Goal: Task Accomplishment & Management: Use online tool/utility

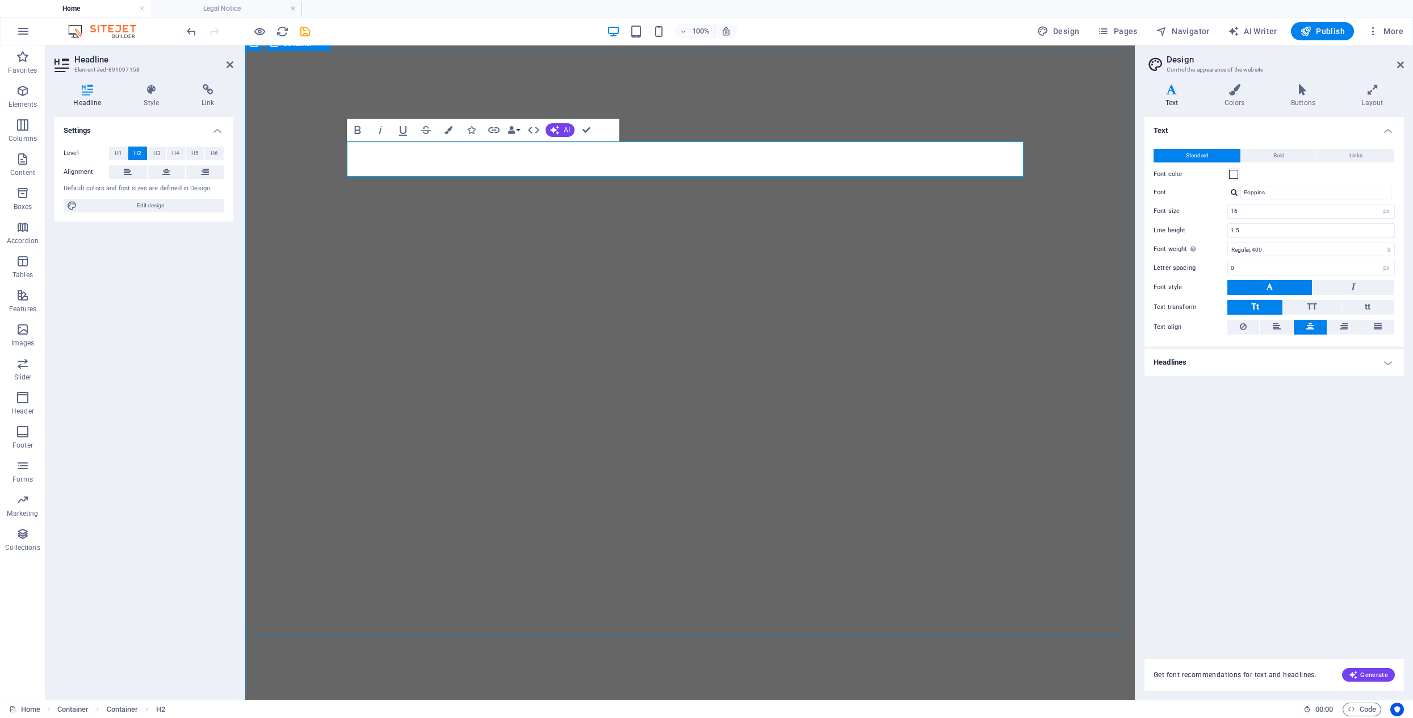
select select "px"
select select "400"
select select "px"
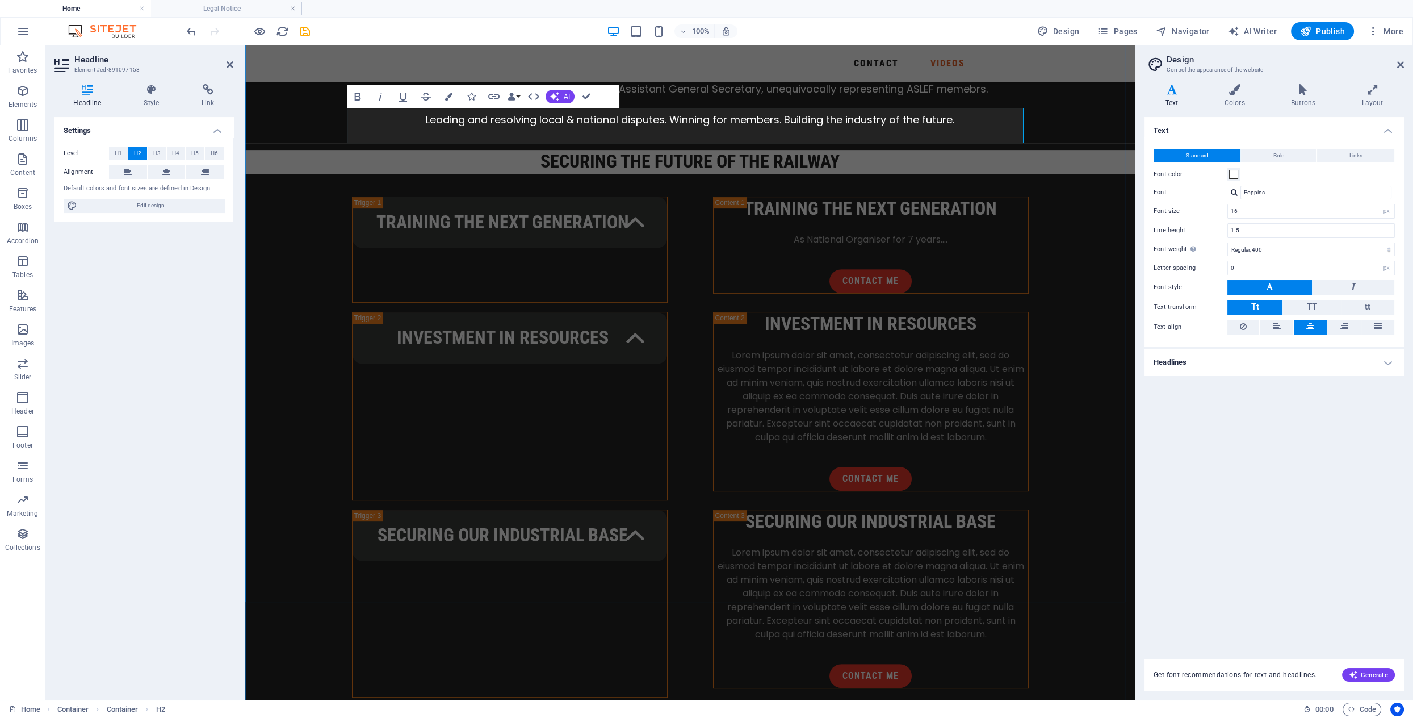
scroll to position [1432, 0]
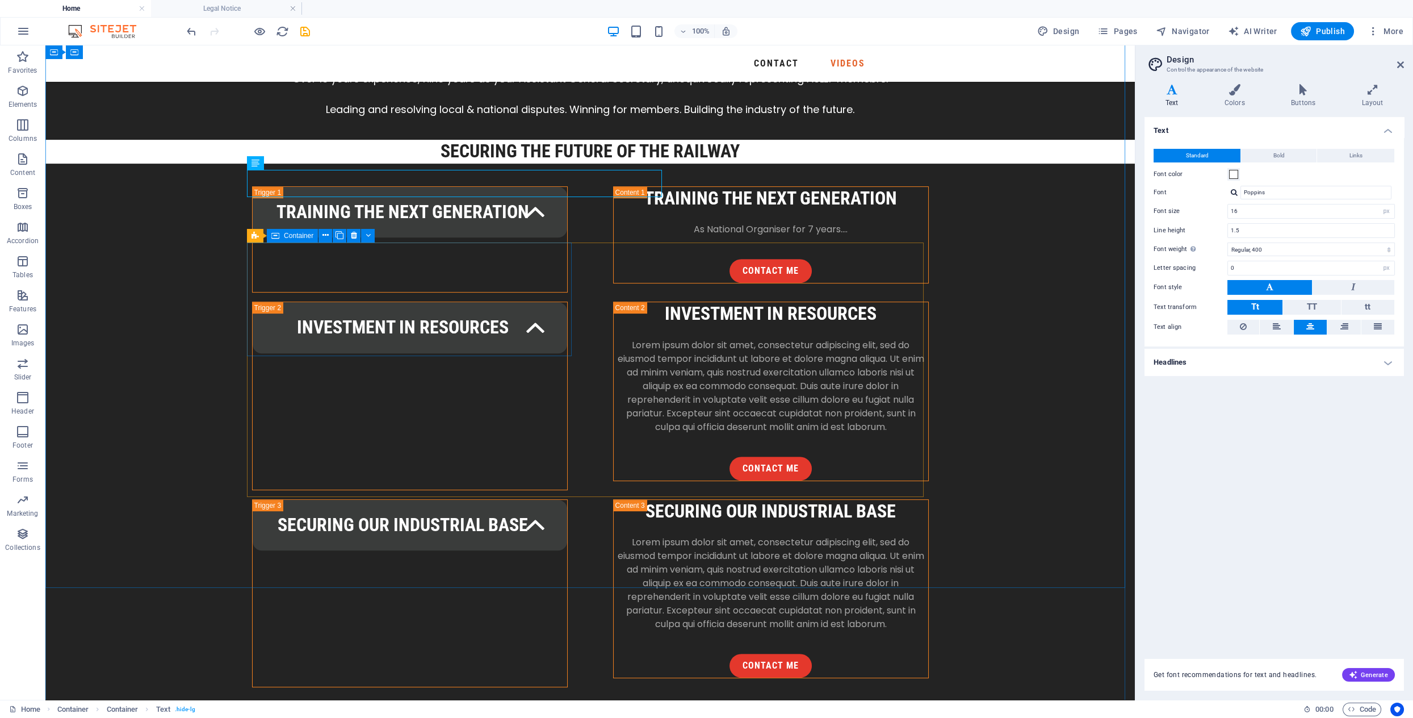
click at [337, 239] on icon at bounding box center [335, 235] width 6 height 12
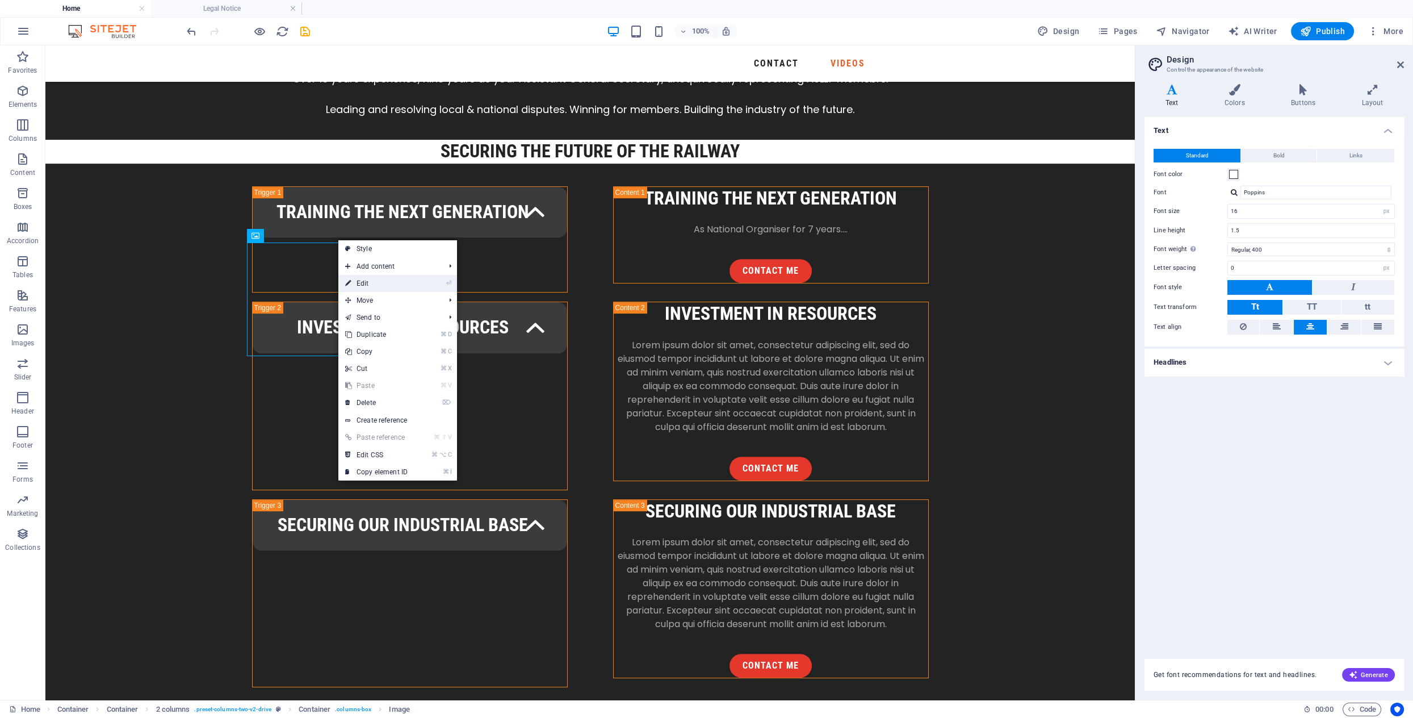
click at [372, 282] on link "⏎ Edit" at bounding box center [376, 283] width 76 height 17
select select "%"
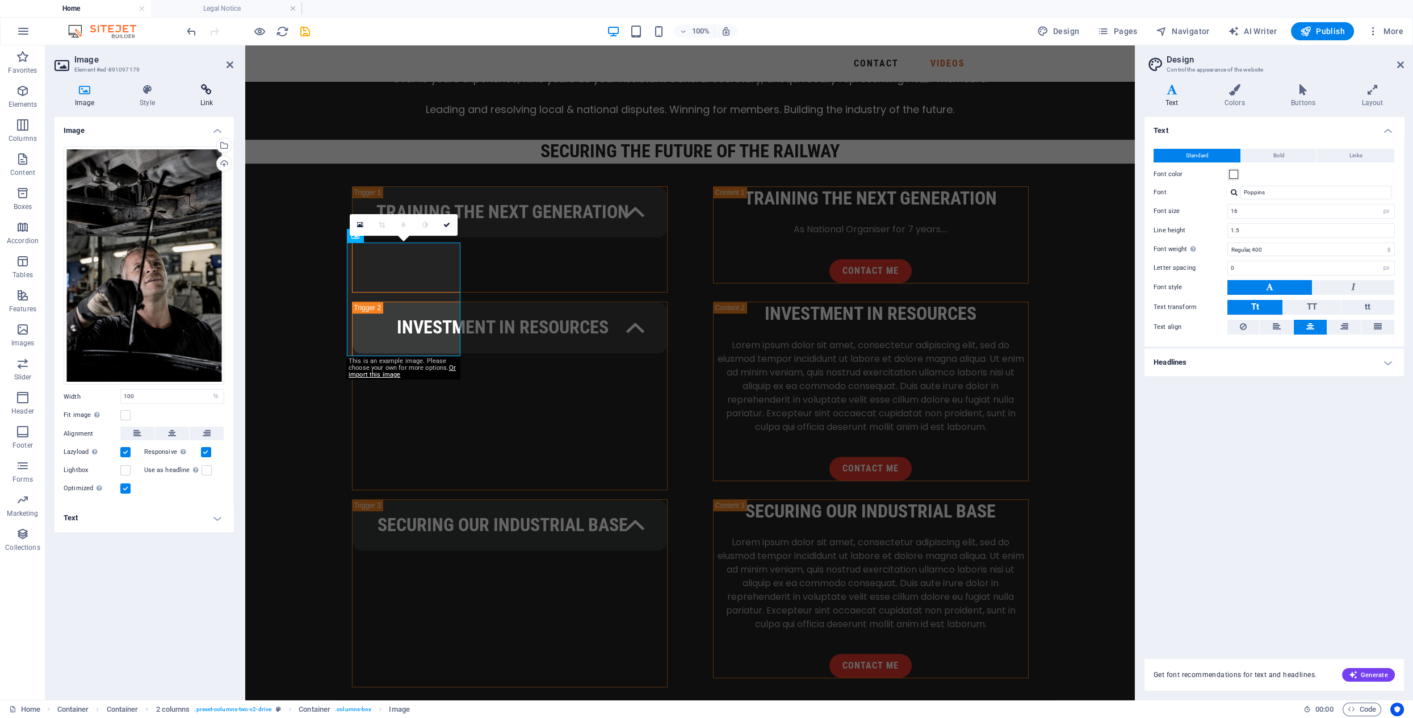
click at [206, 91] on icon at bounding box center [206, 89] width 53 height 11
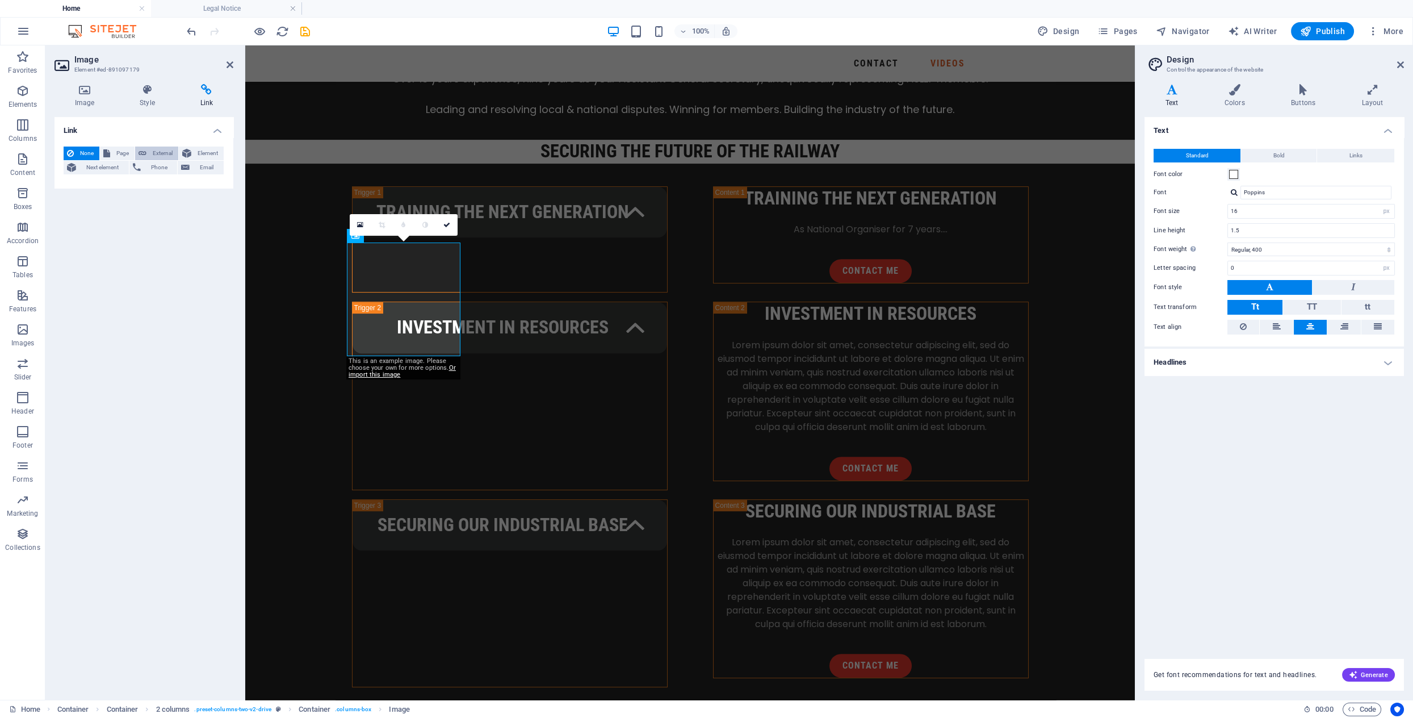
click at [164, 152] on span "External" at bounding box center [162, 154] width 25 height 14
select select "blank"
click at [139, 186] on input "URL" at bounding box center [172, 186] width 104 height 14
paste input "[URL][DOMAIN_NAME]"
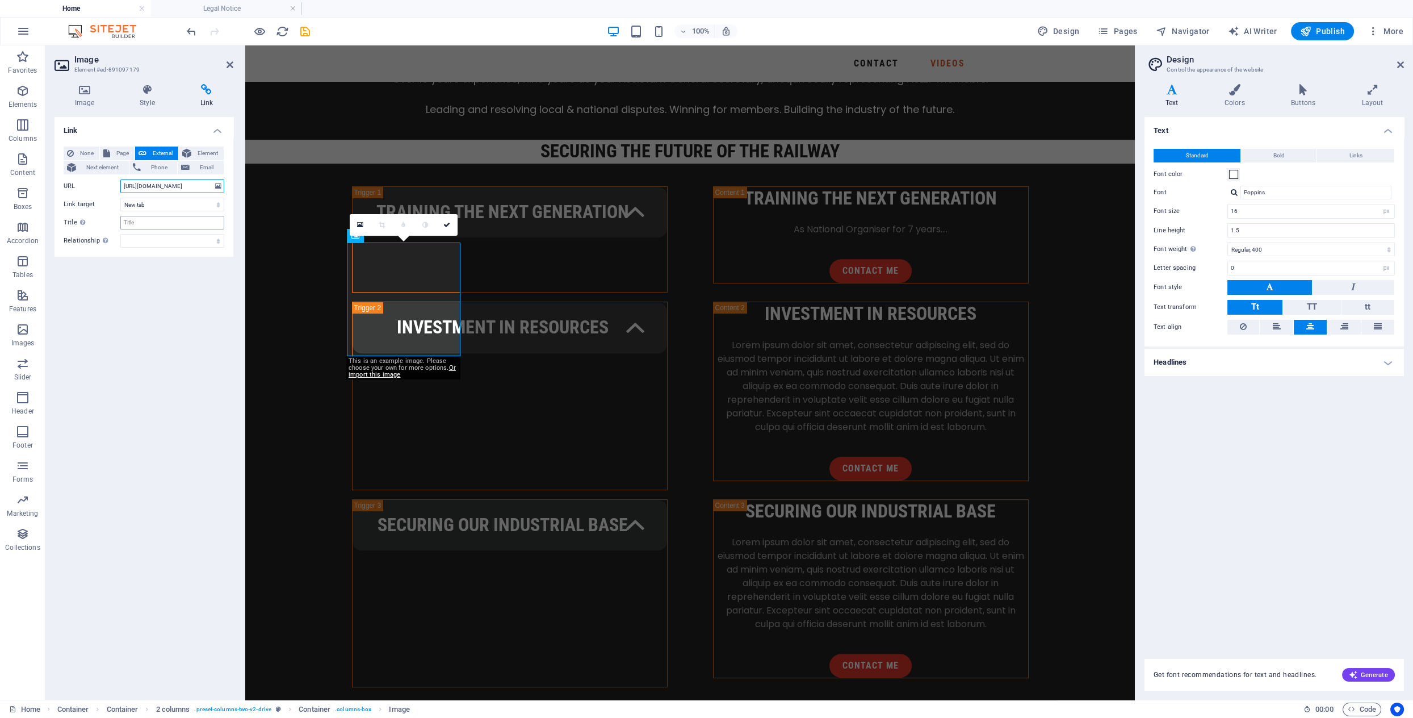
type input "[URL][DOMAIN_NAME]"
click at [143, 221] on input "Title Additional link description, should not be the same as the link text. The…" at bounding box center [172, 223] width 104 height 14
type input "TUC Executive Committee"
click at [229, 62] on icon at bounding box center [230, 64] width 7 height 9
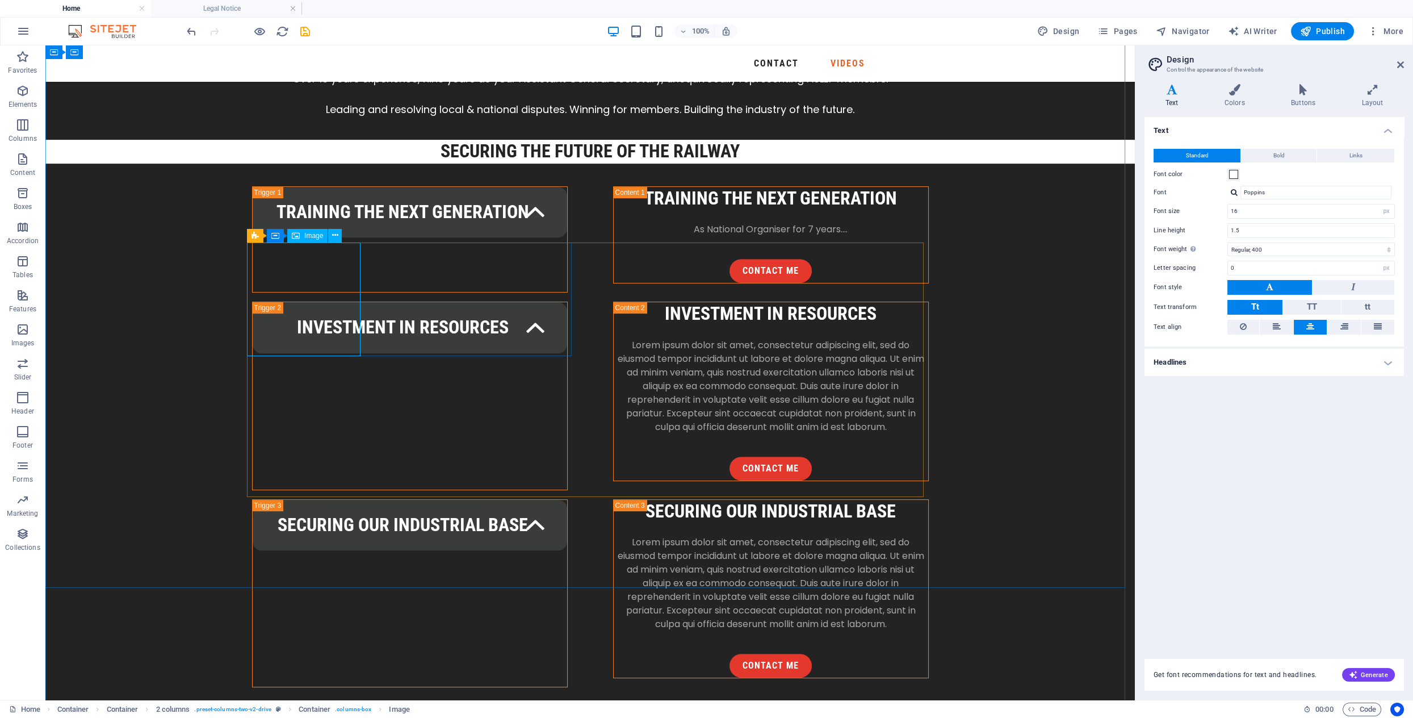
click at [311, 236] on span "Image" at bounding box center [313, 235] width 19 height 7
click at [336, 236] on icon at bounding box center [335, 235] width 6 height 12
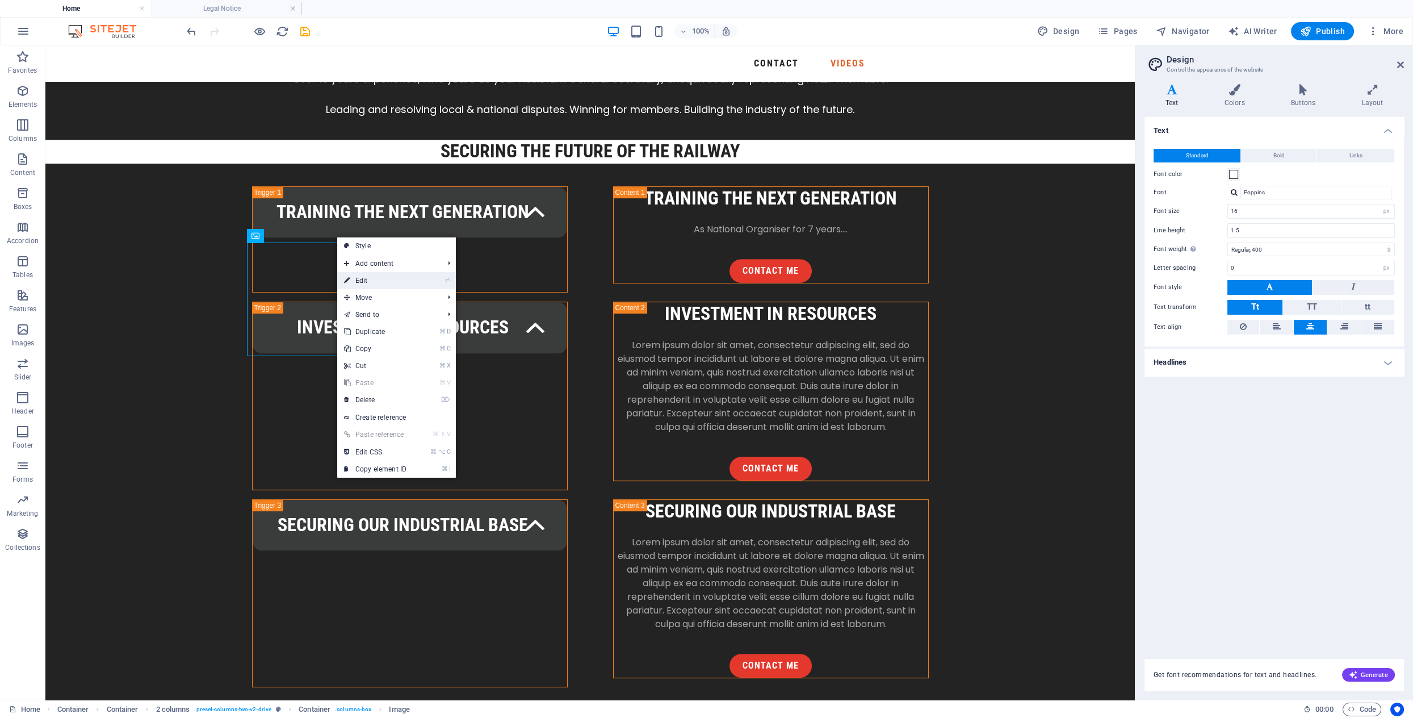
click at [364, 281] on link "⏎ Edit" at bounding box center [375, 280] width 76 height 17
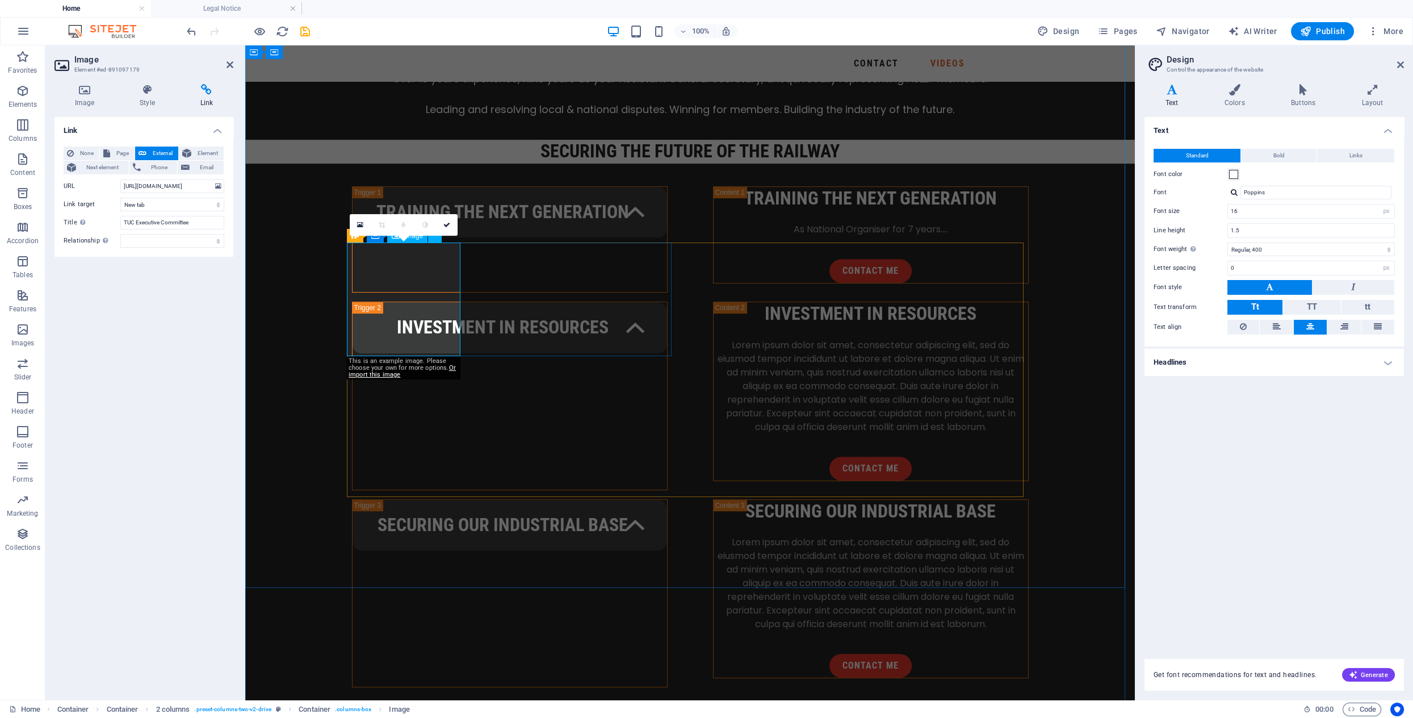
click at [185, 187] on input "[URL][DOMAIN_NAME]" at bounding box center [172, 186] width 104 height 14
drag, startPoint x: 123, startPoint y: 187, endPoint x: 198, endPoint y: 190, distance: 75.0
click at [198, 190] on input "[URL][DOMAIN_NAME]" at bounding box center [172, 186] width 104 height 14
click at [361, 225] on icon at bounding box center [360, 225] width 6 height 8
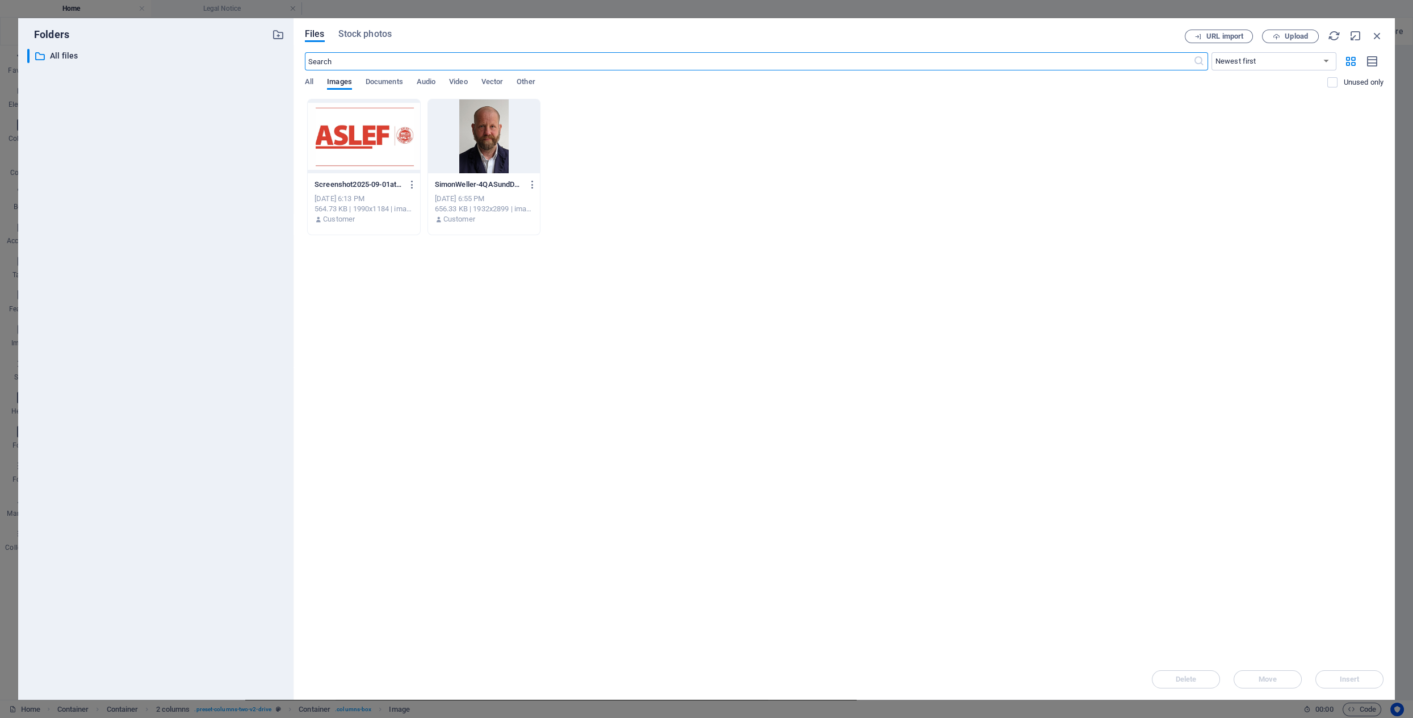
scroll to position [1458, 0]
click at [1377, 35] on icon "button" at bounding box center [1377, 36] width 12 height 12
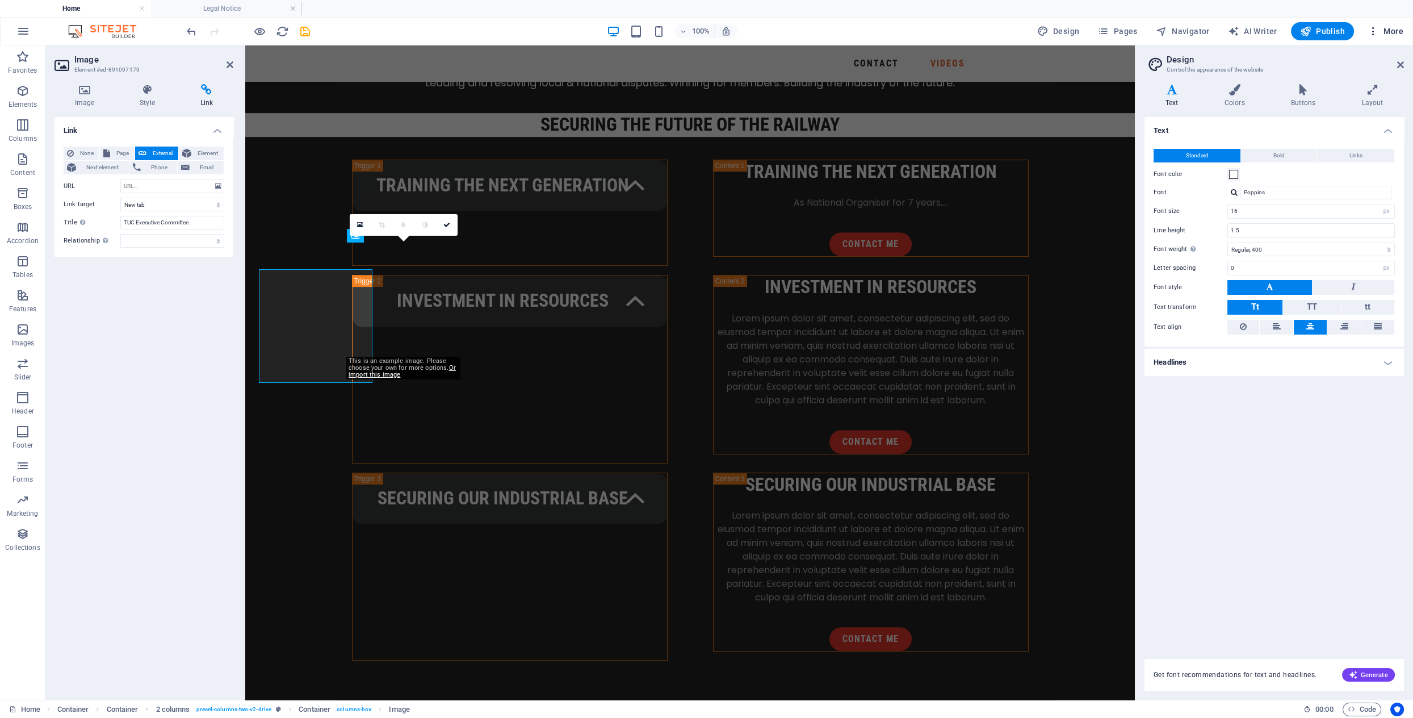
scroll to position [1432, 0]
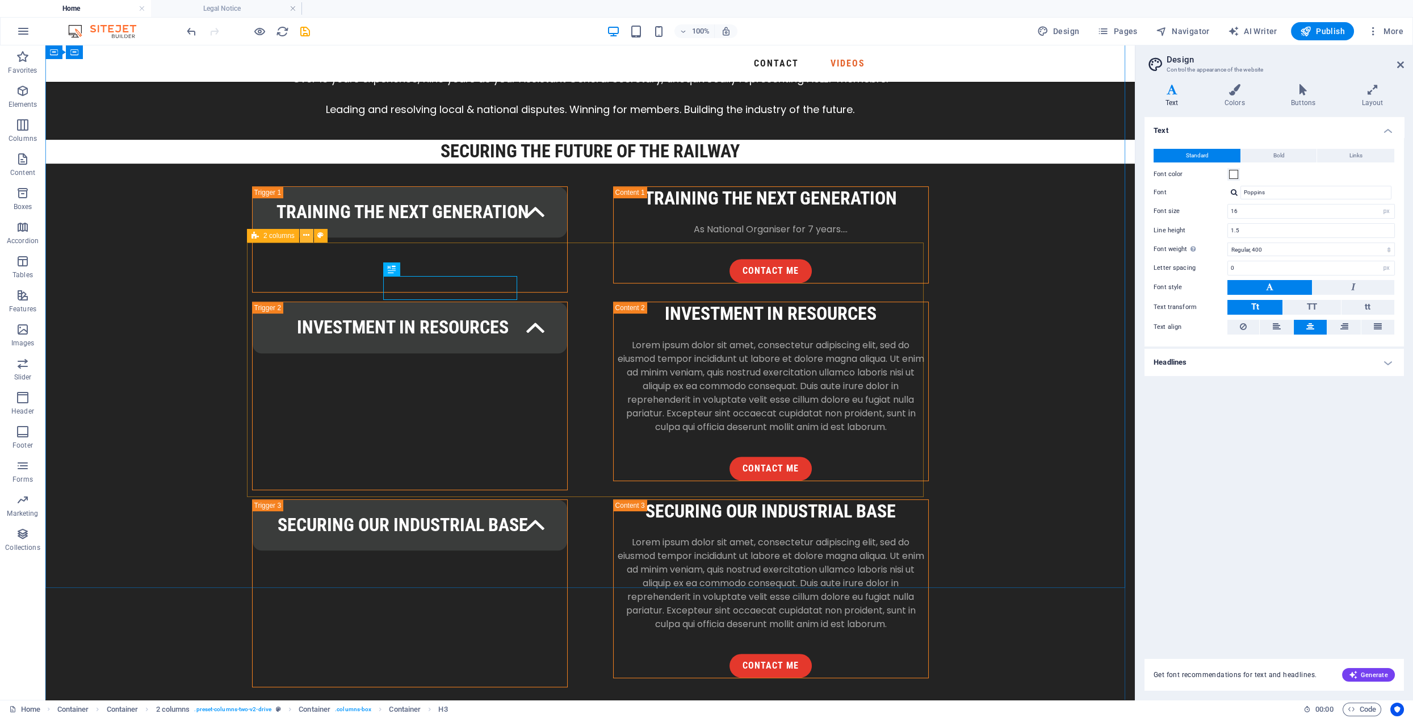
click at [308, 232] on icon at bounding box center [306, 235] width 6 height 12
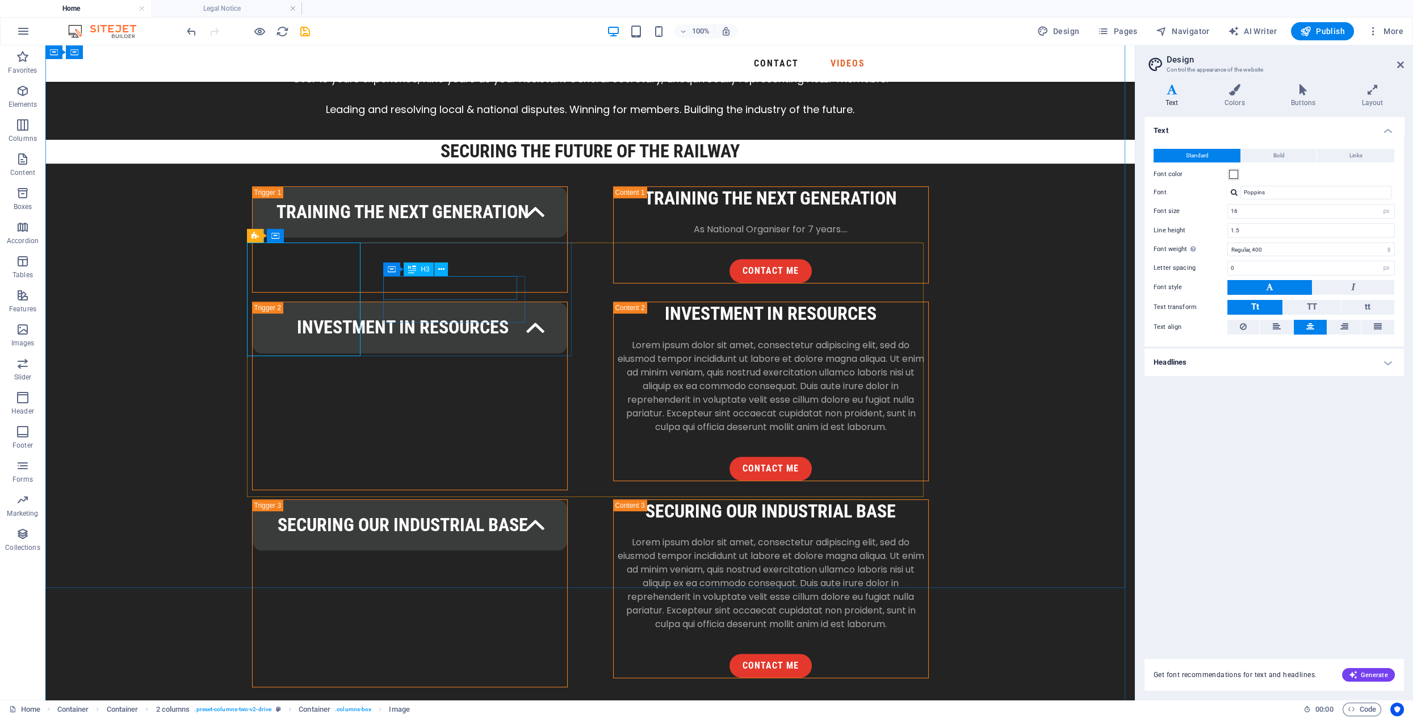
drag, startPoint x: 499, startPoint y: 288, endPoint x: 544, endPoint y: 333, distance: 64.2
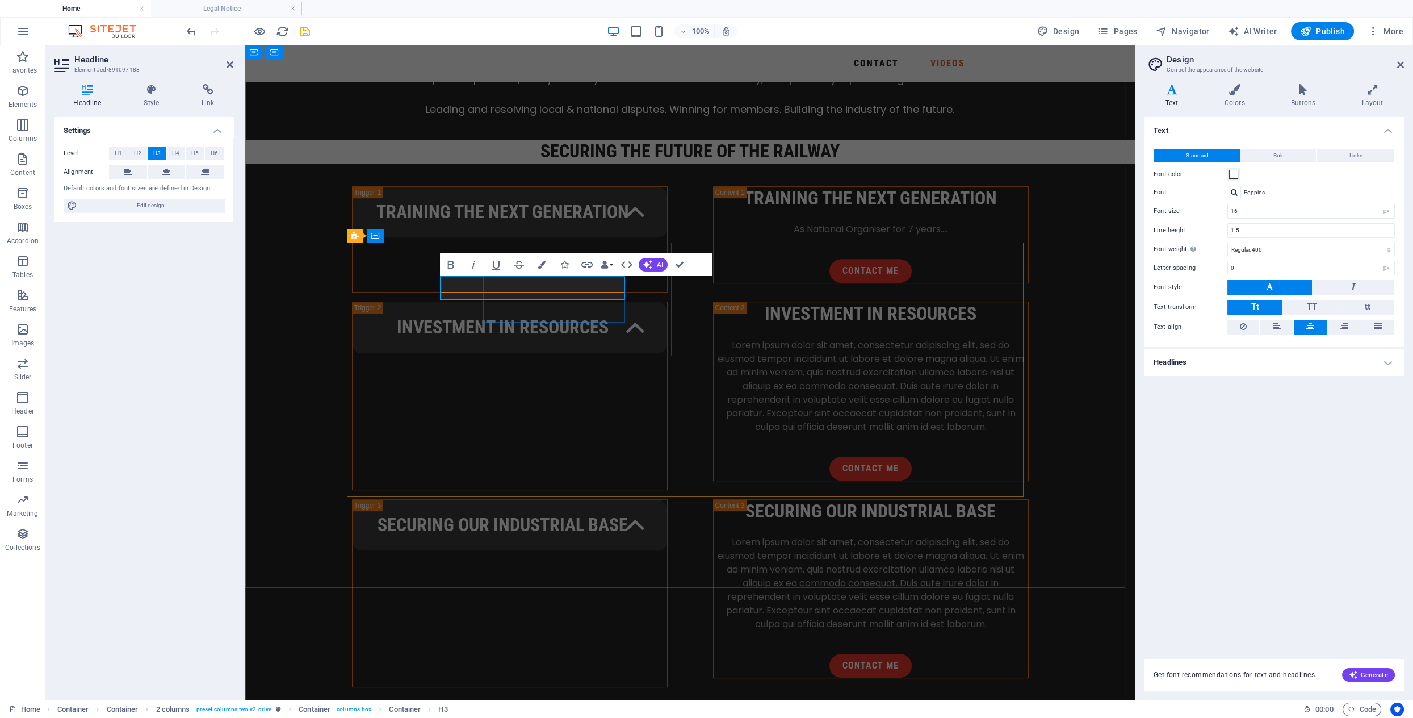
scroll to position [0, 52]
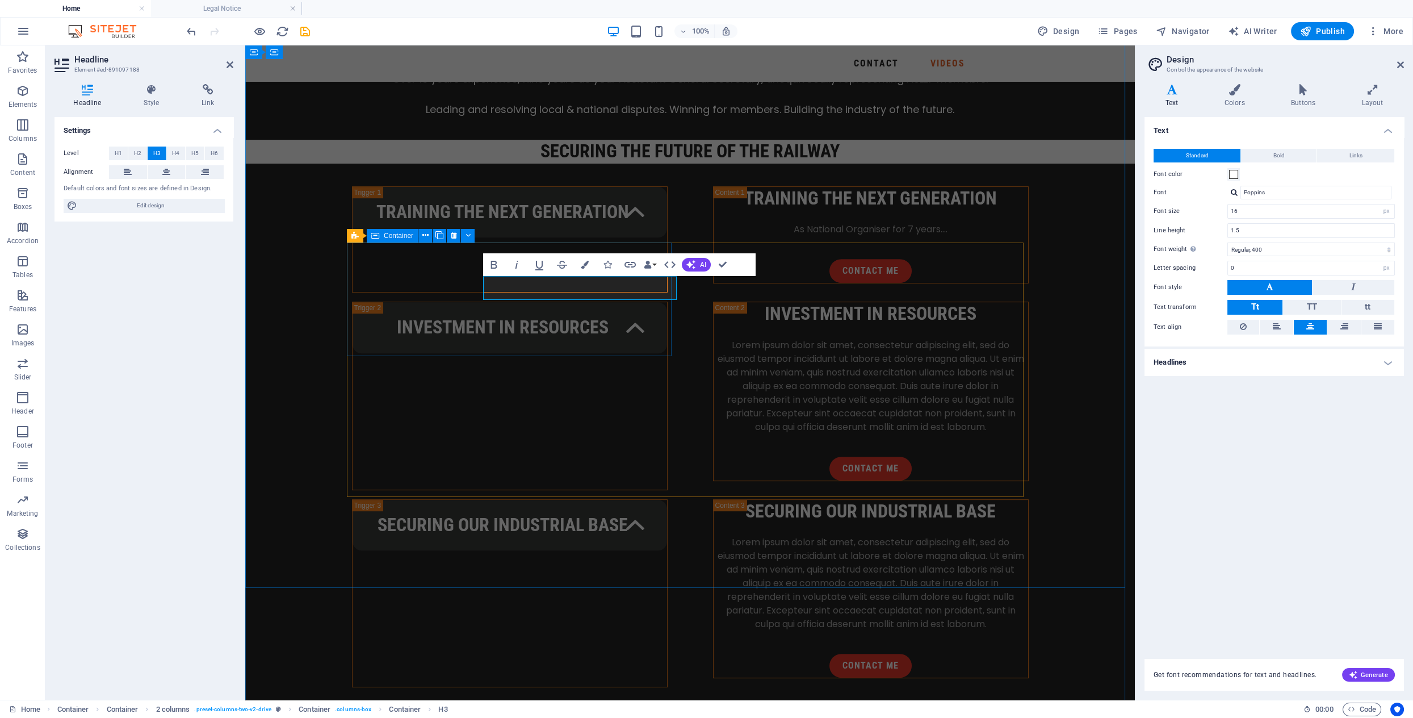
drag, startPoint x: 543, startPoint y: 287, endPoint x: 628, endPoint y: 288, distance: 84.6
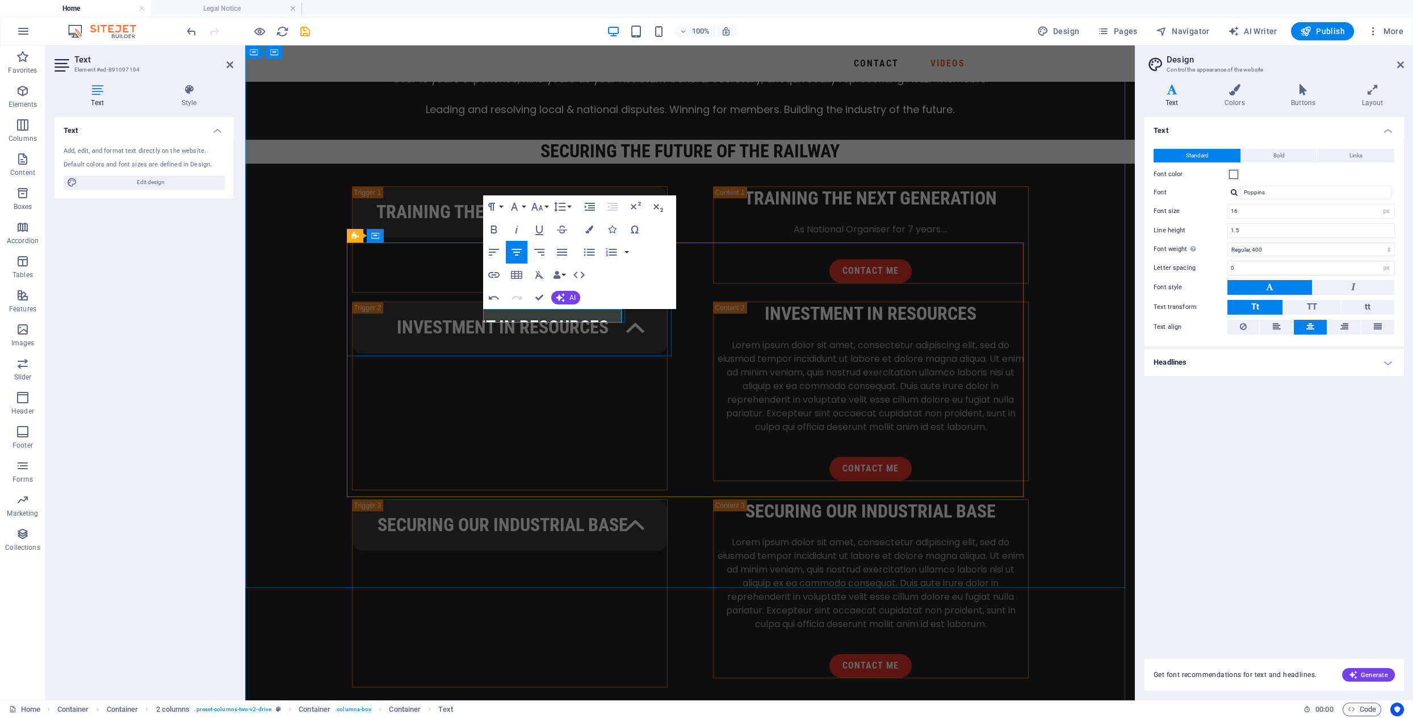
drag, startPoint x: 557, startPoint y: 316, endPoint x: 614, endPoint y: 320, distance: 58.1
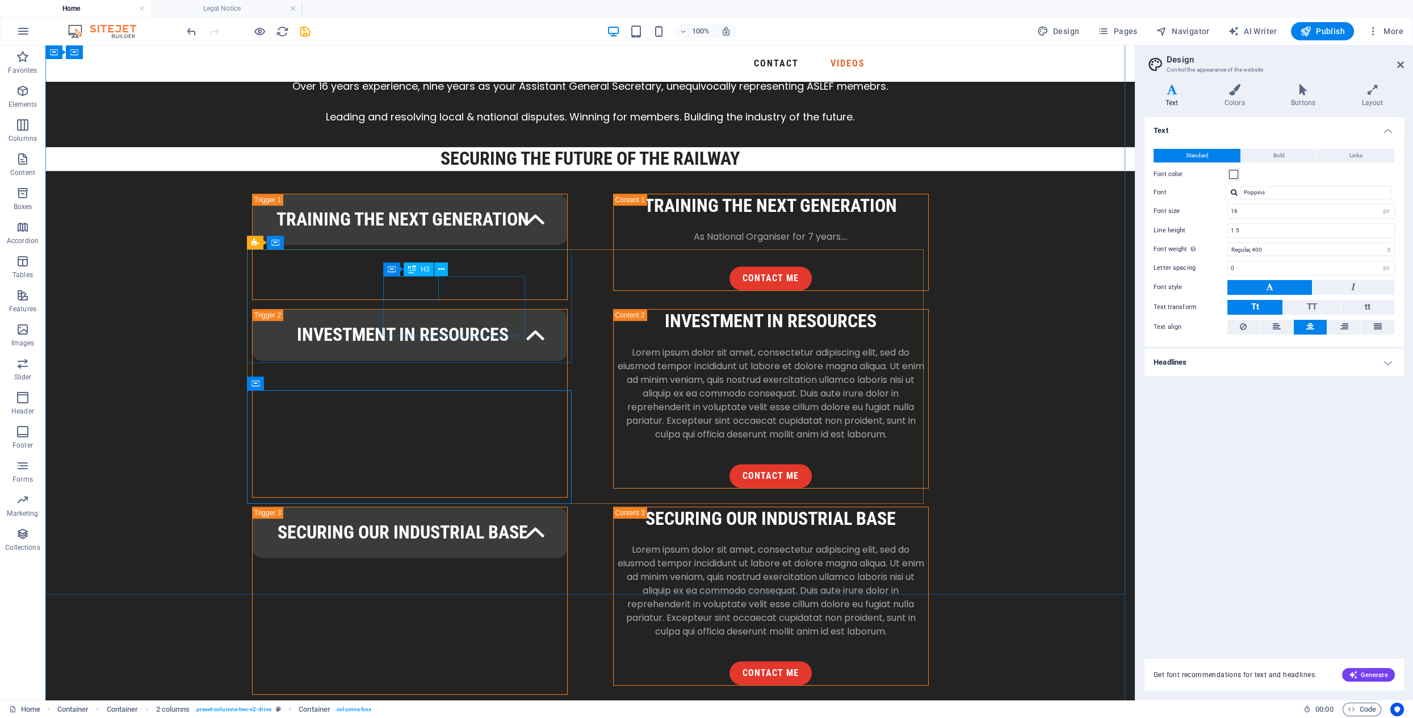
click at [440, 270] on icon at bounding box center [441, 269] width 6 height 12
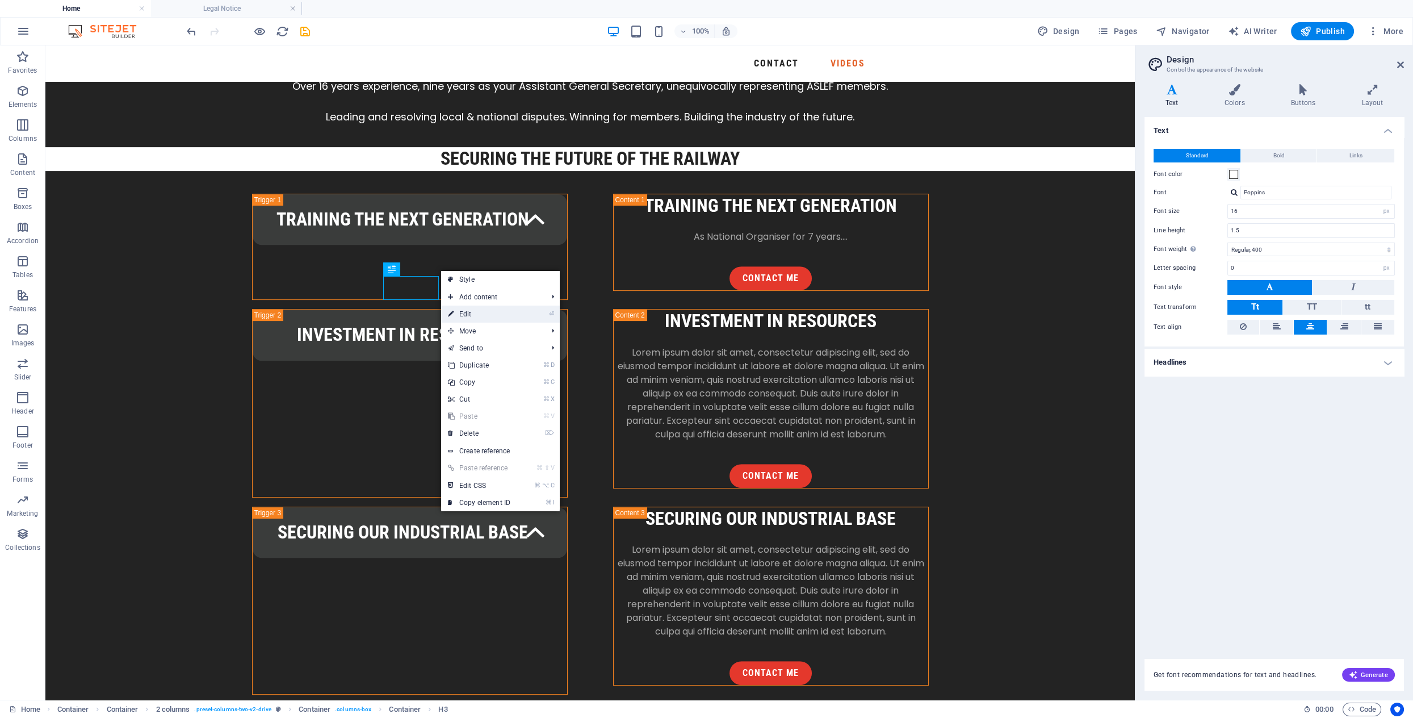
click at [461, 312] on link "⏎ Edit" at bounding box center [479, 314] width 76 height 17
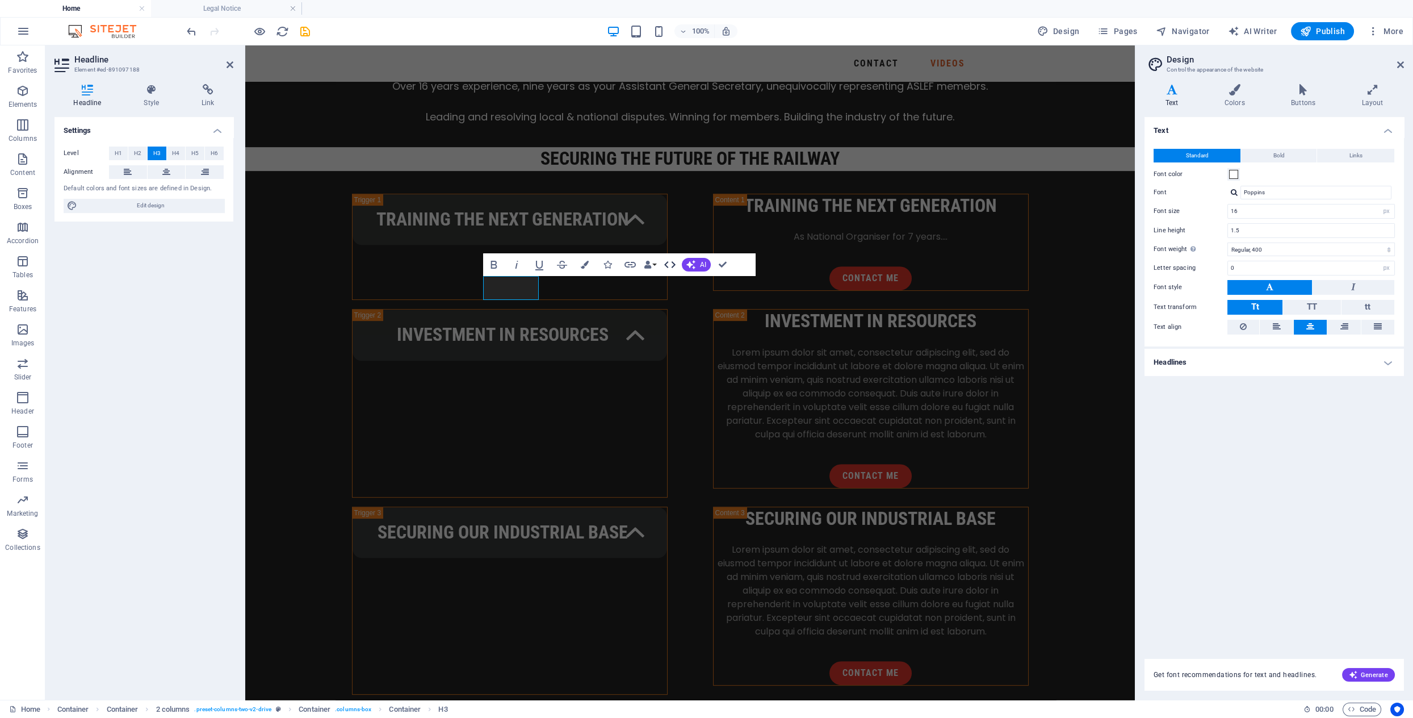
click at [673, 264] on icon "button" at bounding box center [670, 265] width 14 height 14
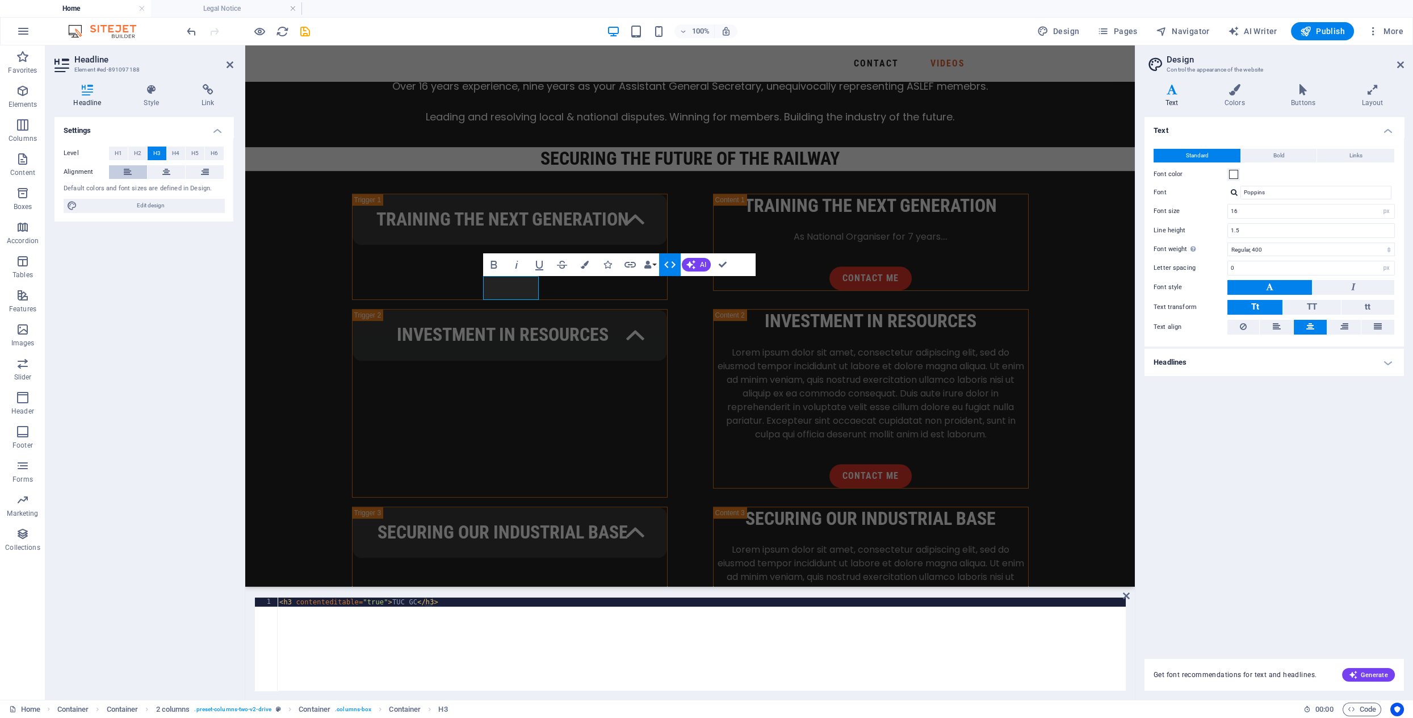
click at [127, 171] on icon at bounding box center [128, 172] width 8 height 14
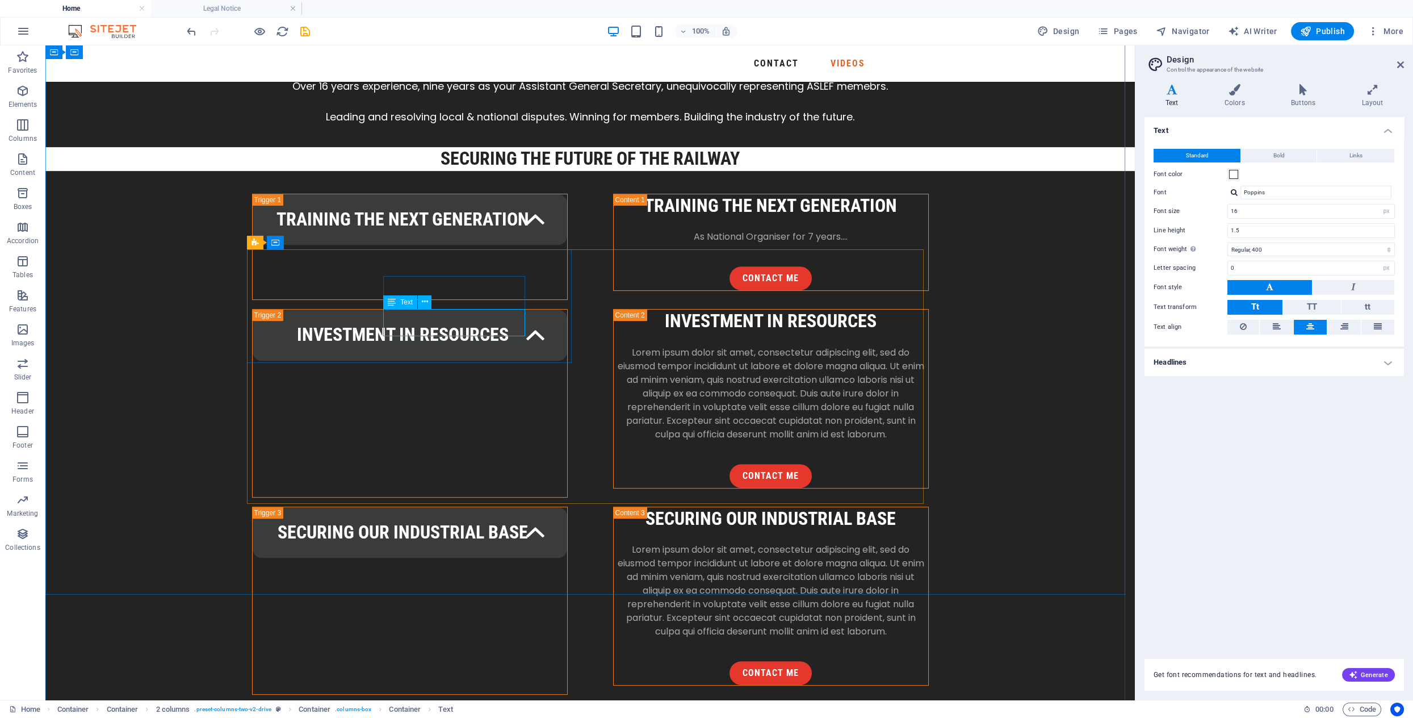
drag, startPoint x: 456, startPoint y: 327, endPoint x: 256, endPoint y: 327, distance: 199.9
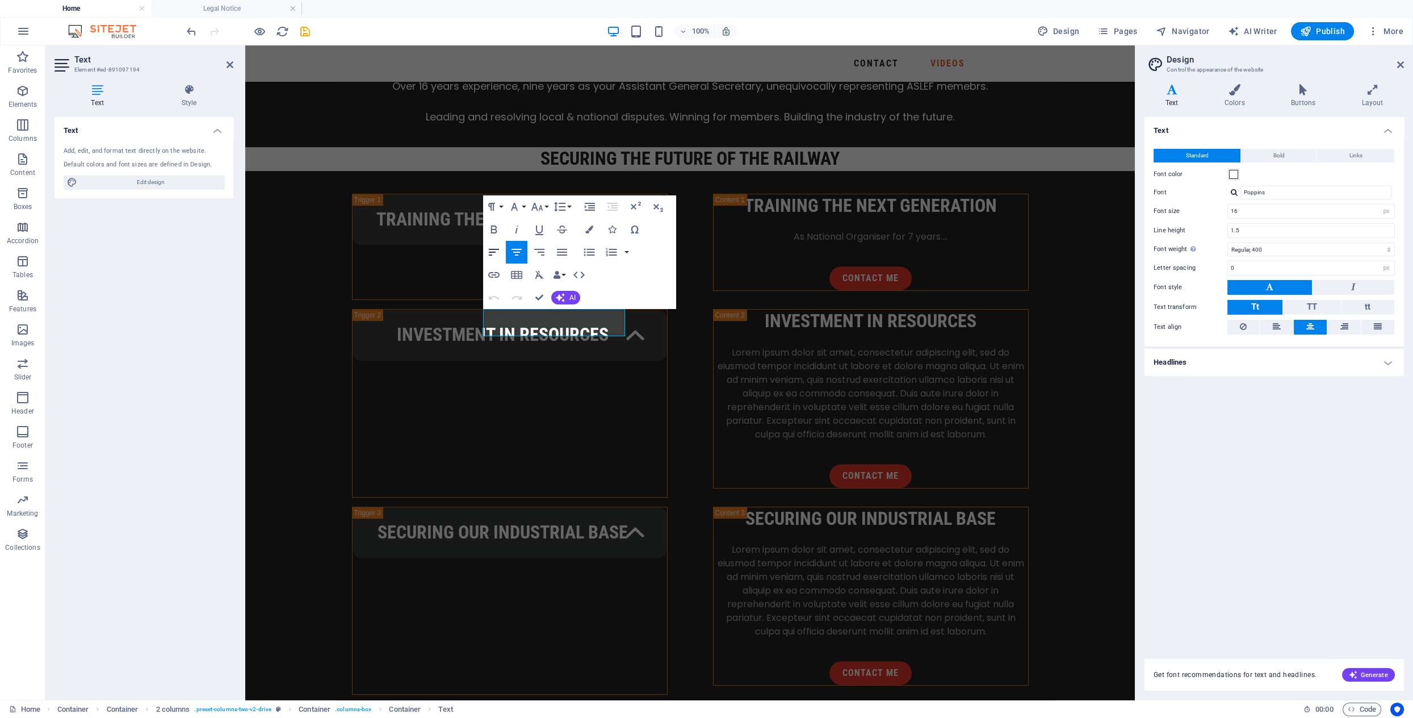
click at [494, 252] on icon "button" at bounding box center [494, 252] width 10 height 7
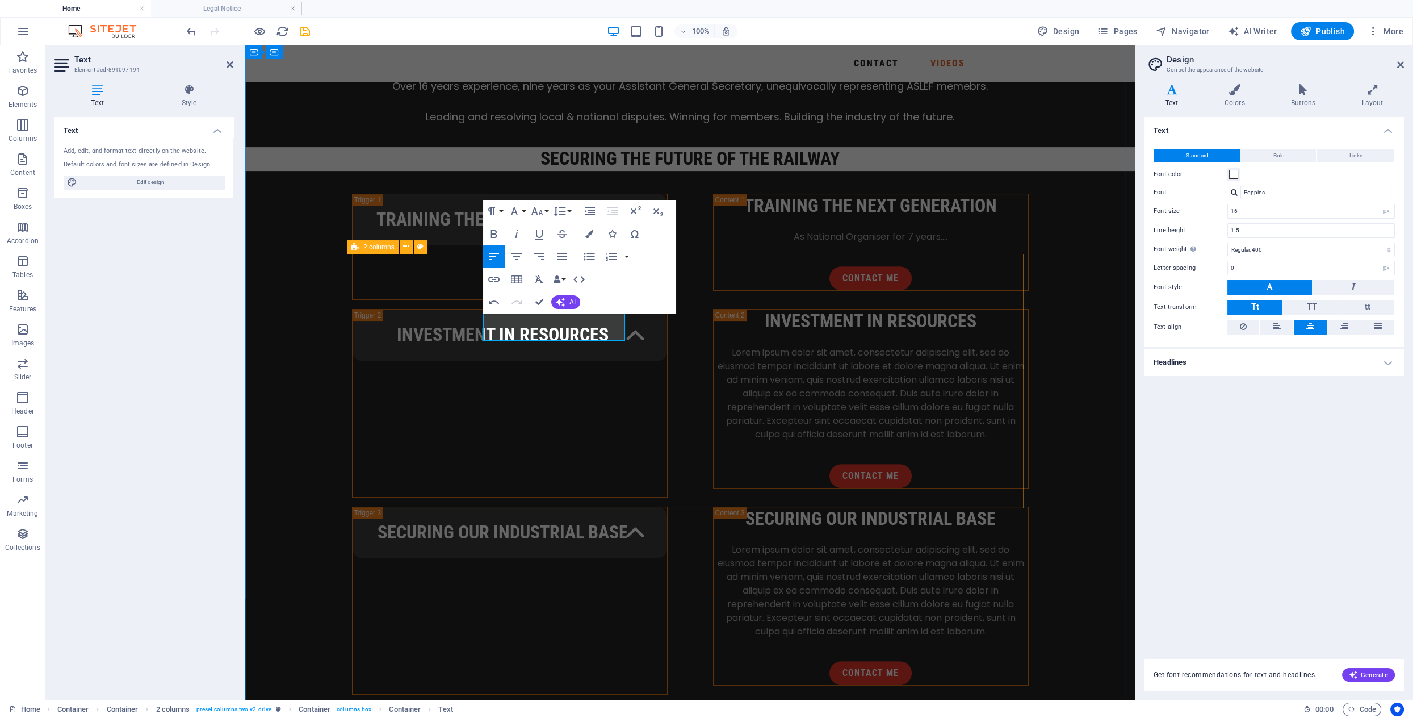
scroll to position [1420, 0]
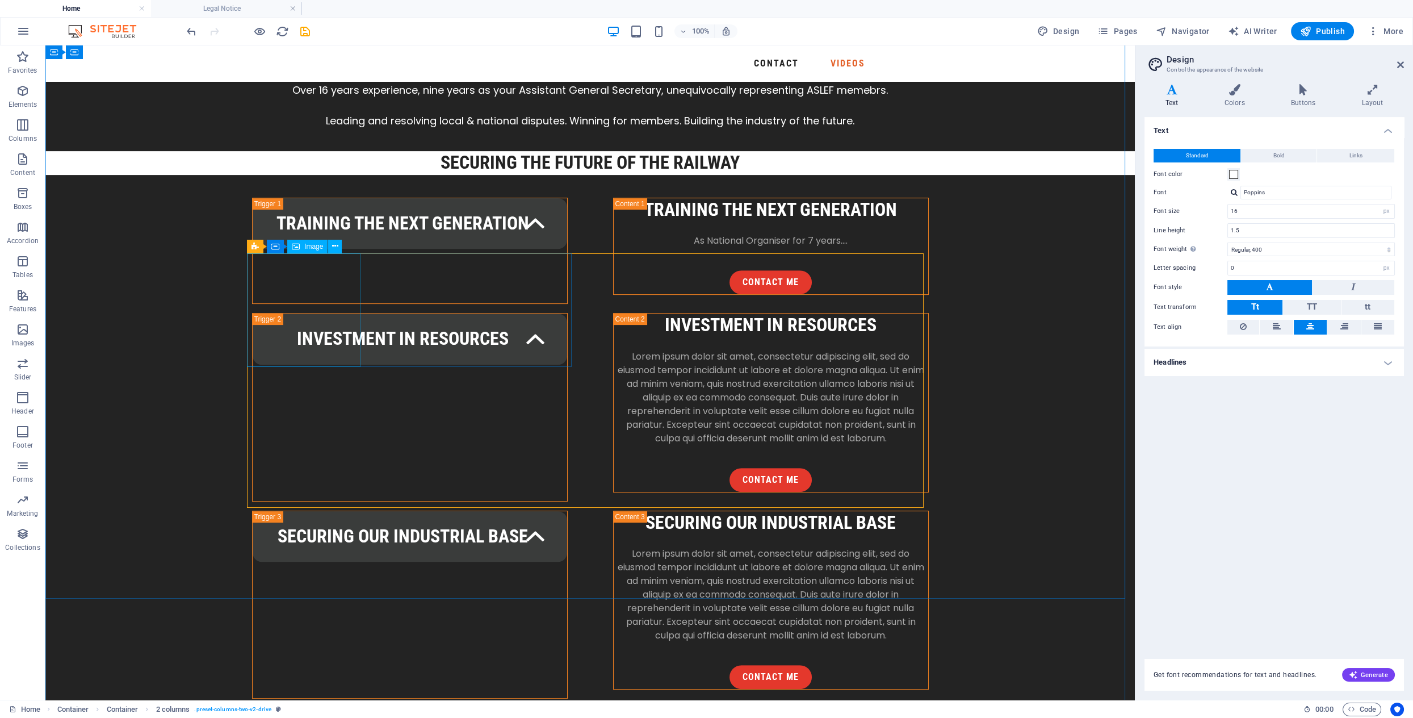
scroll to position [1421, 0]
click at [305, 249] on span "Image" at bounding box center [313, 246] width 19 height 7
click at [306, 249] on span "Image" at bounding box center [313, 246] width 19 height 7
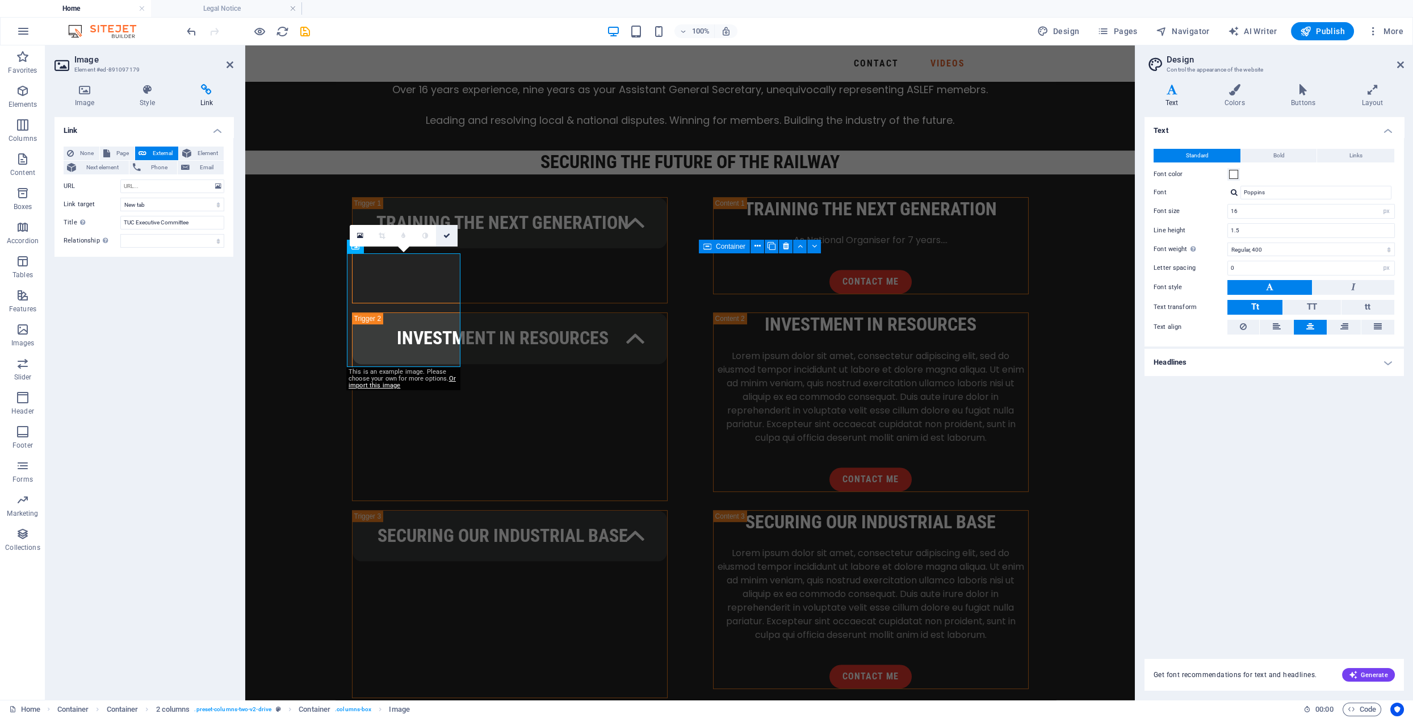
click at [361, 236] on icon at bounding box center [360, 236] width 6 height 8
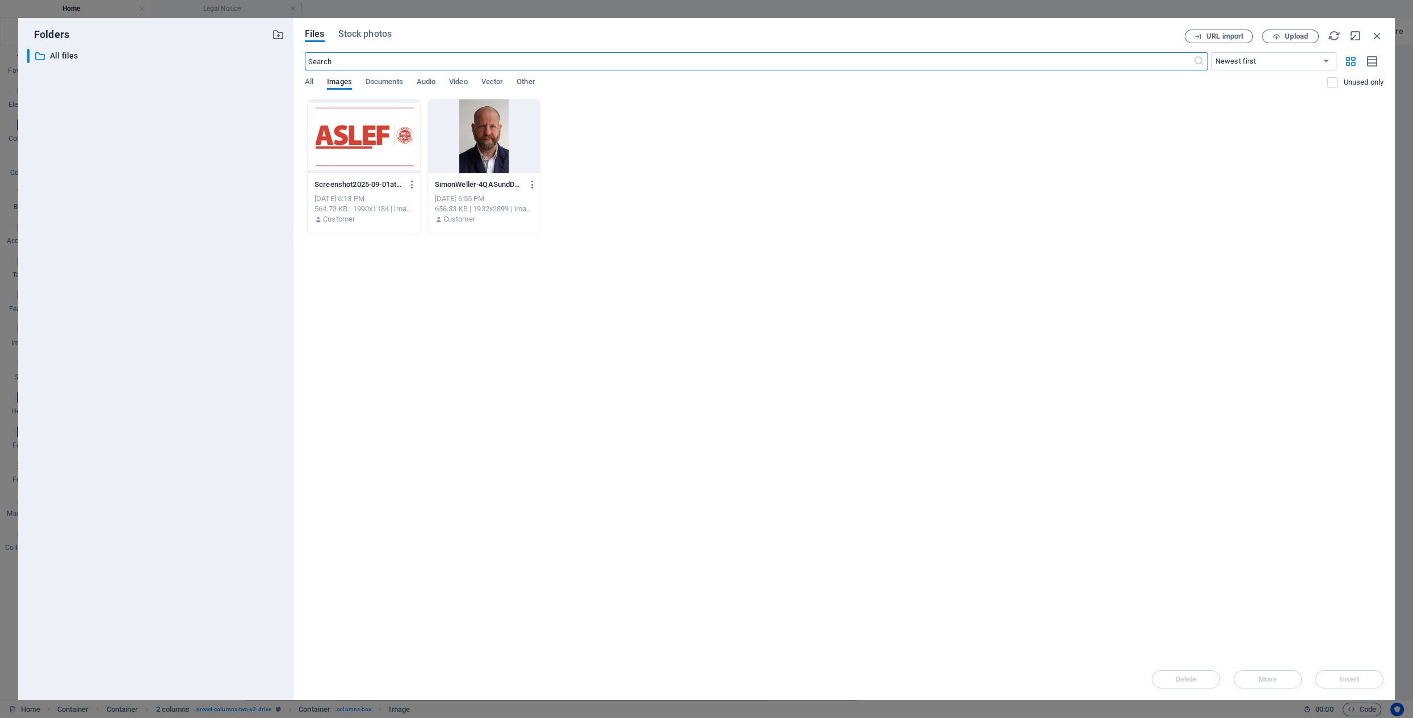
scroll to position [1448, 0]
click at [360, 271] on div "Drop files here to upload them instantly Screenshot2025-09-01at17.12.25-Xyvld05…" at bounding box center [844, 379] width 1079 height 560
click at [361, 271] on div "Drop files here to upload them instantly Screenshot2025-09-01at17.12.25-Xyvld05…" at bounding box center [844, 379] width 1079 height 560
click at [1374, 38] on icon "button" at bounding box center [1377, 36] width 12 height 12
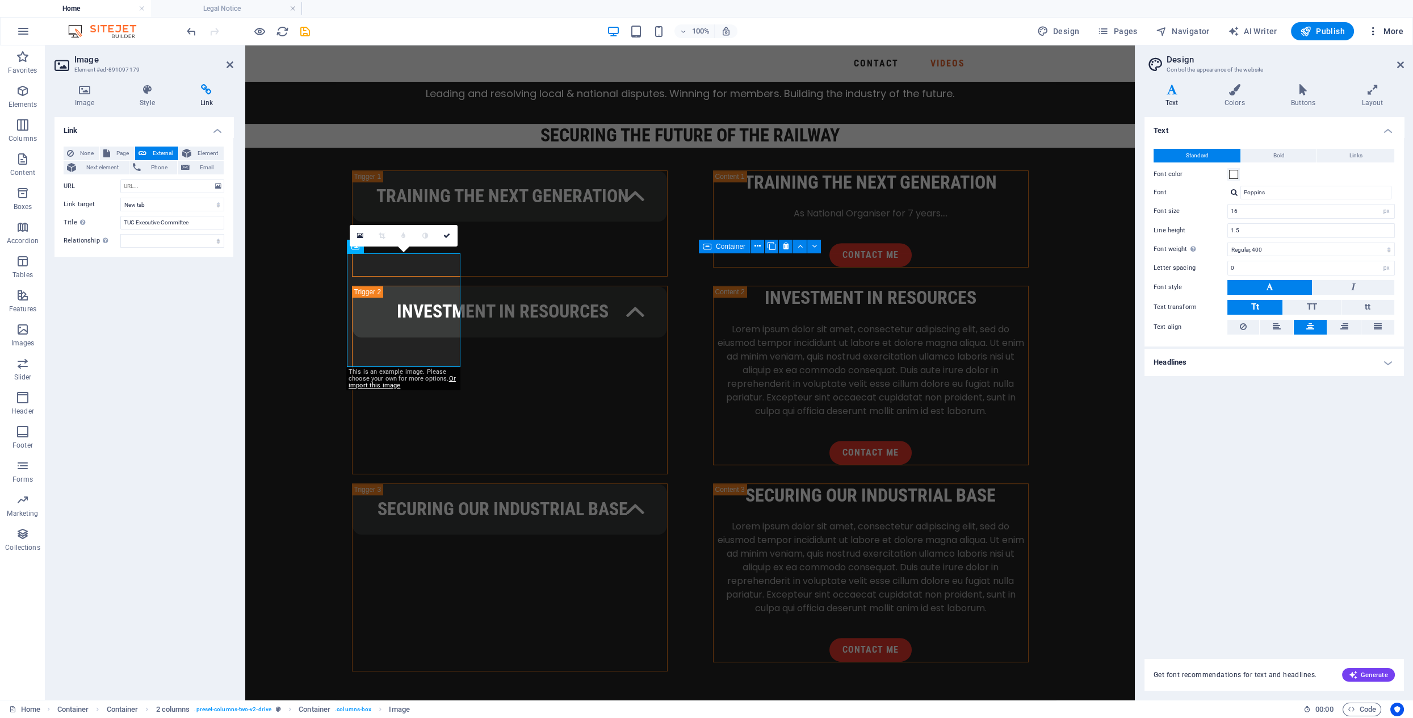
scroll to position [1421, 0]
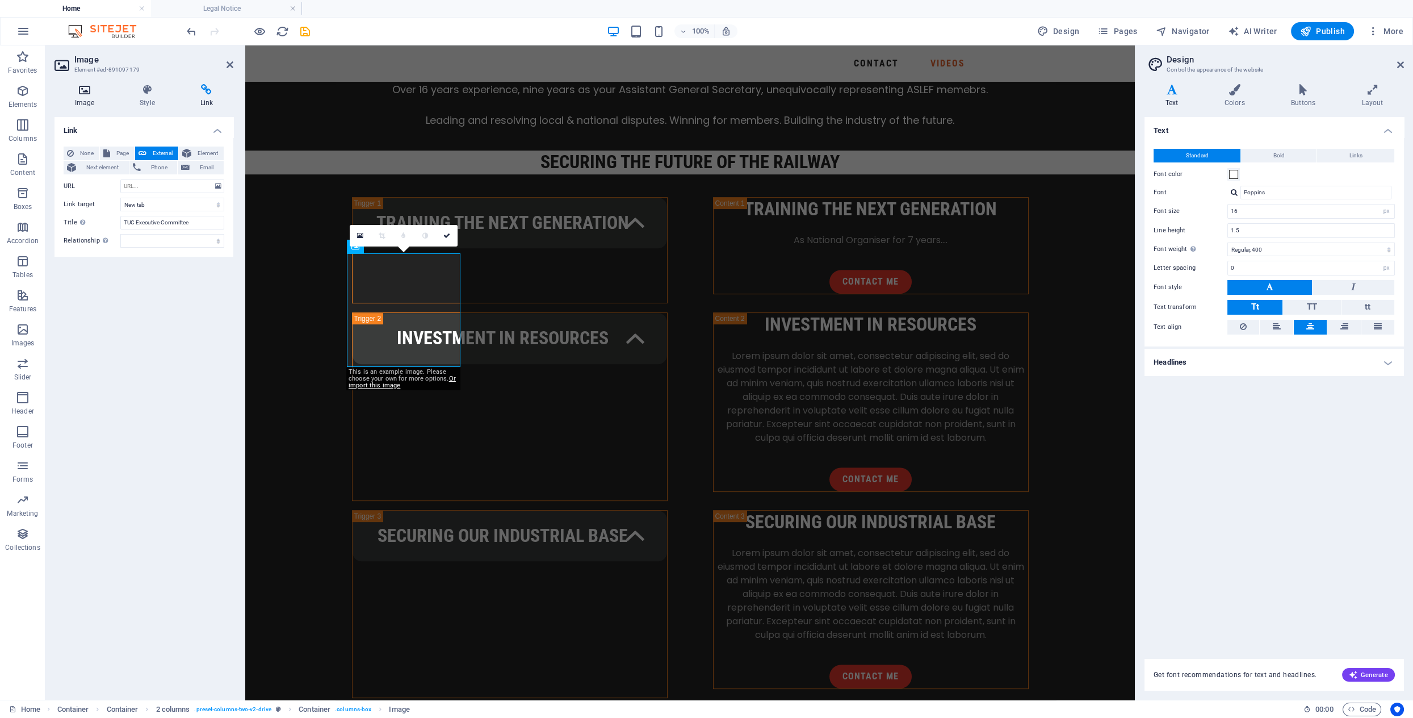
click at [87, 99] on h4 "Image" at bounding box center [87, 96] width 65 height 24
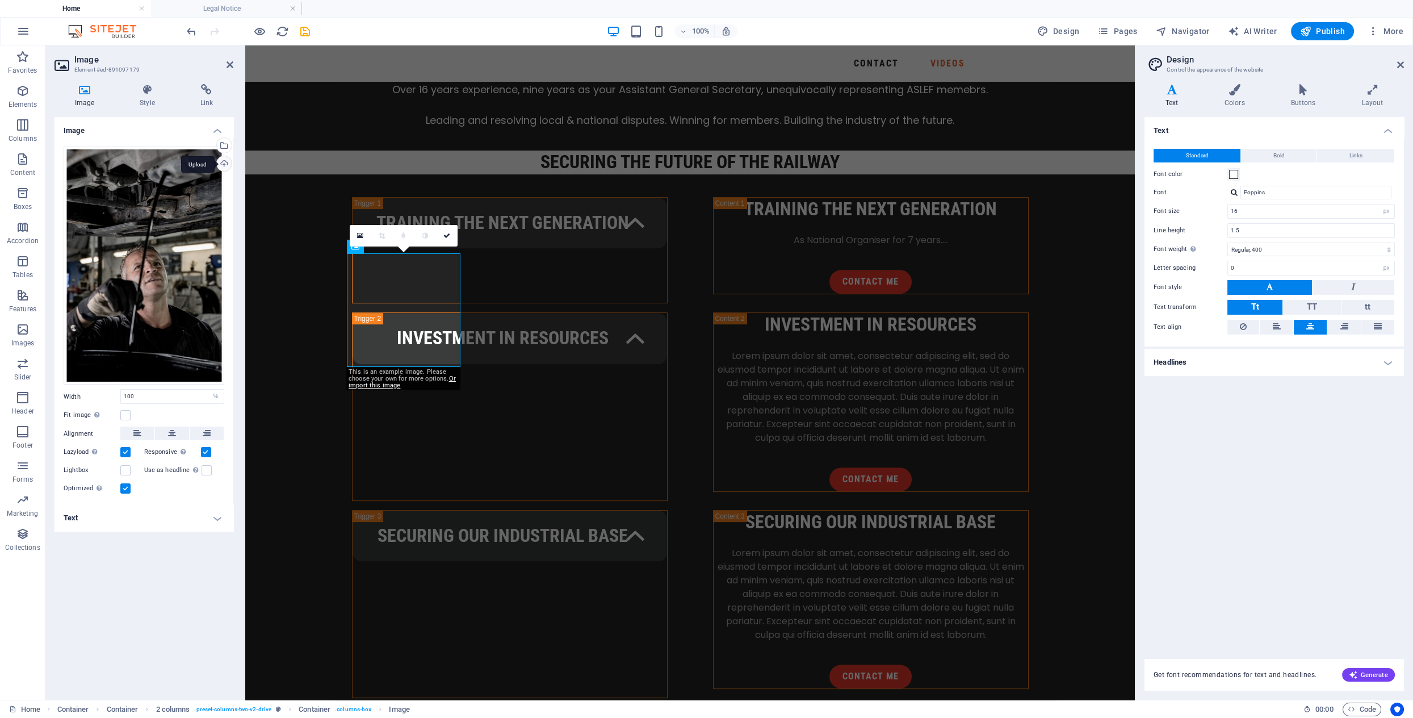
click at [226, 163] on div "Upload" at bounding box center [223, 164] width 17 height 17
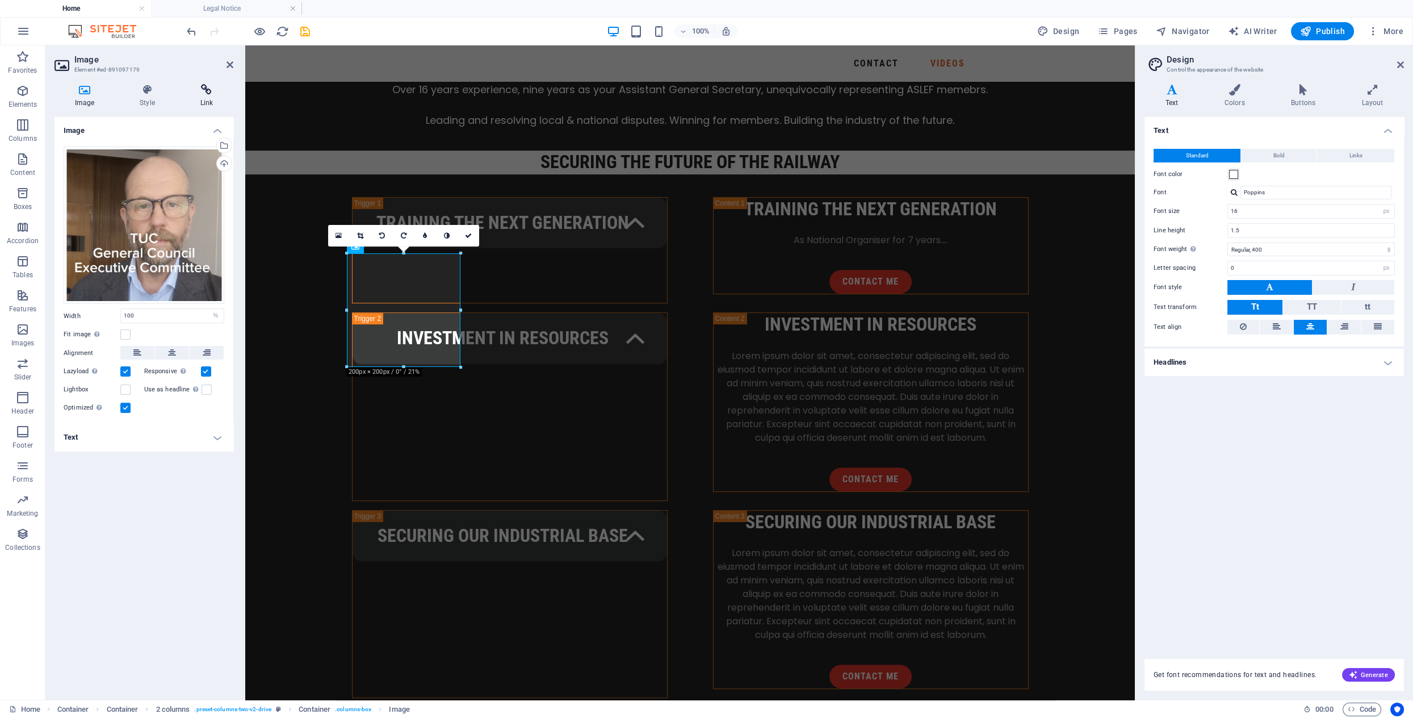
click at [210, 89] on icon at bounding box center [206, 89] width 53 height 11
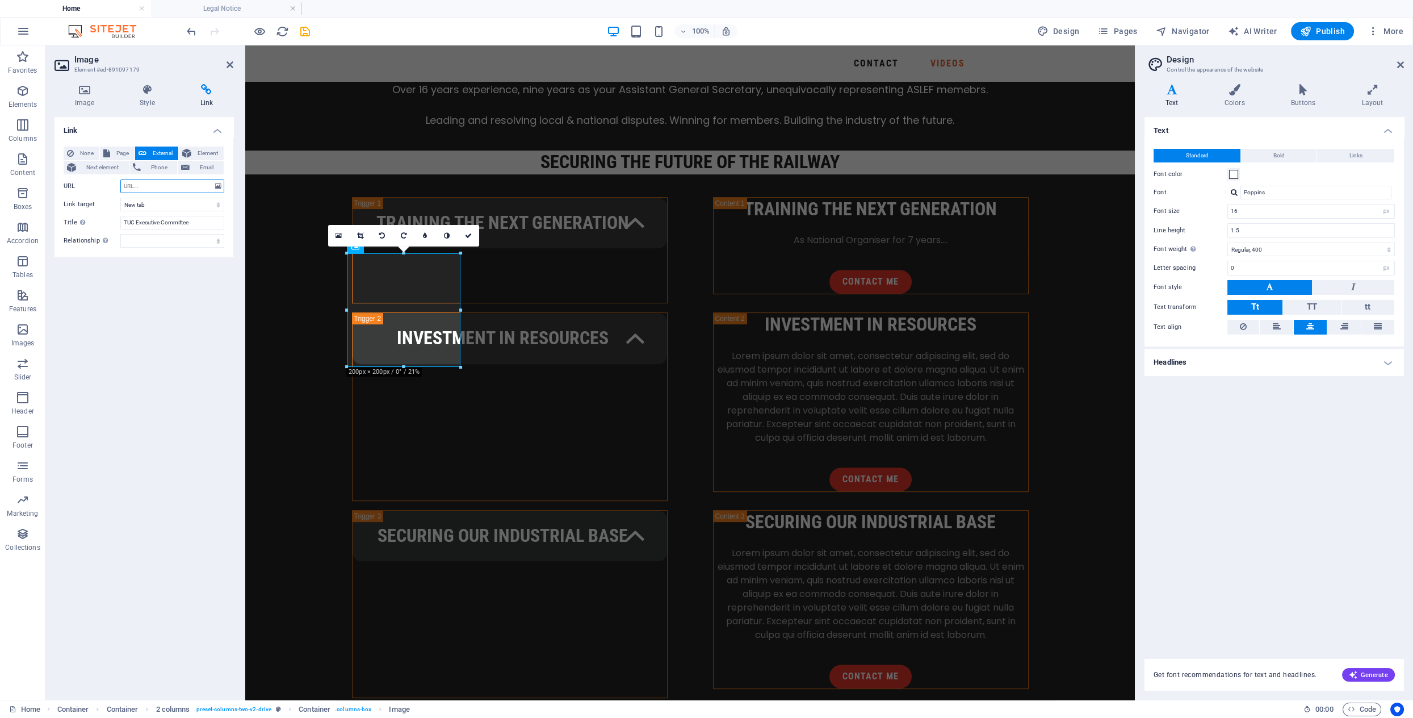
click at [163, 187] on input "URL" at bounding box center [172, 186] width 104 height 14
click at [150, 185] on input "URL" at bounding box center [172, 186] width 104 height 14
paste input "<iframe width="560" height="315" src="[URL][DOMAIN_NAME]" title="YouTube video …"
type input "<iframe width="560" height="315" src="[URL][DOMAIN_NAME]" title="YouTube video …"
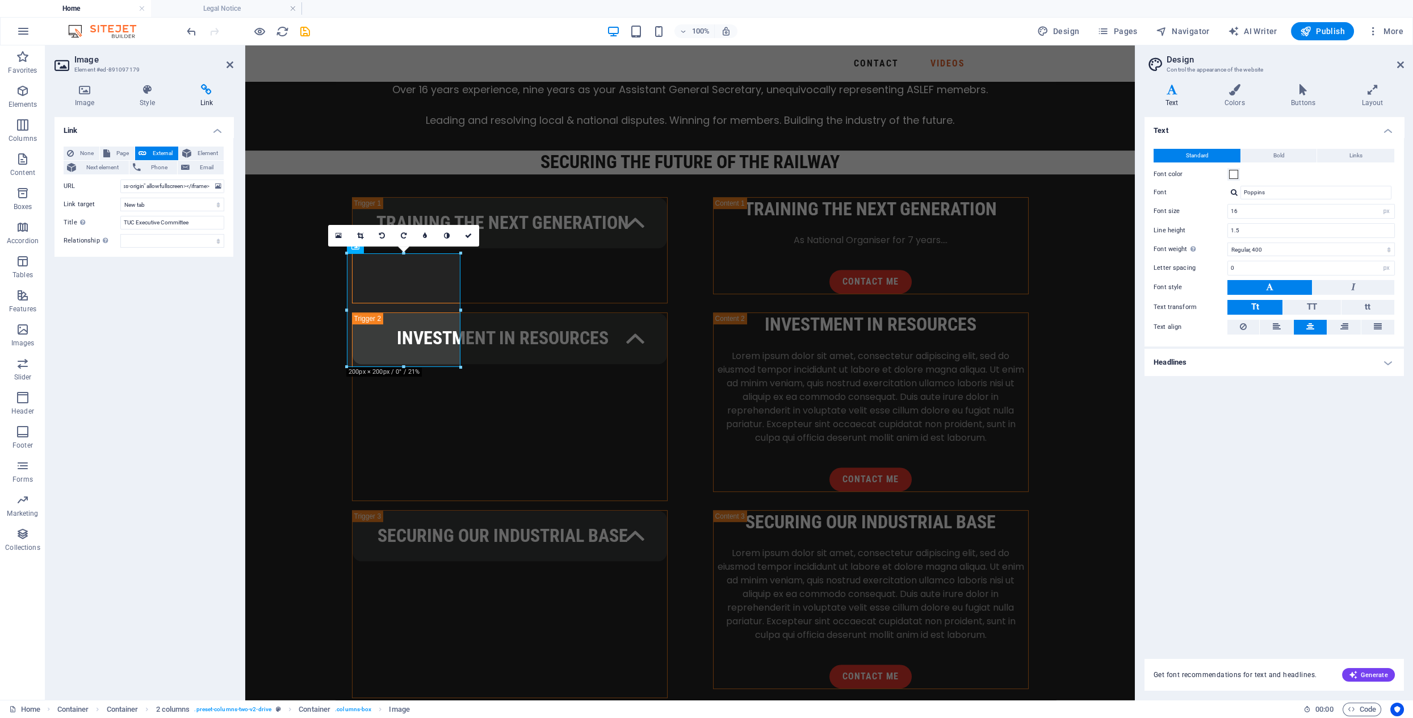
click at [233, 331] on div "Link None Page External Element Next element Phone Email Page Home Legal Notice…" at bounding box center [144, 404] width 179 height 574
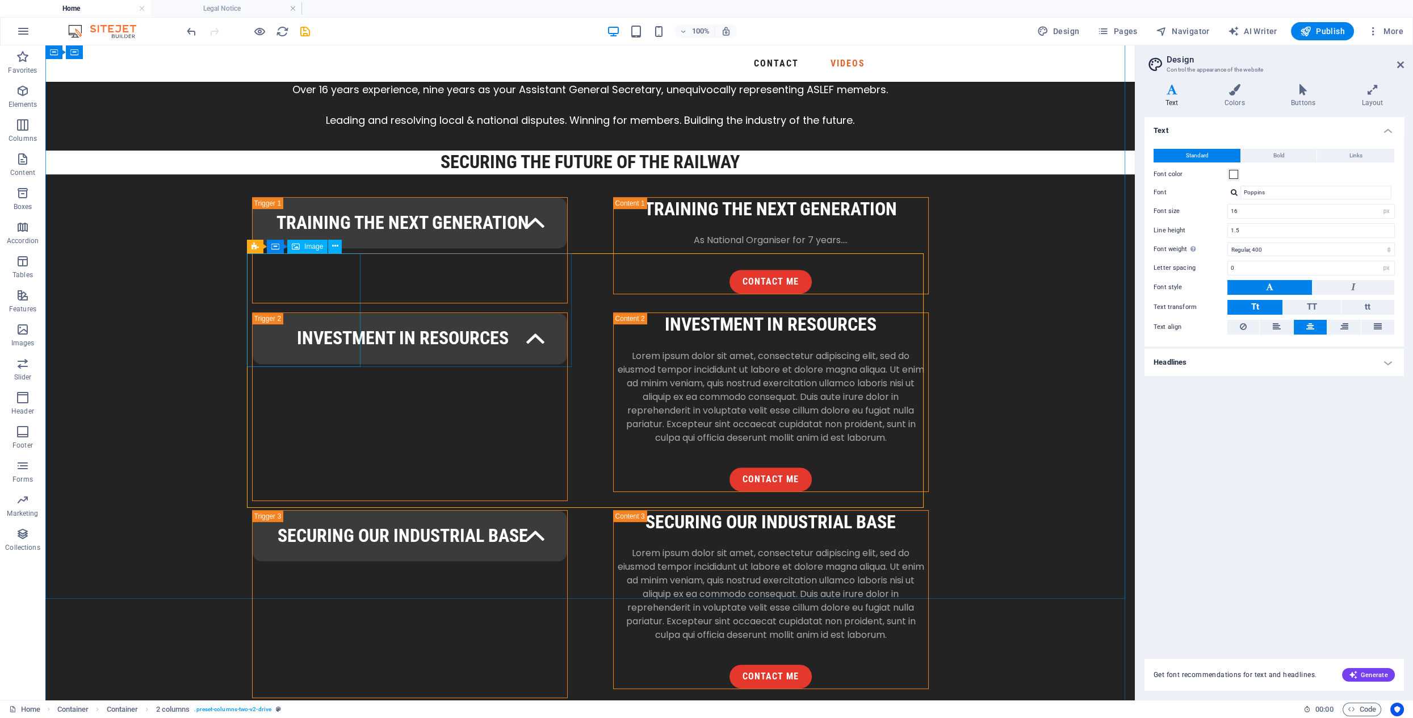
click at [340, 245] on button at bounding box center [335, 247] width 14 height 14
click at [336, 250] on icon at bounding box center [335, 246] width 6 height 12
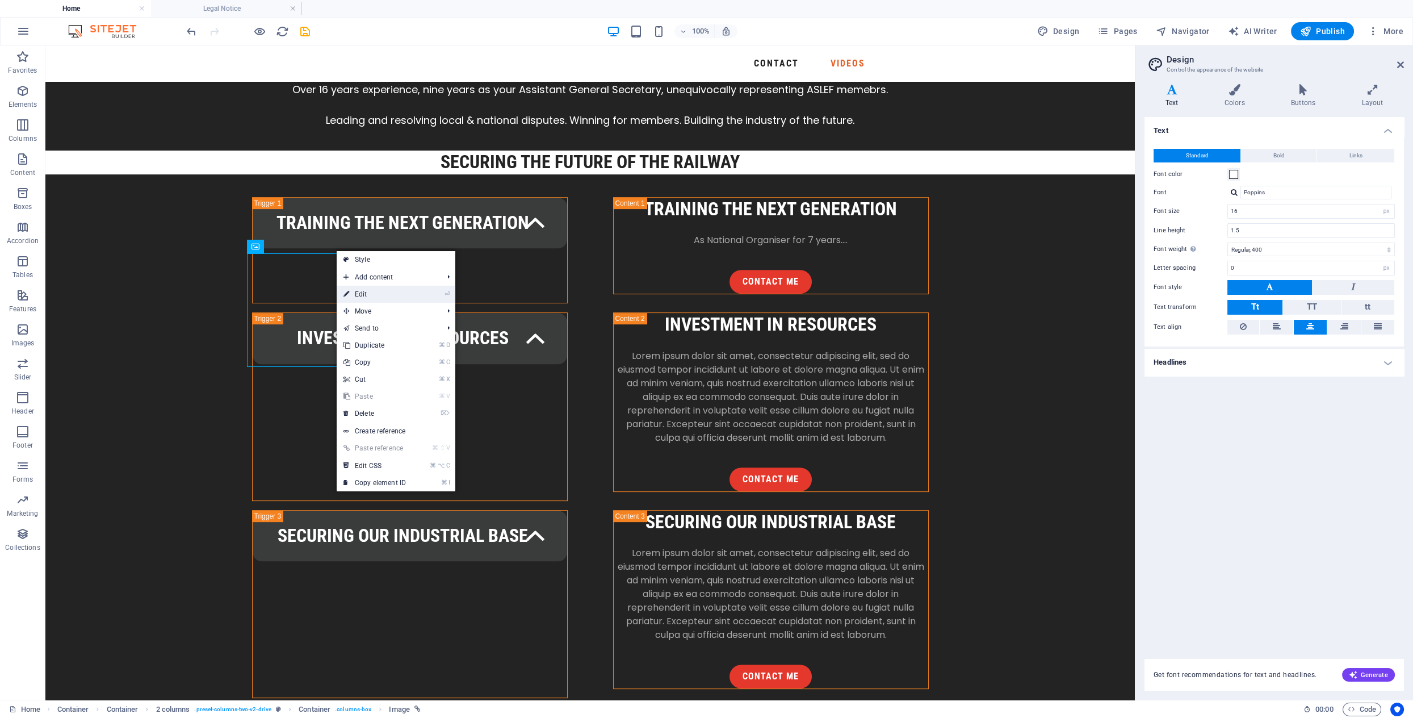
click at [377, 296] on link "⏎ Edit" at bounding box center [375, 294] width 76 height 17
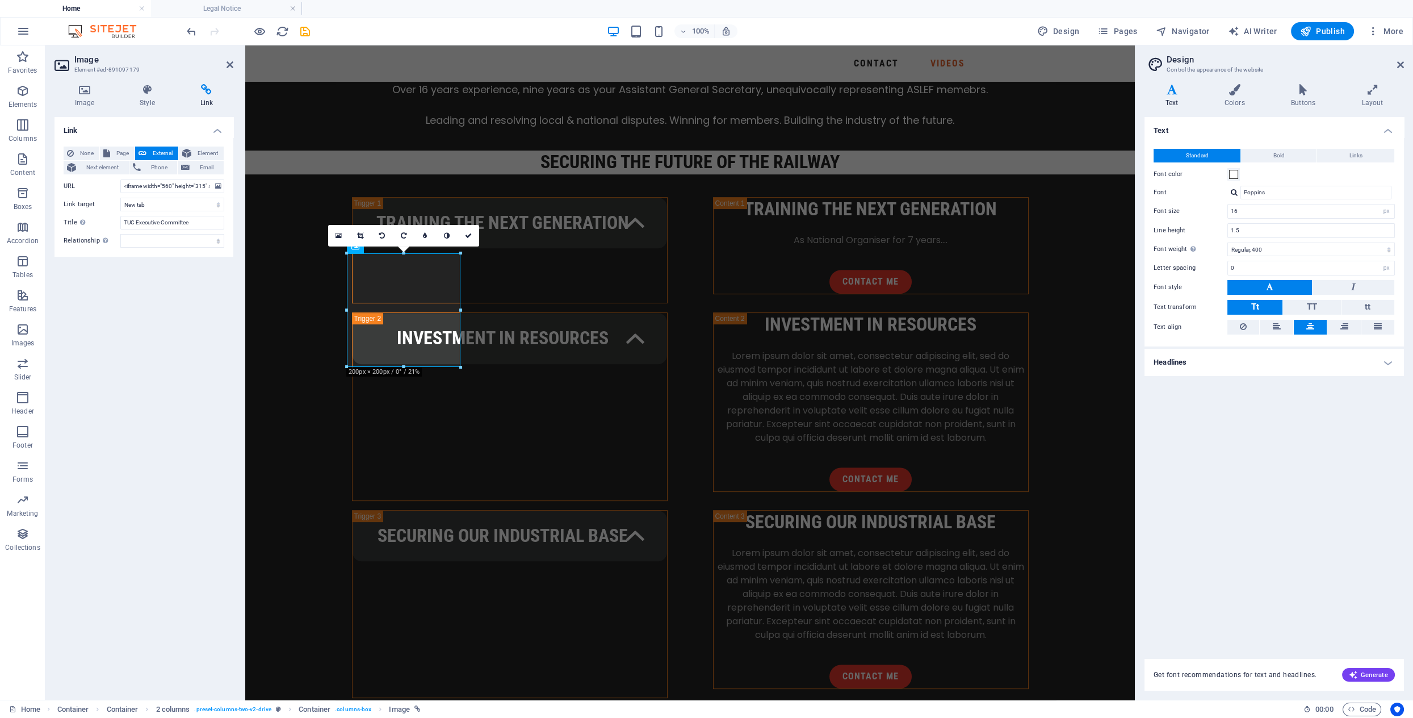
click at [118, 313] on div "Link None Page External Element Next element Phone Email Page Home Legal Notice…" at bounding box center [144, 404] width 179 height 574
click at [90, 241] on label "Relationship Sets the relationship of this link to the link target . For exampl…" at bounding box center [92, 241] width 57 height 14
click at [120, 241] on select "alternate author bookmark external help license next nofollow noreferrer noopen…" at bounding box center [172, 241] width 104 height 14
click at [204, 242] on select "alternate author bookmark external help license next nofollow noreferrer noopen…" at bounding box center [172, 241] width 104 height 14
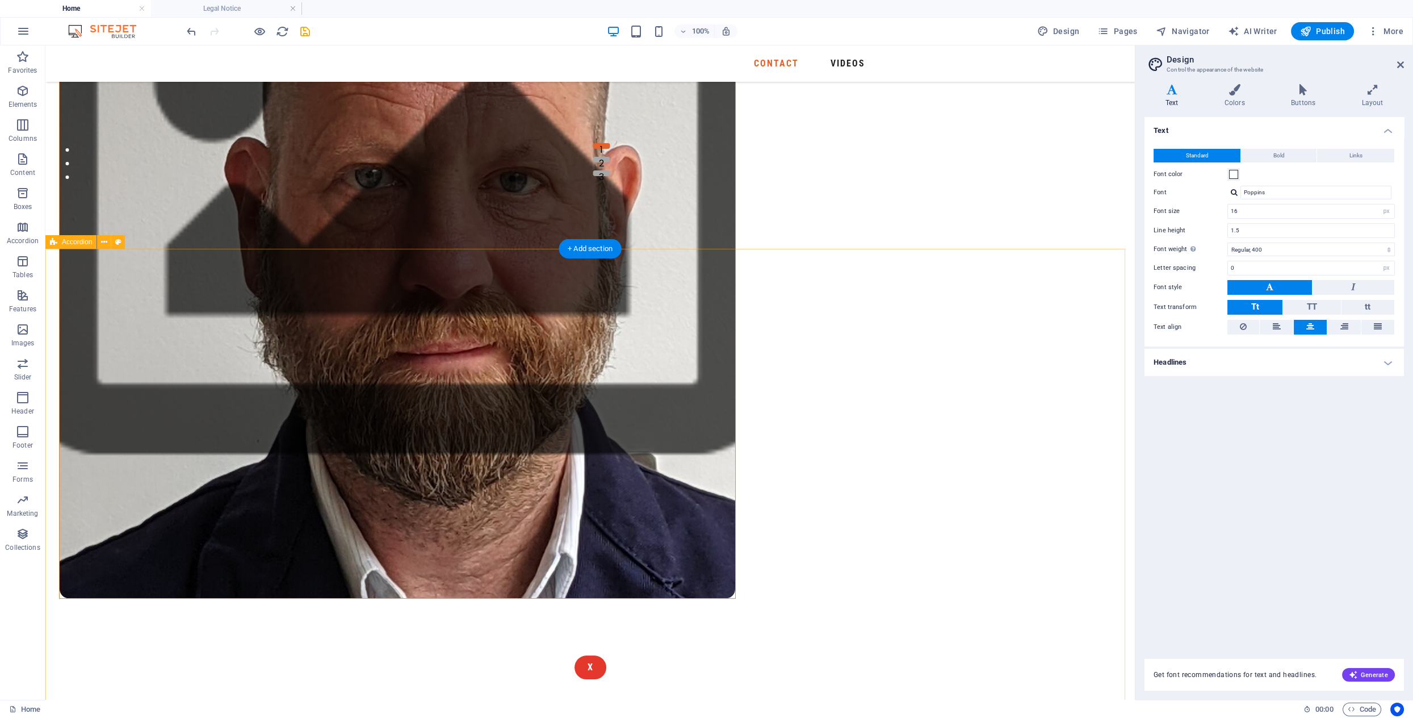
scroll to position [543, 0]
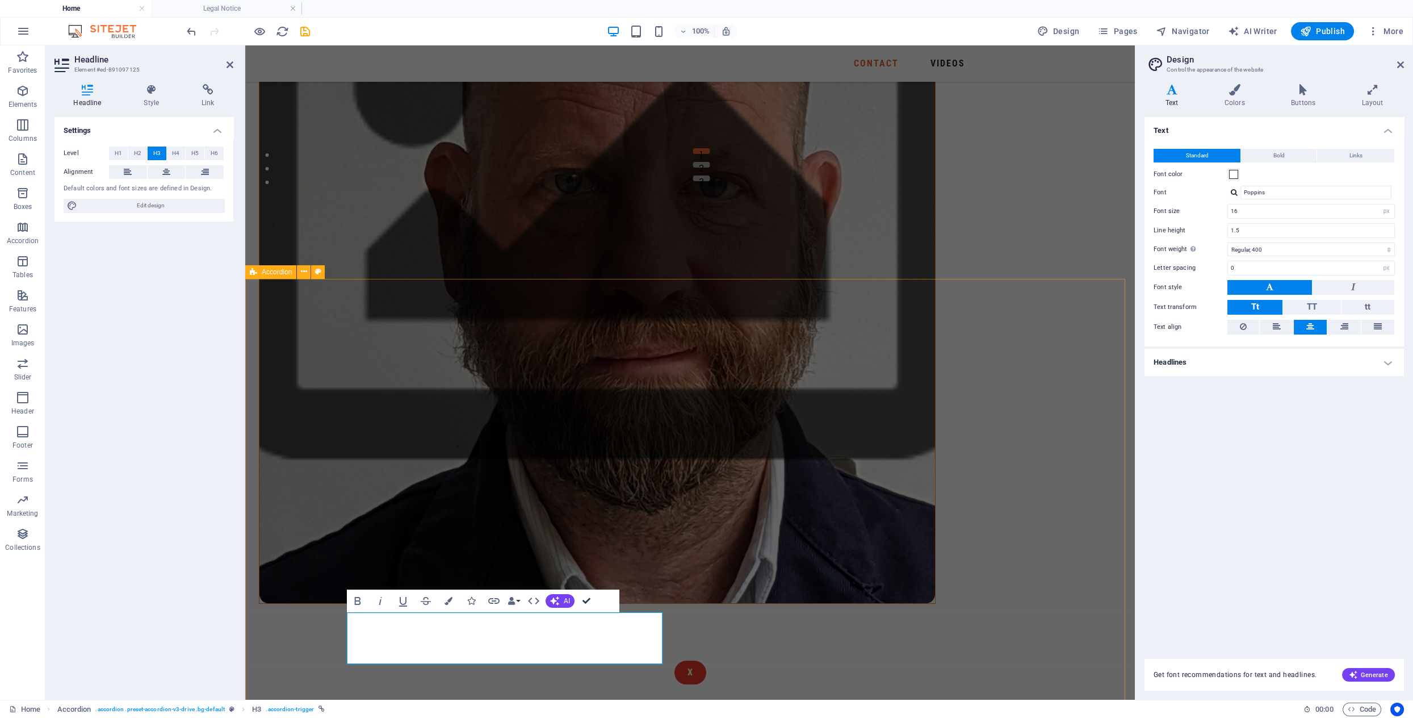
scroll to position [549, 0]
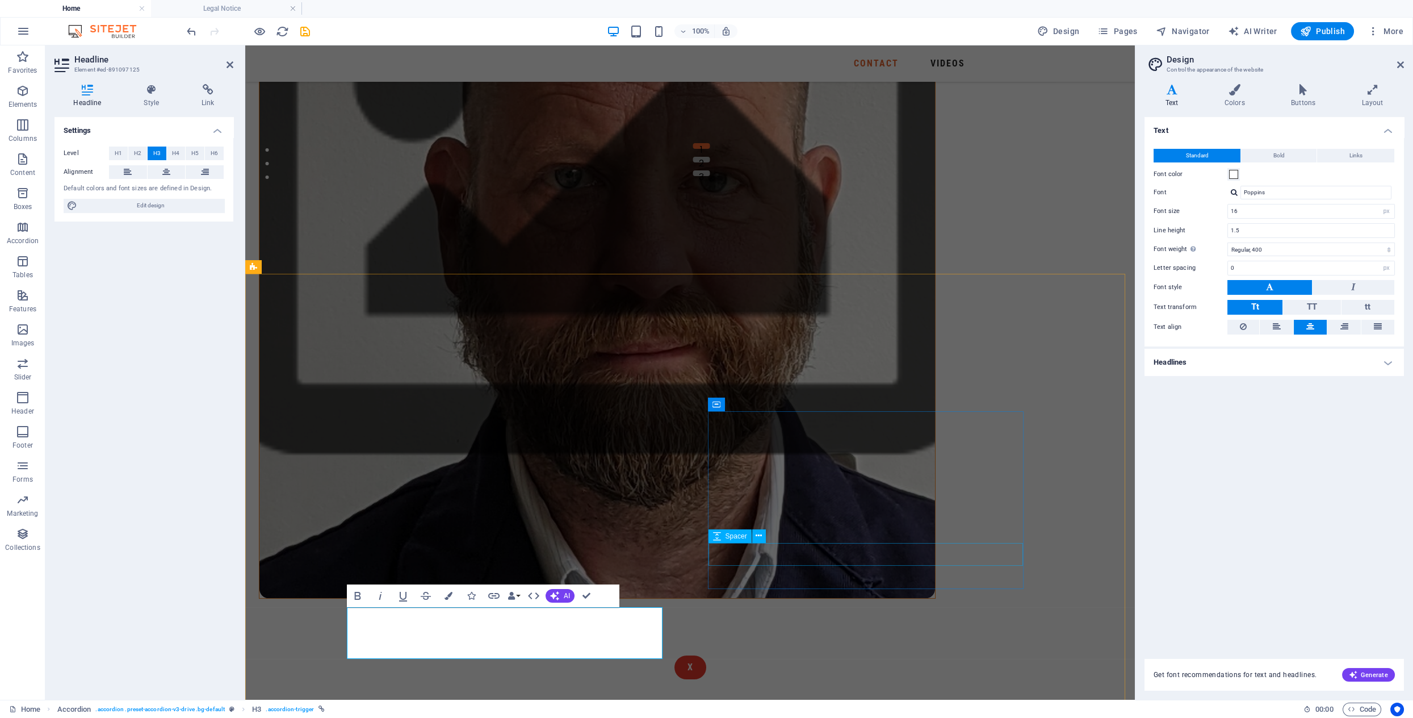
drag, startPoint x: 993, startPoint y: 574, endPoint x: 747, endPoint y: 526, distance: 250.5
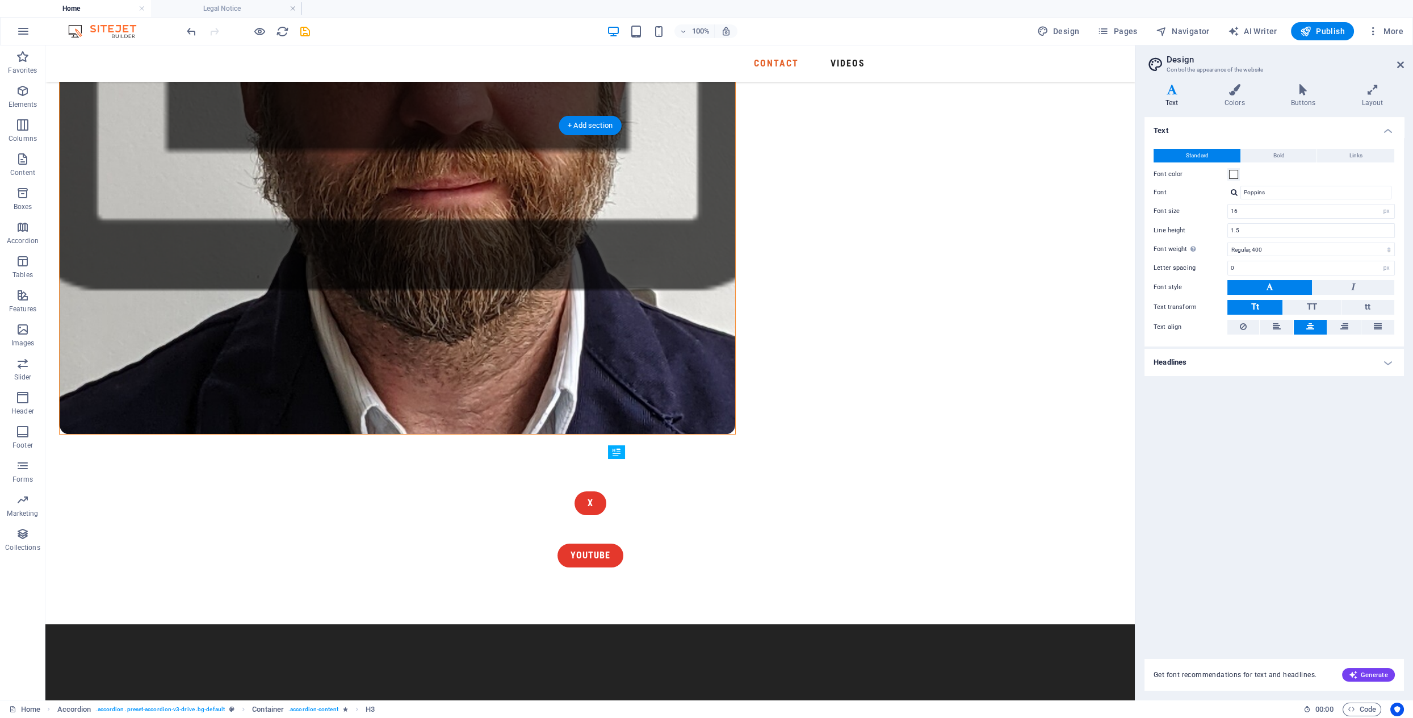
scroll to position [719, 0]
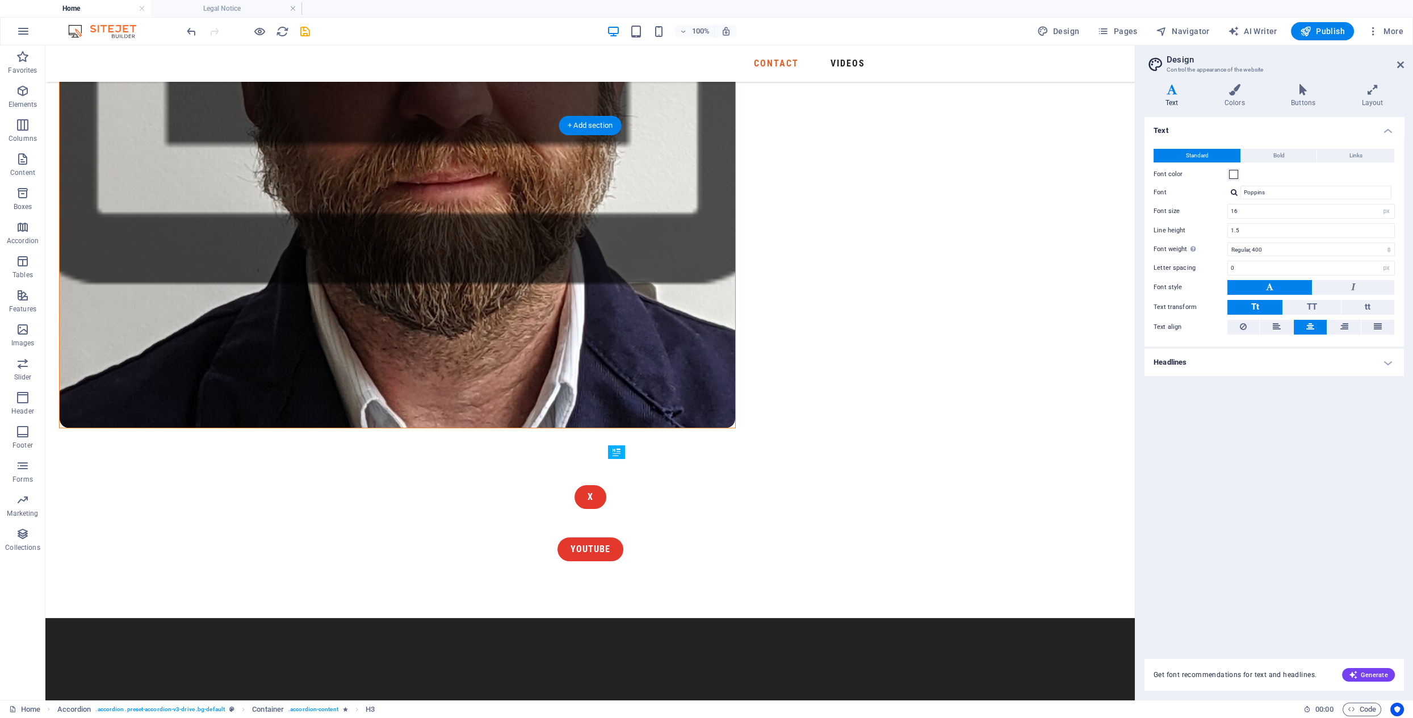
drag, startPoint x: 897, startPoint y: 619, endPoint x: 753, endPoint y: 608, distance: 144.1
click at [188, 30] on icon "undo" at bounding box center [191, 31] width 13 height 13
drag, startPoint x: 886, startPoint y: 135, endPoint x: 687, endPoint y: 135, distance: 199.9
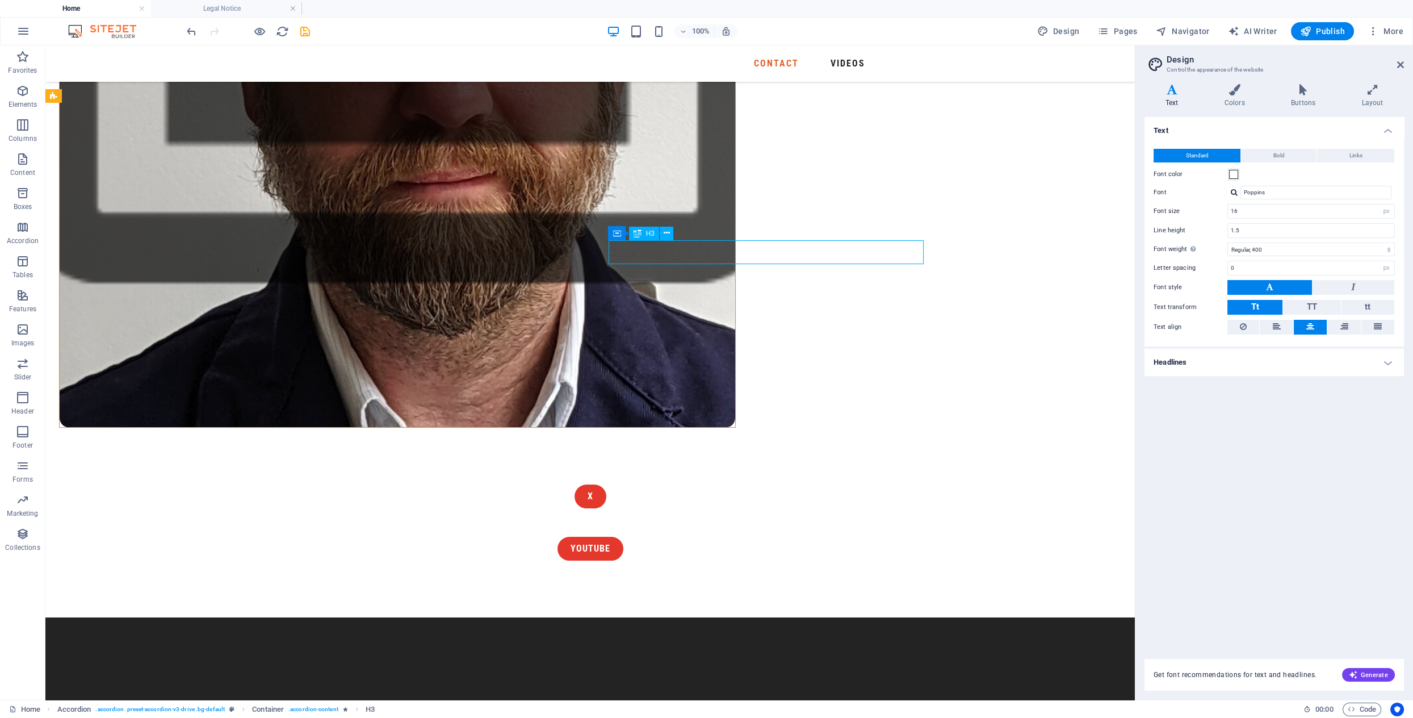
drag, startPoint x: 869, startPoint y: 251, endPoint x: 693, endPoint y: 254, distance: 176.1
drag, startPoint x: 664, startPoint y: 248, endPoint x: 732, endPoint y: 250, distance: 67.6
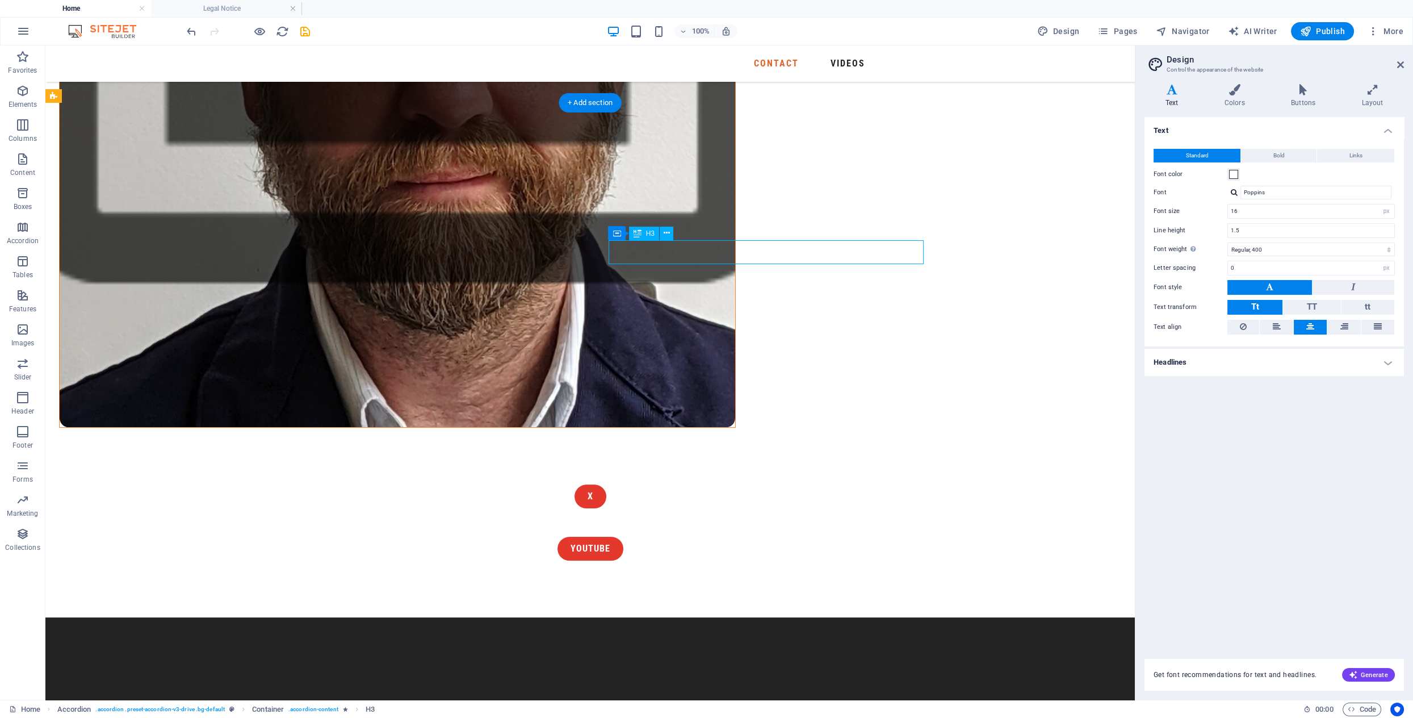
drag, startPoint x: 726, startPoint y: 241, endPoint x: 728, endPoint y: 251, distance: 9.8
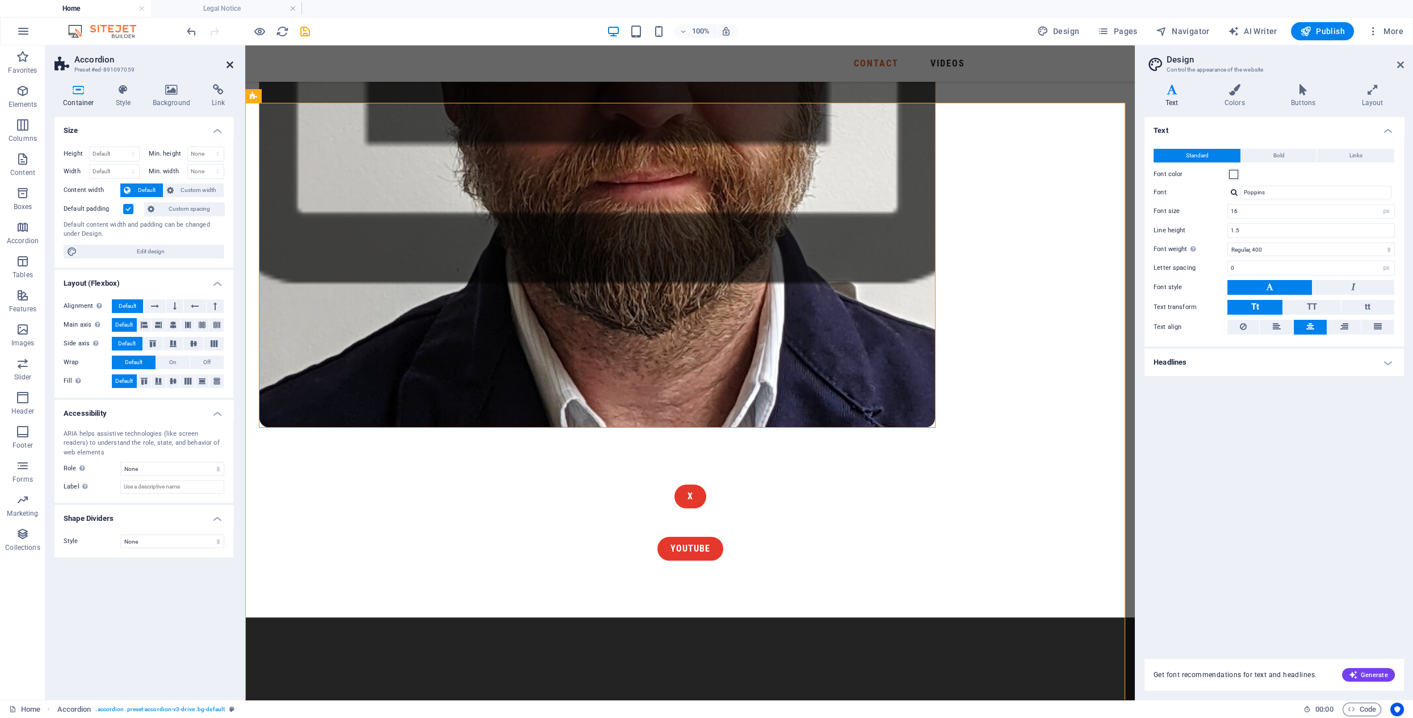
click at [227, 64] on icon at bounding box center [230, 64] width 7 height 9
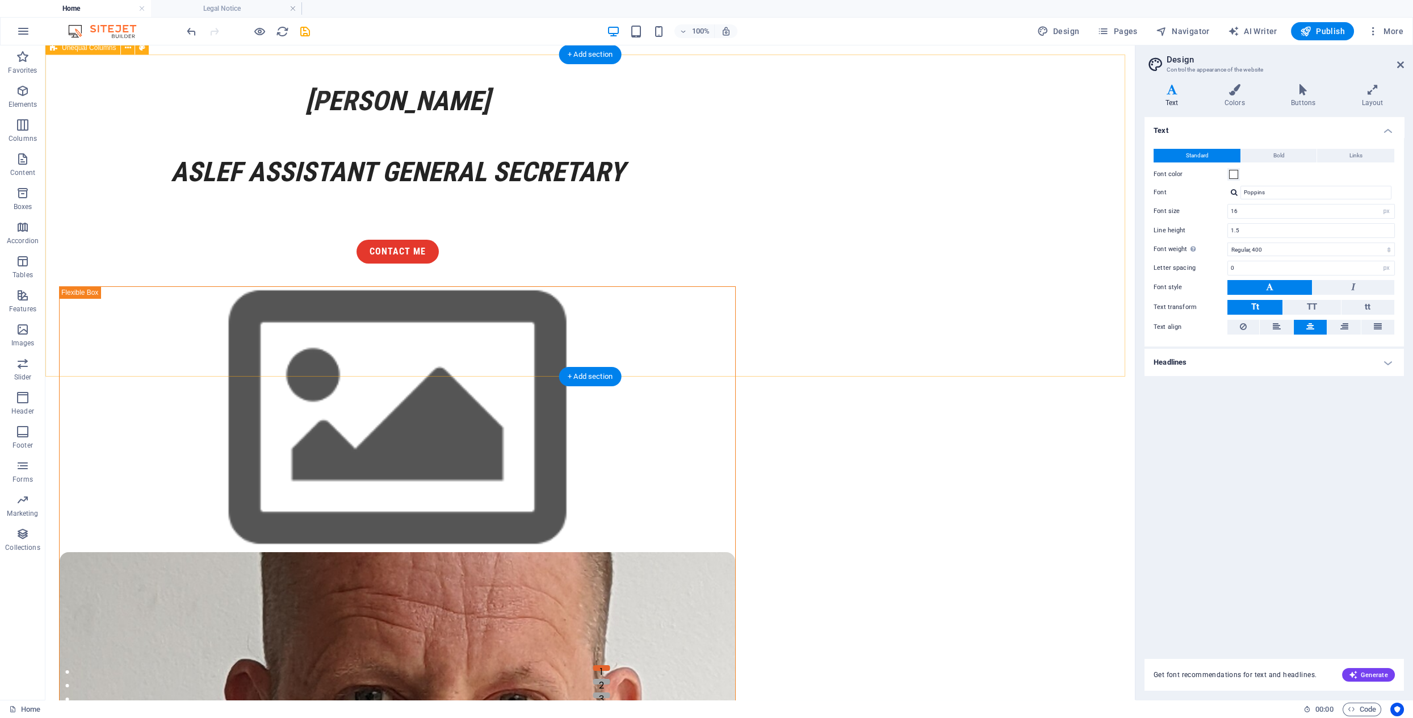
scroll to position [0, 0]
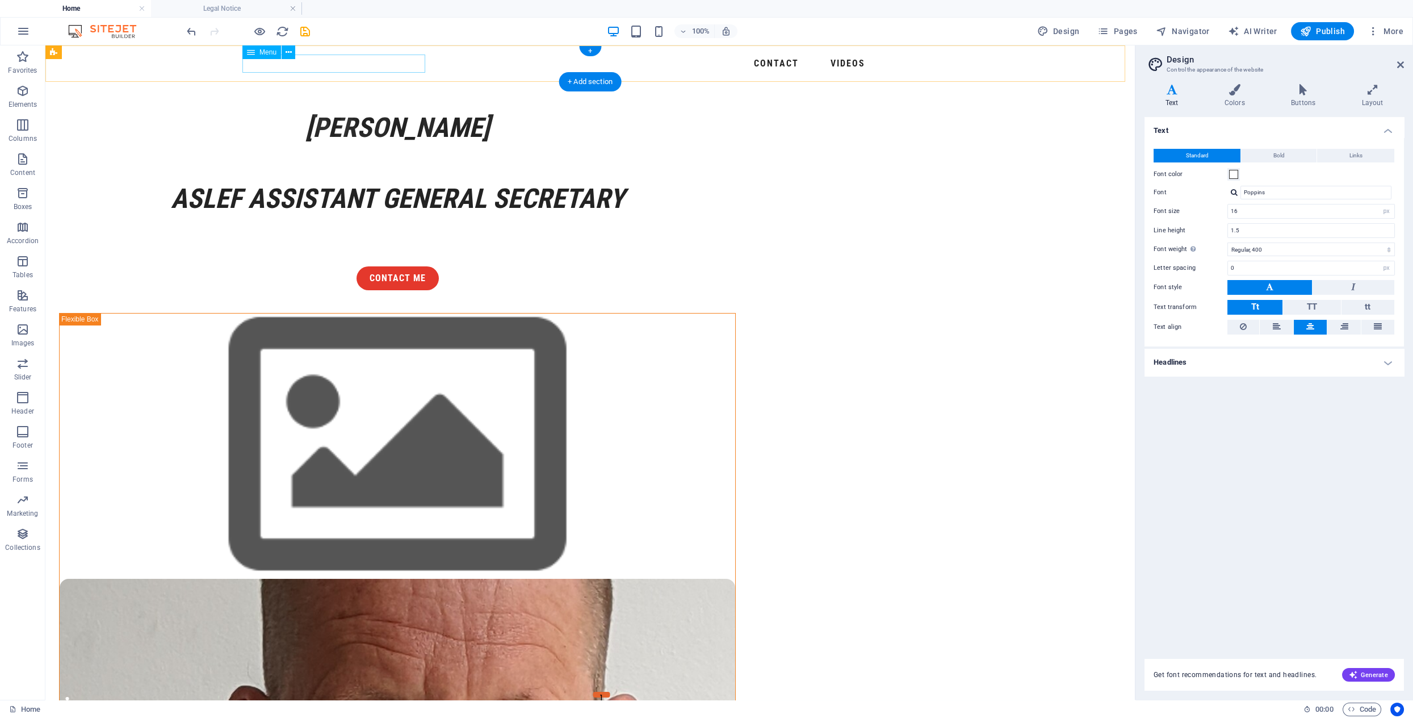
click at [280, 63] on nav "Contact Videos" at bounding box center [591, 64] width 686 height 18
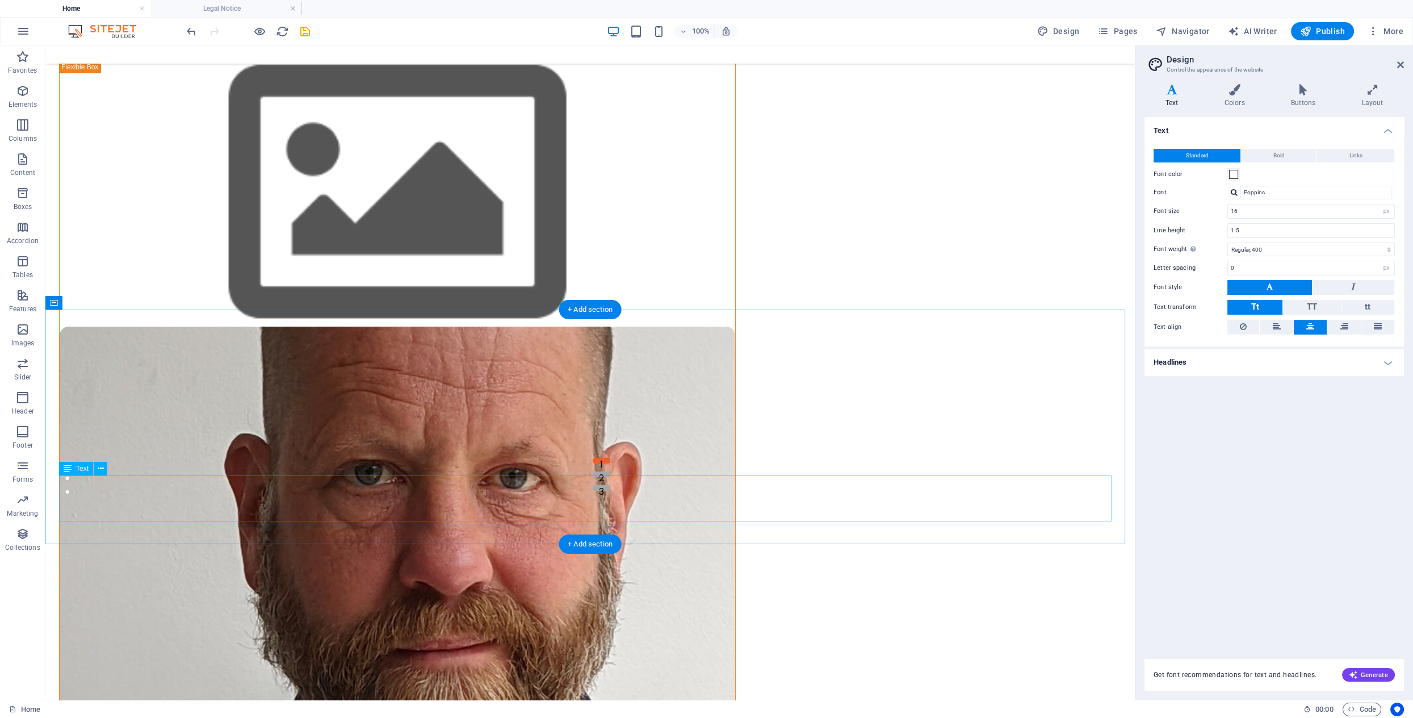
scroll to position [237, 0]
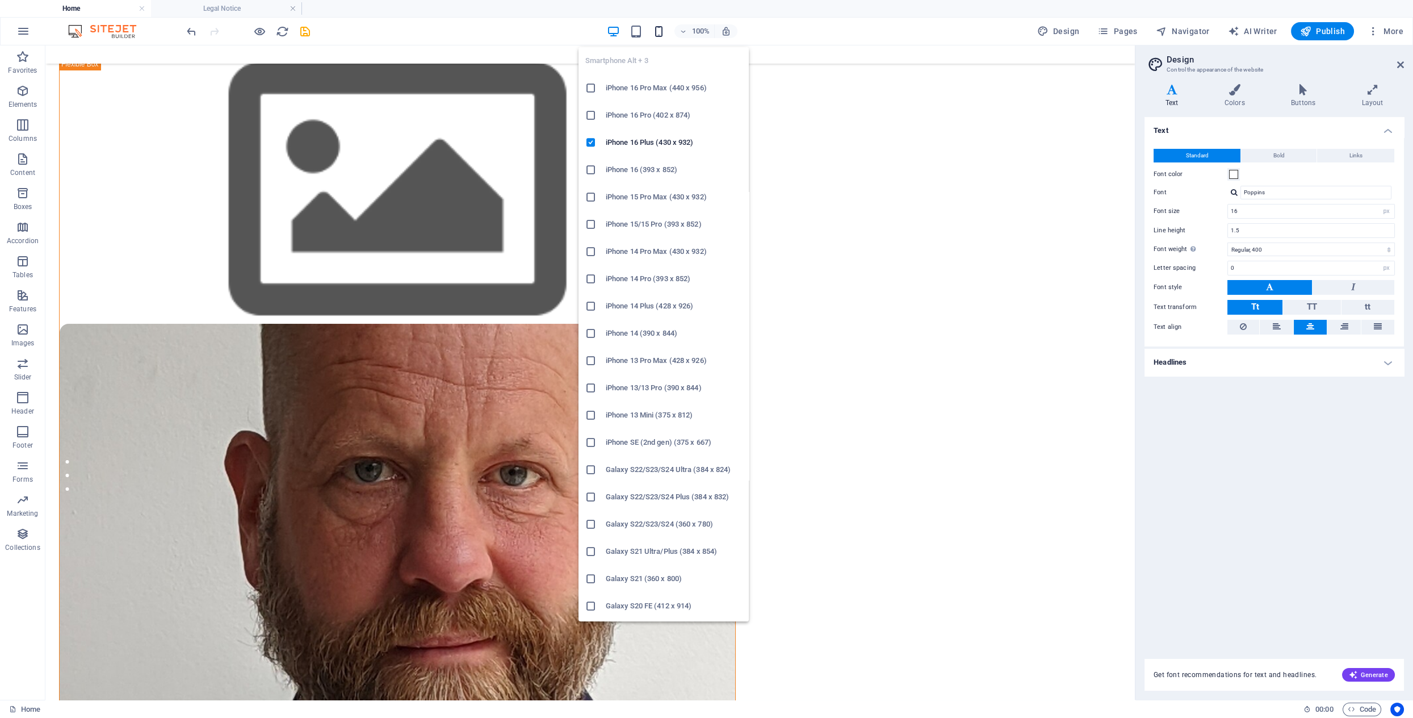
click at [660, 35] on icon "button" at bounding box center [658, 31] width 13 height 13
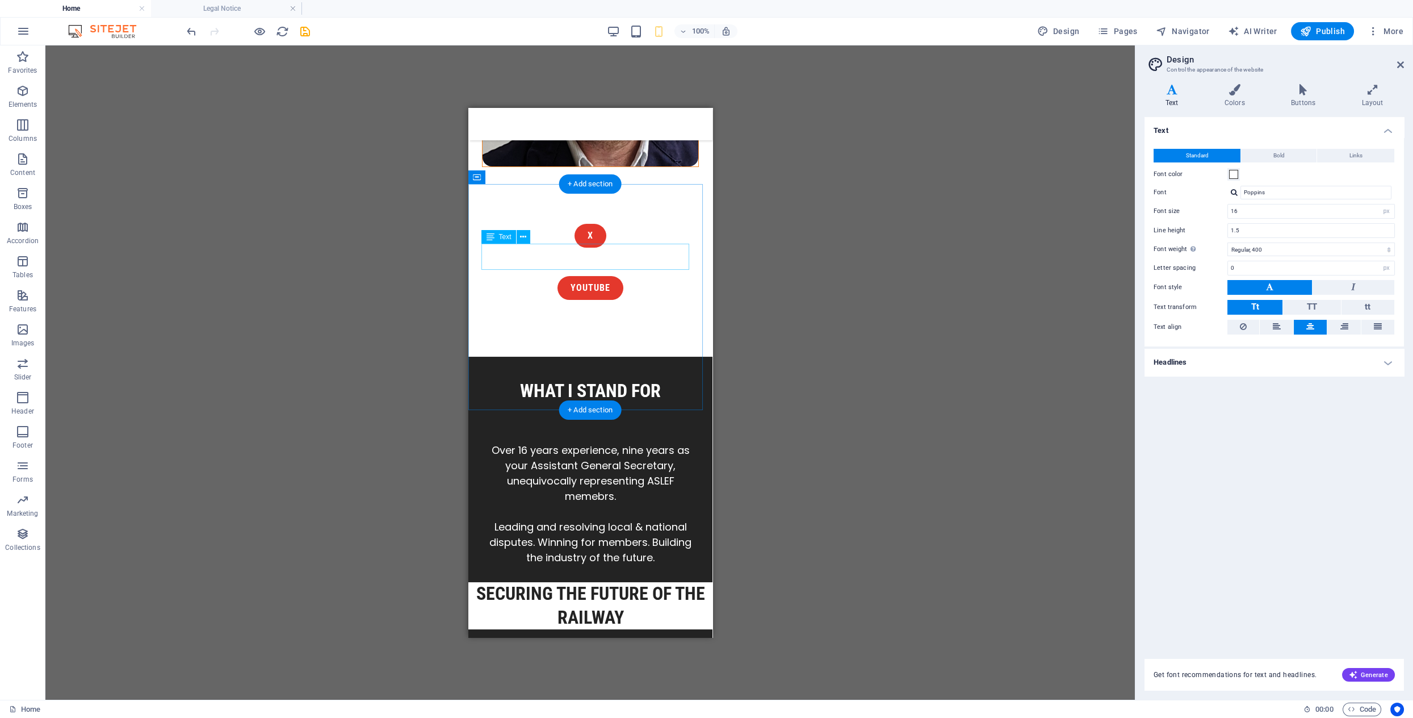
scroll to position [544, 0]
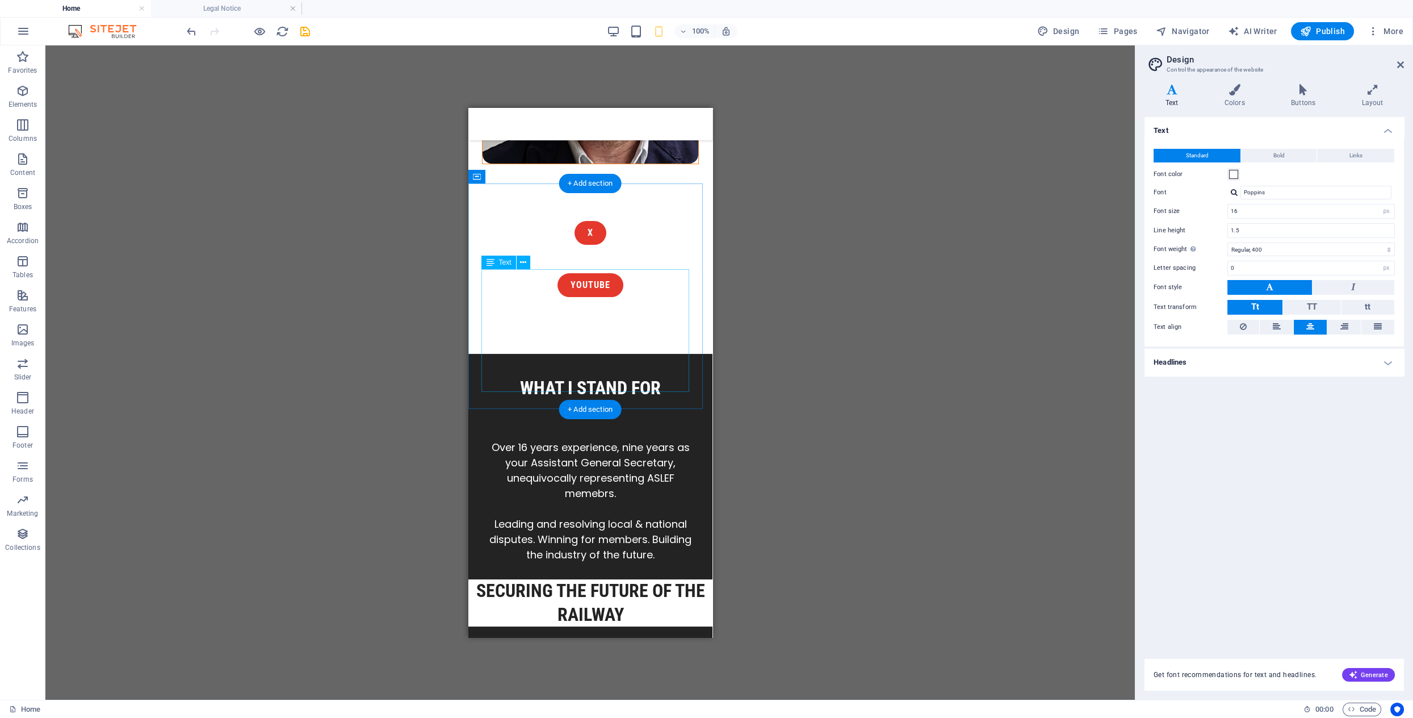
click at [621, 440] on div "Over 16 years experience, nine years as your Assistant General Secretary, unequ…" at bounding box center [590, 501] width 217 height 123
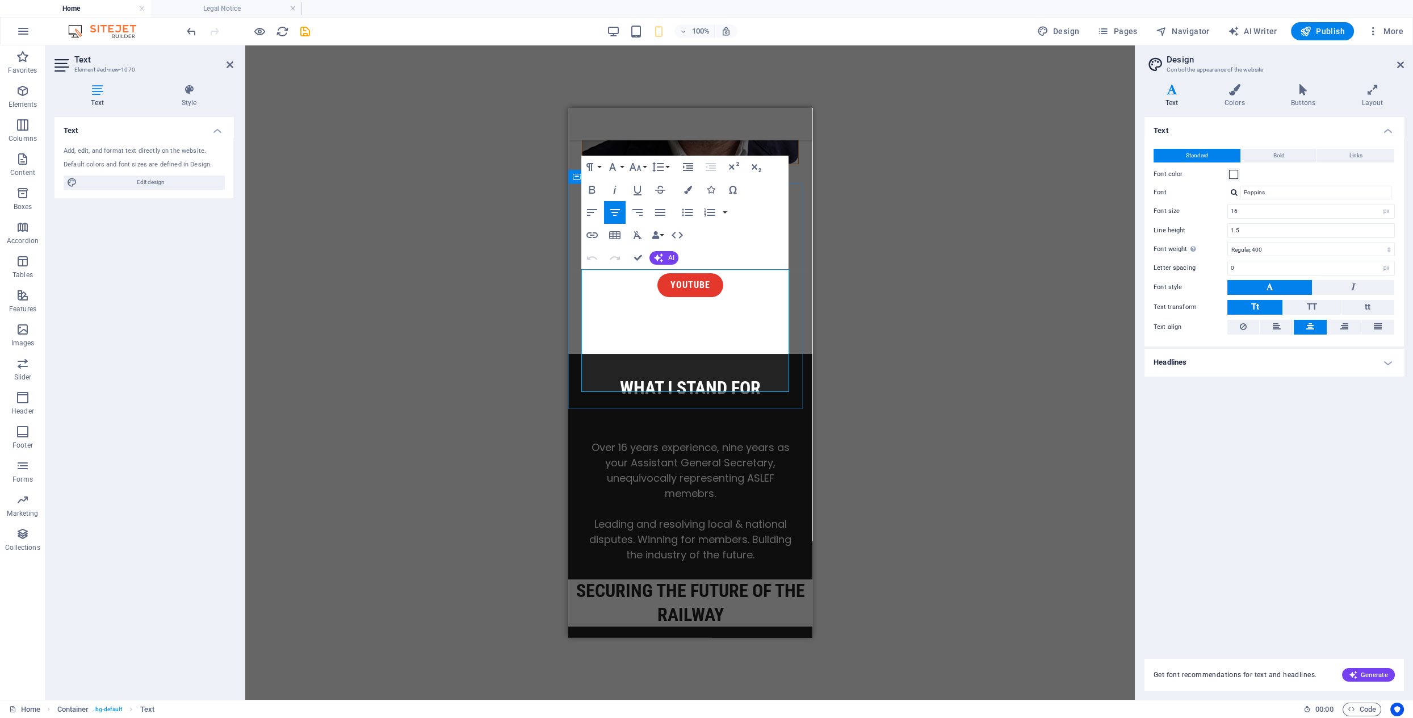
click at [654, 517] on span "Leading and resolving local & national disputes. Winning for members. Building …" at bounding box center [690, 539] width 202 height 45
click at [733, 517] on span "Leading & resolving local & national disputes. Winning for members. Building th…" at bounding box center [690, 539] width 202 height 45
click at [959, 305] on div "Drag here to replace the existing content. Press “Ctrl” if you want to create a…" at bounding box center [690, 372] width 890 height 654
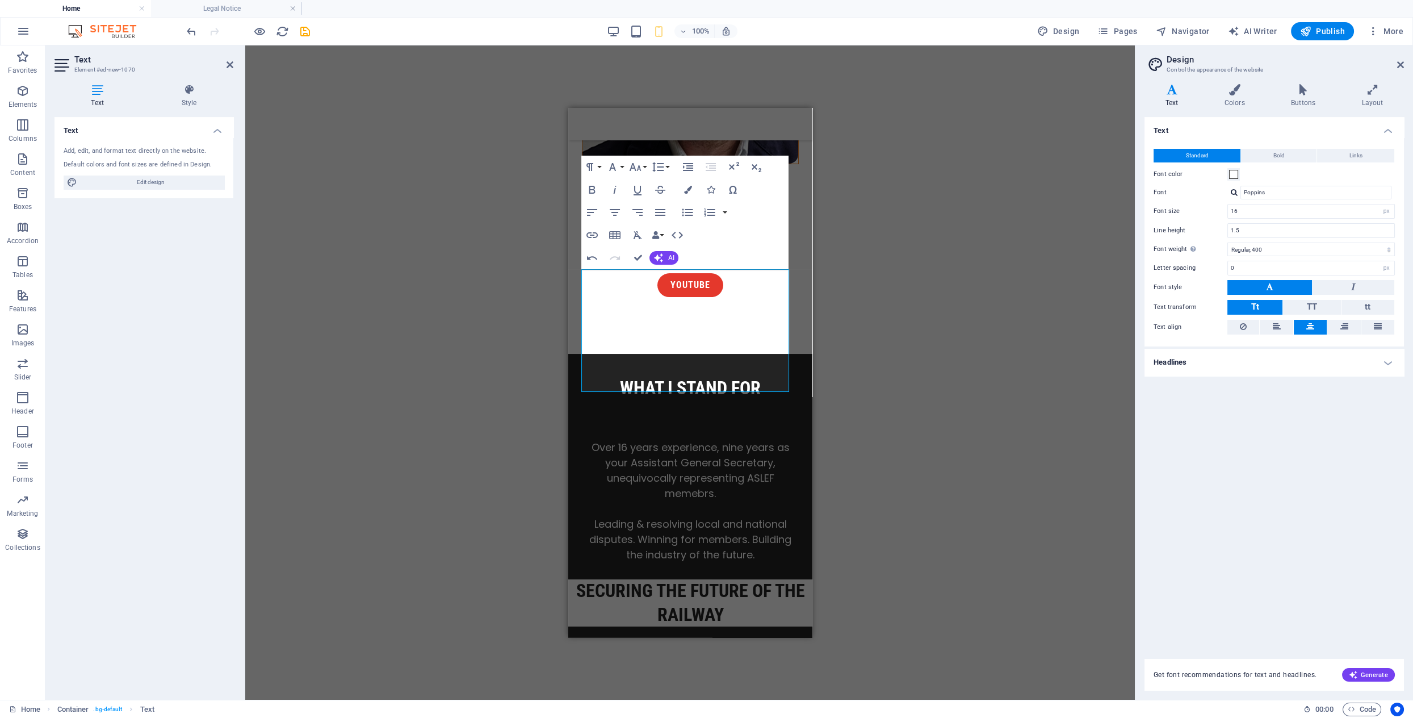
click at [923, 316] on div "Drag here to replace the existing content. Press “Ctrl” if you want to create a…" at bounding box center [690, 372] width 890 height 654
click at [924, 316] on div "Drag here to replace the existing content. Press “Ctrl” if you want to create a…" at bounding box center [690, 372] width 890 height 654
click at [515, 304] on div "Drag here to replace the existing content. Press “Ctrl” if you want to create a…" at bounding box center [690, 372] width 890 height 654
click at [789, 354] on div "What I stand For Over 16 years experience, nine years as your Assistant General…" at bounding box center [690, 467] width 244 height 226
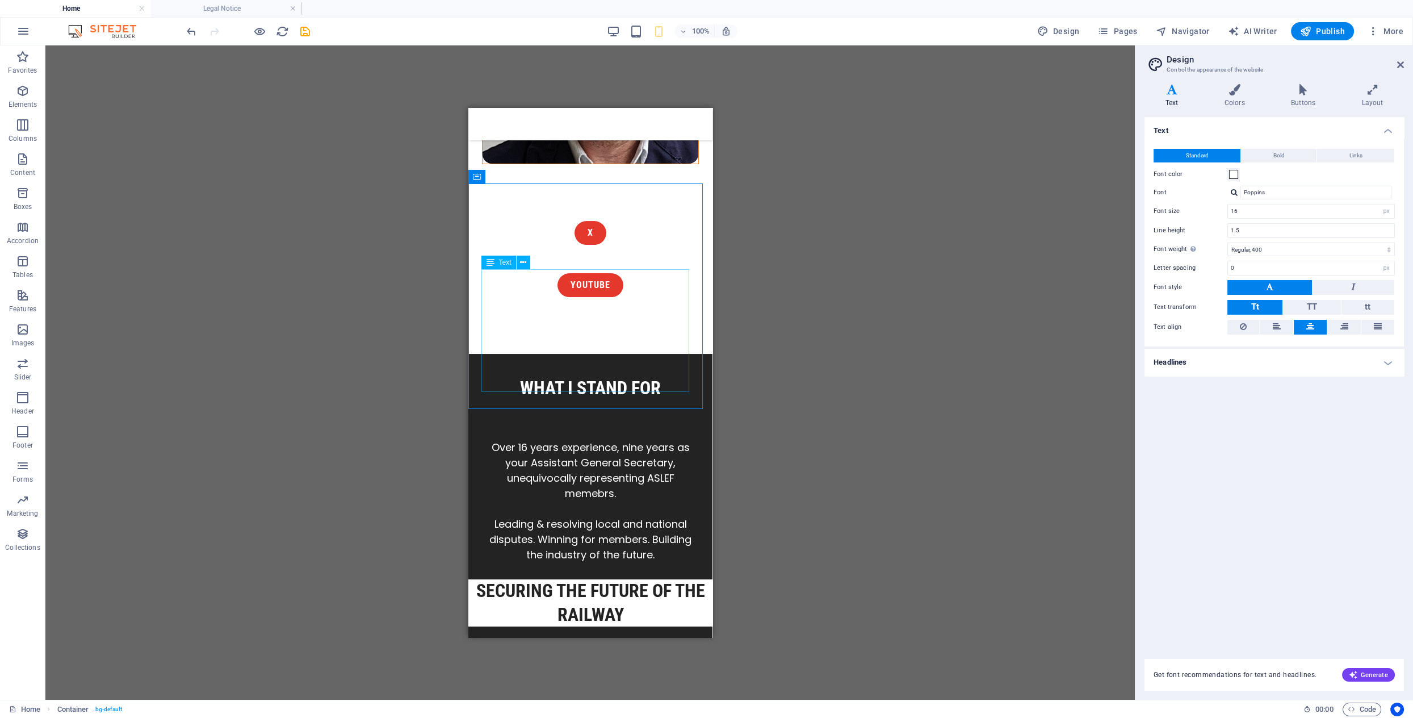
drag, startPoint x: 188, startPoint y: 241, endPoint x: 756, endPoint y: 349, distance: 578.6
click at [756, 349] on div "Drag here to replace the existing content. Press “Ctrl” if you want to create a…" at bounding box center [590, 372] width 1090 height 654
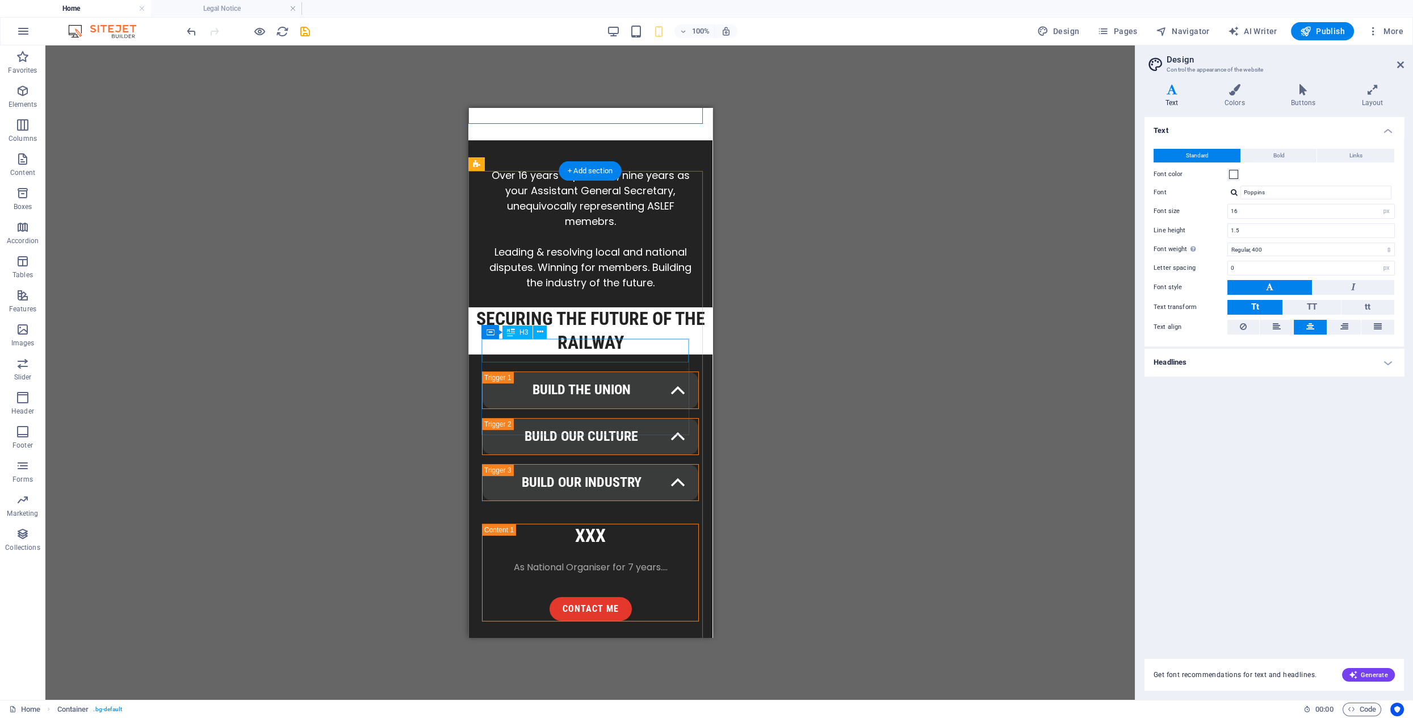
scroll to position [830, 0]
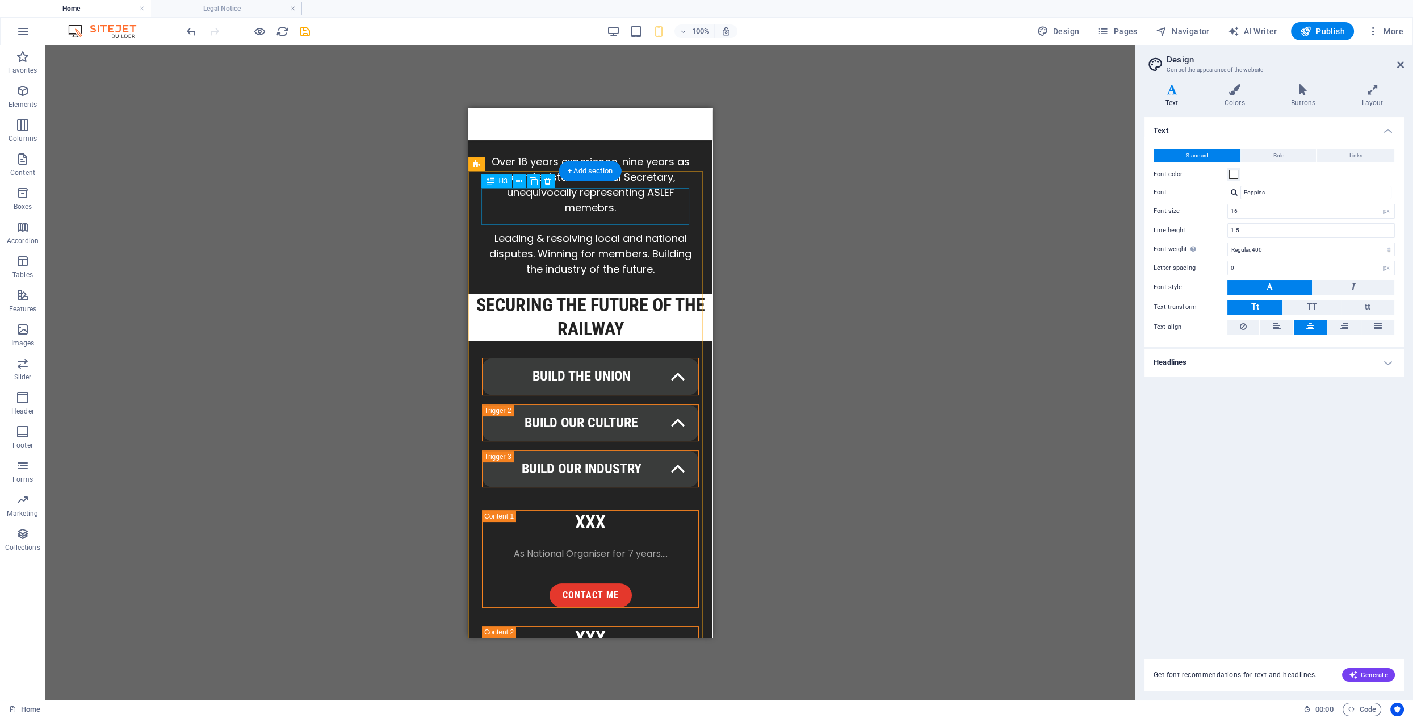
click at [607, 358] on div "Build the union" at bounding box center [590, 376] width 217 height 37
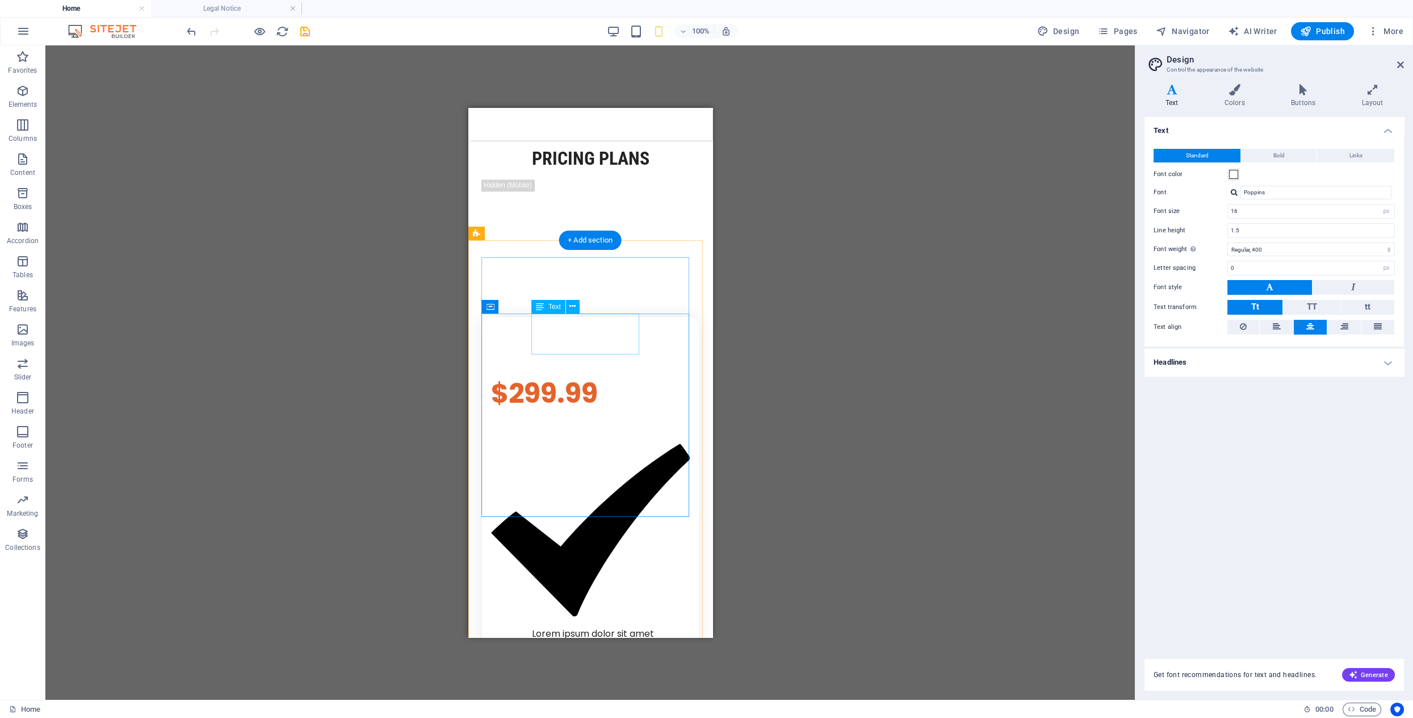
scroll to position [3629, 0]
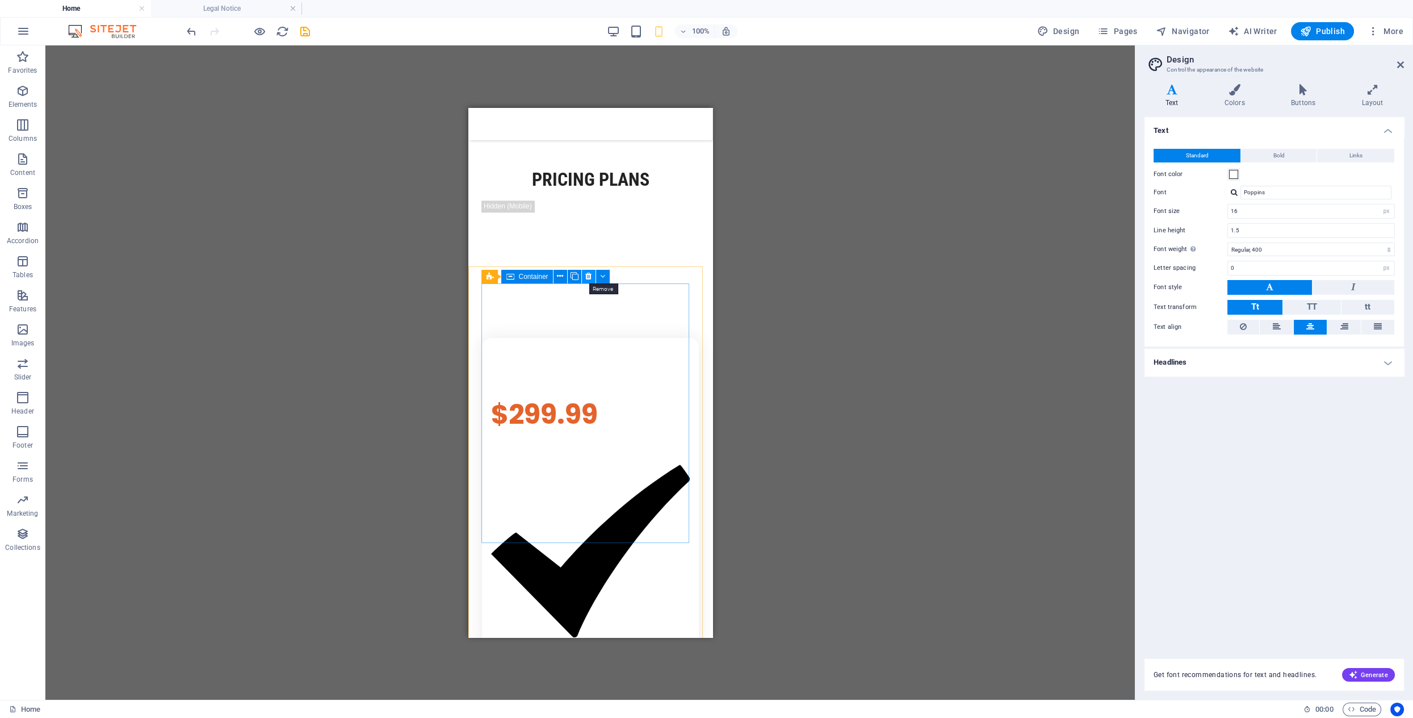
click at [591, 277] on icon at bounding box center [588, 276] width 6 height 12
click at [582, 278] on icon at bounding box center [581, 276] width 6 height 12
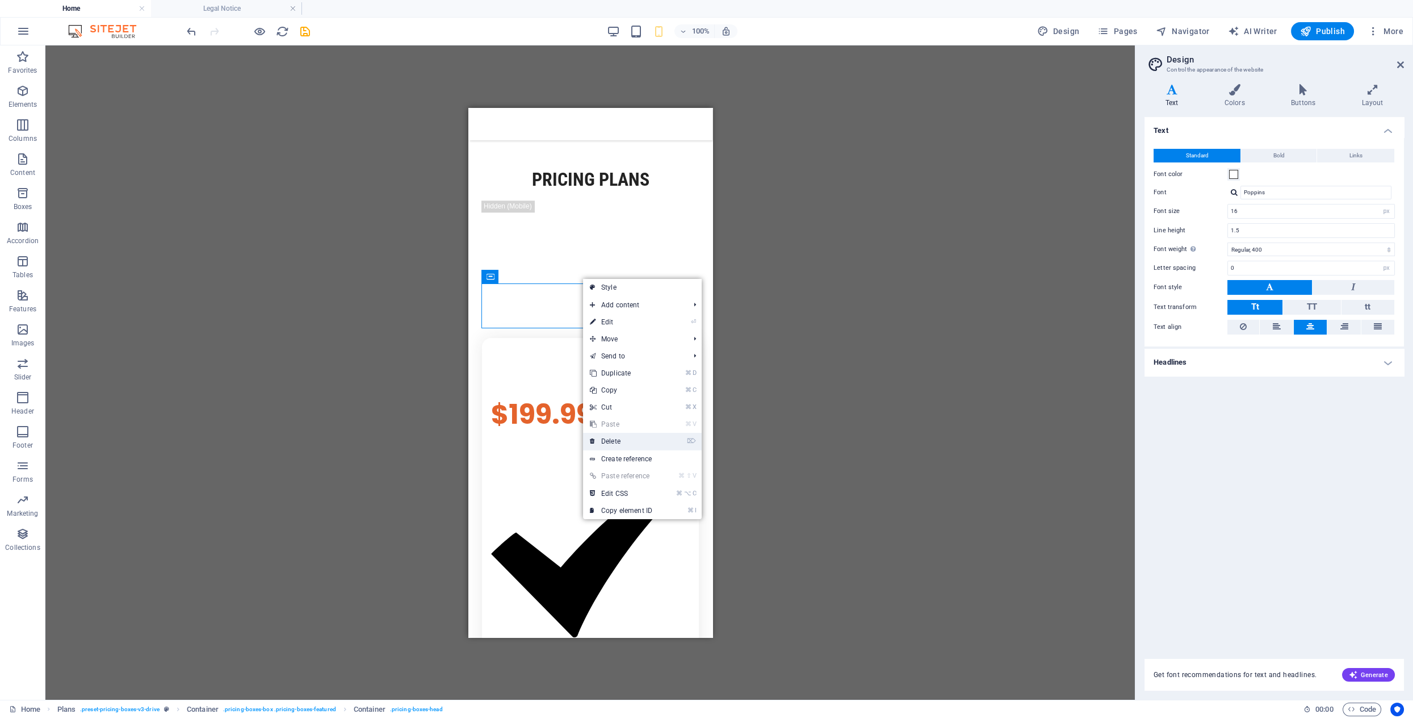
click at [624, 440] on link "⌦ Delete" at bounding box center [621, 441] width 76 height 17
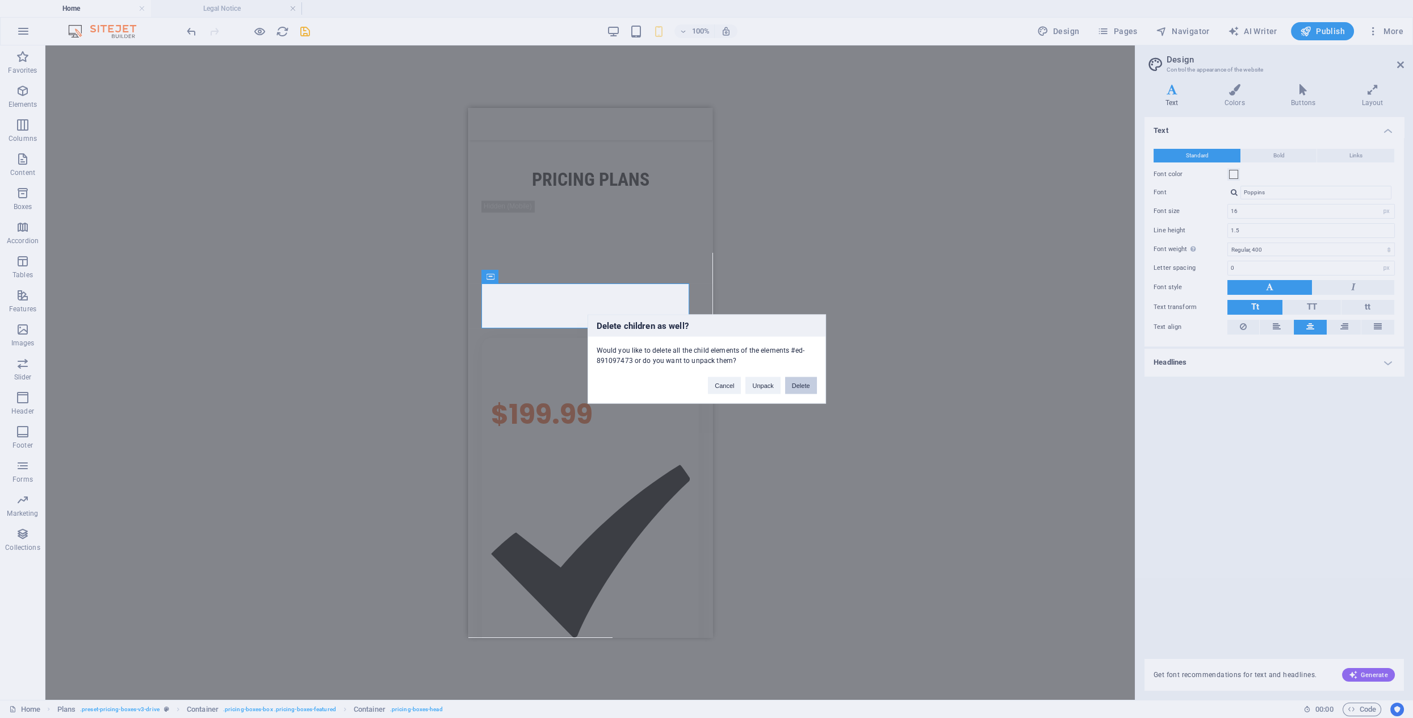
click at [802, 384] on button "Delete" at bounding box center [801, 385] width 32 height 17
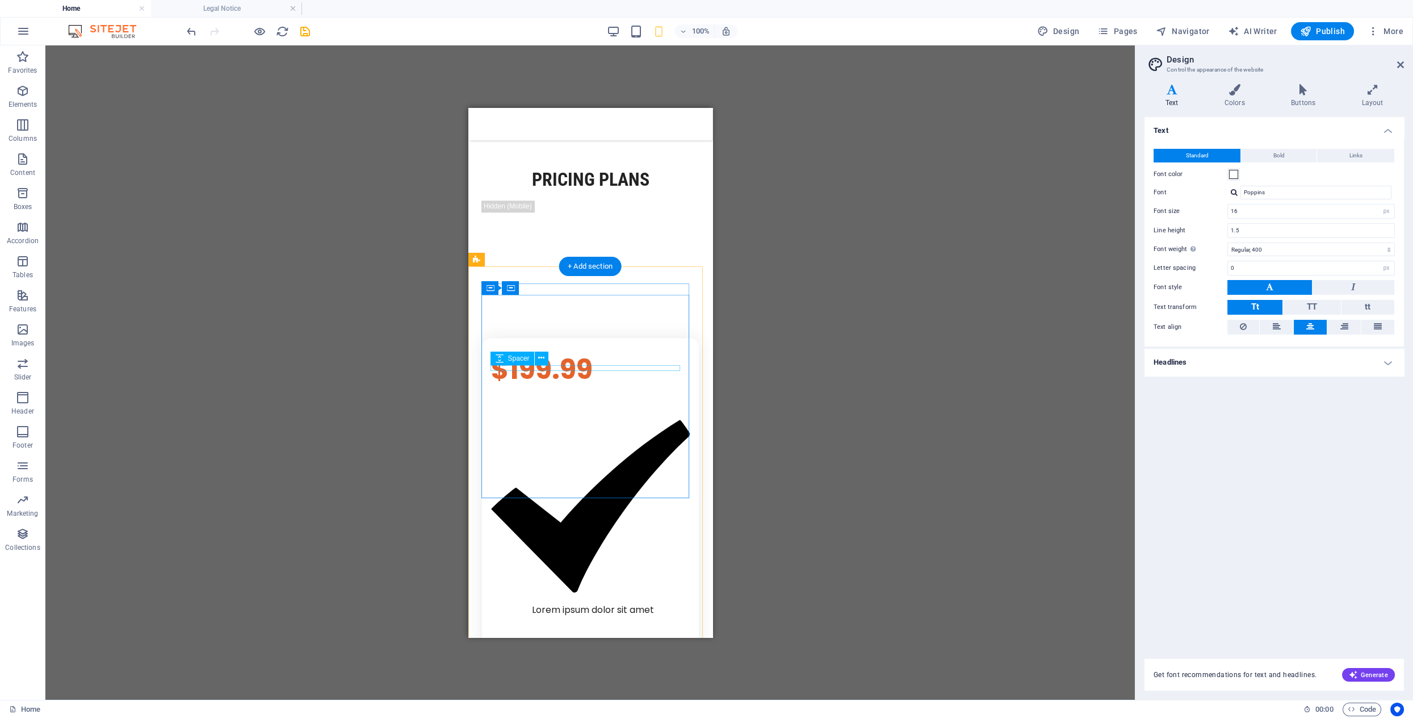
click at [645, 618] on div at bounding box center [590, 621] width 199 height 6
click at [578, 289] on icon at bounding box center [575, 288] width 6 height 12
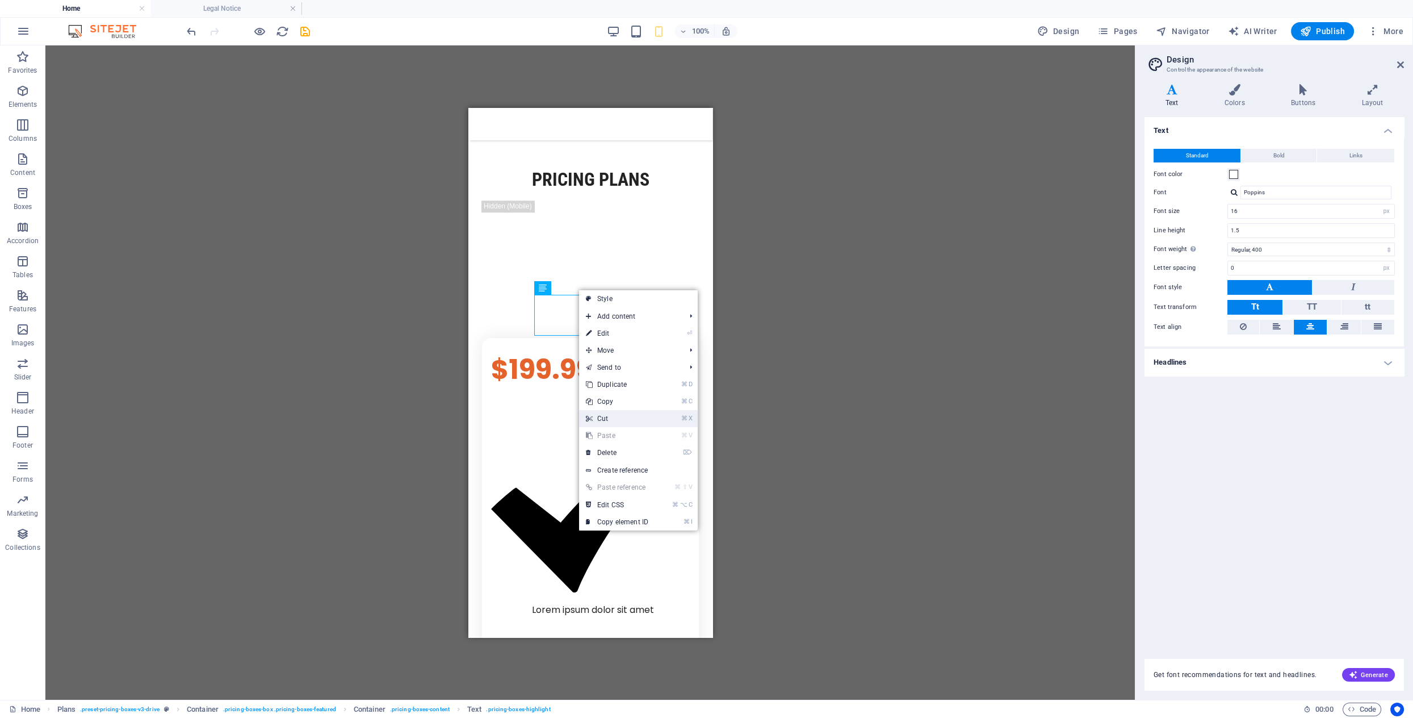
click at [602, 419] on link "⌘ X Cut" at bounding box center [617, 418] width 76 height 17
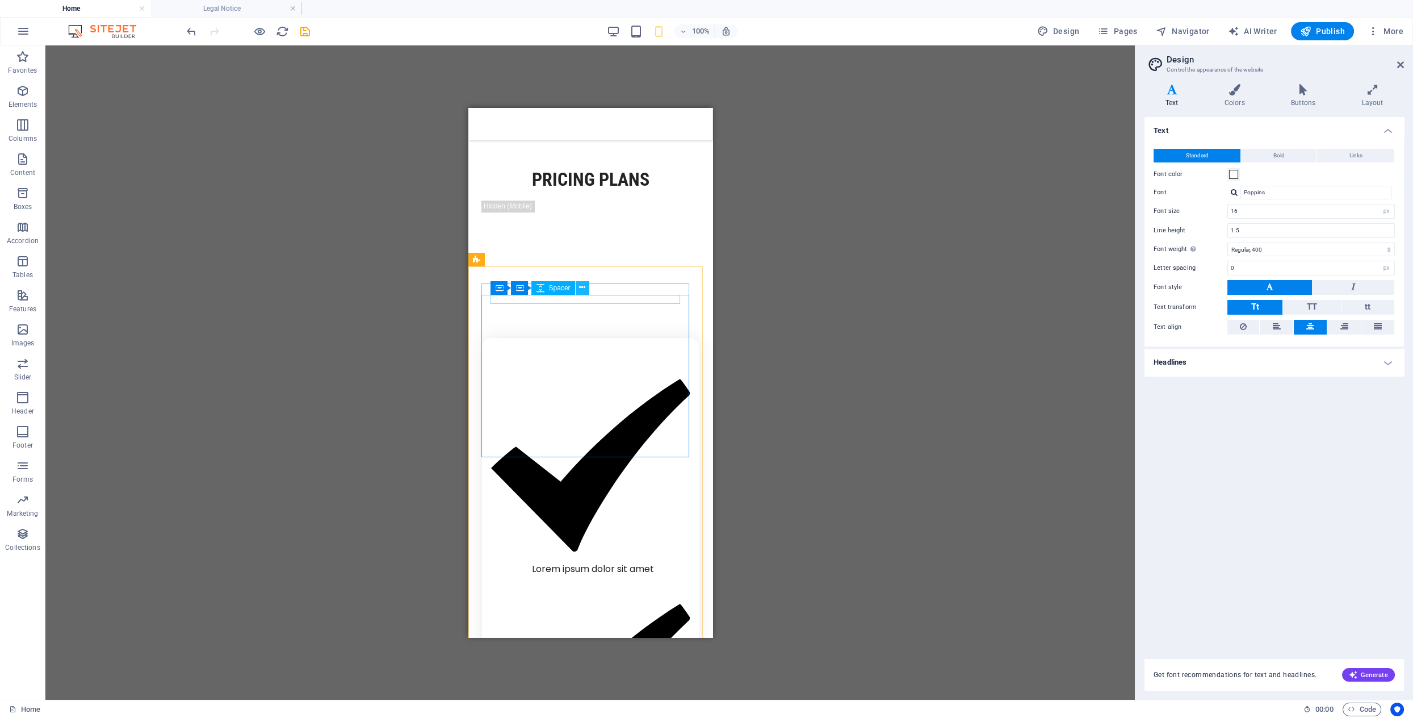
click at [581, 290] on icon at bounding box center [582, 288] width 6 height 12
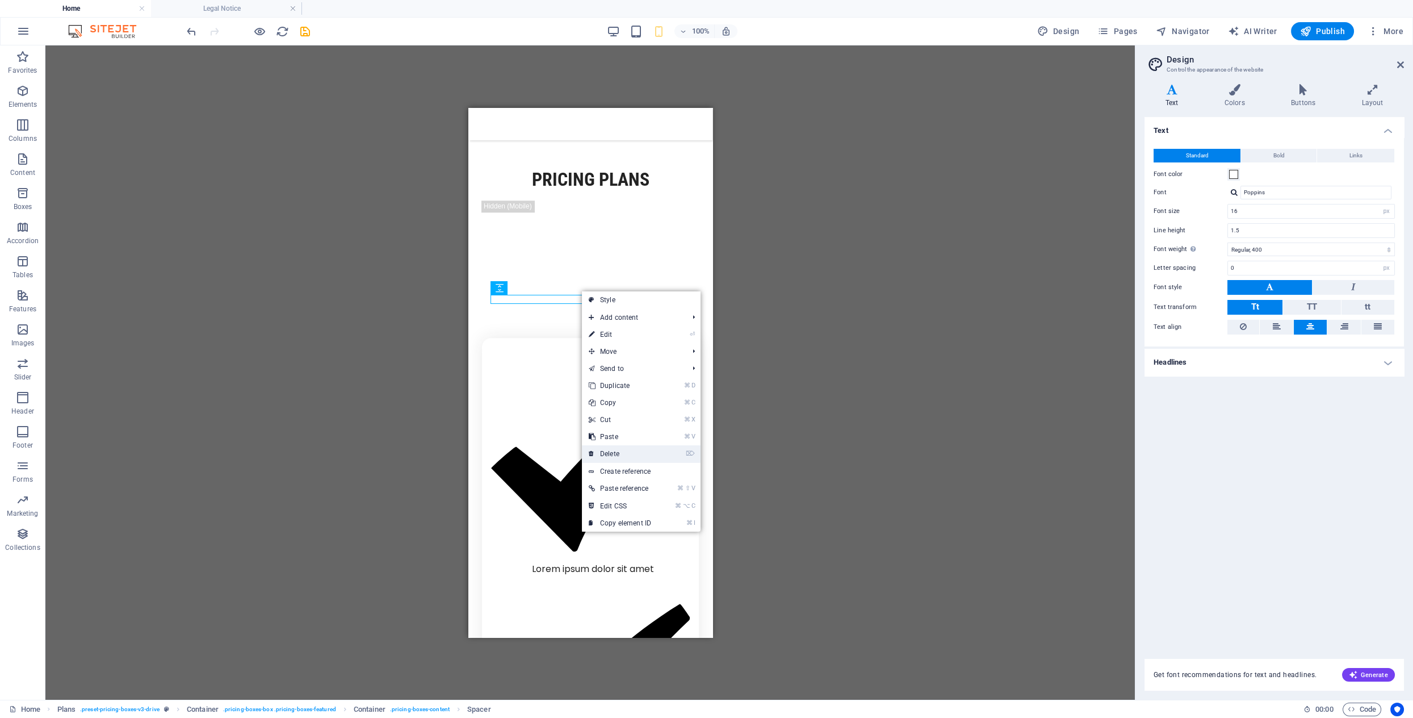
click at [614, 453] on link "⌦ Delete" at bounding box center [620, 453] width 76 height 17
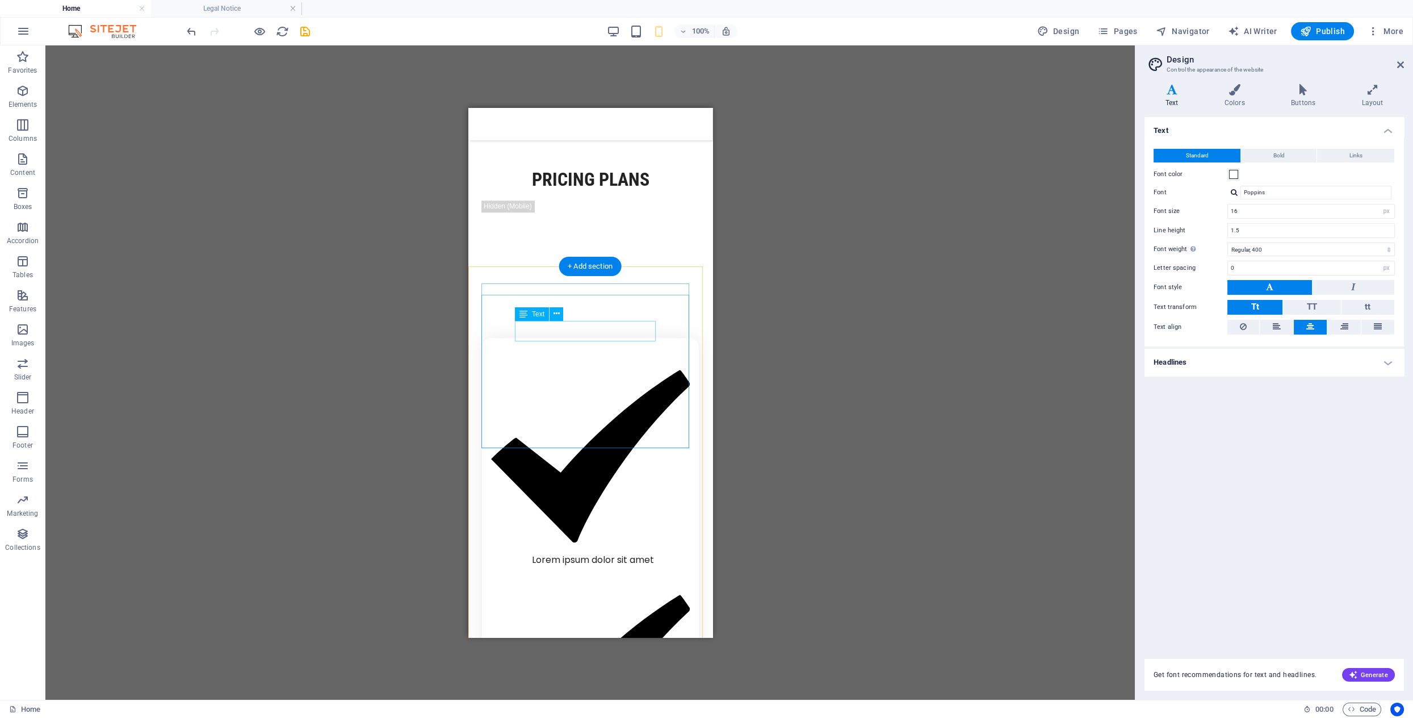
click at [593, 574] on div "Lorem ipsum dolor sit amet" at bounding box center [590, 683] width 199 height 219
click at [579, 284] on icon at bounding box center [577, 288] width 6 height 12
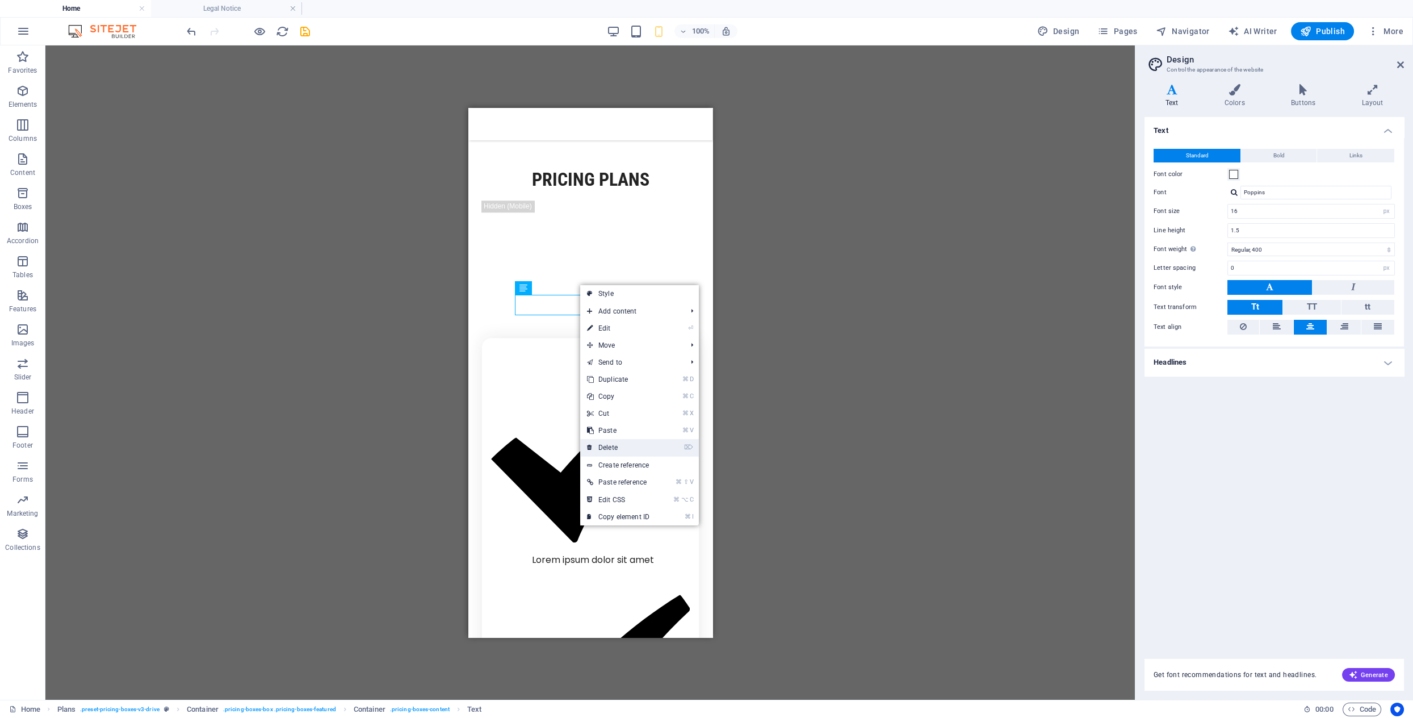
click at [609, 450] on link "⌦ Delete" at bounding box center [618, 447] width 76 height 17
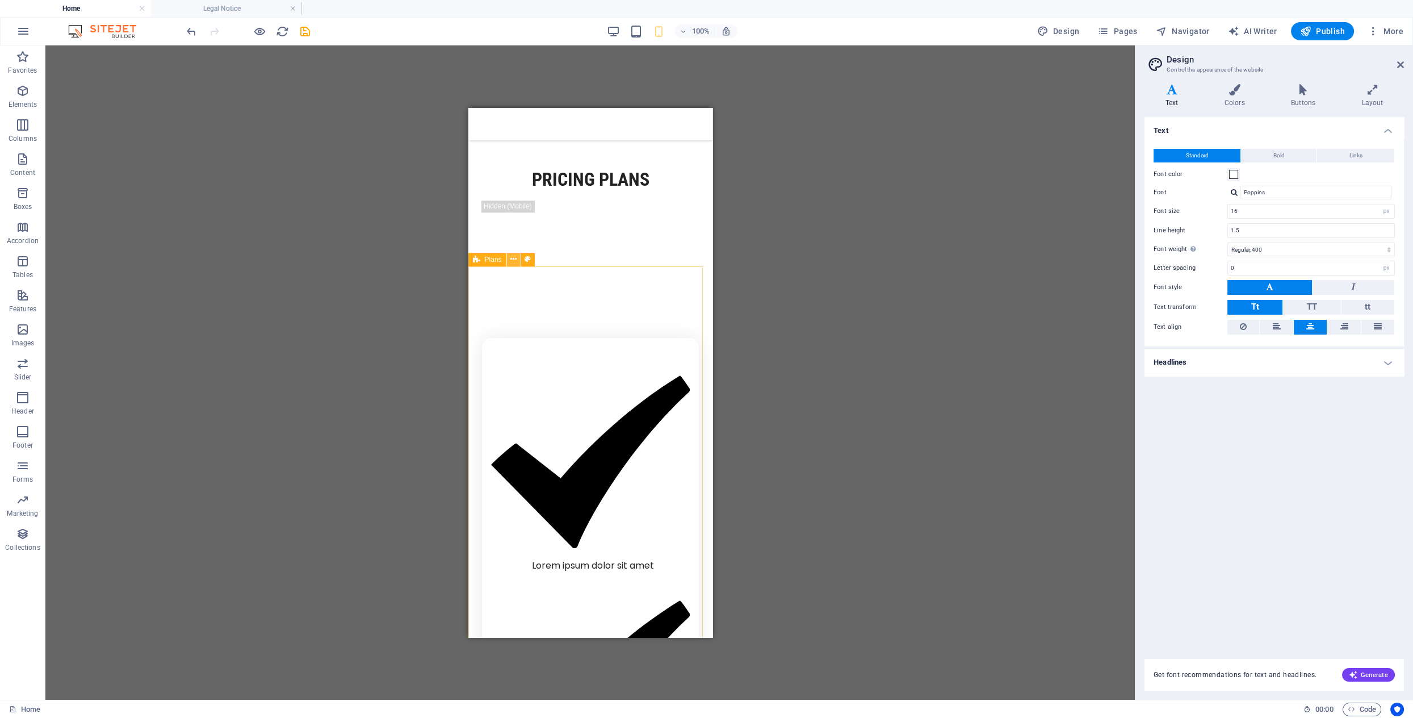
click at [516, 263] on icon at bounding box center [514, 259] width 6 height 12
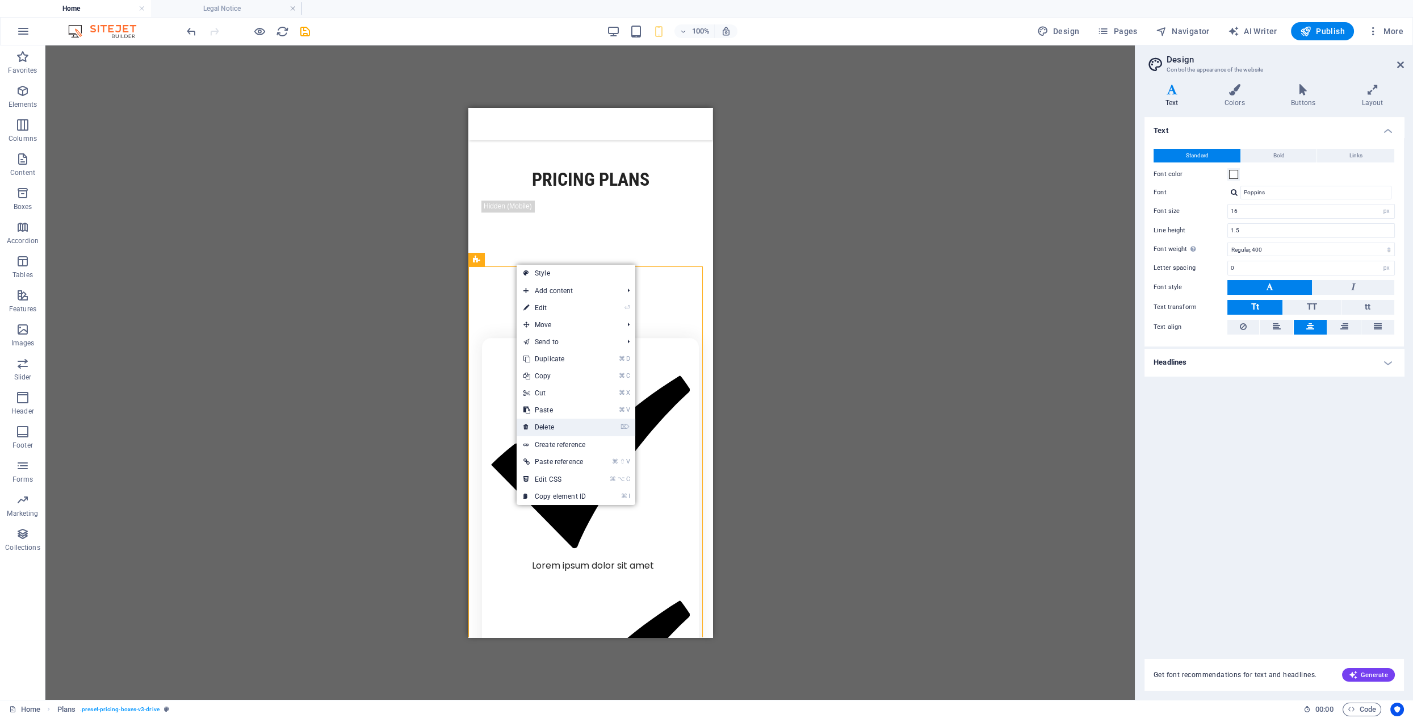
click at [548, 428] on link "⌦ Delete" at bounding box center [555, 427] width 76 height 17
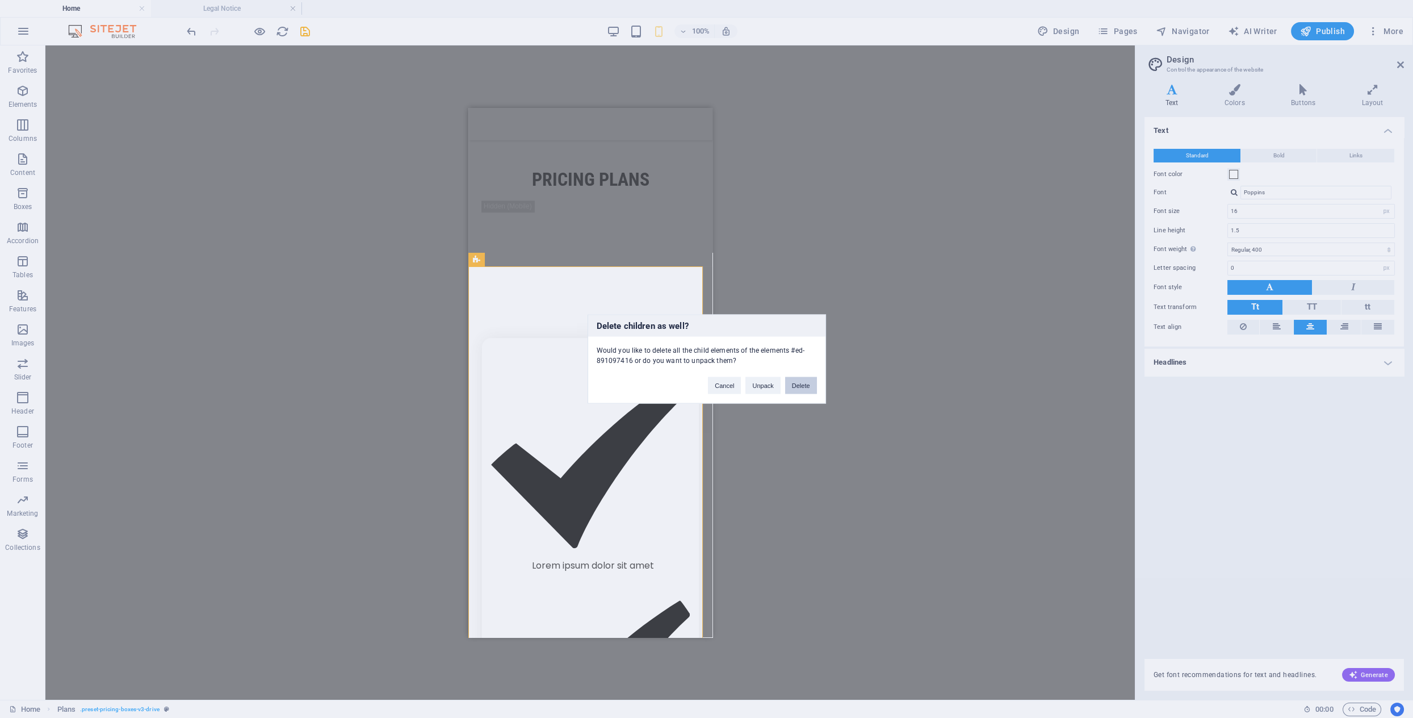
click at [803, 387] on button "Delete" at bounding box center [801, 385] width 32 height 17
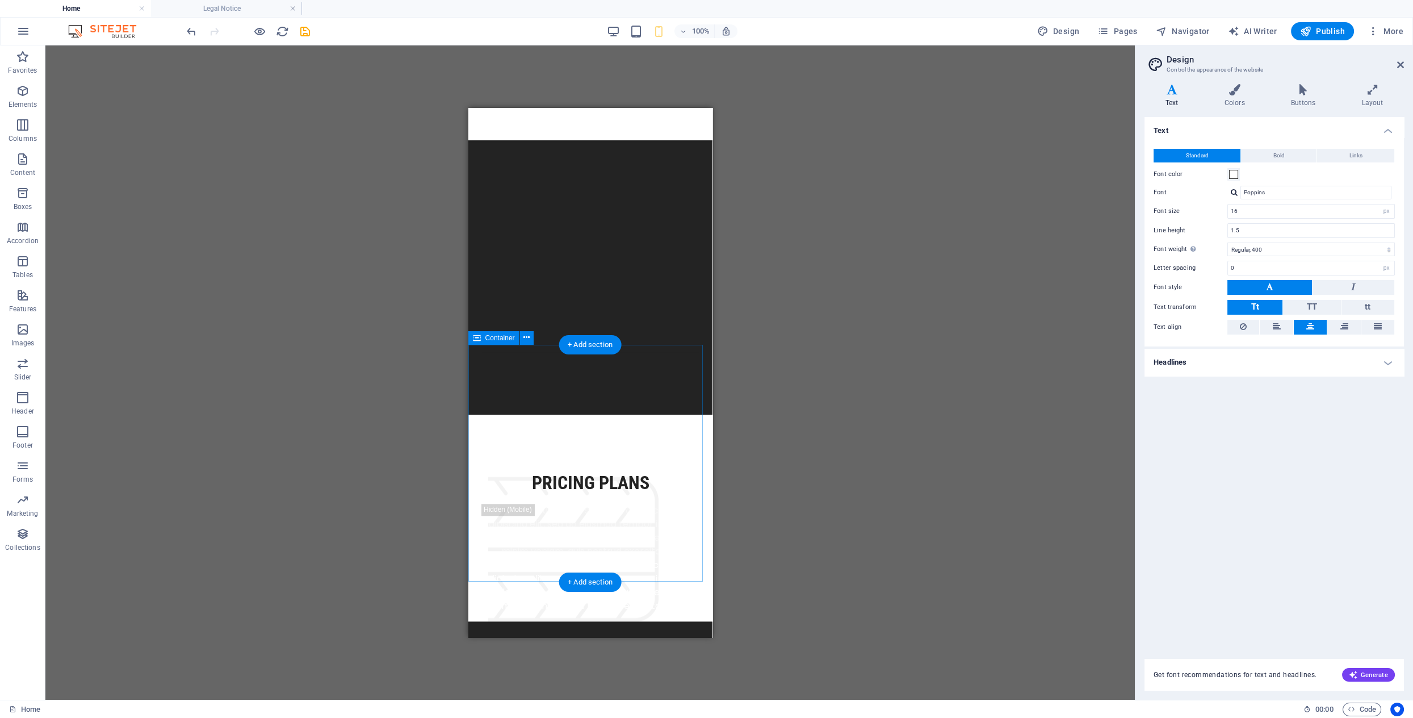
scroll to position [3327, 0]
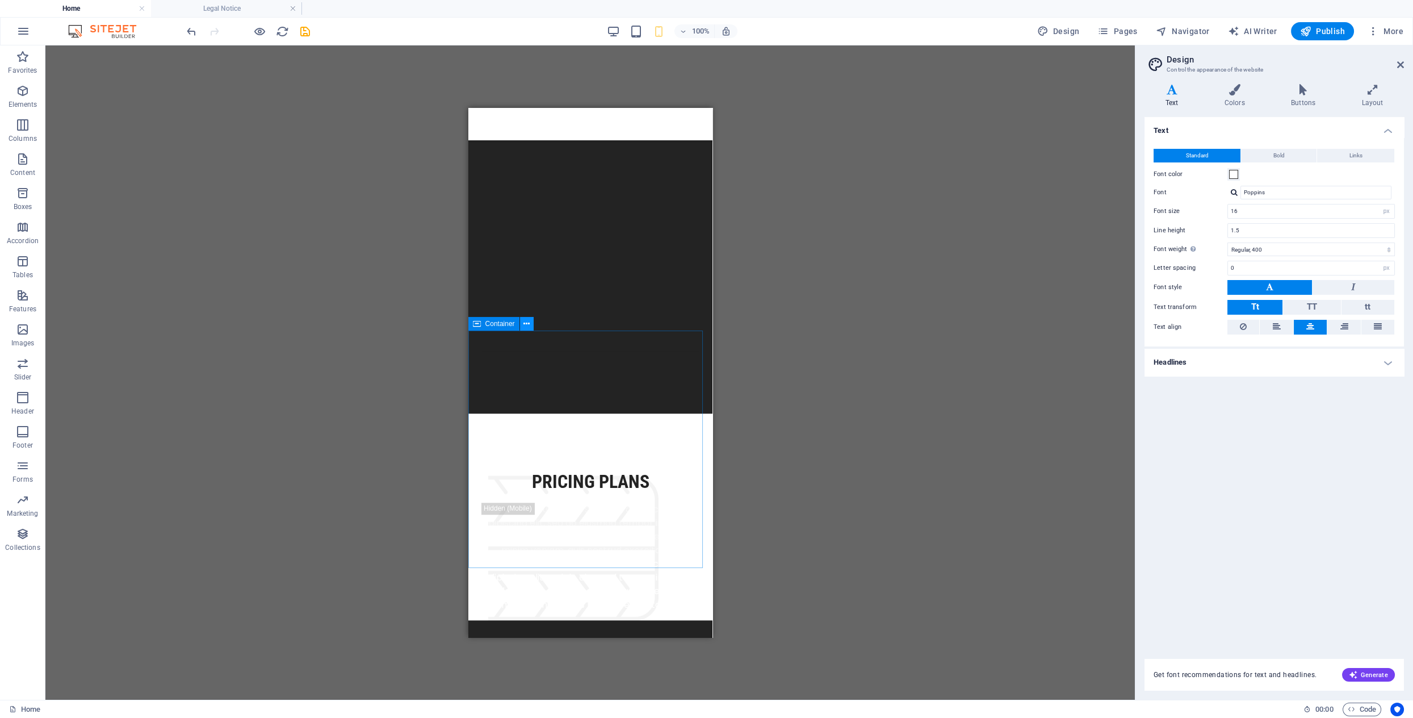
click at [526, 324] on icon at bounding box center [527, 324] width 6 height 12
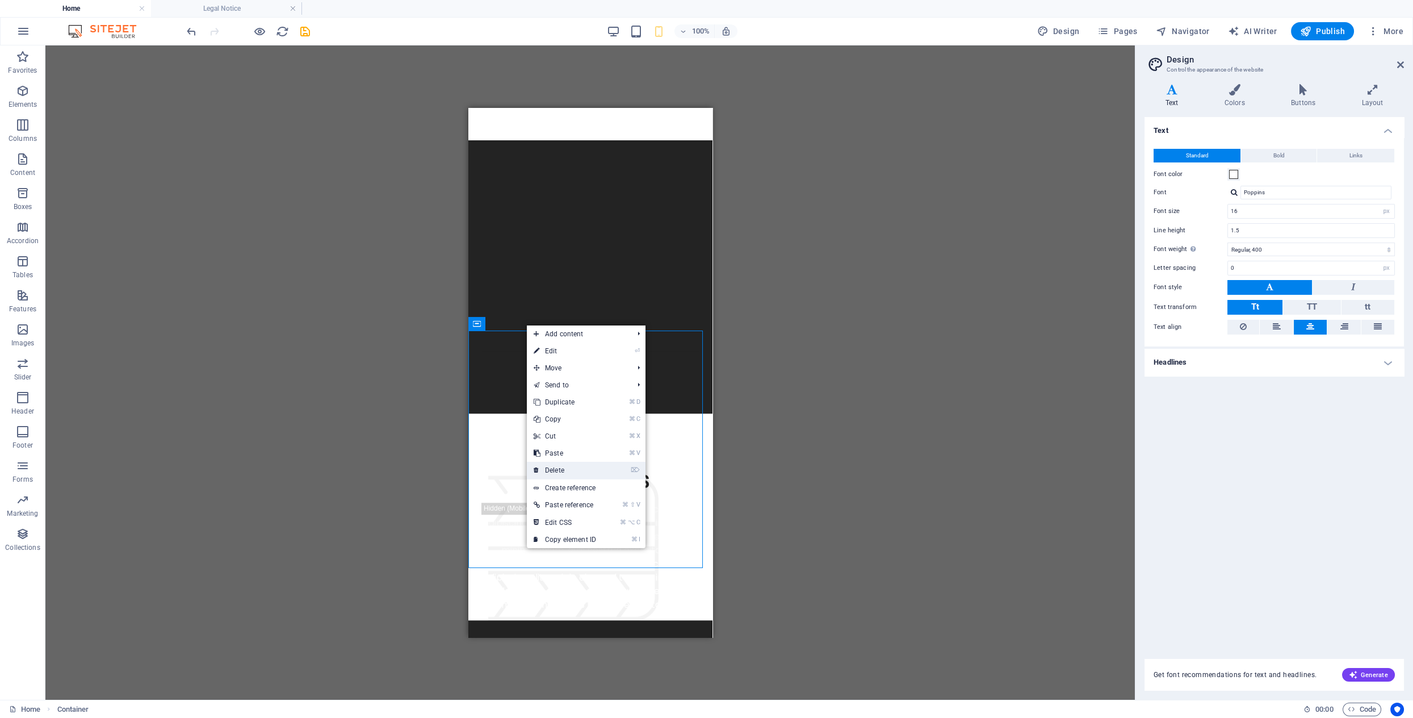
click at [561, 471] on link "⌦ Delete" at bounding box center [565, 470] width 76 height 17
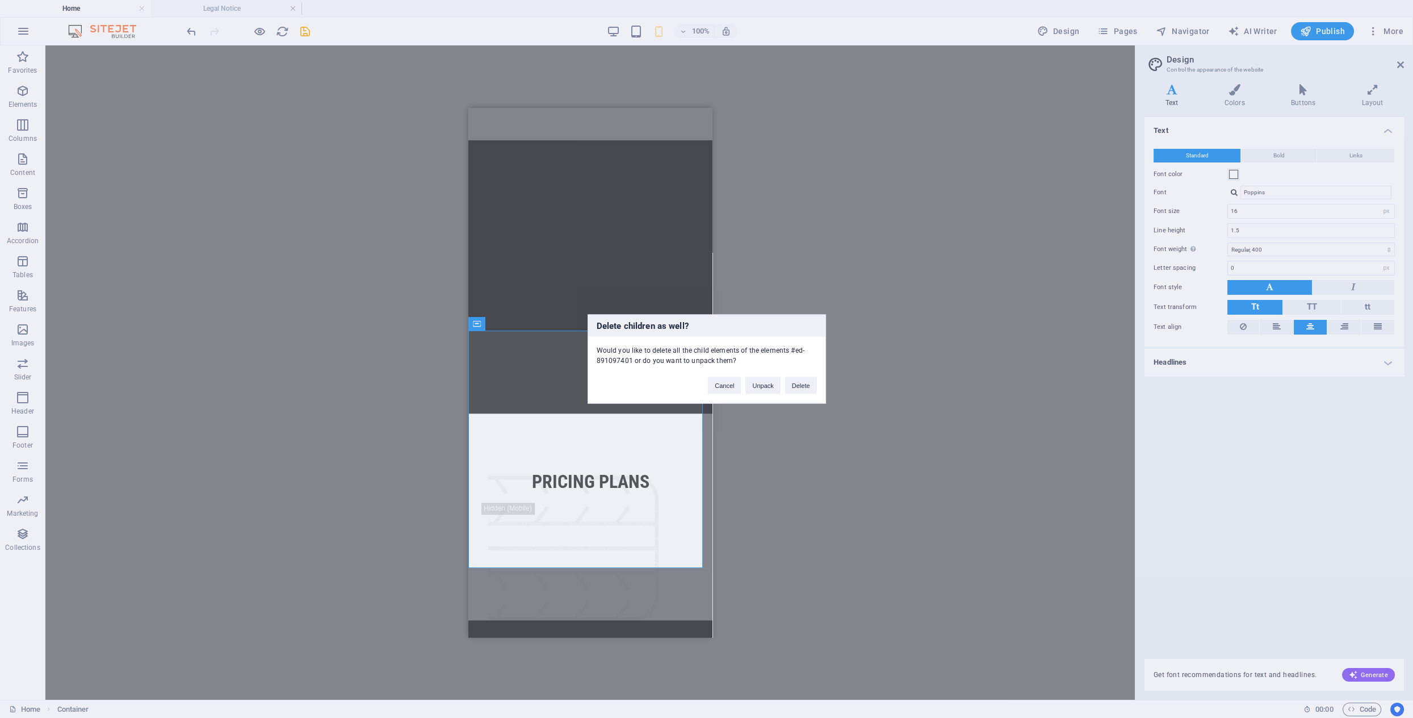
click at [805, 388] on button "Delete" at bounding box center [801, 385] width 32 height 17
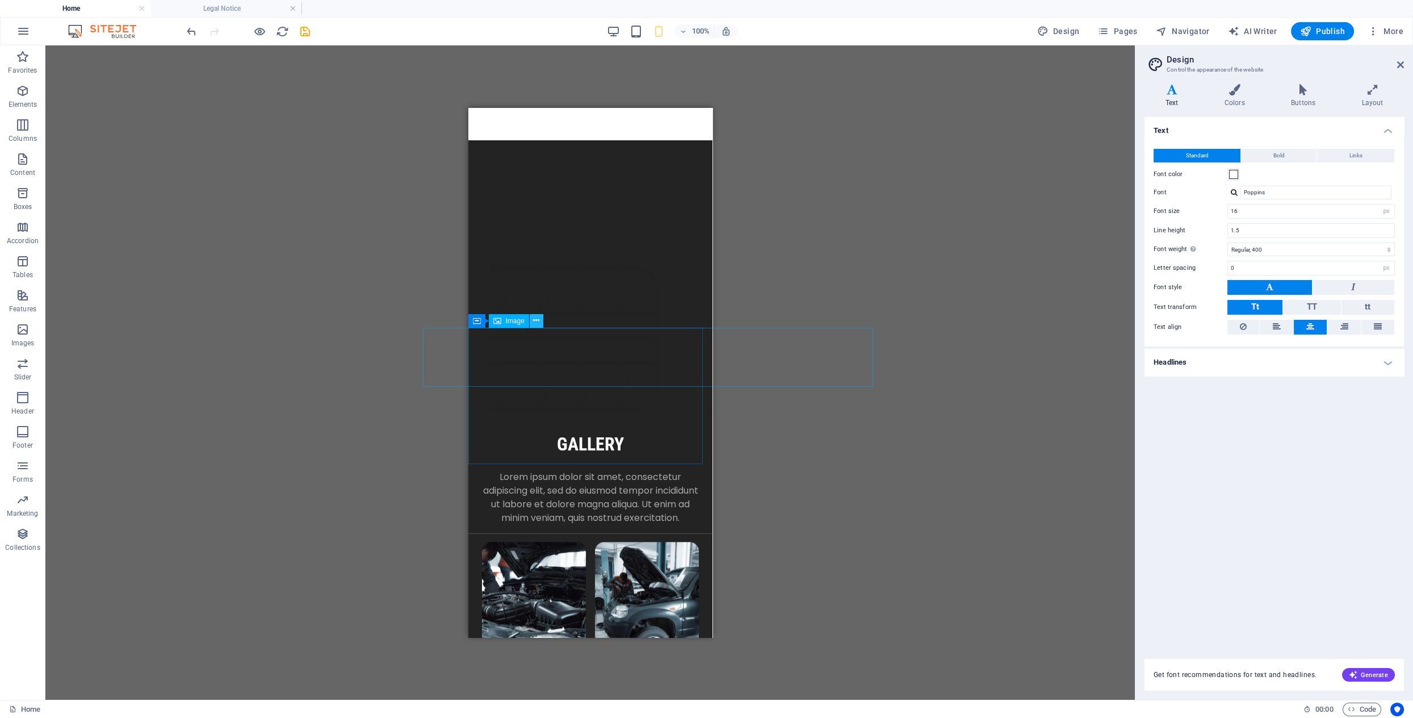
click at [536, 322] on icon at bounding box center [536, 321] width 6 height 12
click at [769, 467] on div "Drag here to replace the existing content. Press “Ctrl” if you want to create a…" at bounding box center [590, 372] width 1090 height 654
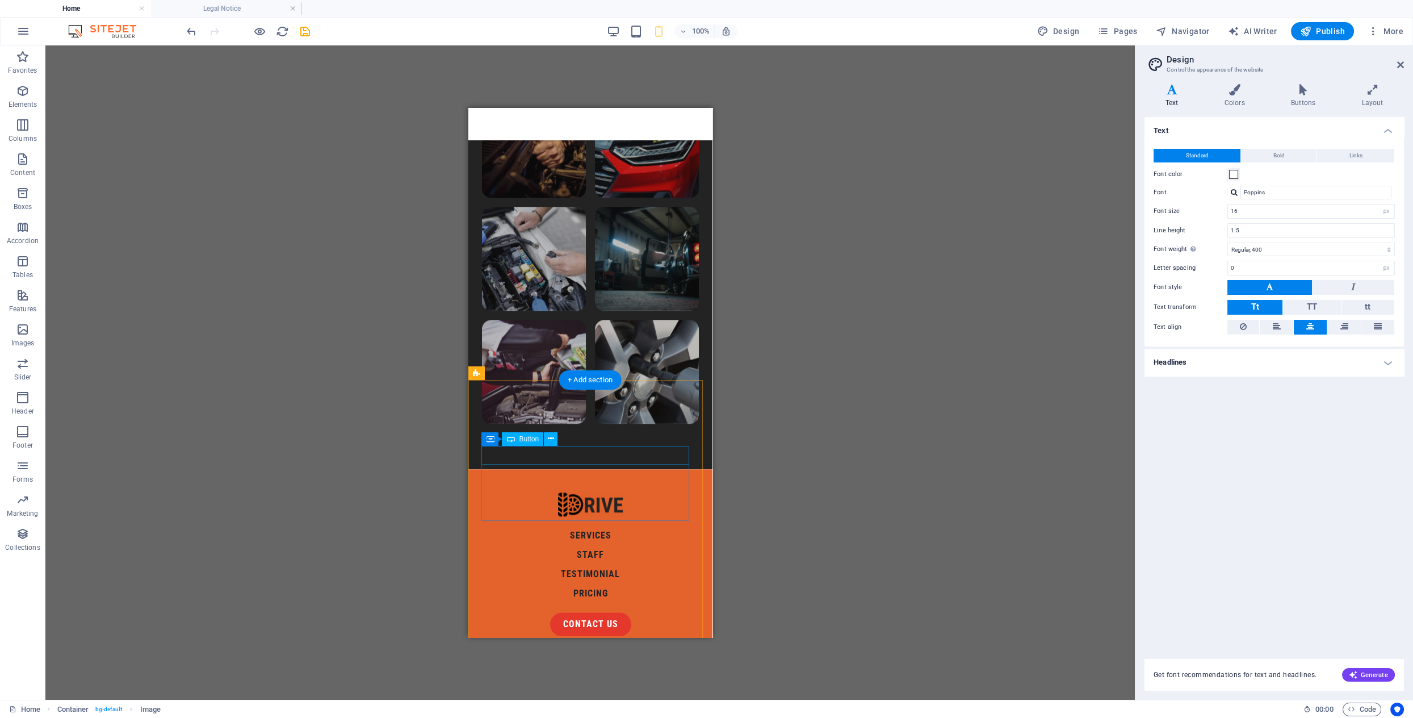
scroll to position [3889, 0]
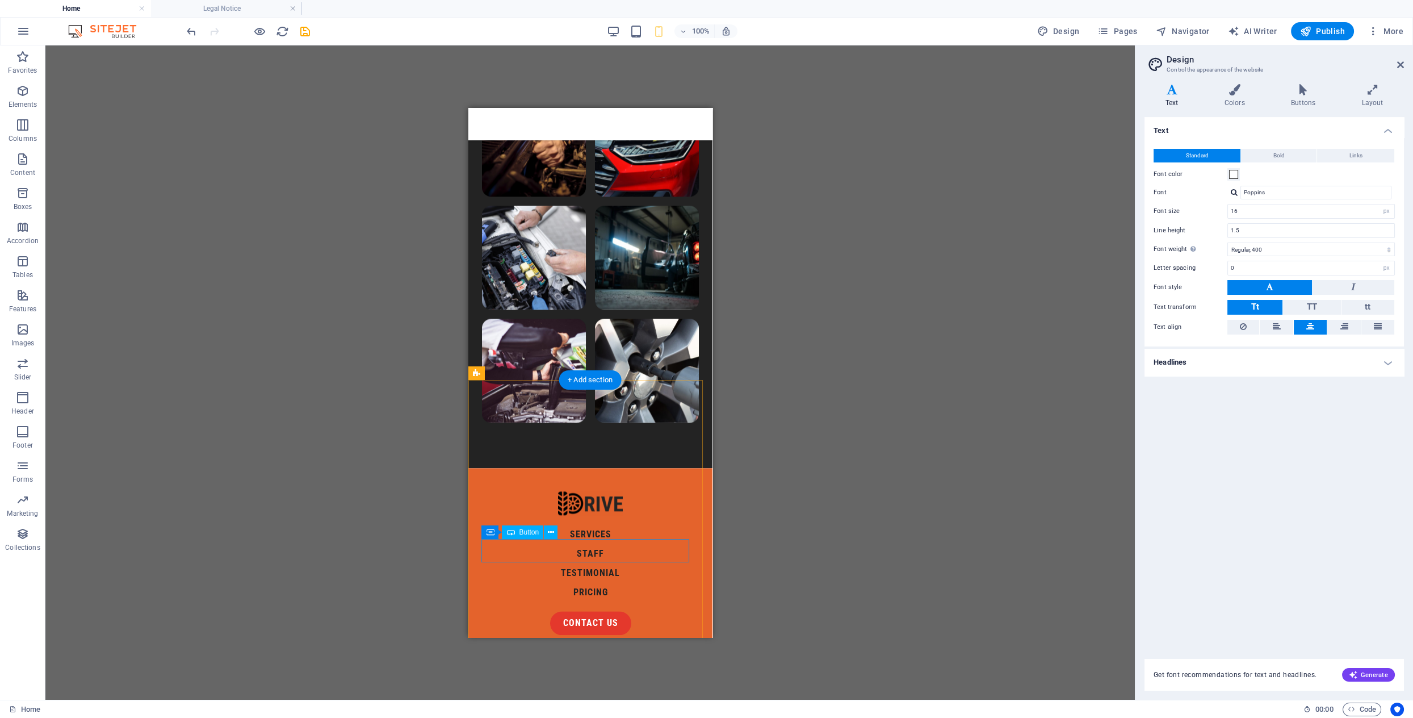
click at [605, 611] on div "contact us" at bounding box center [590, 623] width 217 height 24
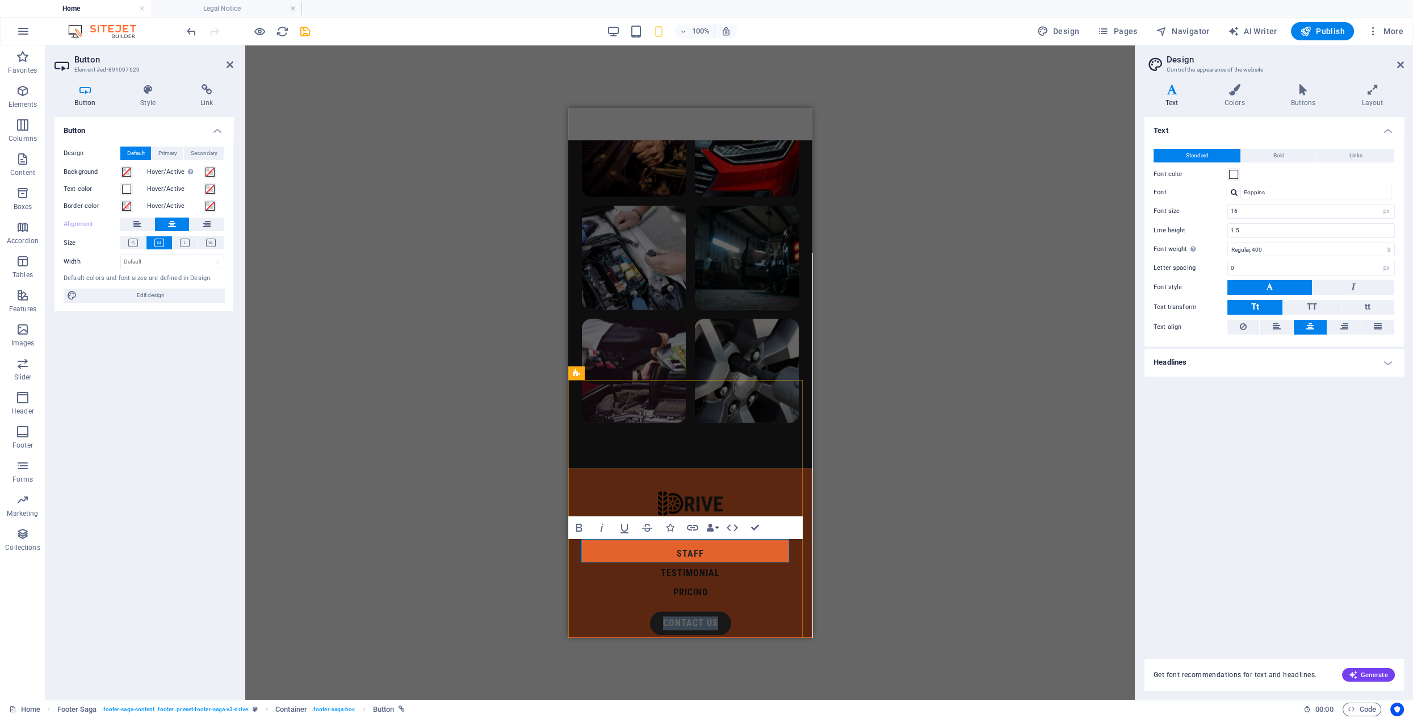
click at [712, 611] on link "contact us" at bounding box center [690, 623] width 81 height 24
click at [208, 96] on h4 "Link" at bounding box center [206, 96] width 53 height 24
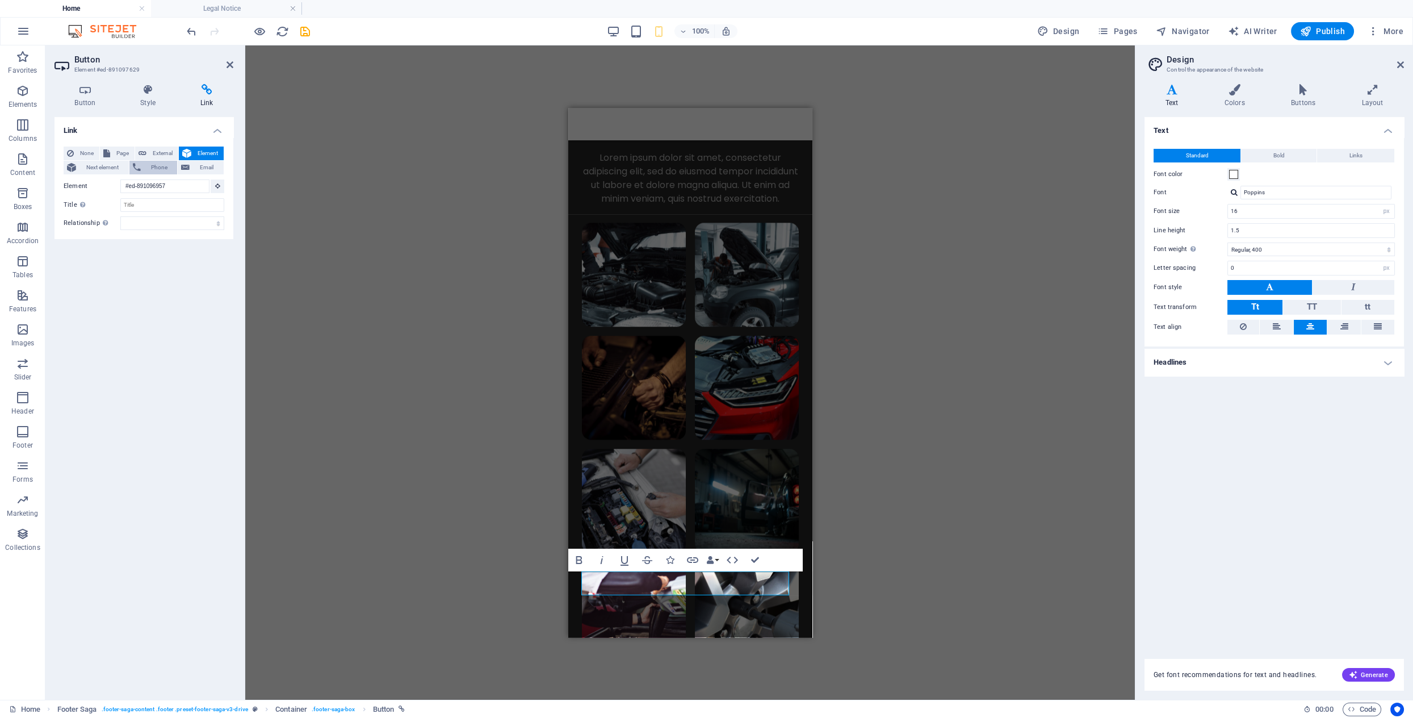
scroll to position [3856, 0]
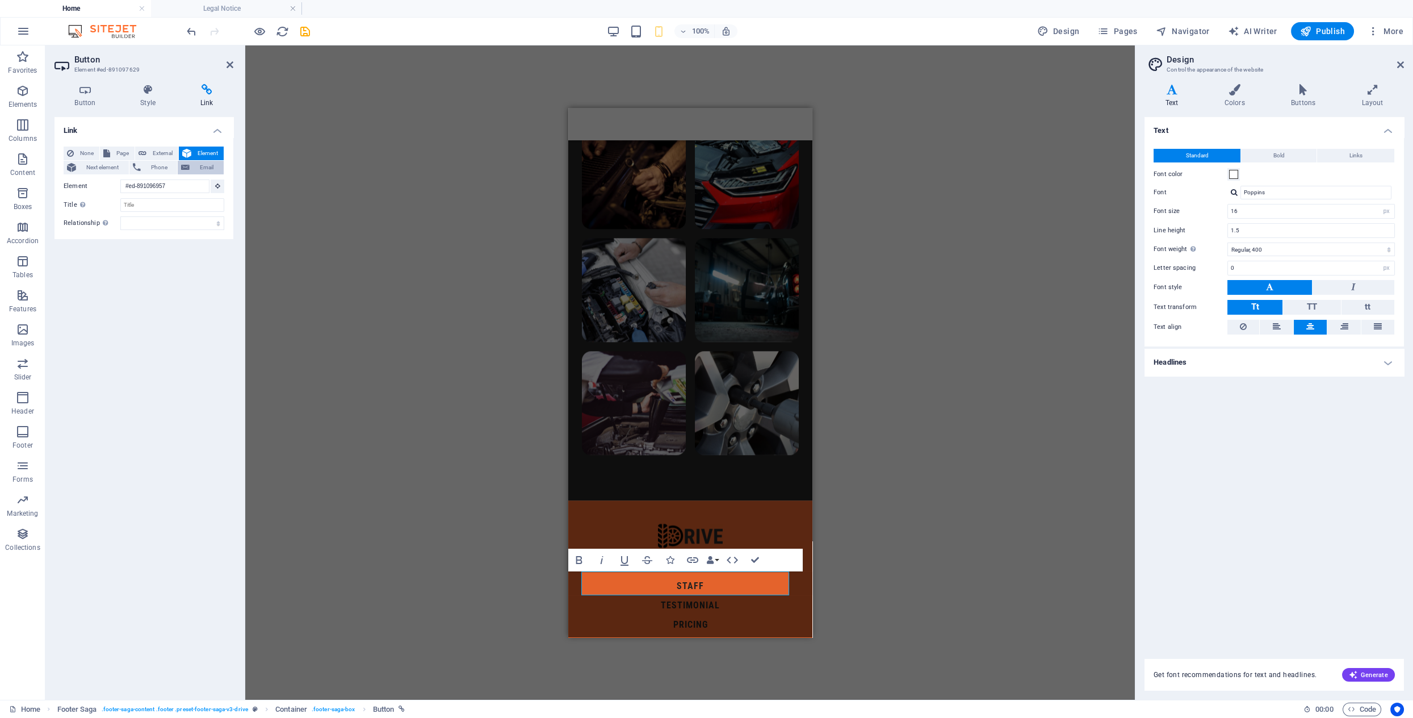
click at [210, 168] on span "Email" at bounding box center [206, 168] width 27 height 14
click at [207, 153] on span "Element" at bounding box center [208, 154] width 26 height 14
click at [201, 167] on span "Email" at bounding box center [206, 168] width 27 height 14
type input "[EMAIL_ADDRESS][DOMAIN_NAME]"
click at [175, 327] on div "Link None Page External Element Next element Phone Email Page Home Legal Notice…" at bounding box center [144, 404] width 179 height 574
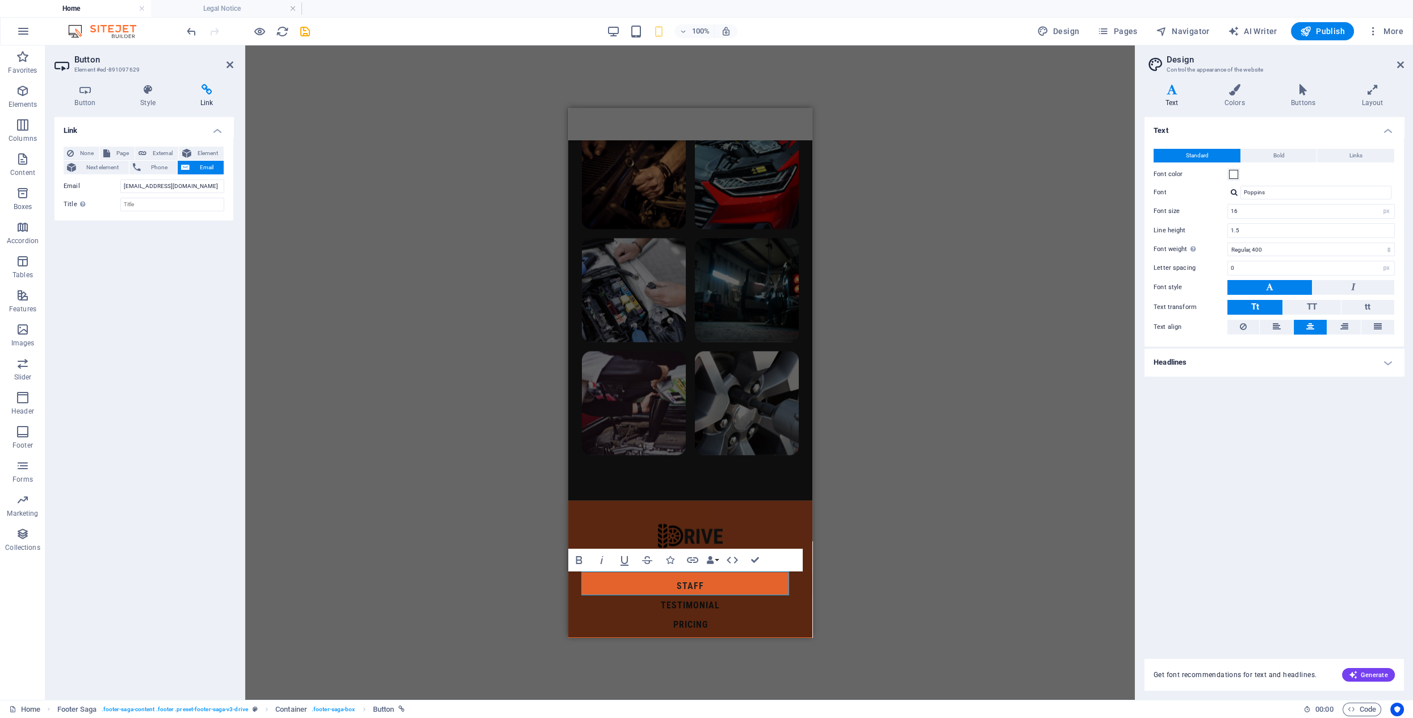
click at [407, 335] on div "Container H2 Unequal Columns Container Container Image Container Container Imag…" at bounding box center [690, 372] width 890 height 654
click at [733, 558] on icon "button" at bounding box center [733, 560] width 14 height 14
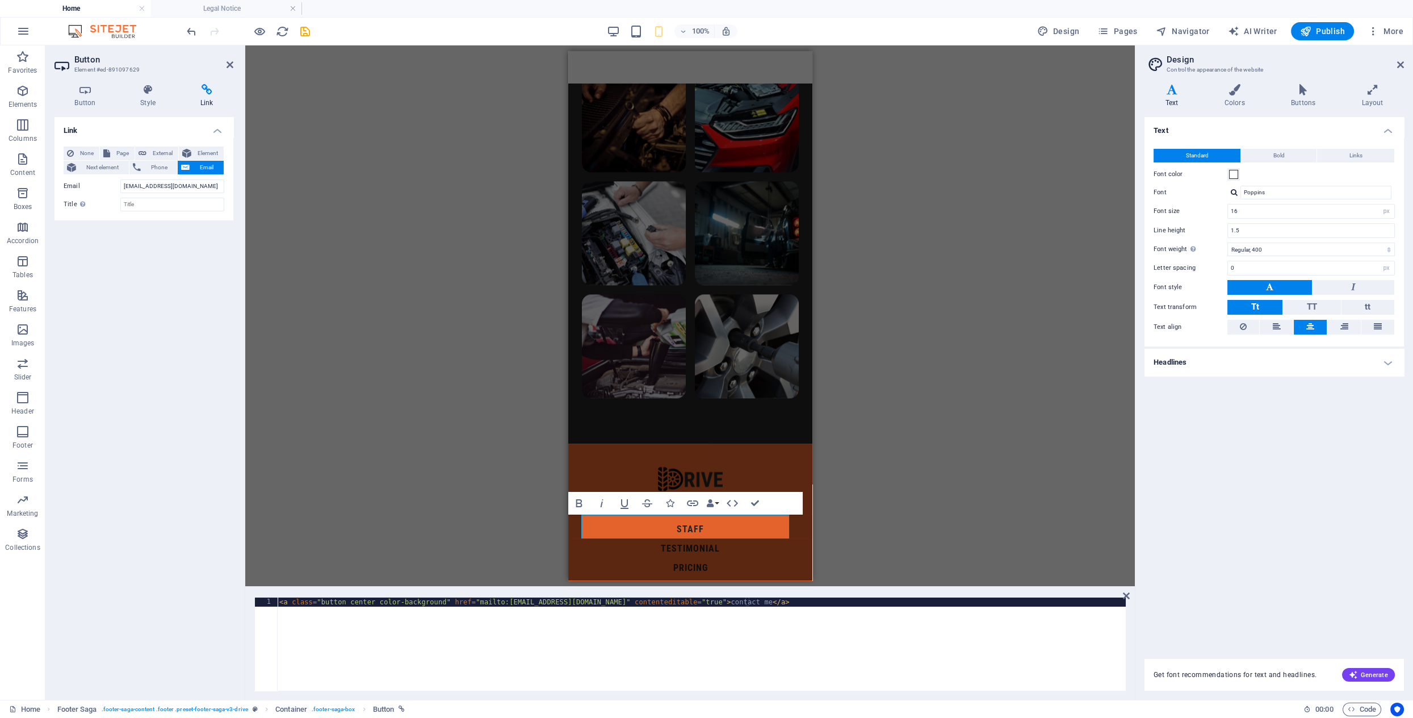
click at [889, 343] on div "Container H2 Unequal Columns Container Container Image Container Container Imag…" at bounding box center [690, 315] width 890 height 541
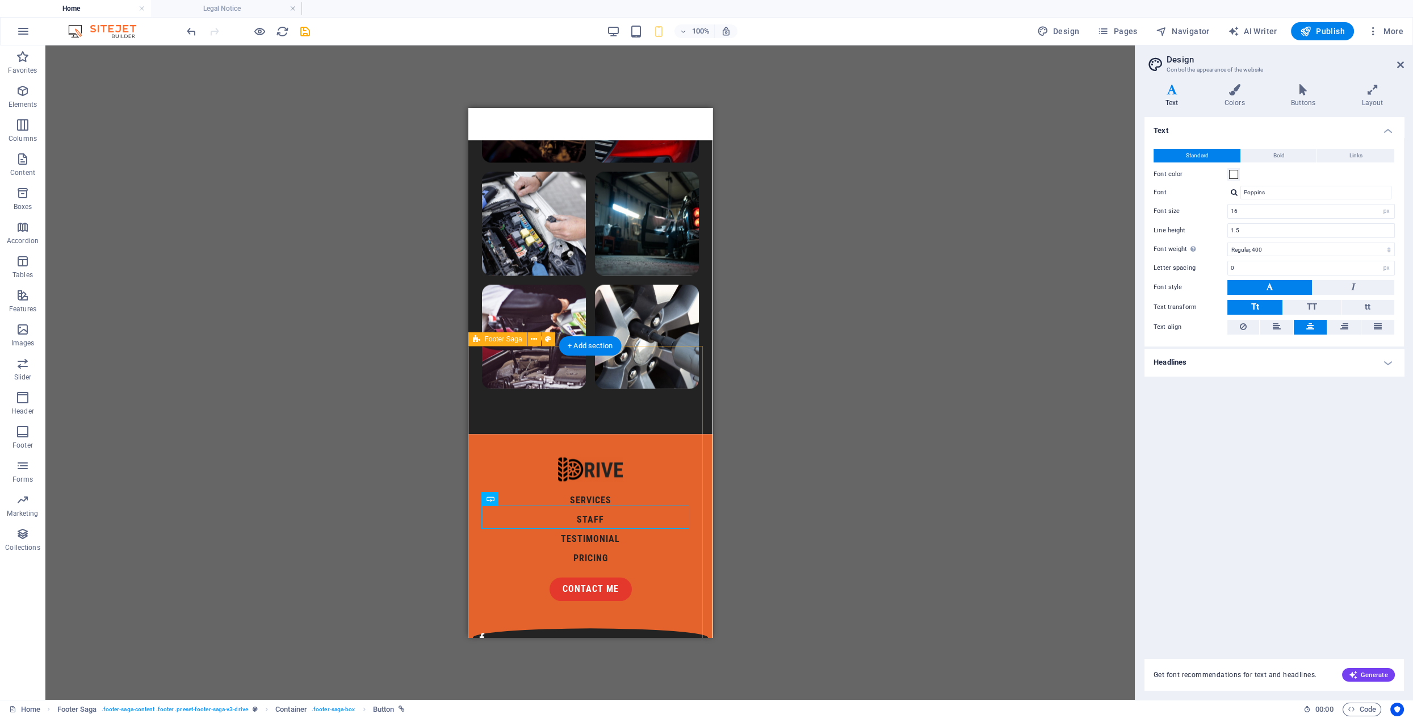
scroll to position [3947, 0]
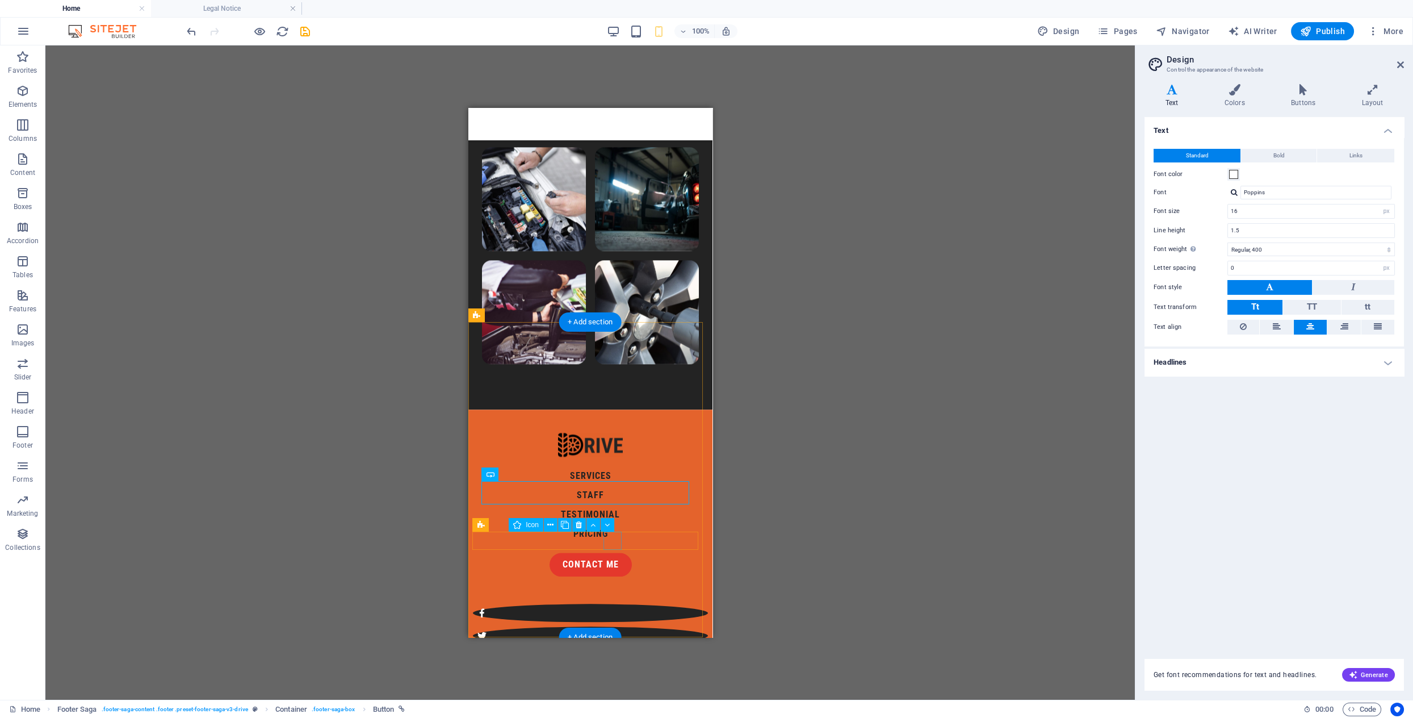
click at [610, 672] on figure at bounding box center [589, 681] width 235 height 18
click at [609, 529] on icon at bounding box center [607, 525] width 5 height 12
click at [637, 695] on figure at bounding box center [589, 704] width 235 height 18
click at [623, 528] on icon at bounding box center [620, 525] width 6 height 12
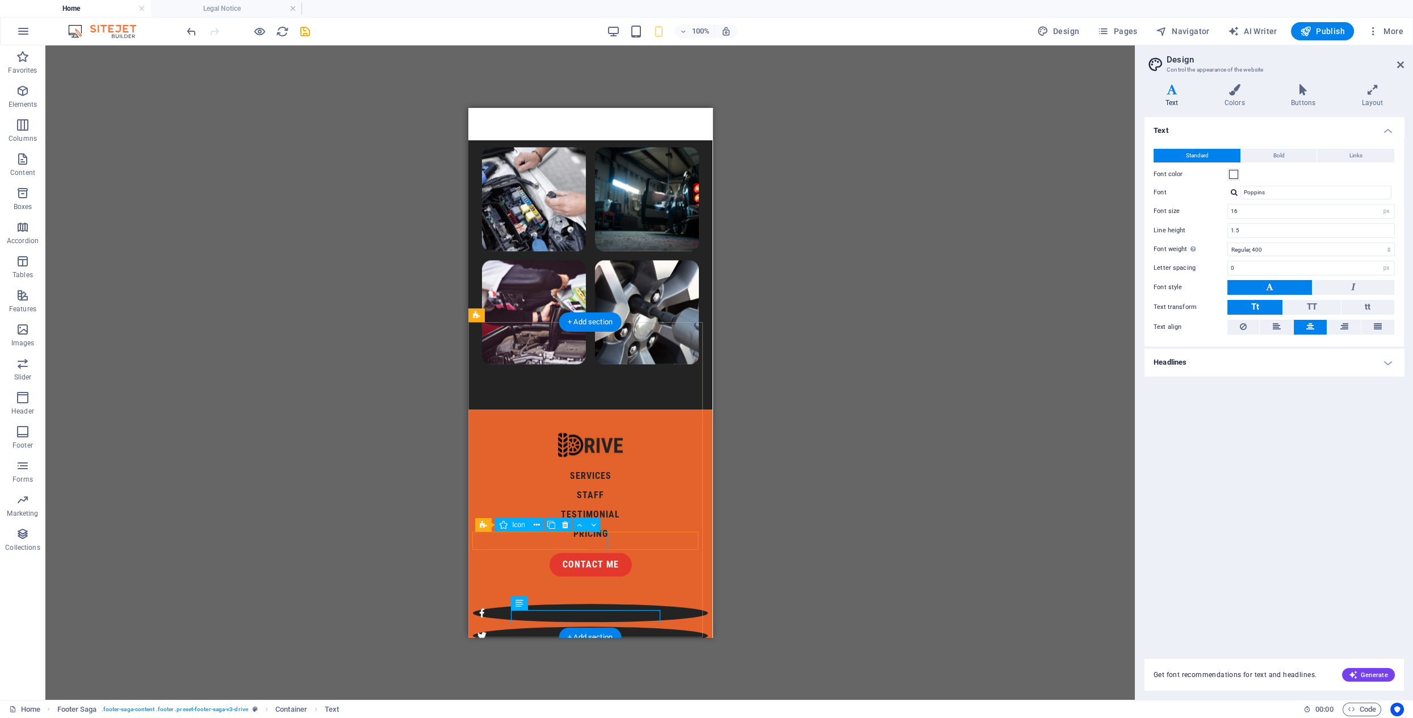
click at [599, 649] on figure at bounding box center [589, 658] width 235 height 18
click at [556, 524] on icon at bounding box center [558, 525] width 6 height 12
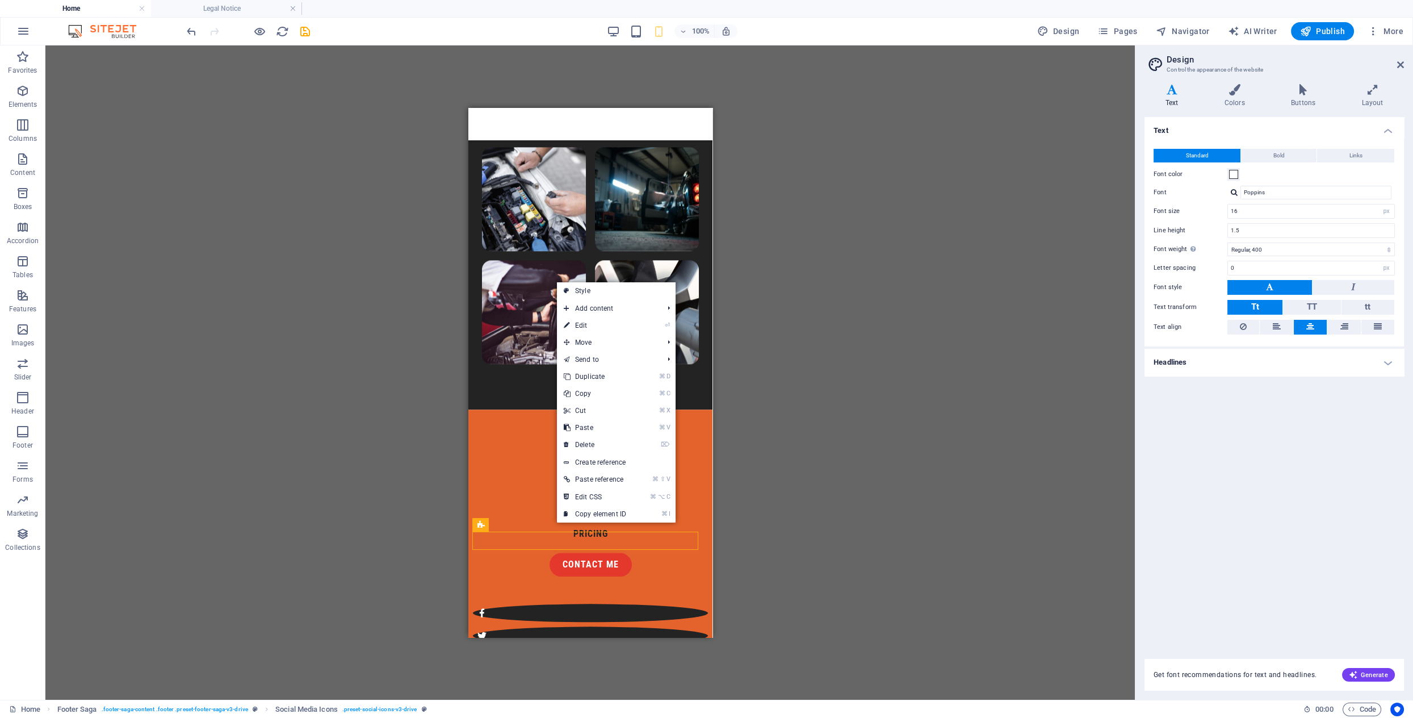
click at [800, 543] on div "Container H2 Unequal Columns Container Container Image Container Container Imag…" at bounding box center [590, 372] width 1090 height 654
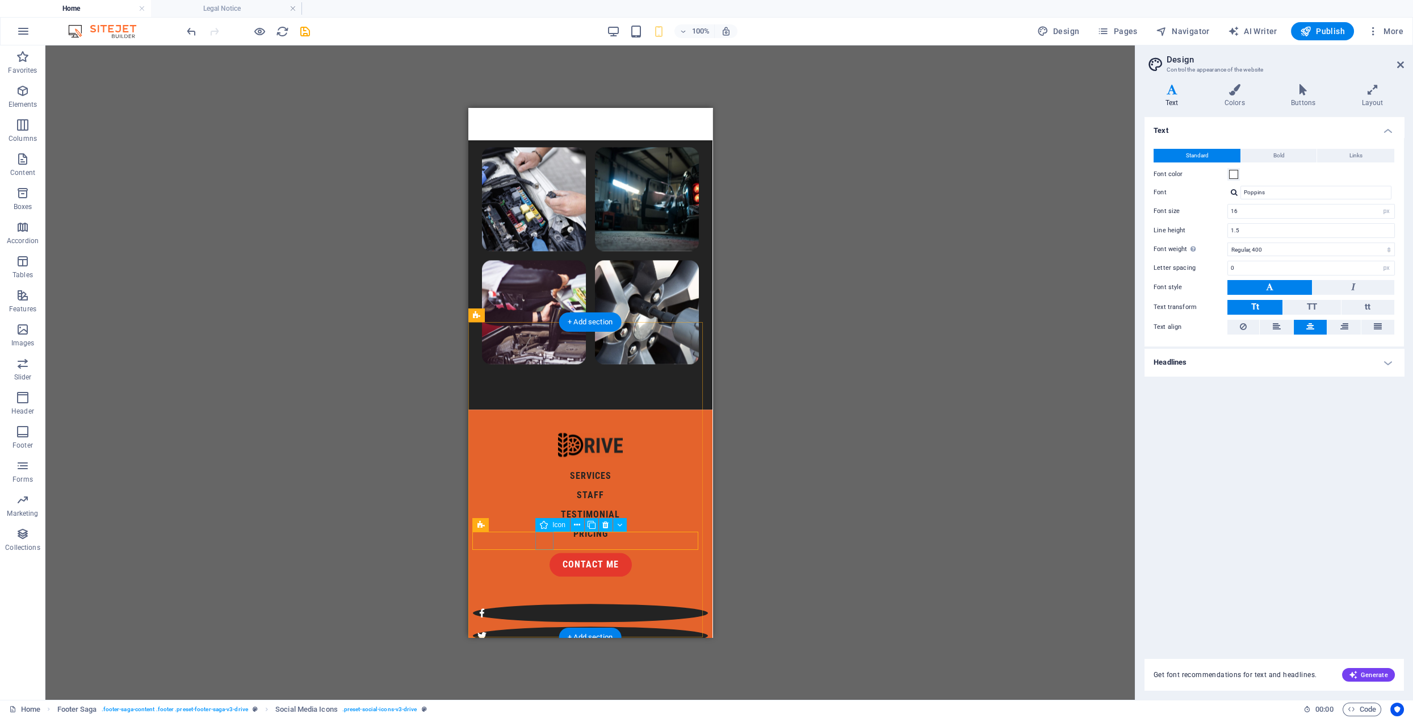
click at [542, 604] on figure at bounding box center [589, 613] width 235 height 18
click at [605, 526] on icon at bounding box center [604, 525] width 6 height 12
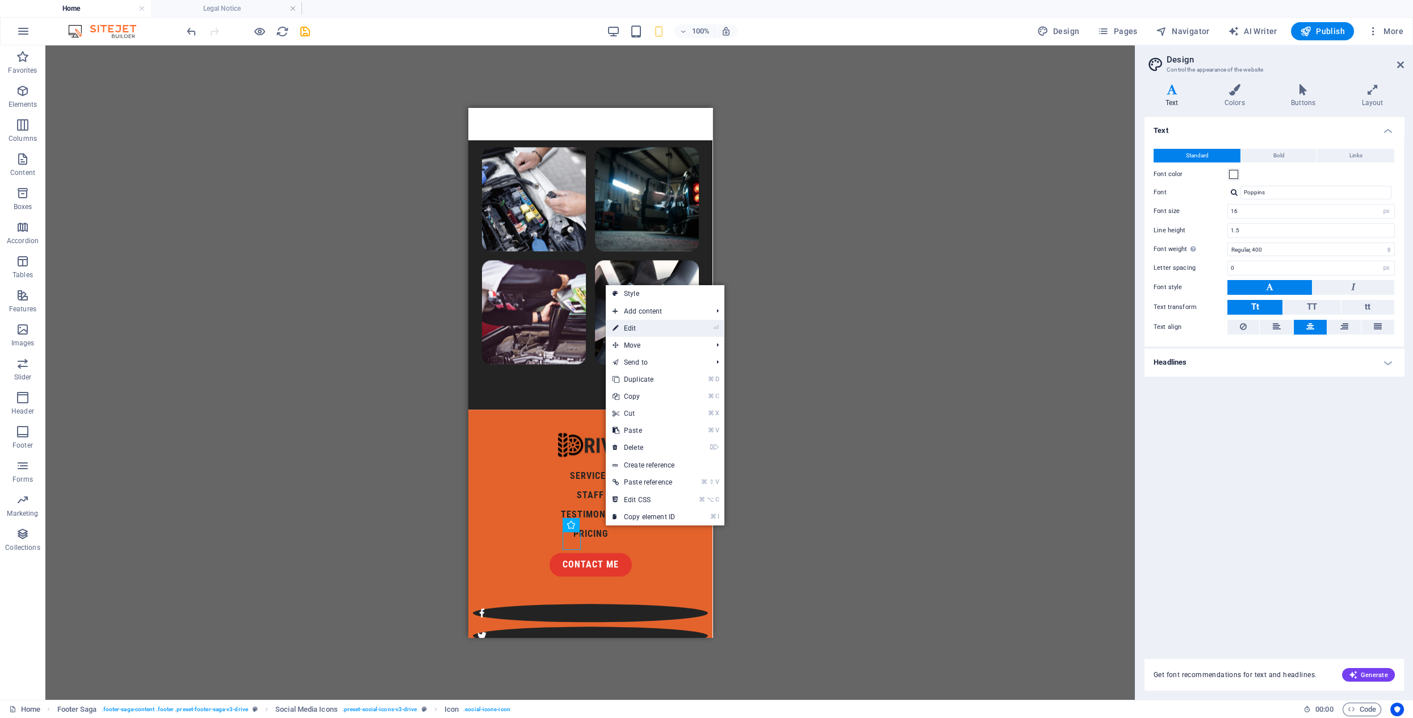
click at [656, 329] on link "⏎ Edit" at bounding box center [644, 328] width 76 height 17
select select "xMidYMid"
select select "px"
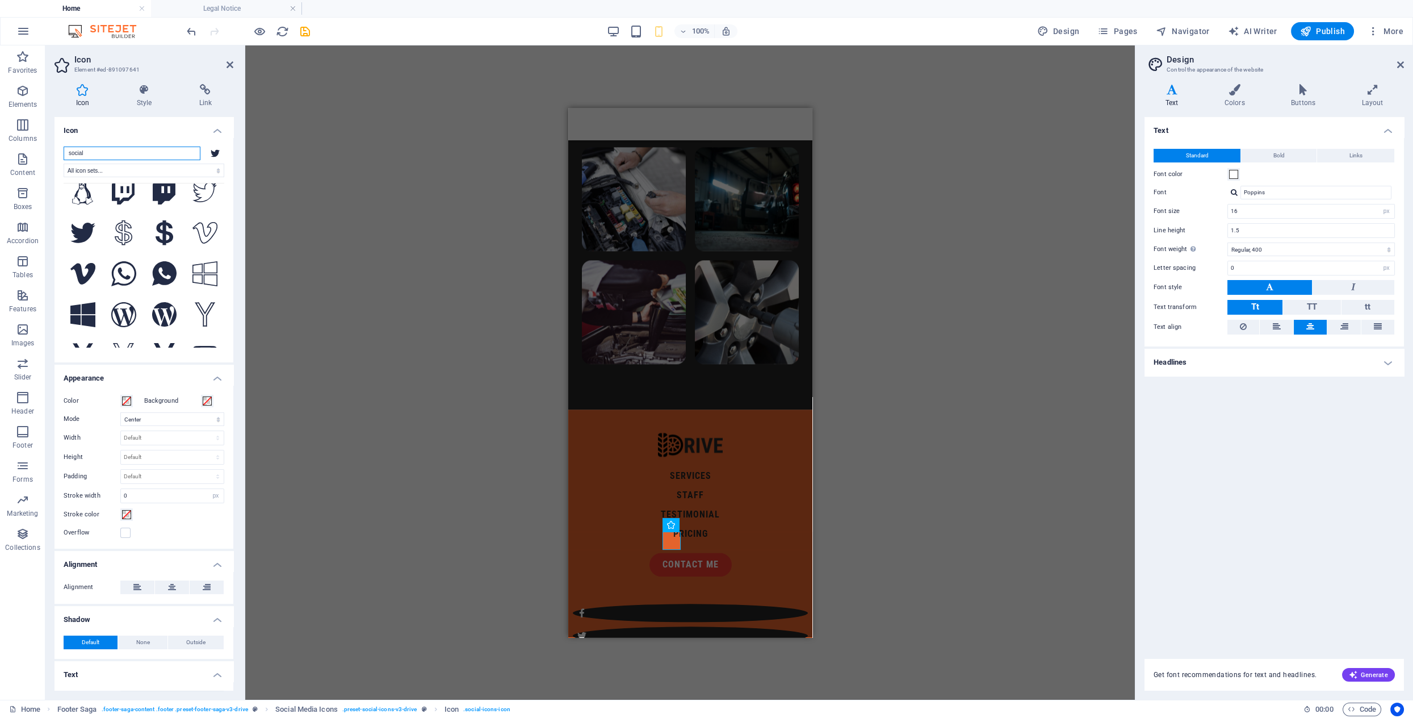
scroll to position [1824, 0]
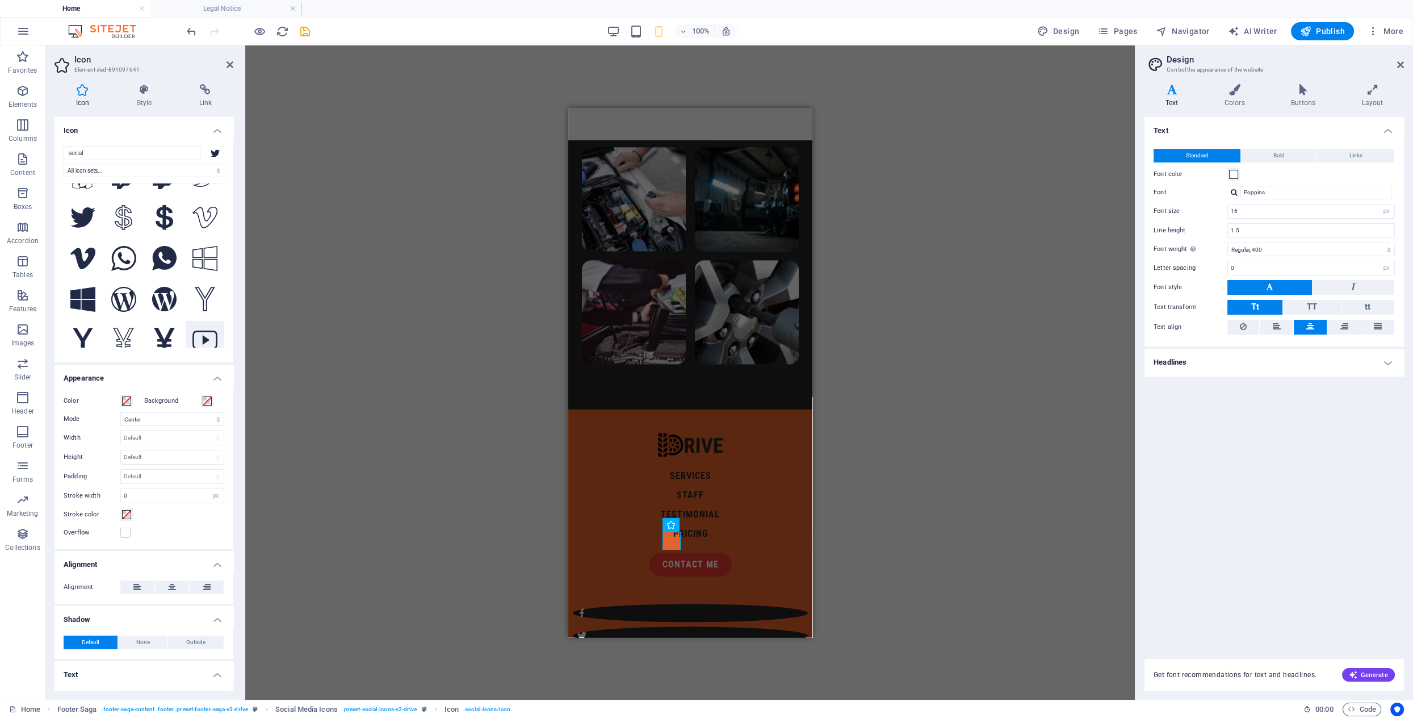
click at [204, 331] on icon at bounding box center [205, 340] width 25 height 19
click at [728, 672] on figure at bounding box center [689, 681] width 235 height 18
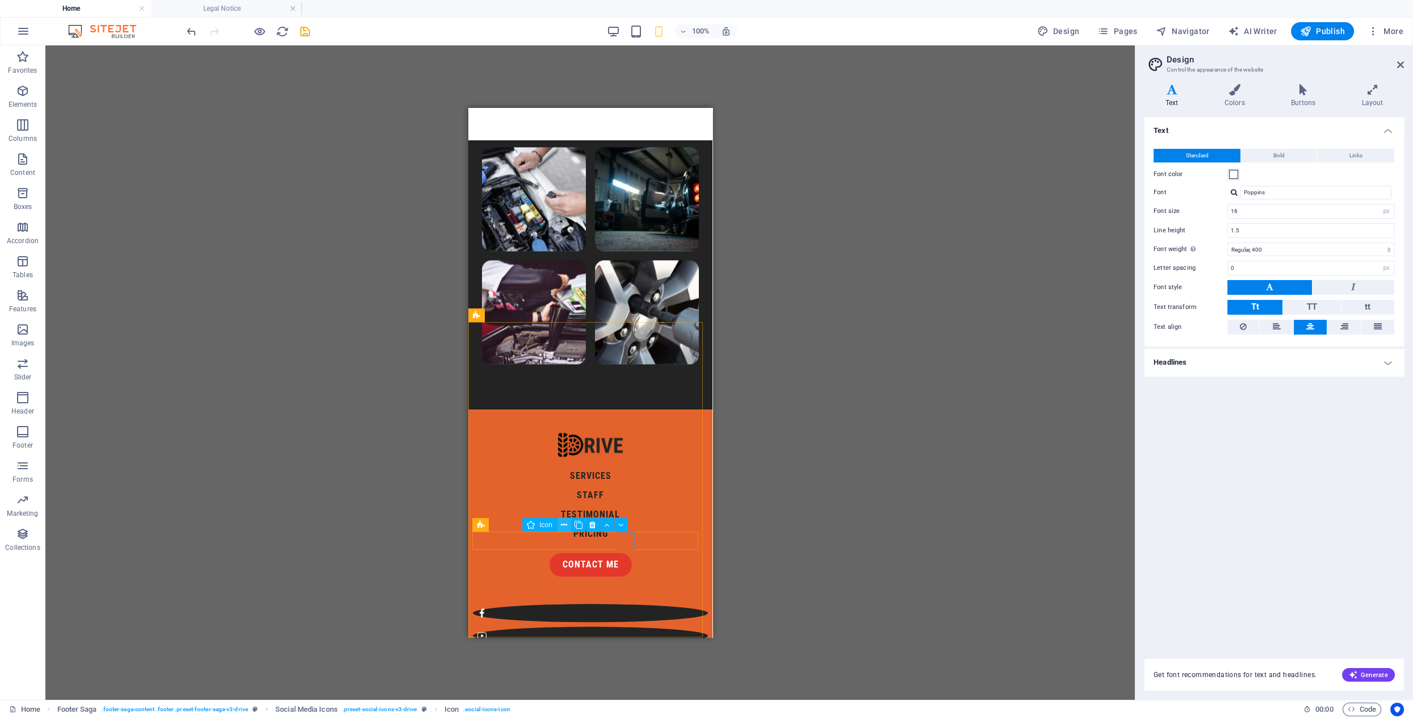
click at [564, 525] on icon at bounding box center [564, 525] width 6 height 12
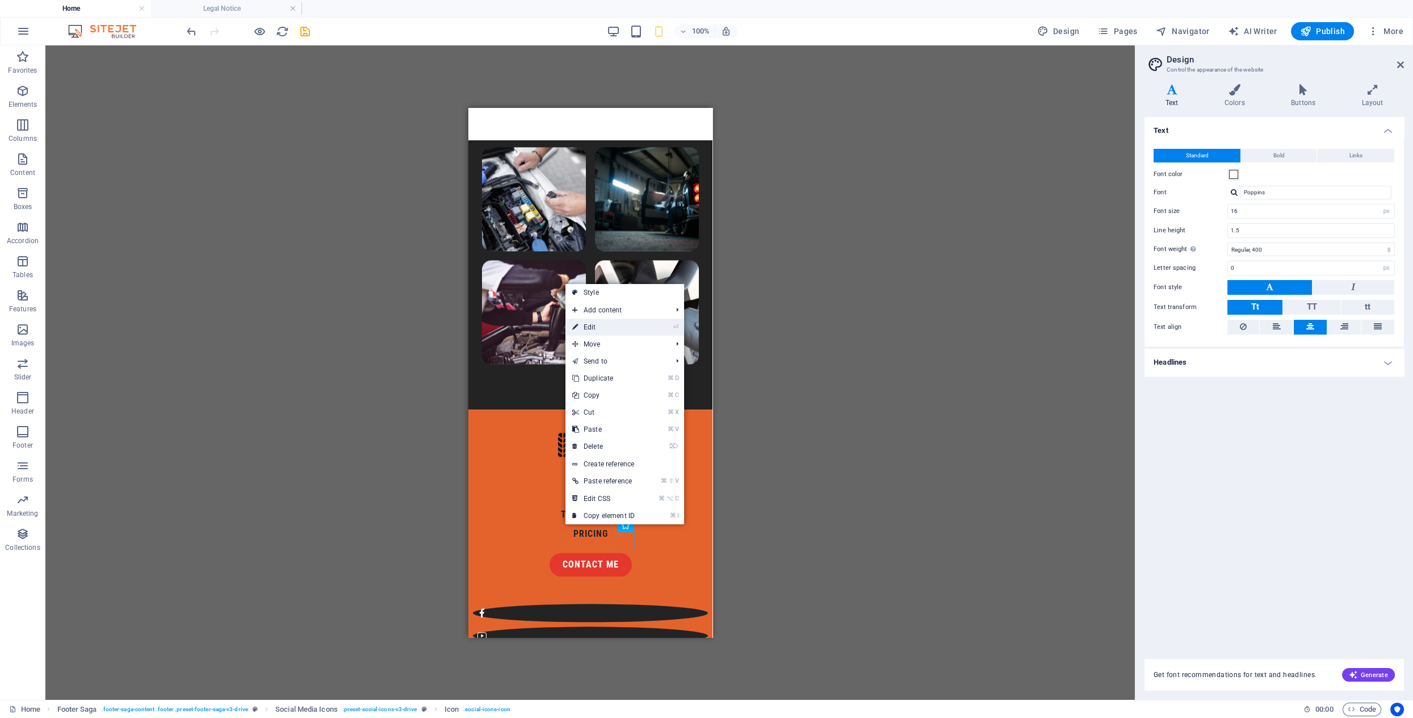
drag, startPoint x: 593, startPoint y: 328, endPoint x: 26, endPoint y: 220, distance: 578.0
click at [593, 328] on link "⏎ Edit" at bounding box center [604, 327] width 76 height 17
select select "xMidYMid"
select select "px"
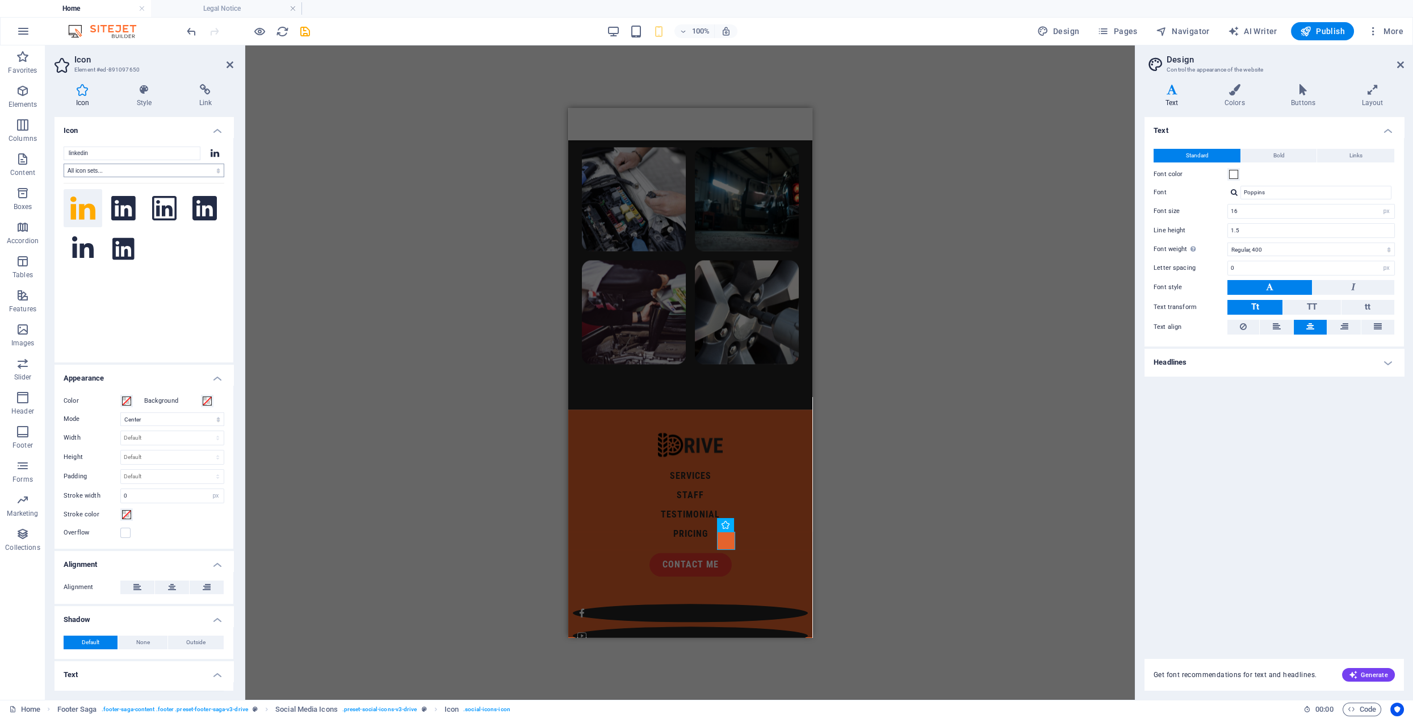
type input "x"
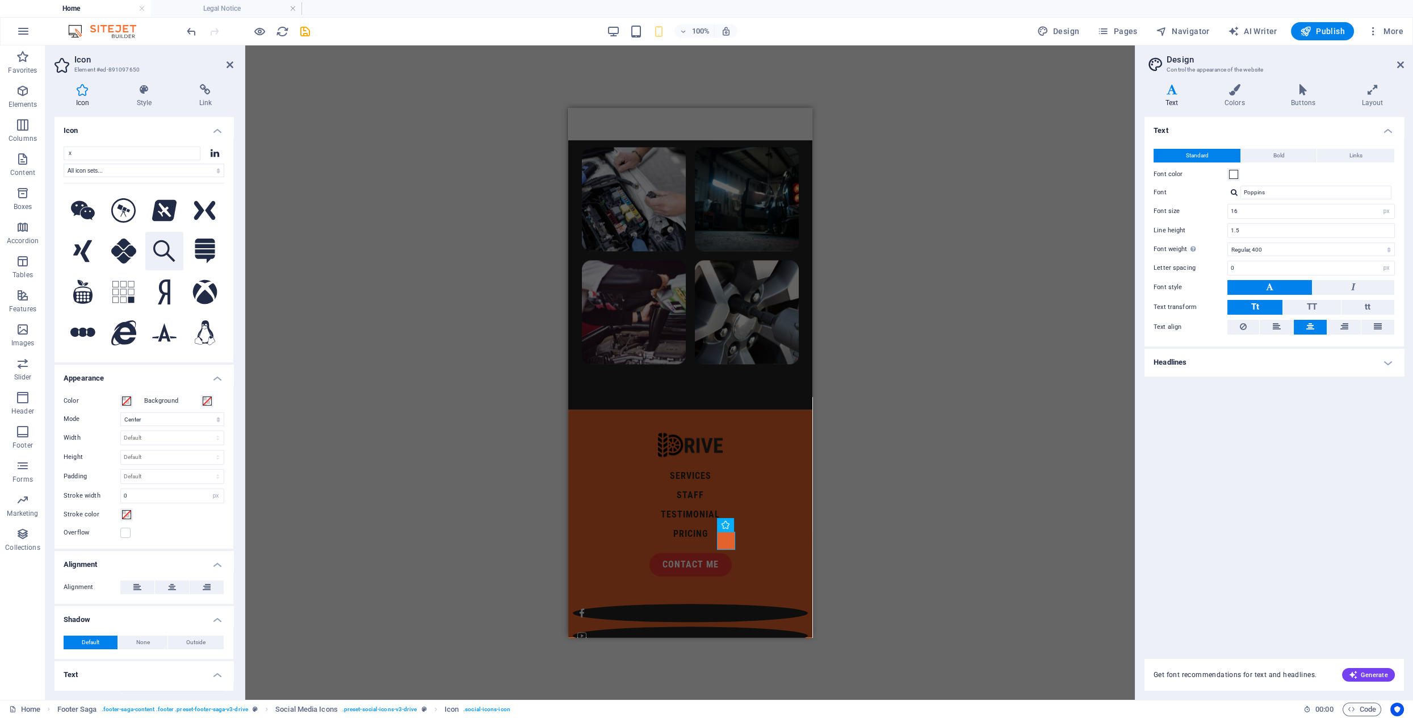
scroll to position [1149, 0]
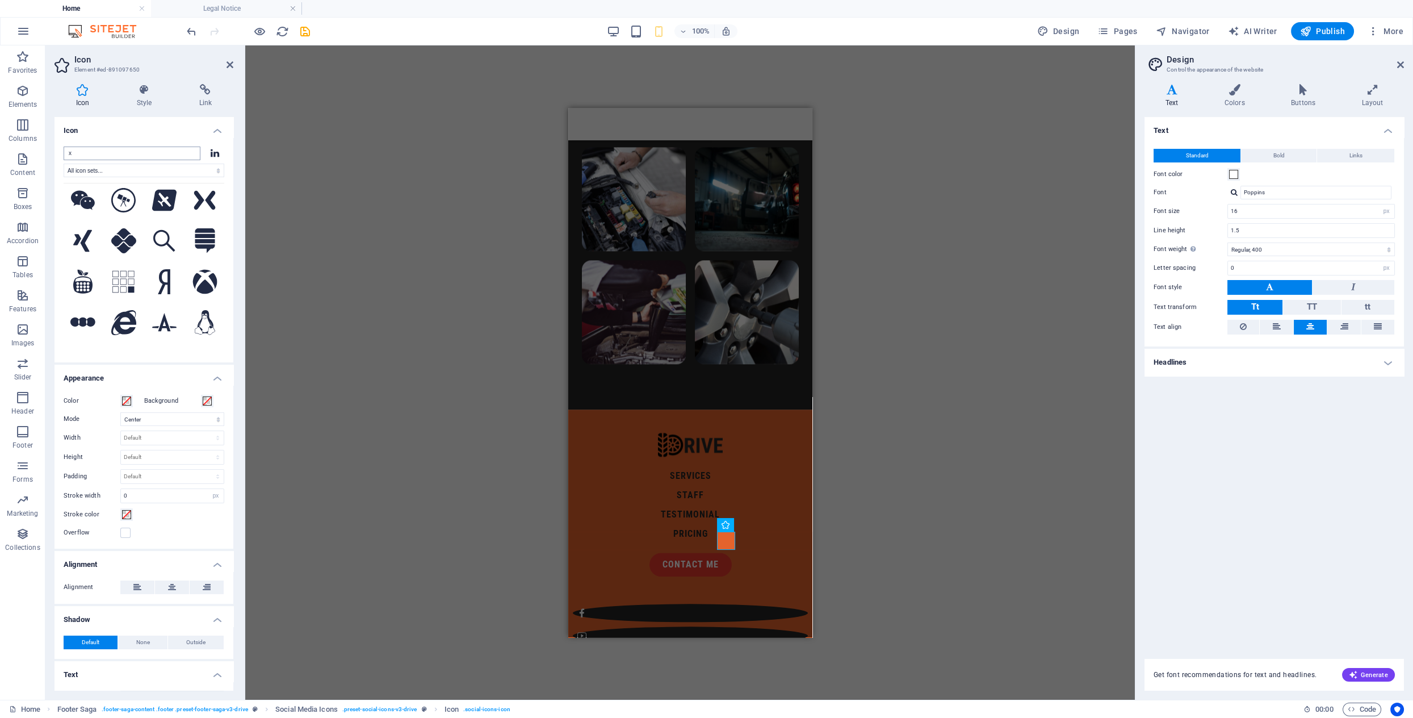
click at [121, 153] on input "x" at bounding box center [132, 154] width 137 height 14
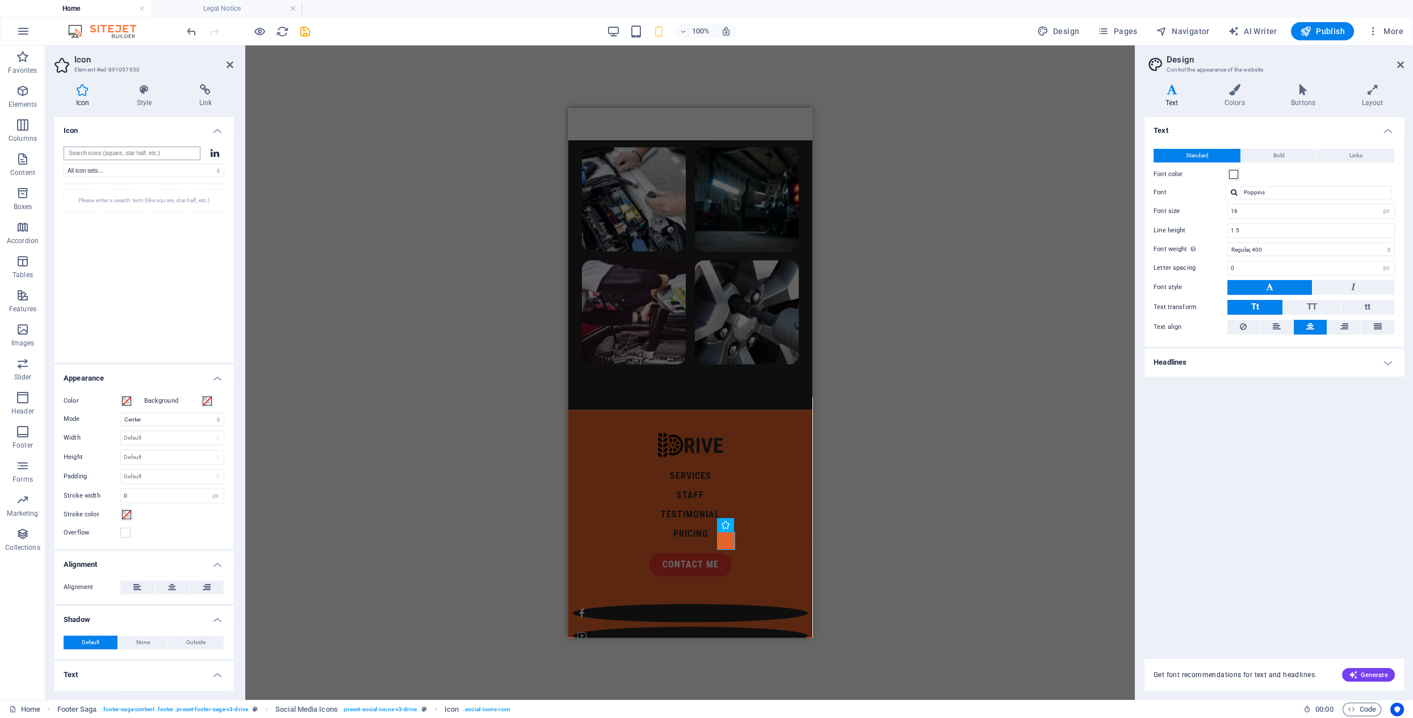
scroll to position [0, 0]
type input "twitt"
click at [164, 245] on icon at bounding box center [164, 249] width 22 height 20
click at [359, 381] on div "Container H2 Unequal Columns Container Container Image Container Container Imag…" at bounding box center [690, 372] width 890 height 654
click at [933, 490] on div "Container H2 Unequal Columns Container Container Image Container Container Imag…" at bounding box center [690, 372] width 890 height 654
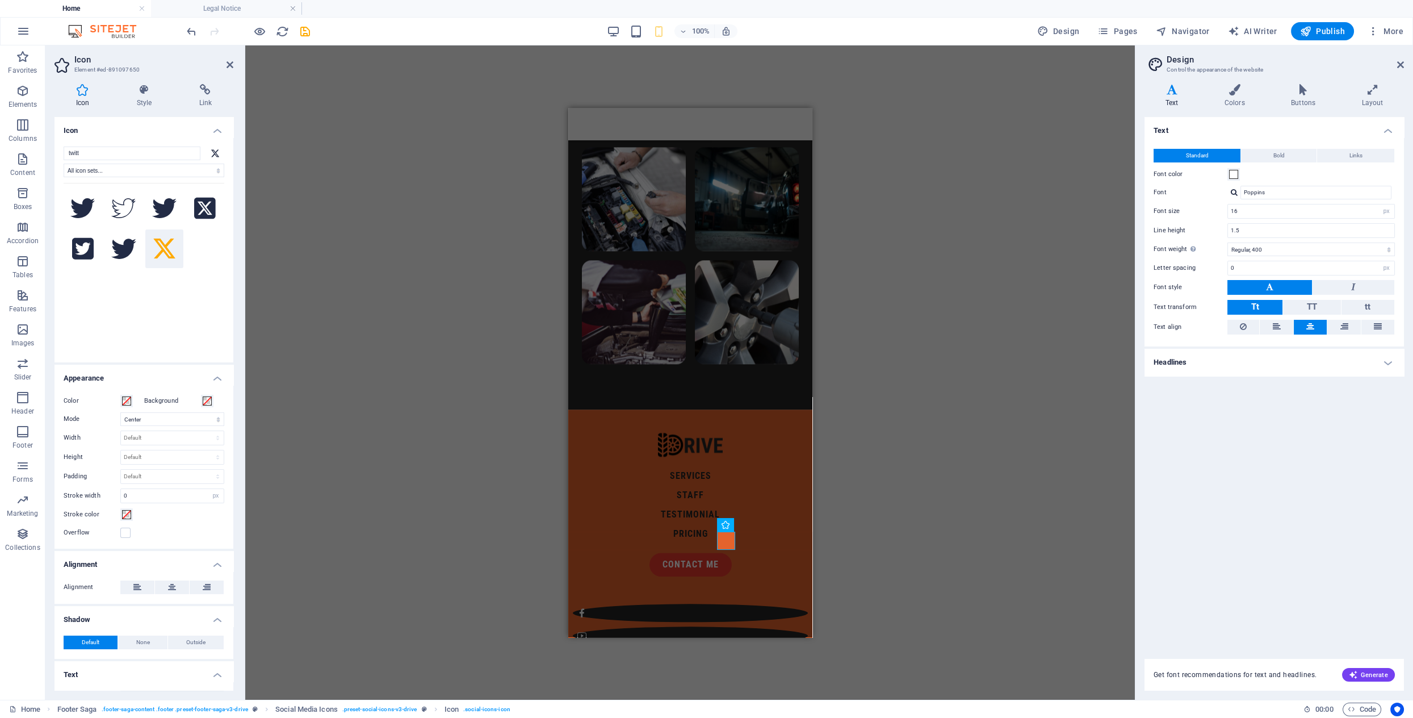
click at [933, 490] on div "Container H2 Unequal Columns Container Container Image Container Container Imag…" at bounding box center [690, 372] width 890 height 654
click at [231, 63] on icon at bounding box center [230, 64] width 7 height 9
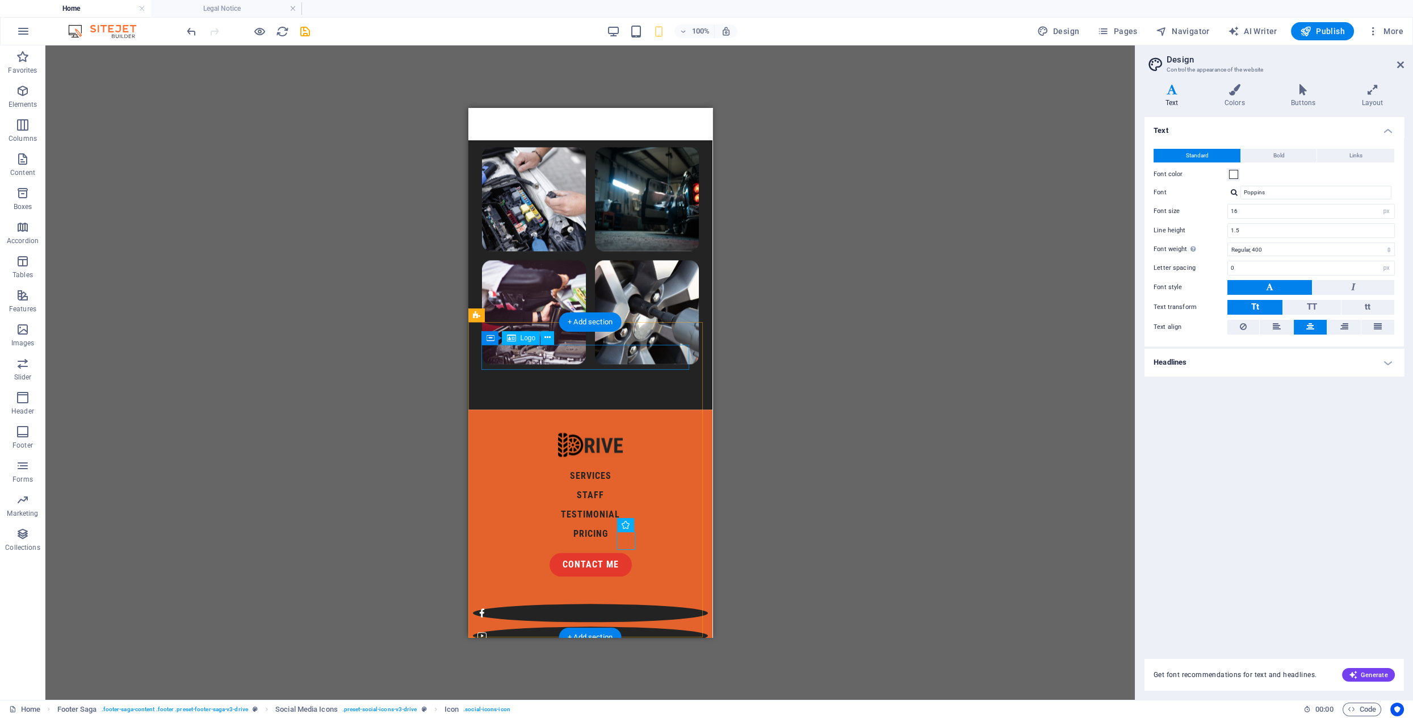
click at [596, 432] on div at bounding box center [590, 444] width 217 height 25
select select "px"
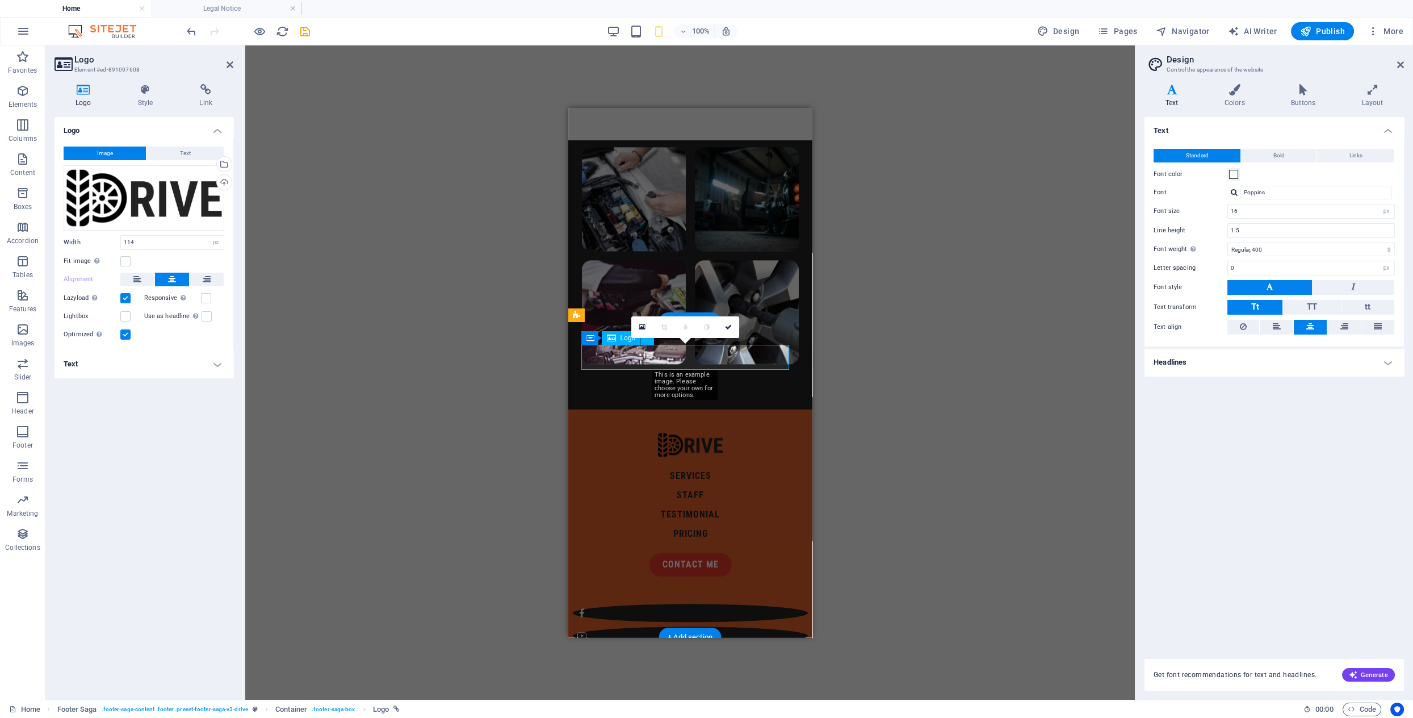
click at [719, 432] on div at bounding box center [690, 444] width 217 height 25
click at [714, 432] on div at bounding box center [690, 444] width 217 height 25
click at [227, 62] on icon at bounding box center [230, 64] width 7 height 9
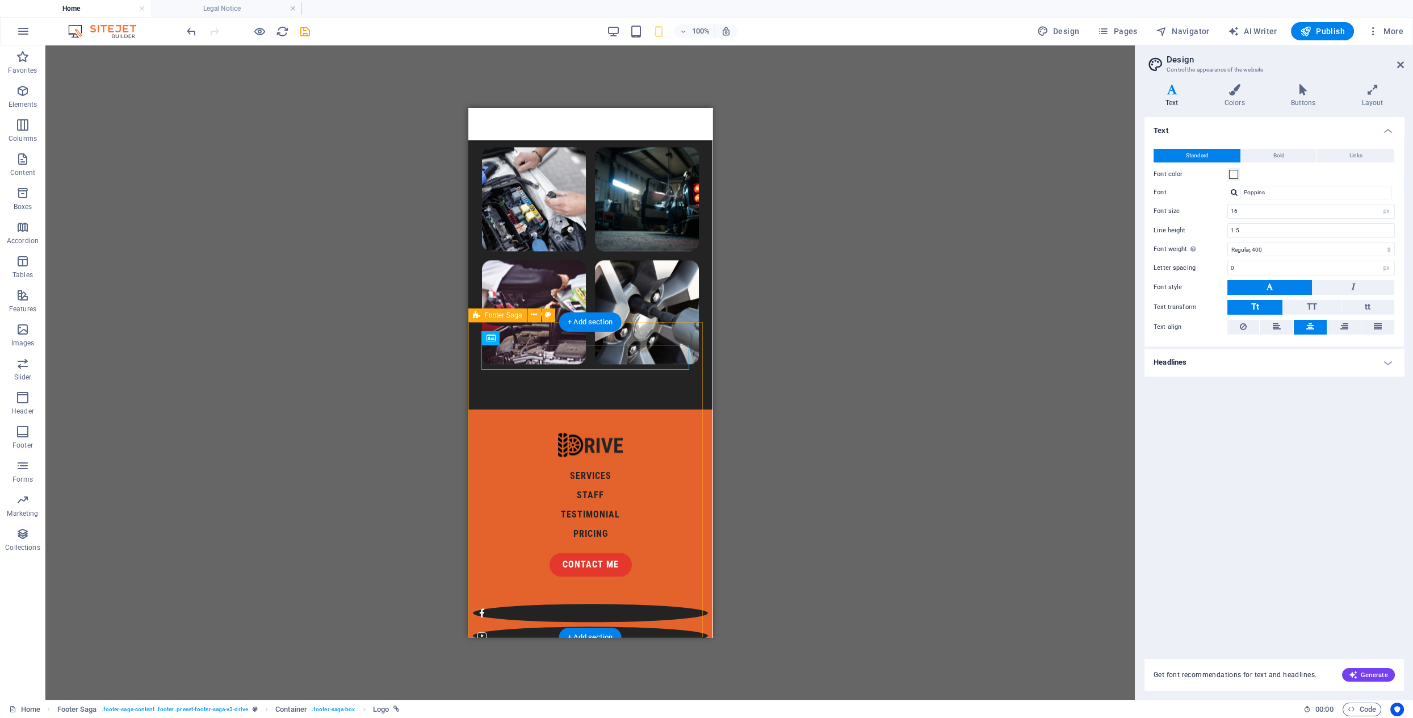
click at [670, 409] on div "services staff testimonial pricing contact me © 2023. Drive. All Rights Reserve…" at bounding box center [590, 593] width 244 height 368
click at [549, 340] on icon at bounding box center [548, 338] width 6 height 12
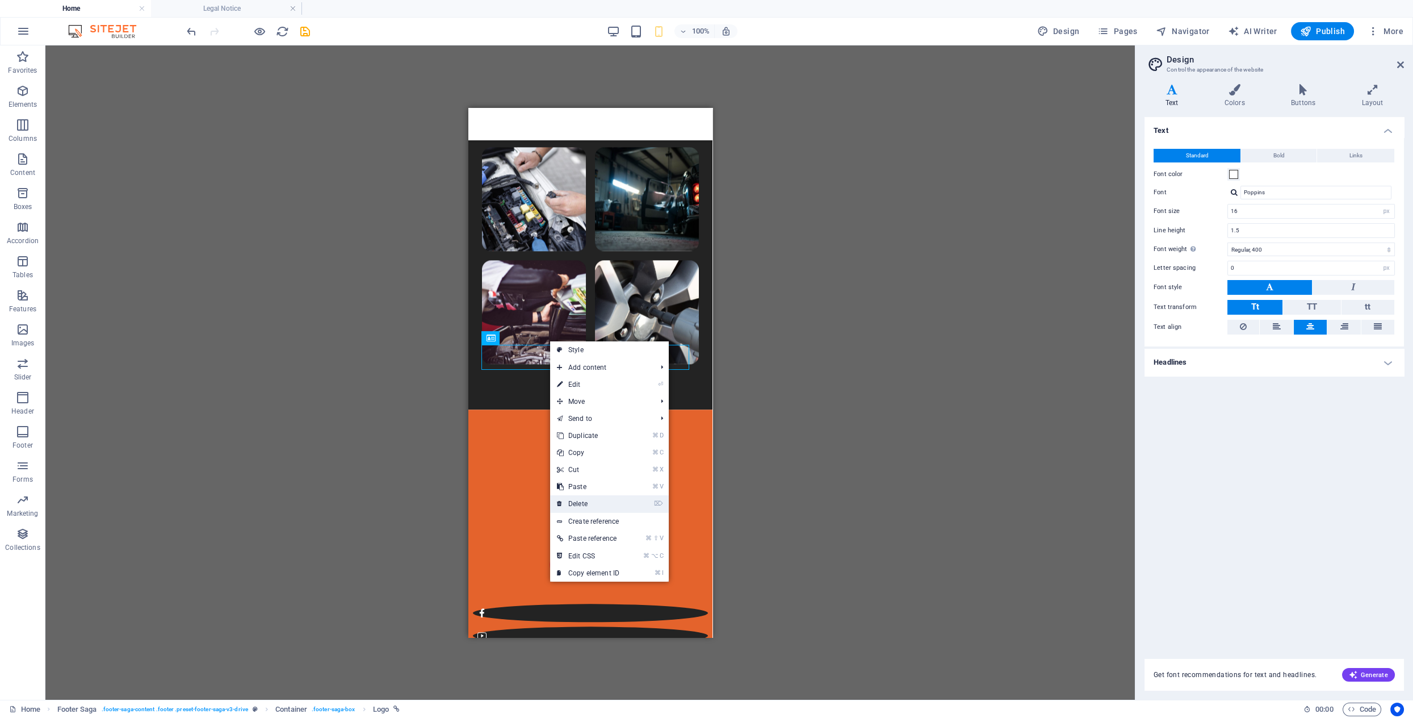
click at [580, 500] on link "⌦ Delete" at bounding box center [588, 503] width 76 height 17
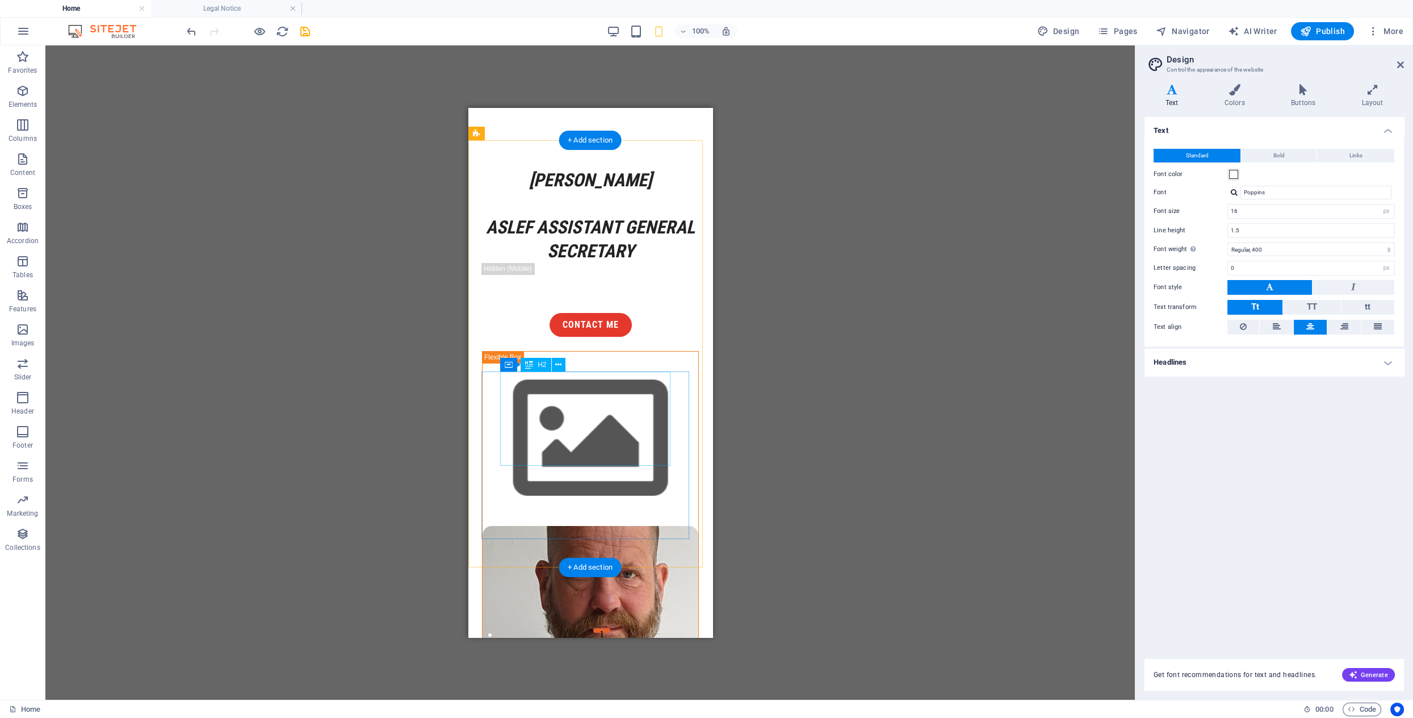
click at [620, 263] on div "[PERSON_NAME] ASLEF Assistant General Secretary" at bounding box center [590, 216] width 217 height 94
click at [559, 365] on icon at bounding box center [558, 365] width 6 height 12
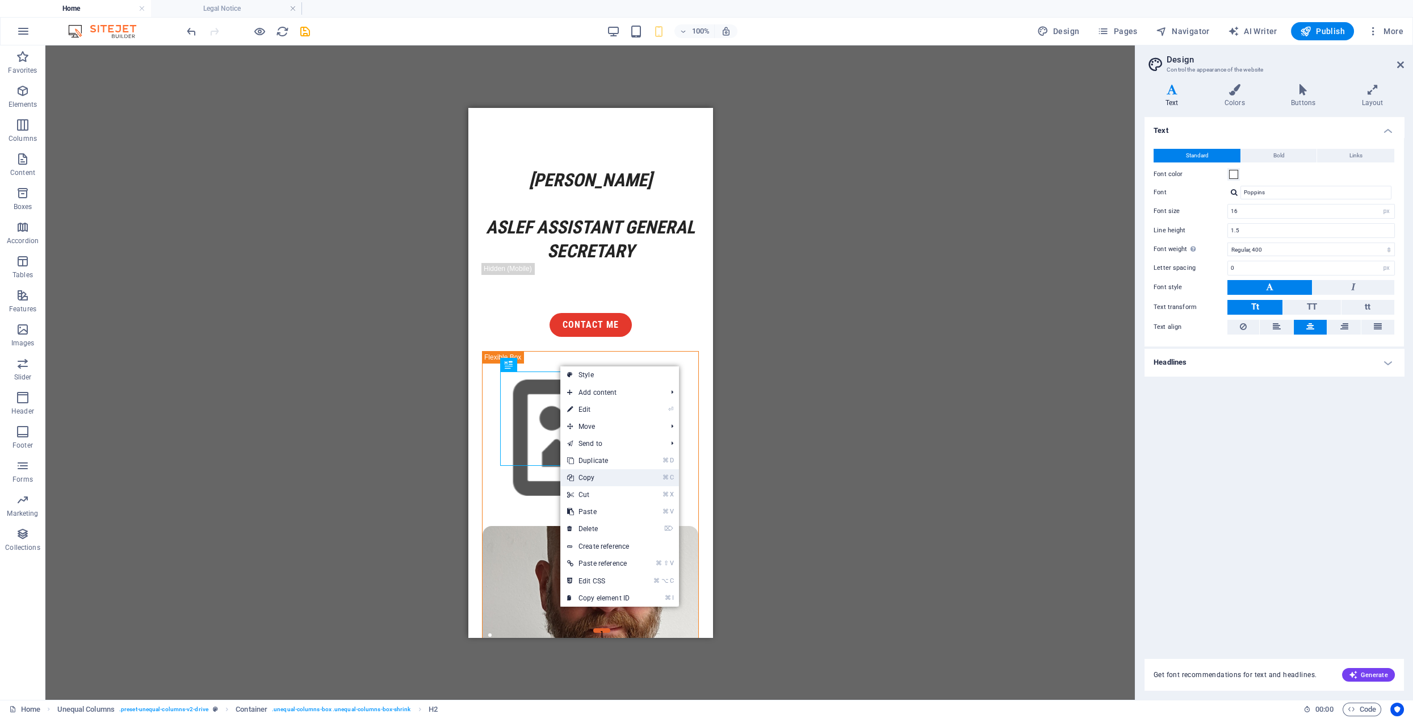
click at [601, 475] on link "⌘ C Copy" at bounding box center [598, 477] width 76 height 17
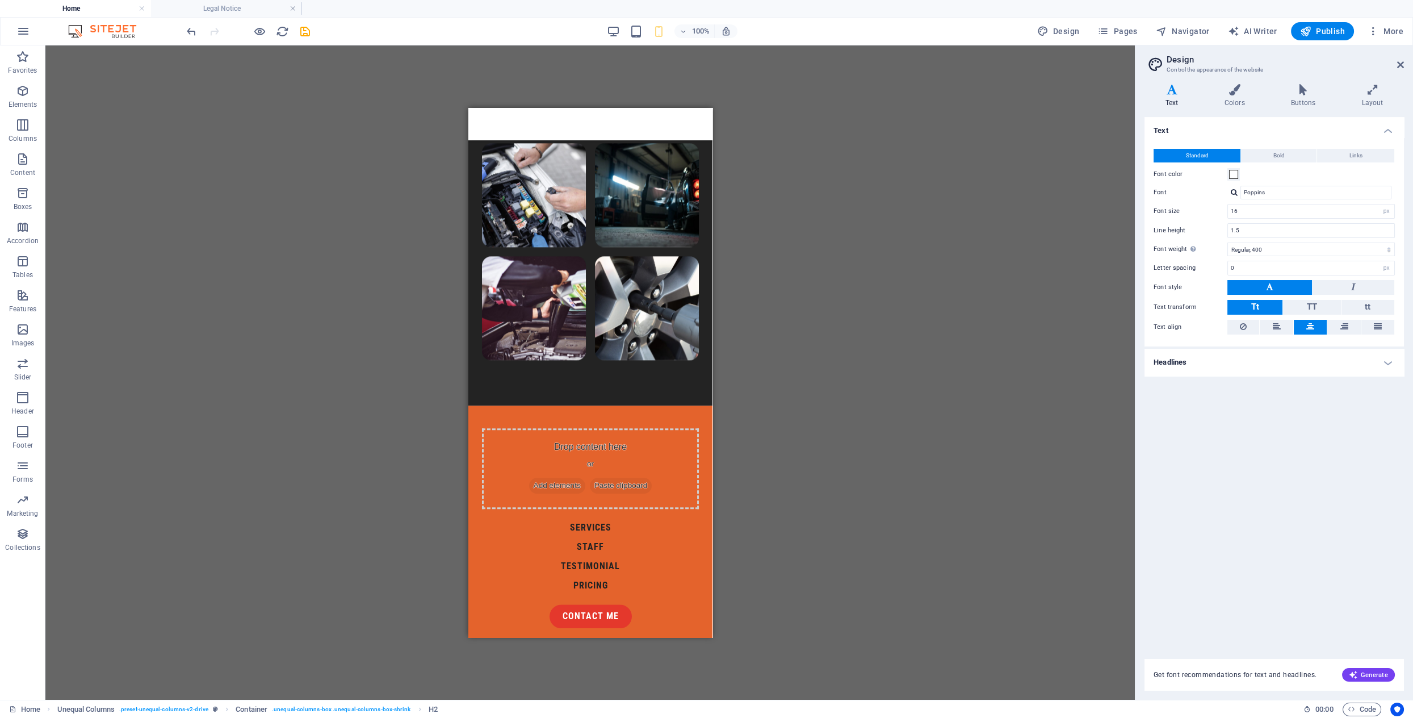
scroll to position [4002, 0]
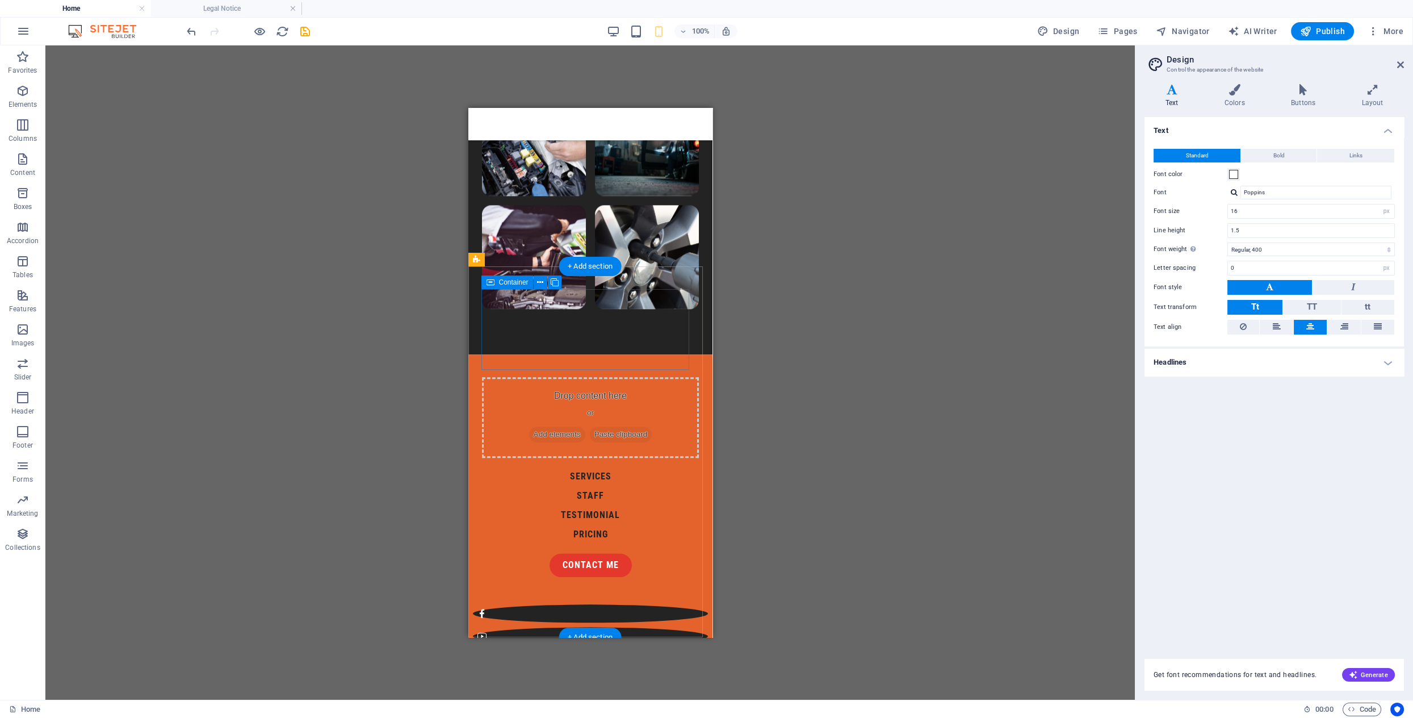
click at [562, 377] on div "Drop content here or Add elements Paste clipboard" at bounding box center [590, 417] width 217 height 81
click at [563, 377] on div "Drop content here or Add elements Paste clipboard" at bounding box center [590, 417] width 217 height 81
click at [540, 285] on icon at bounding box center [540, 283] width 6 height 12
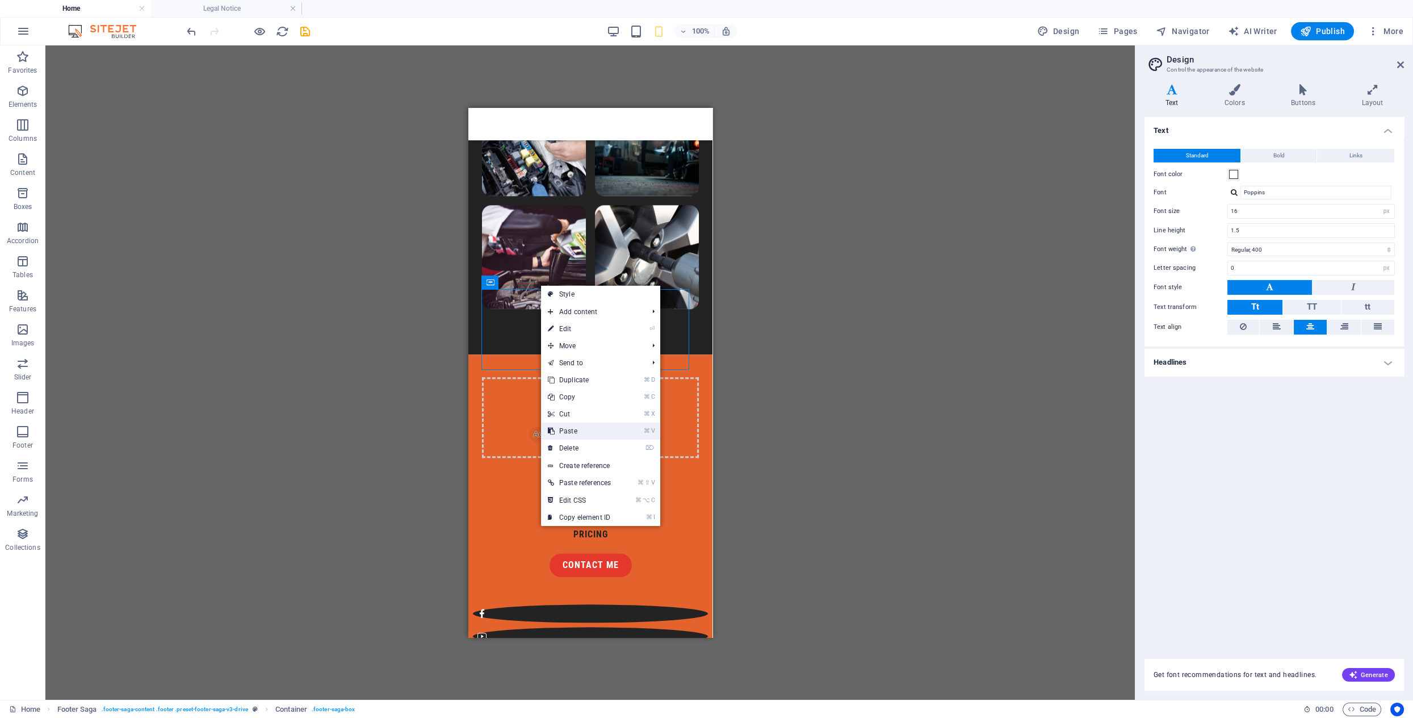
click at [586, 432] on link "⌘ V Paste" at bounding box center [579, 430] width 77 height 17
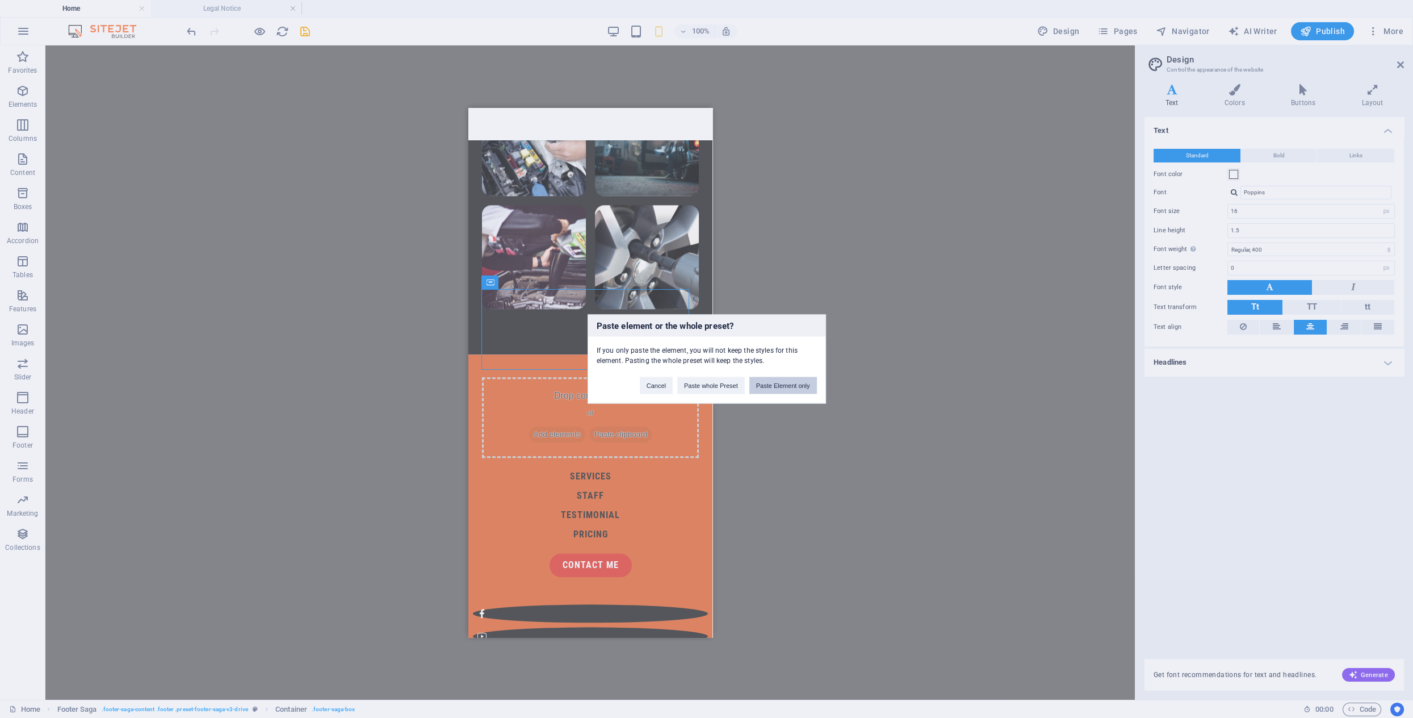
click at [790, 384] on button "Paste Element only" at bounding box center [784, 385] width 68 height 17
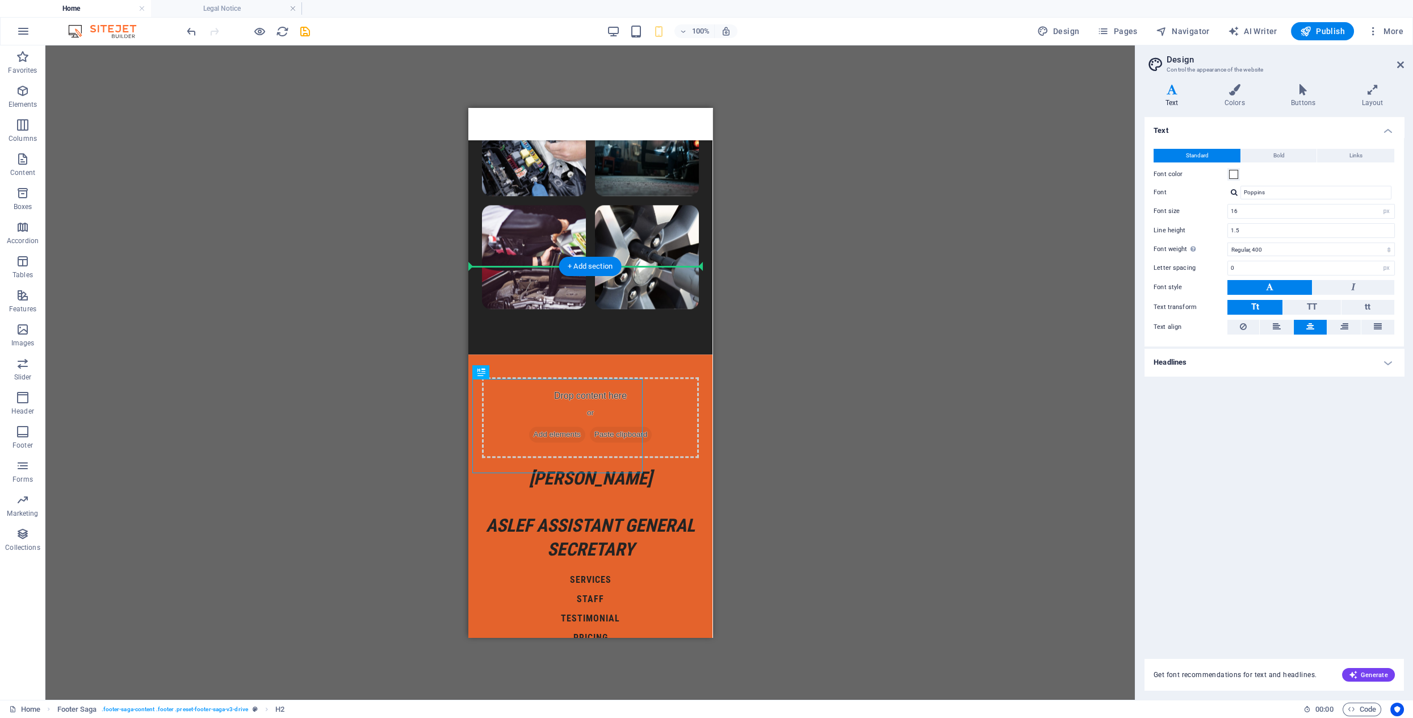
drag, startPoint x: 605, startPoint y: 380, endPoint x: 648, endPoint y: 378, distance: 42.7
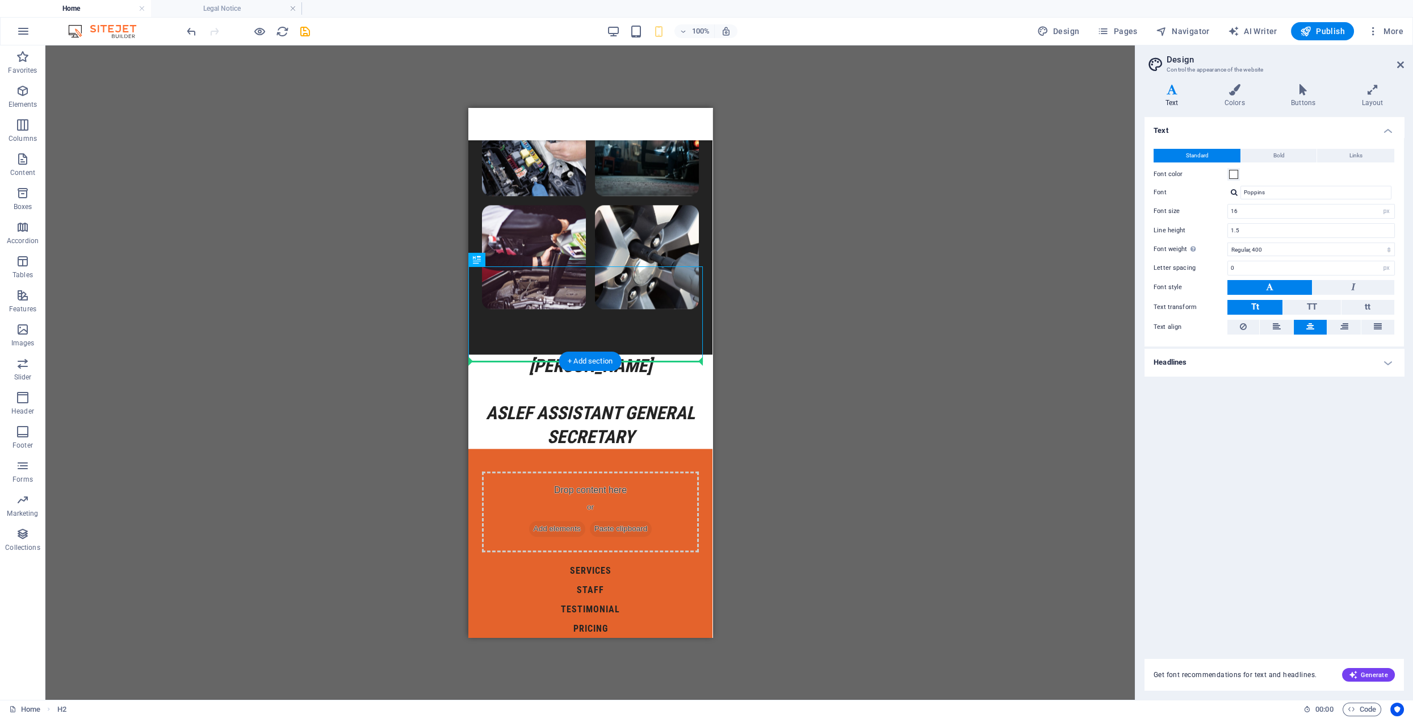
drag, startPoint x: 603, startPoint y: 320, endPoint x: 601, endPoint y: 368, distance: 48.3
click at [536, 354] on div "[PERSON_NAME] ASLEF Assistant General Secretary" at bounding box center [590, 401] width 244 height 94
click at [503, 261] on icon at bounding box center [506, 260] width 6 height 12
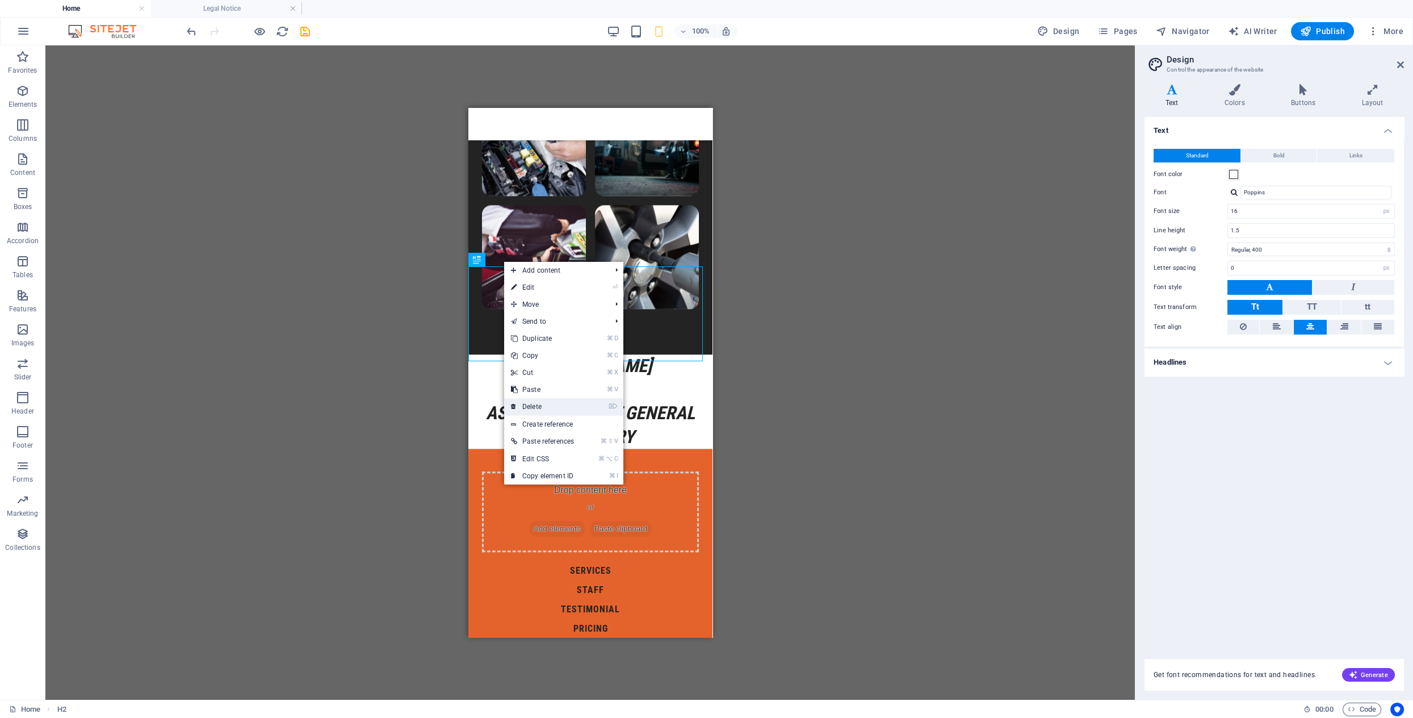
click at [537, 401] on link "⌦ Delete" at bounding box center [542, 406] width 77 height 17
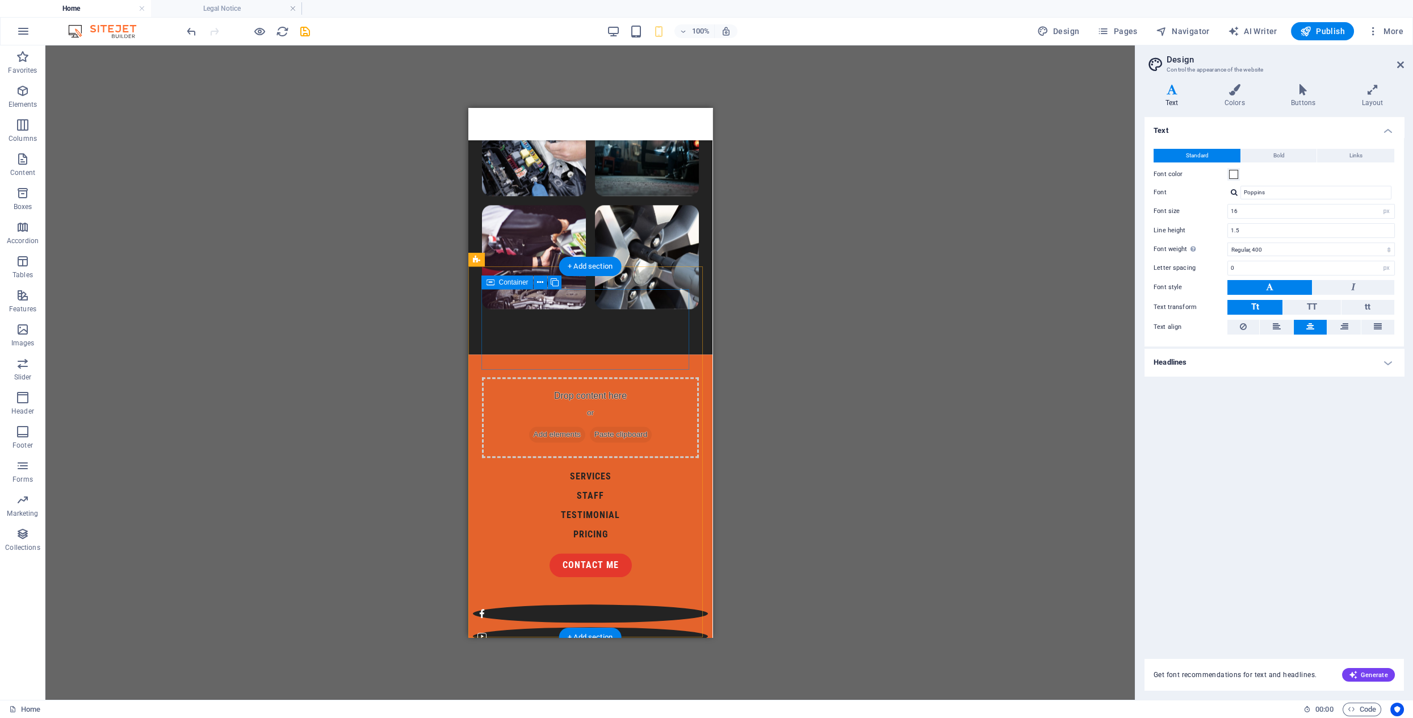
click at [571, 377] on div "Drop content here or Add elements Paste clipboard" at bounding box center [590, 417] width 217 height 81
click at [619, 426] on span "Paste clipboard" at bounding box center [620, 434] width 62 height 16
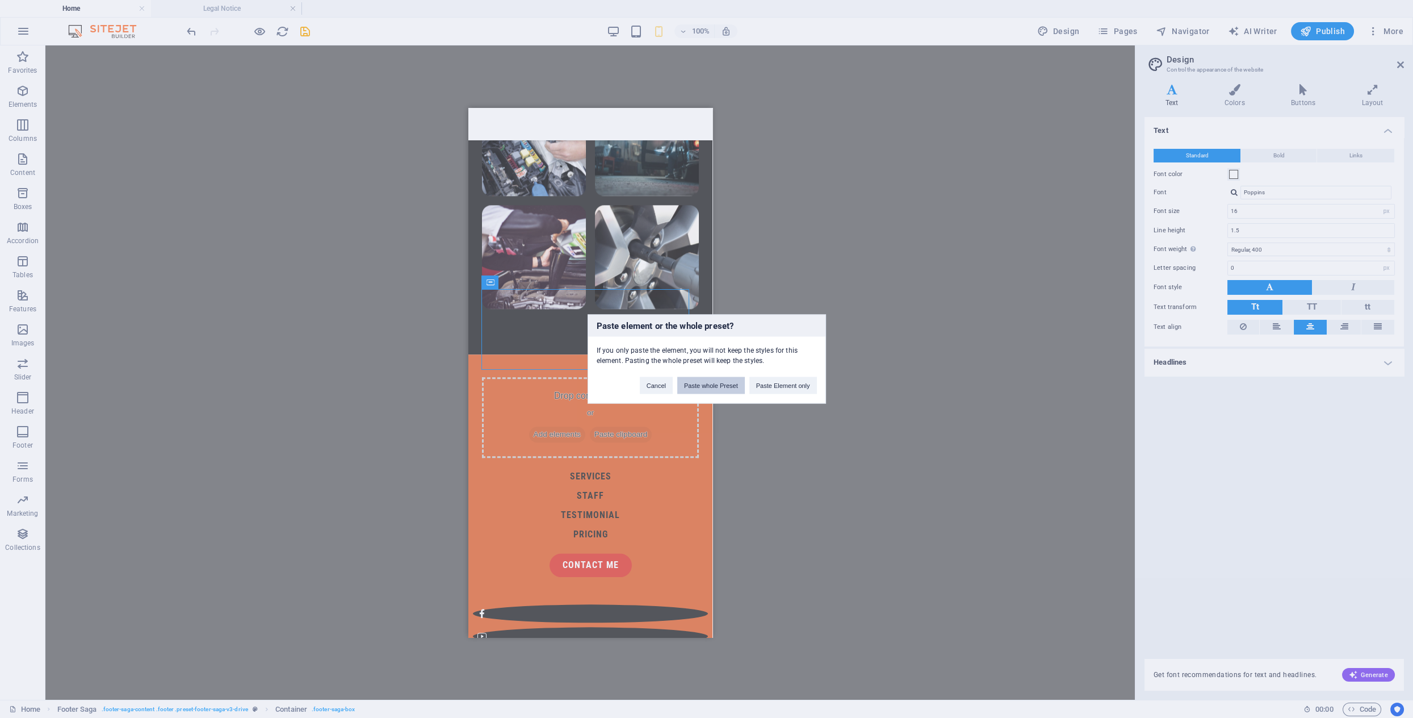
click at [721, 385] on button "Paste whole Preset" at bounding box center [711, 385] width 68 height 17
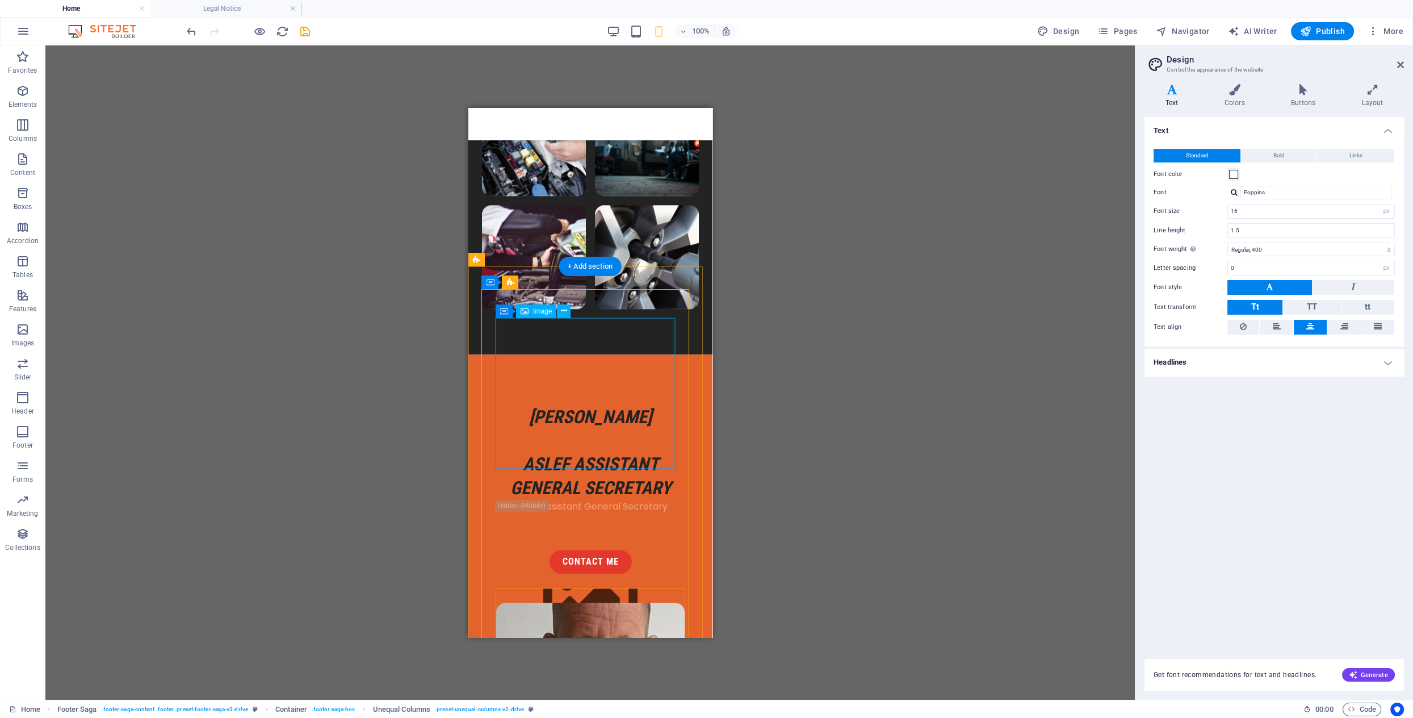
scroll to position [4010, 0]
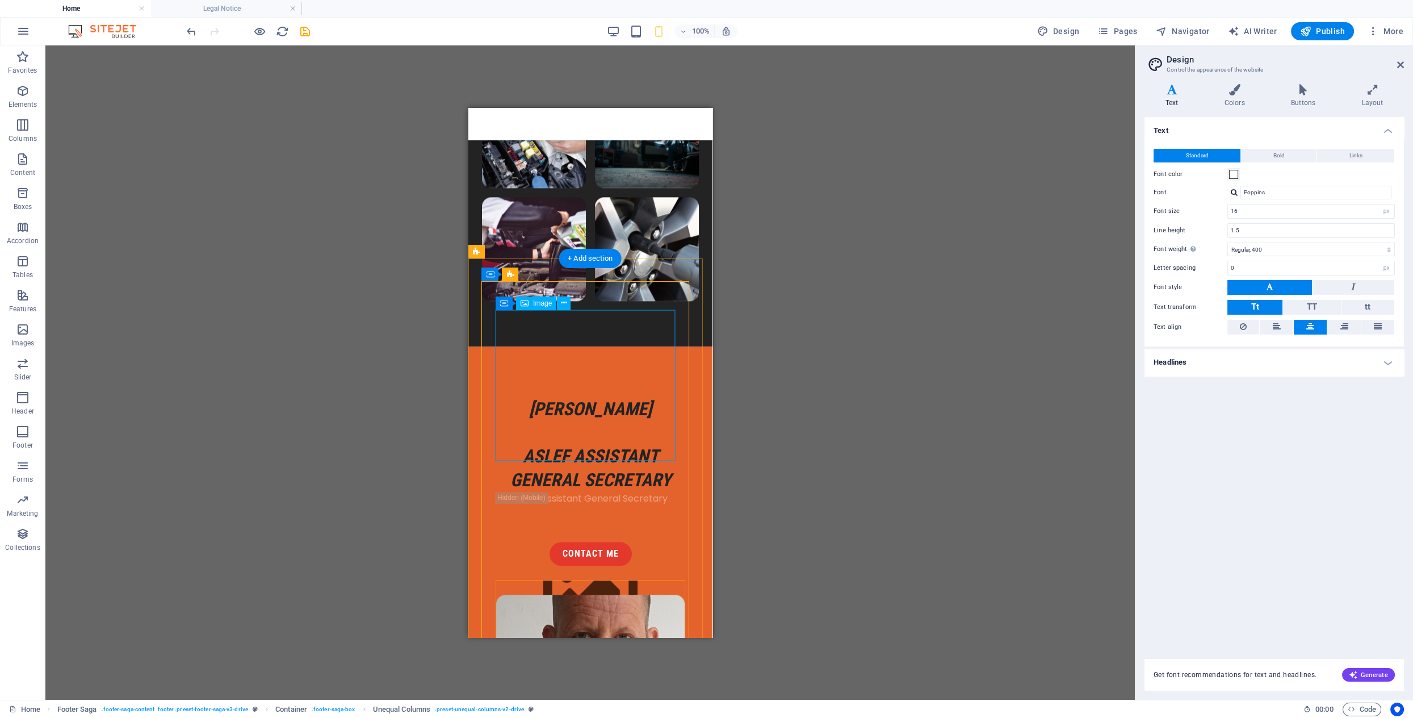
click at [669, 595] on figure at bounding box center [590, 674] width 189 height 158
click at [633, 595] on figure at bounding box center [590, 674] width 189 height 158
click at [563, 306] on icon at bounding box center [564, 303] width 6 height 12
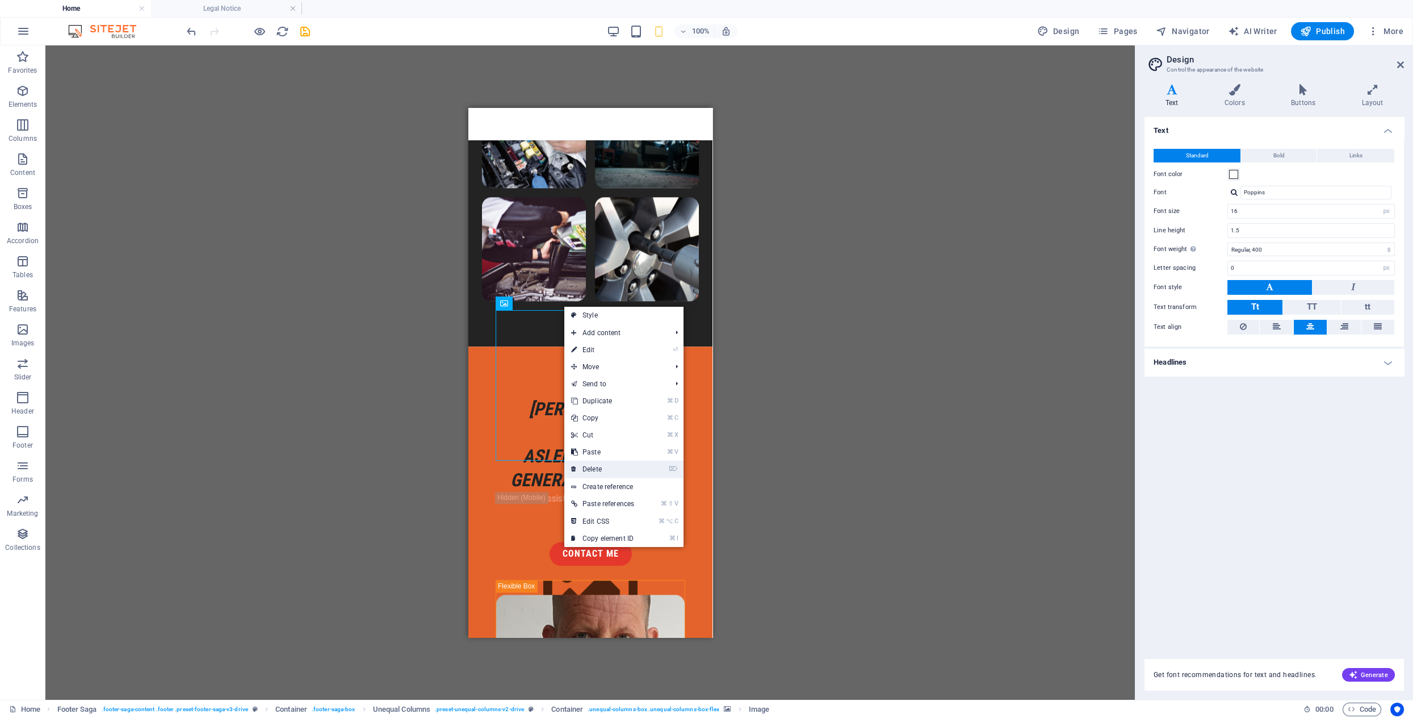
click at [598, 466] on link "⌦ Delete" at bounding box center [602, 469] width 77 height 17
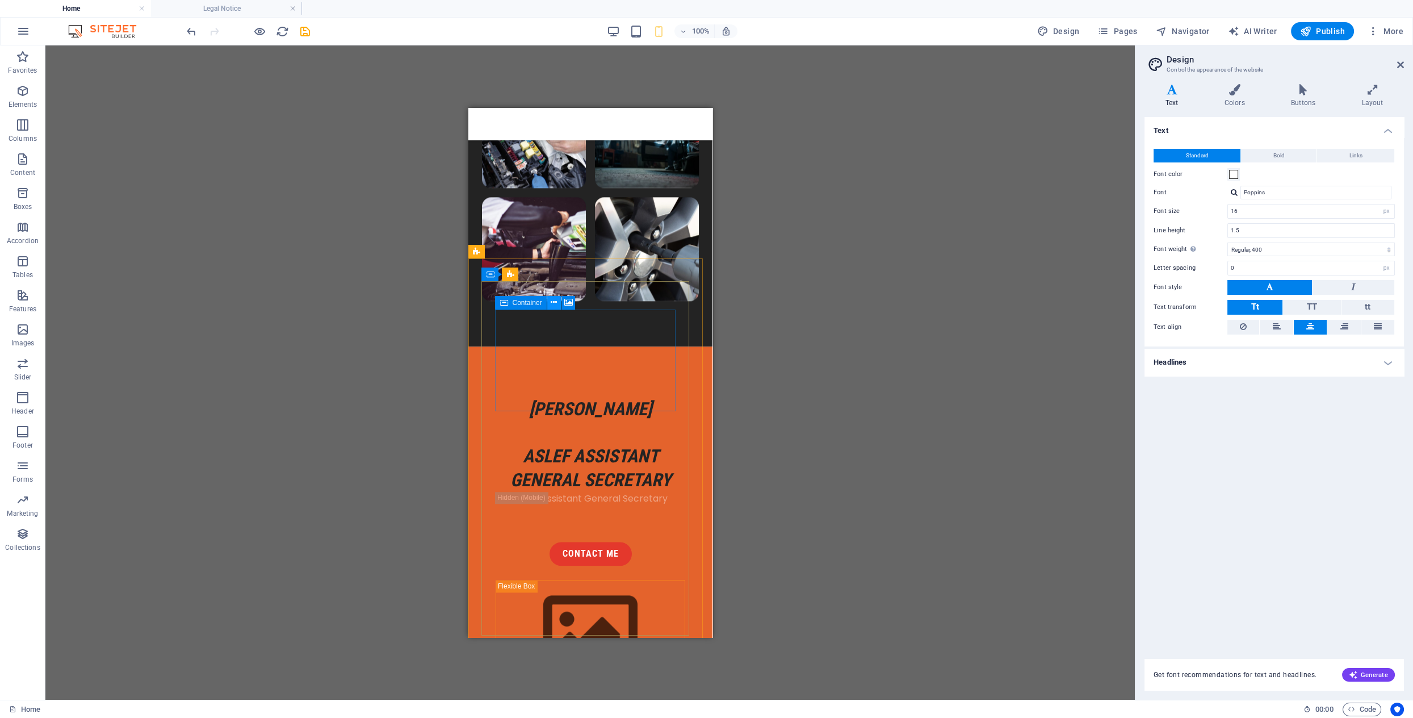
click at [553, 303] on icon at bounding box center [554, 302] width 6 height 12
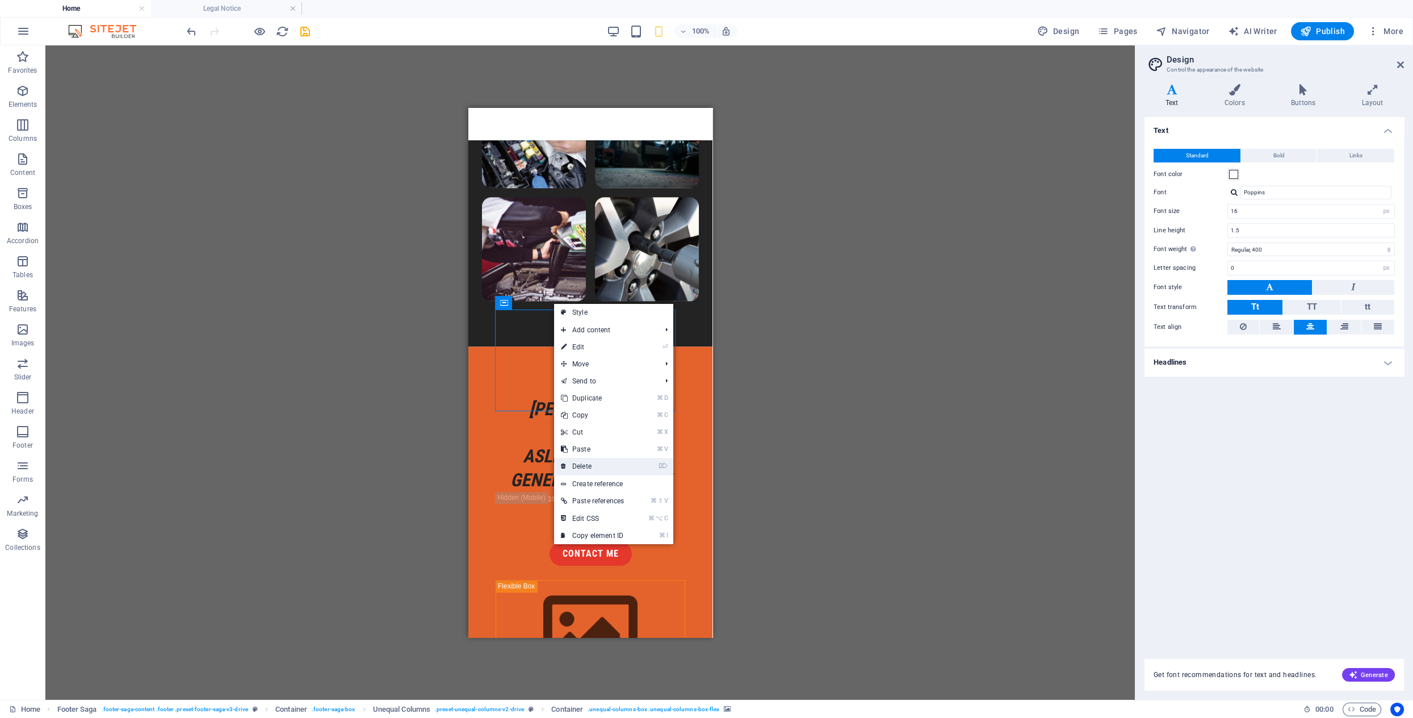
click at [587, 464] on link "⌦ Delete" at bounding box center [592, 466] width 77 height 17
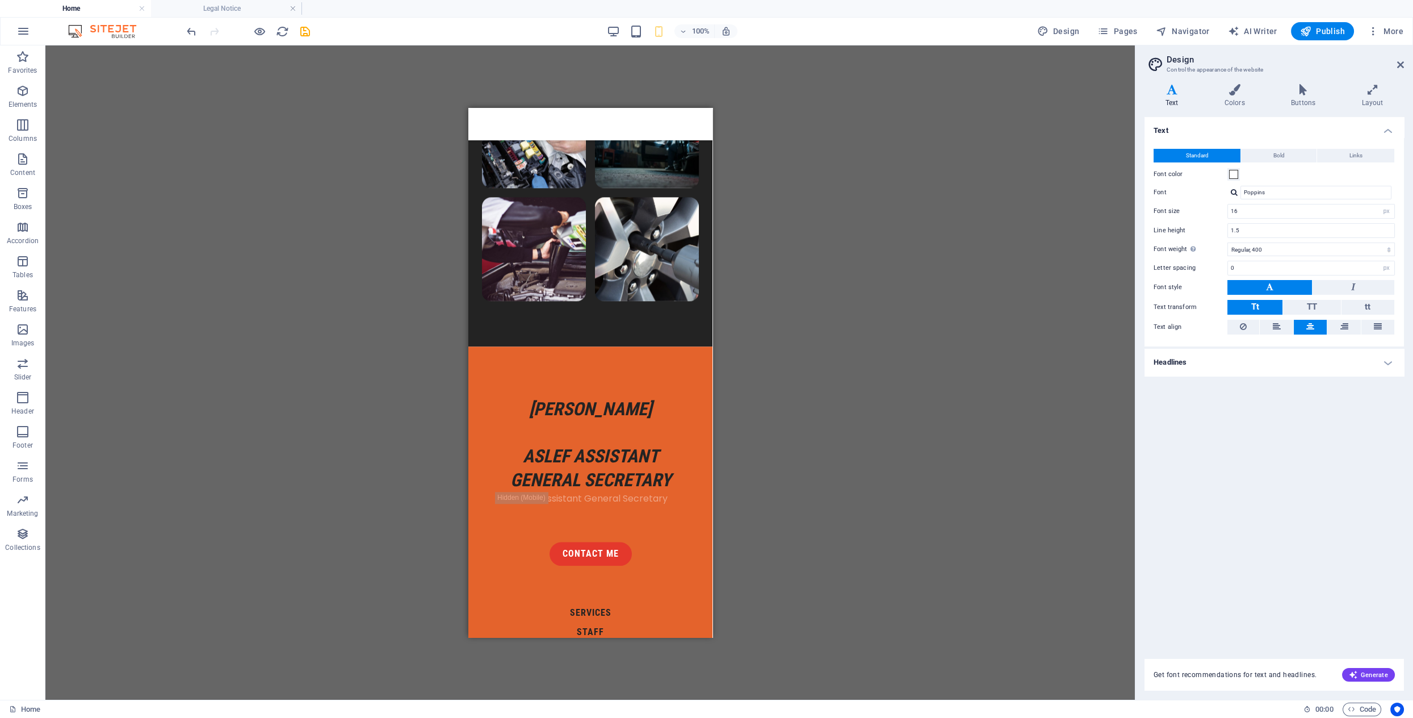
click at [758, 388] on div "Container H2 Unequal Columns Container Container Image Container Container Imag…" at bounding box center [590, 372] width 1090 height 654
click at [658, 492] on div "ASLEF Assistant General Secretary" at bounding box center [590, 505] width 190 height 27
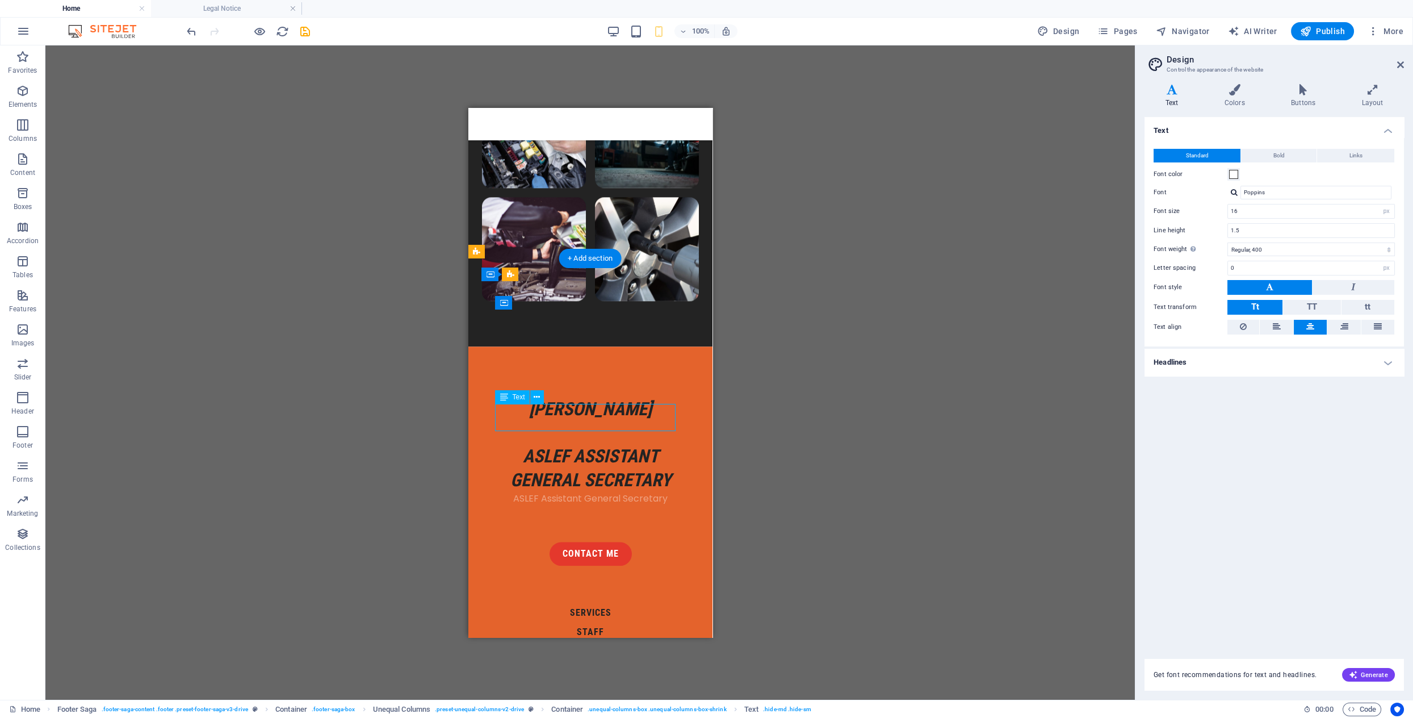
click at [662, 492] on div "ASLEF Assistant General Secretary" at bounding box center [590, 505] width 190 height 27
click at [538, 400] on icon at bounding box center [537, 397] width 6 height 12
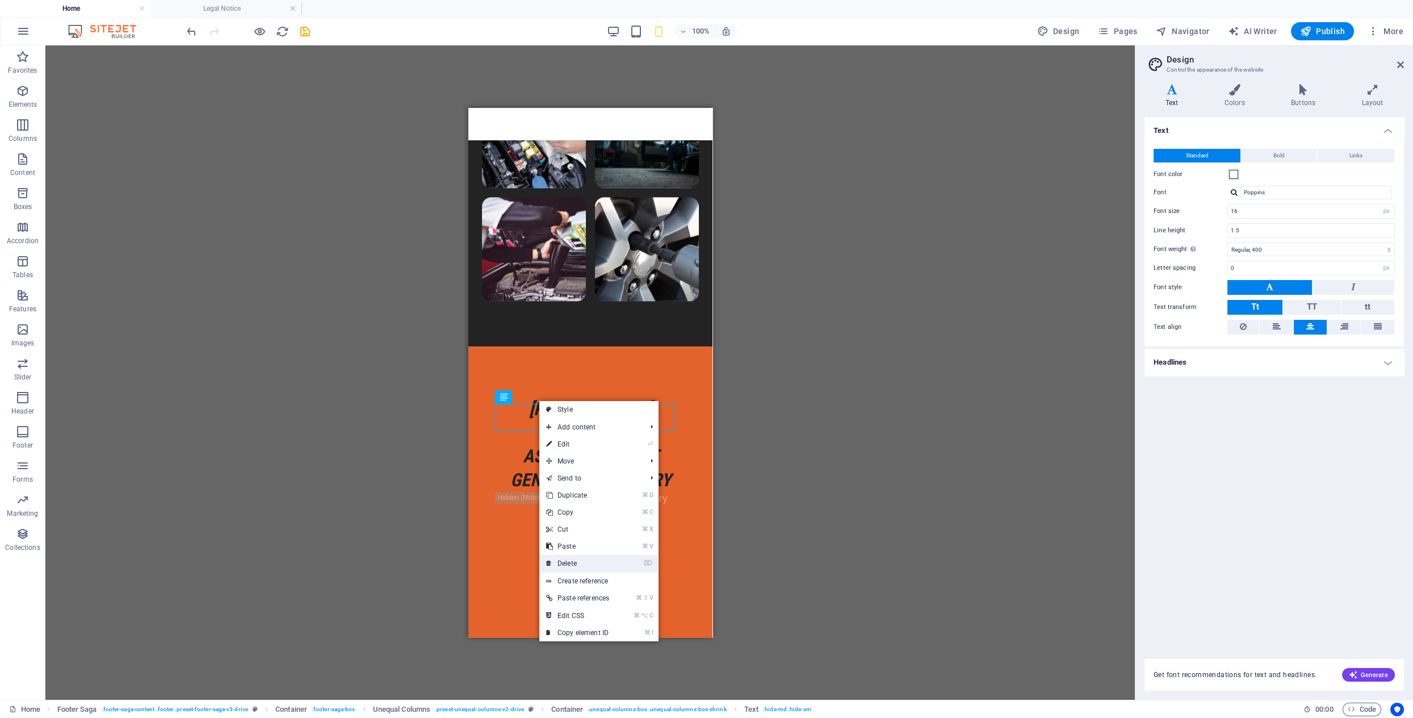
click at [583, 564] on link "⌦ Delete" at bounding box center [577, 563] width 77 height 17
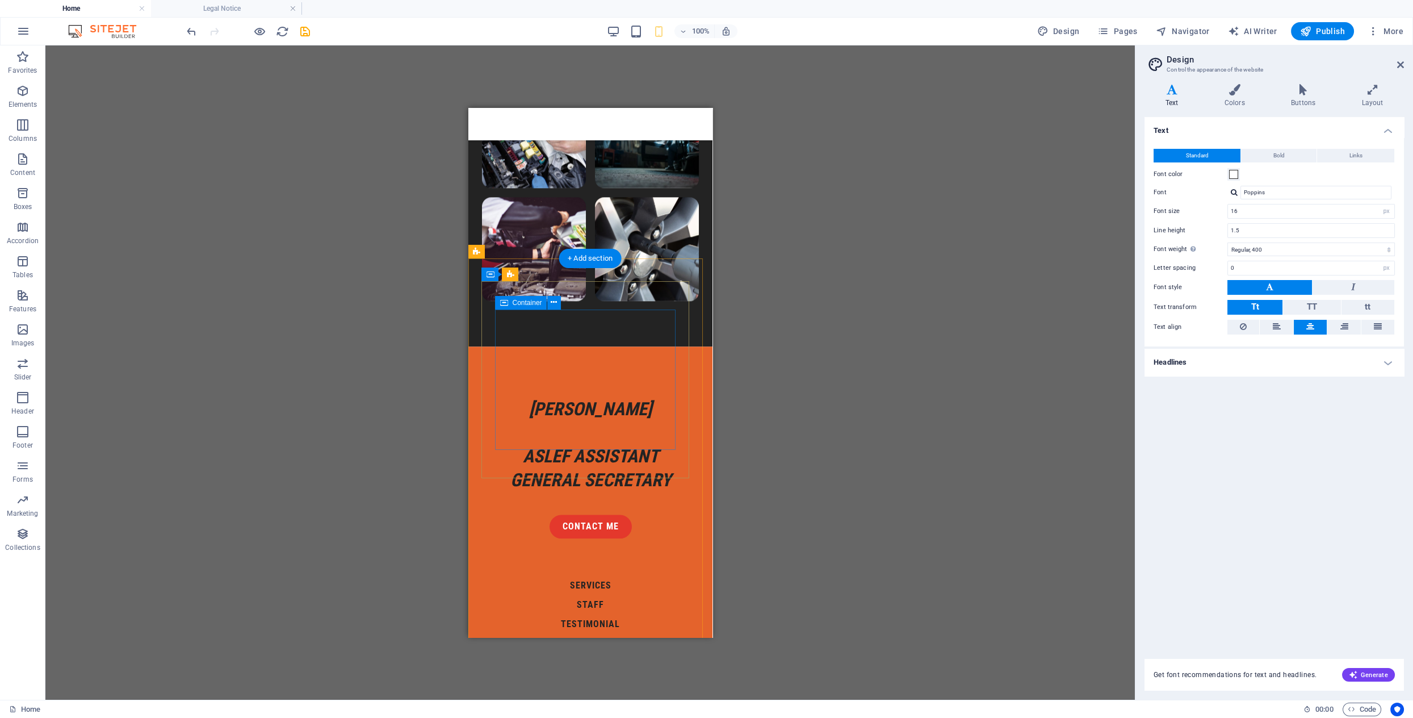
click at [670, 398] on div "[PERSON_NAME] ASLEF Assistant General Secretary contact Me" at bounding box center [590, 468] width 190 height 141
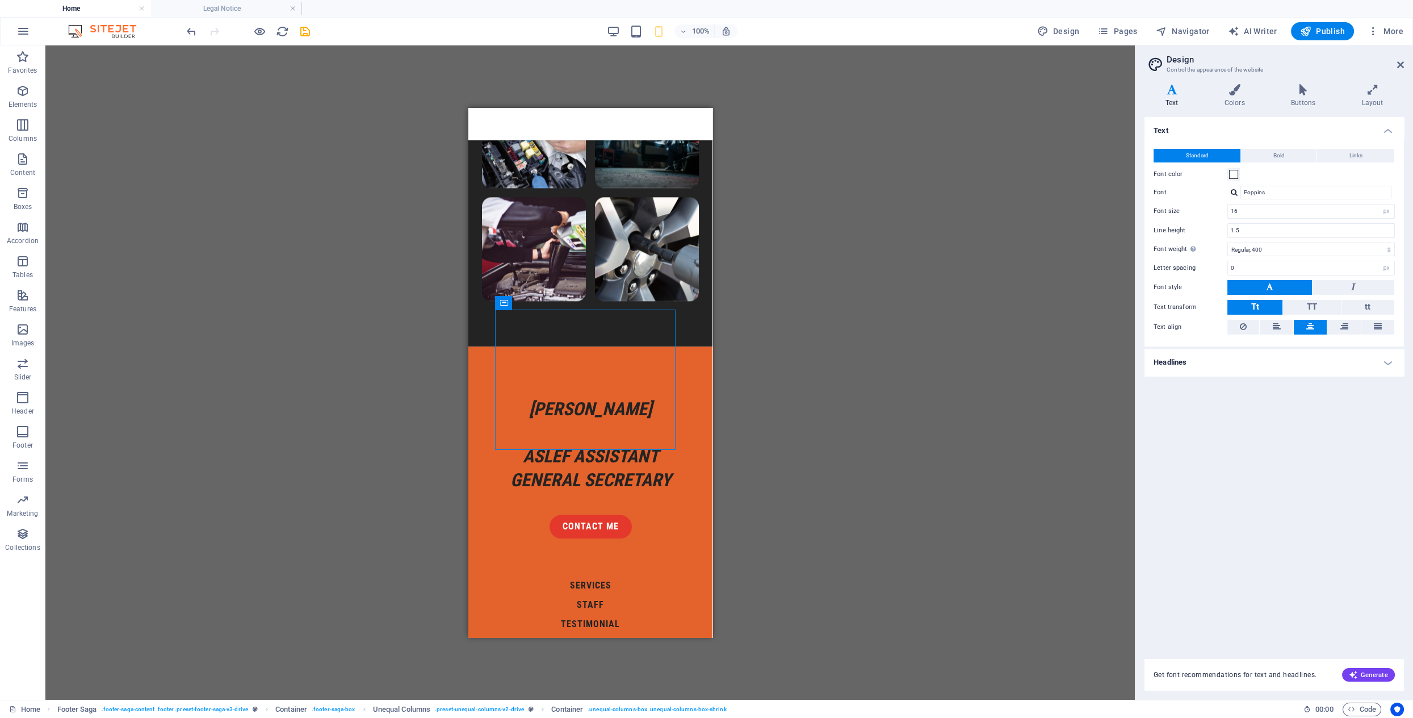
click at [821, 378] on div "Container H2 Unequal Columns Container Container Image Container Container Imag…" at bounding box center [590, 372] width 1090 height 654
click at [616, 514] on div "contact Me" at bounding box center [590, 526] width 190 height 24
click at [549, 402] on button at bounding box center [546, 397] width 14 height 14
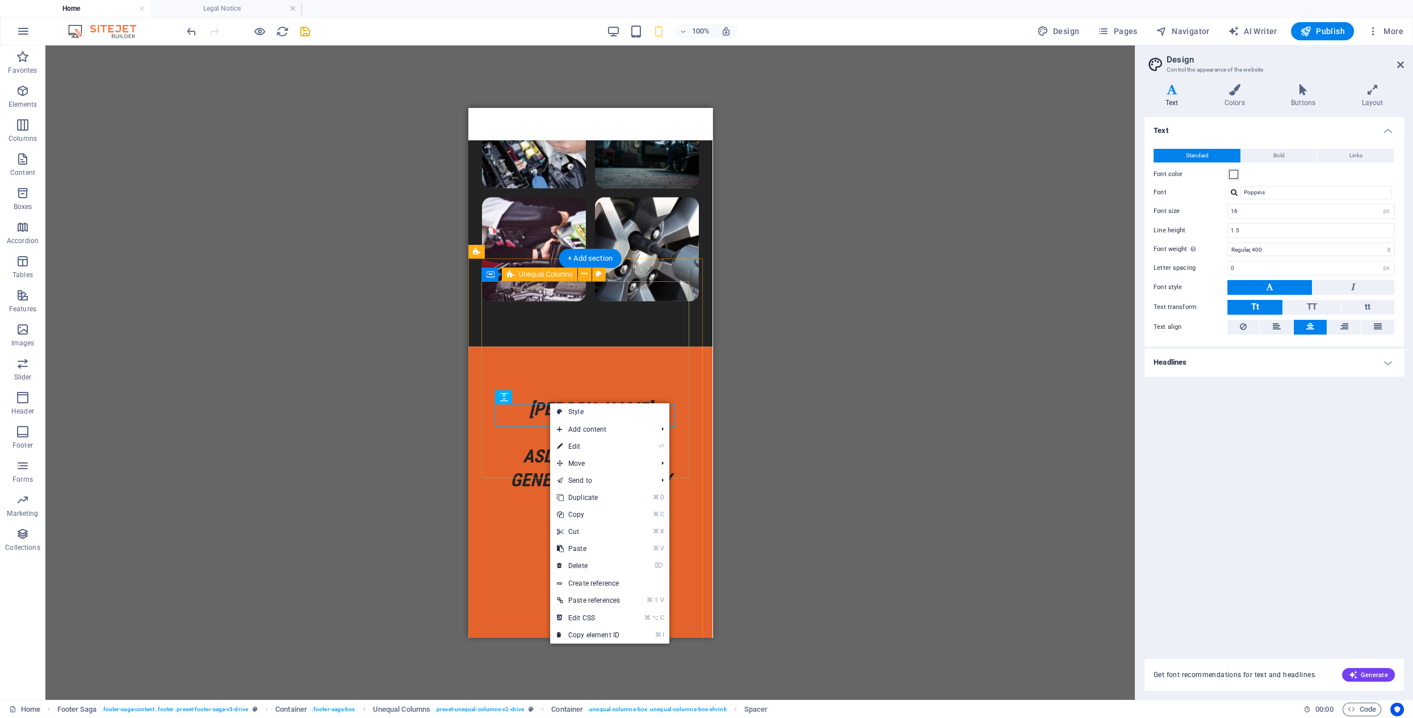
click at [517, 461] on div "[PERSON_NAME] ASLEF Assistant General Secretary contact Me" at bounding box center [590, 468] width 217 height 198
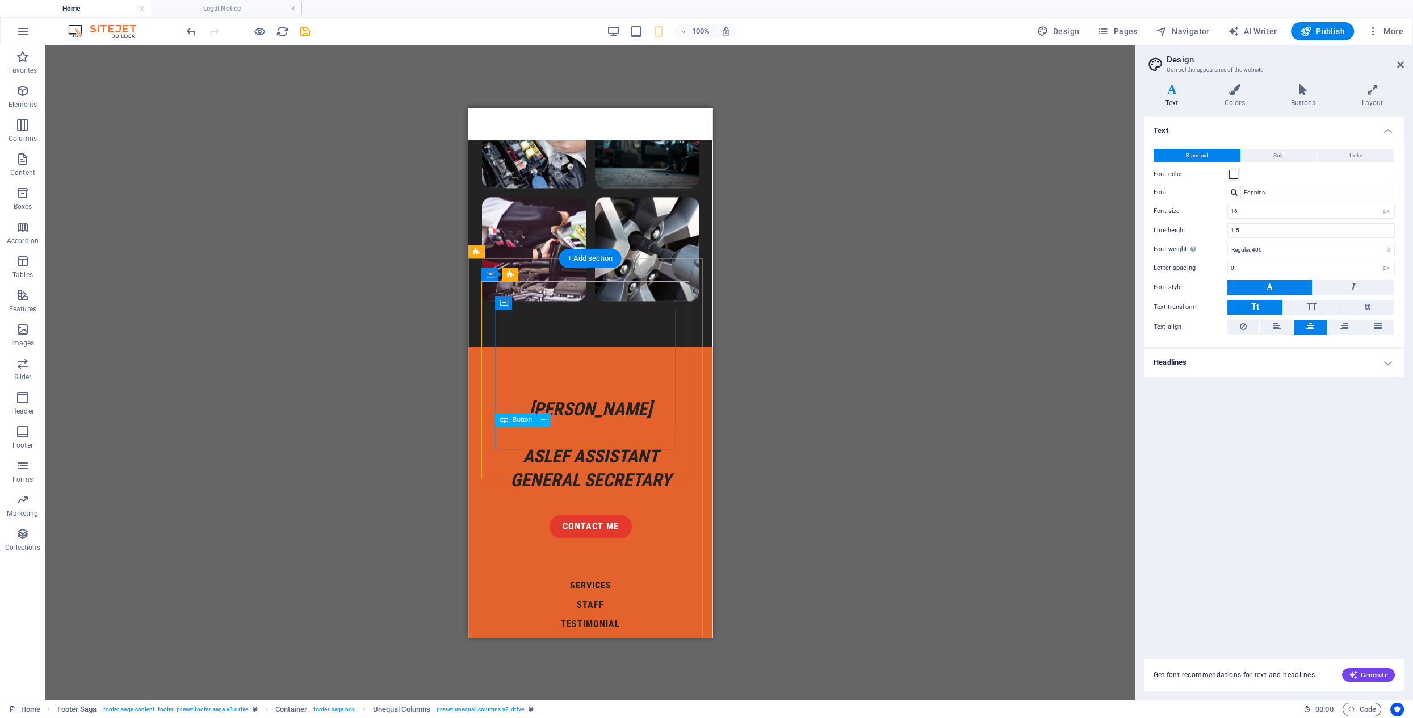
click at [584, 514] on div "contact Me" at bounding box center [590, 526] width 190 height 24
click at [545, 421] on icon at bounding box center [544, 420] width 6 height 12
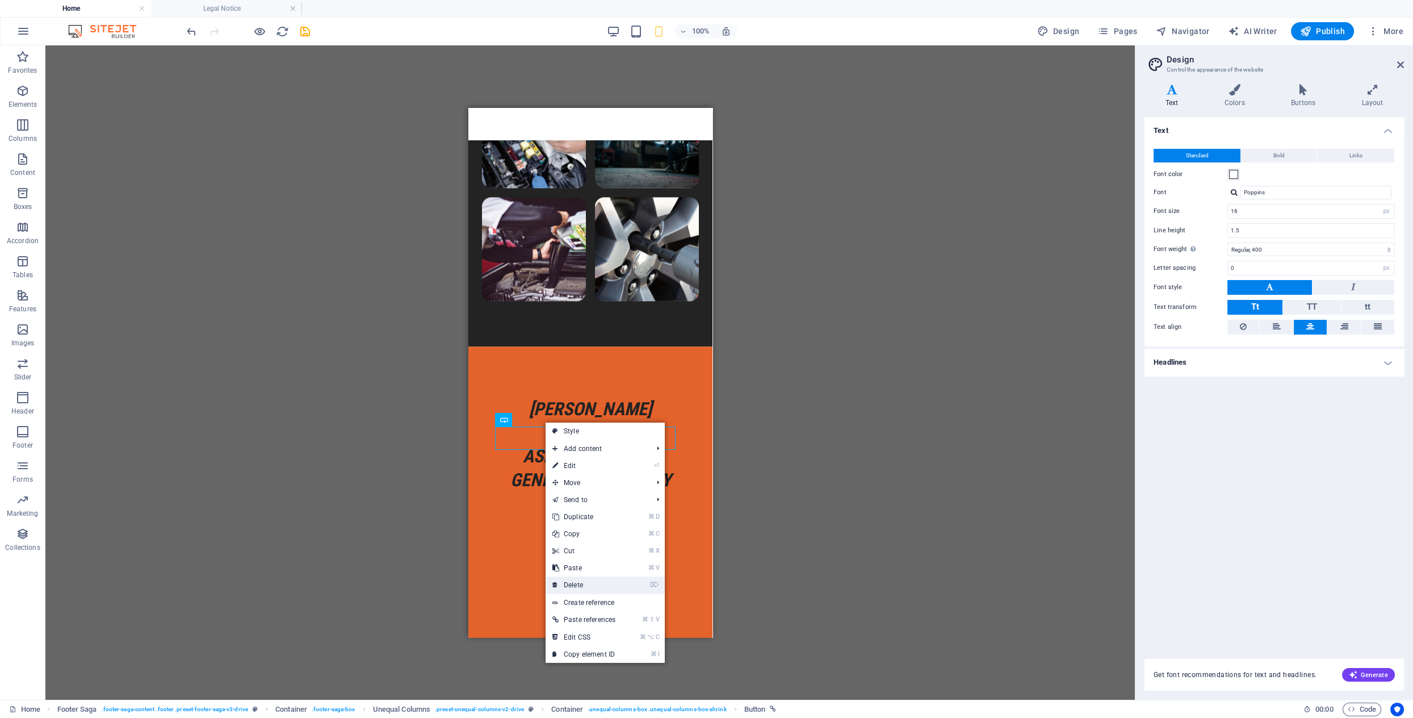
click at [589, 585] on link "⌦ Delete" at bounding box center [584, 584] width 77 height 17
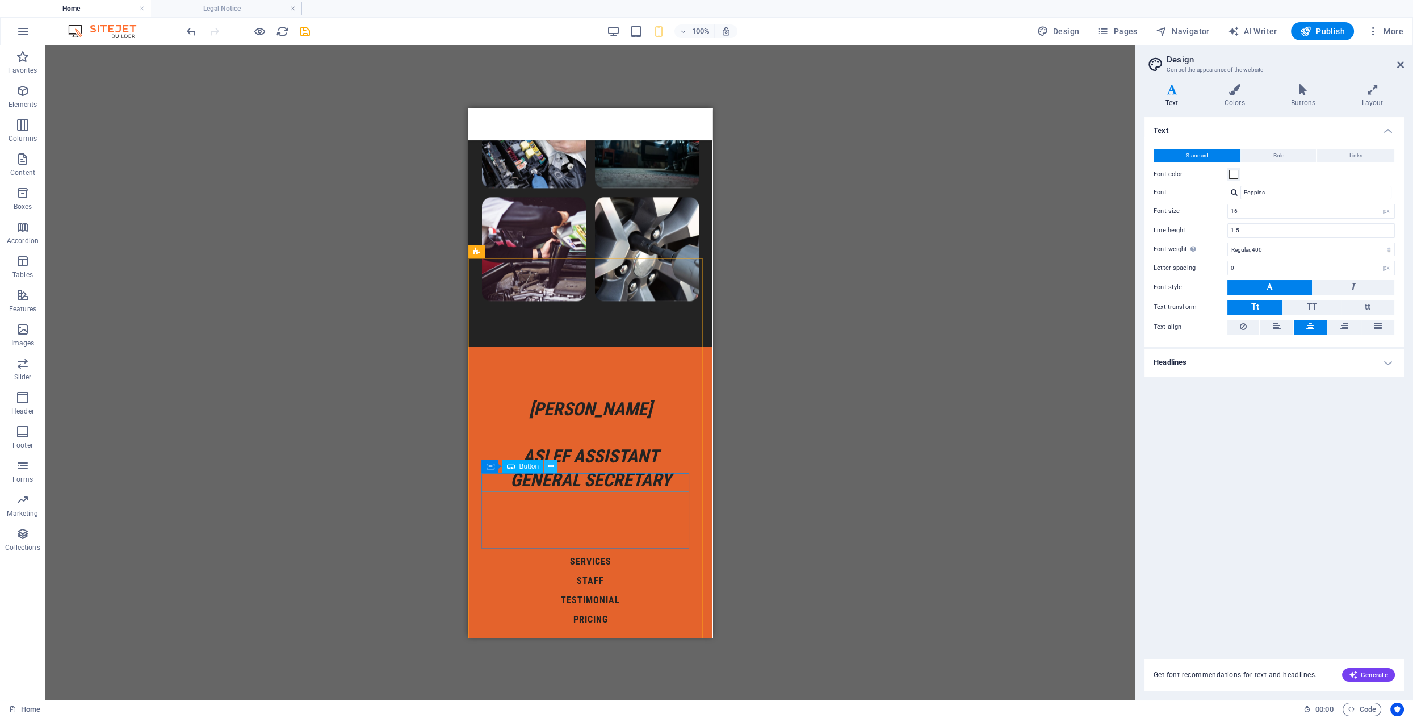
click at [554, 466] on button at bounding box center [551, 466] width 14 height 14
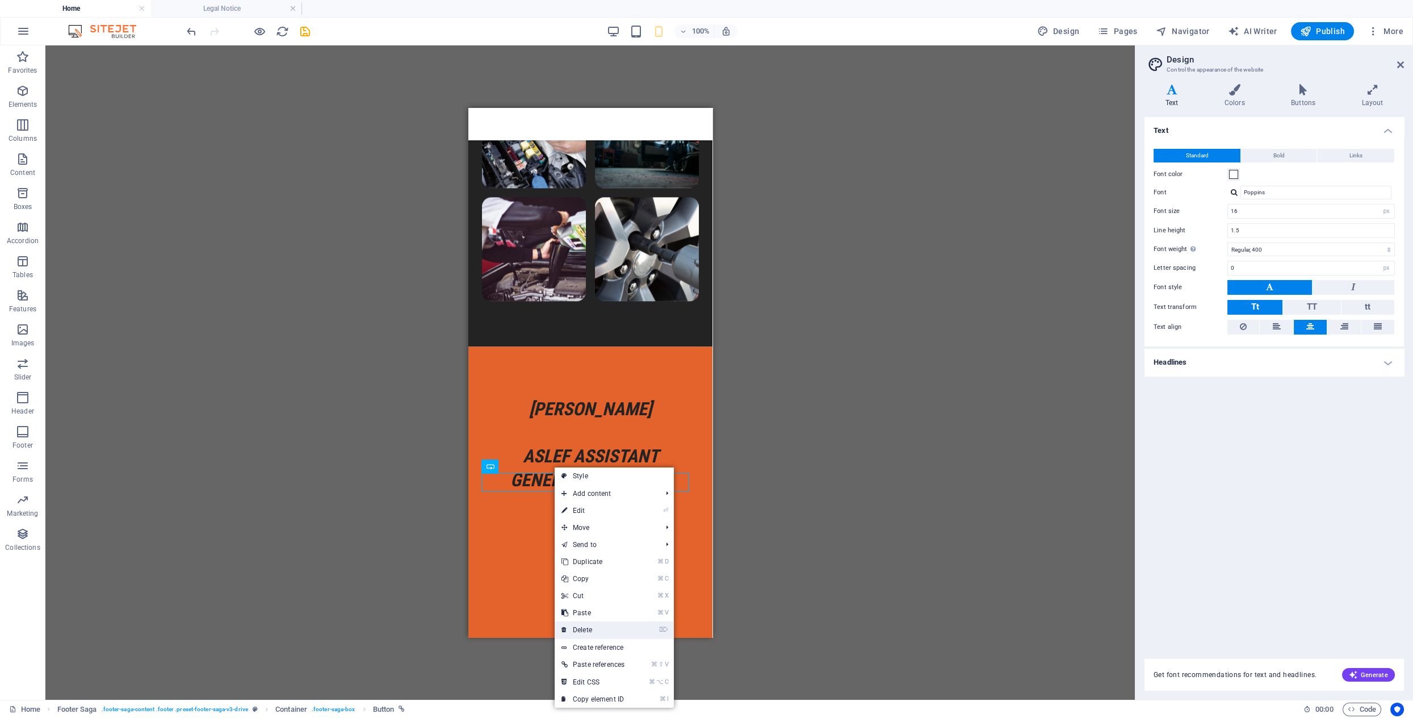
click at [588, 625] on link "⌦ Delete" at bounding box center [593, 629] width 77 height 17
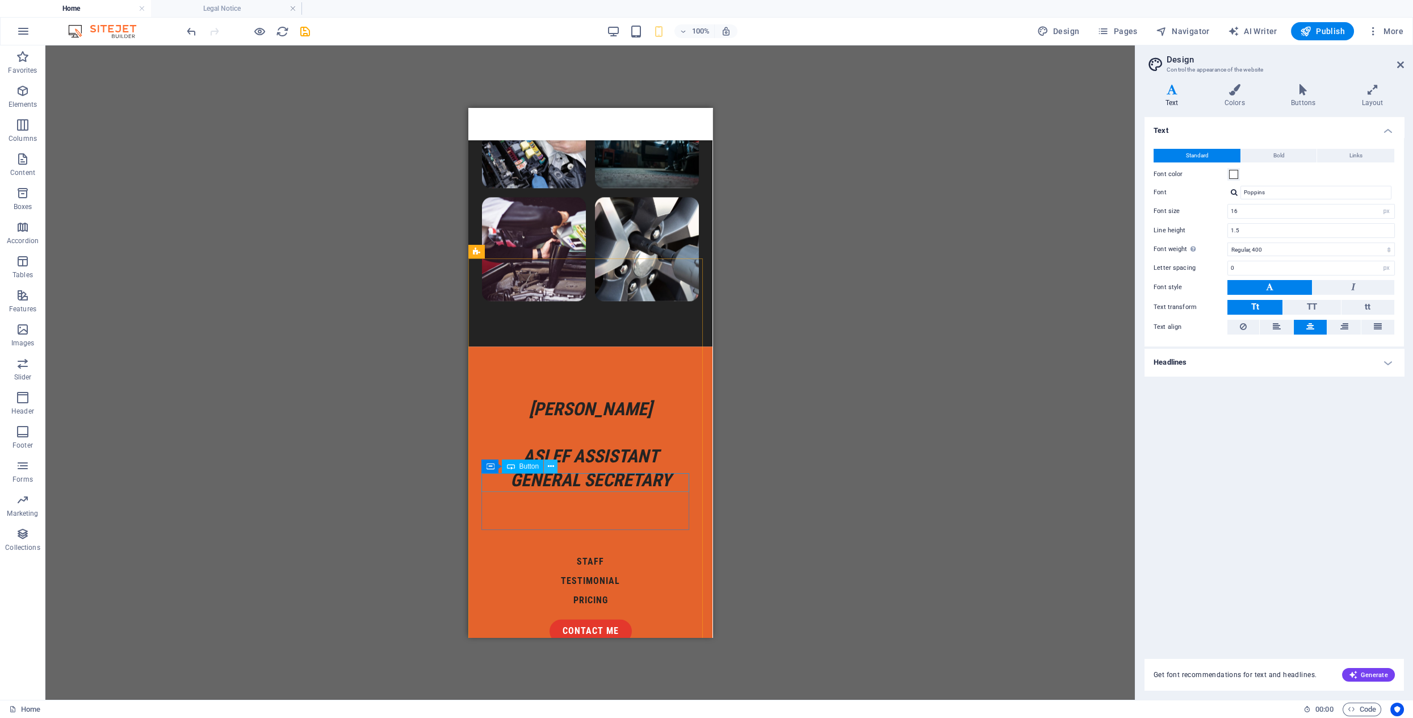
click at [548, 467] on icon at bounding box center [551, 467] width 6 height 12
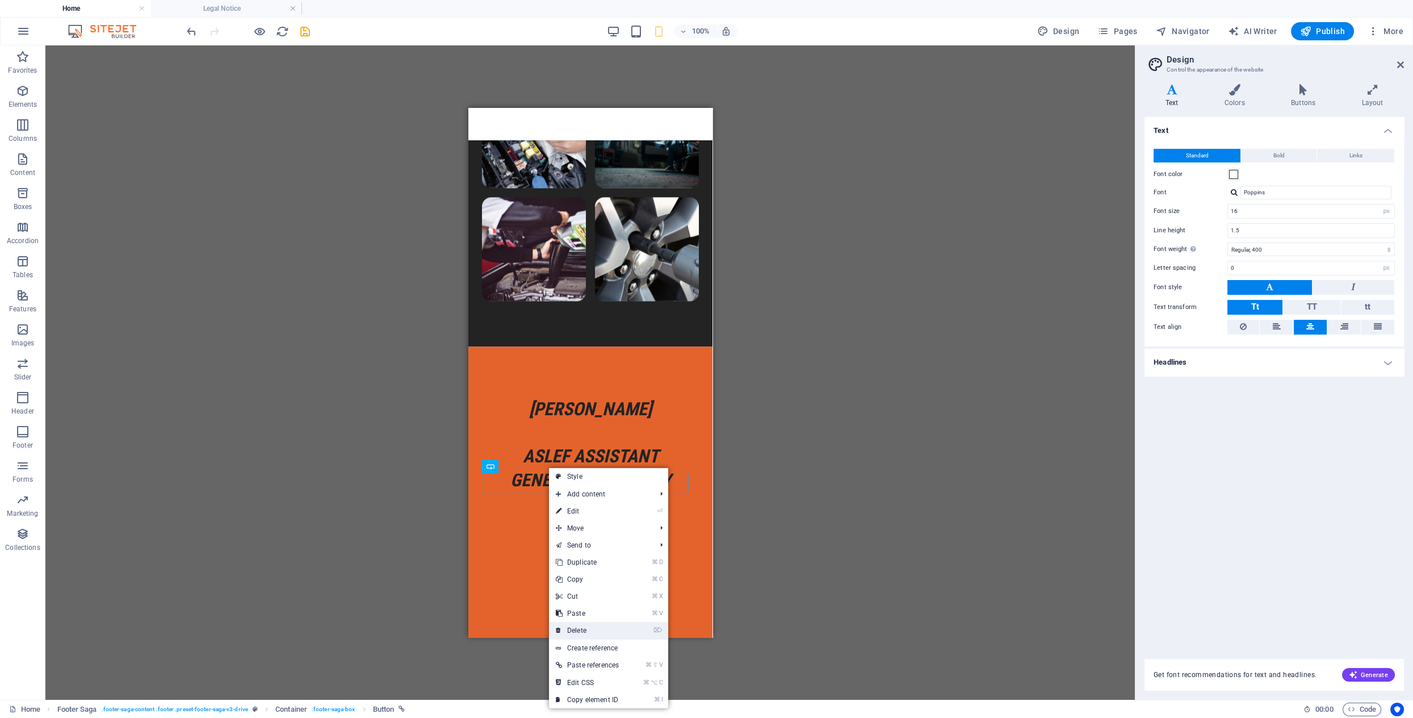
drag, startPoint x: 589, startPoint y: 625, endPoint x: 122, endPoint y: 517, distance: 480.3
click at [589, 625] on link "⌦ Delete" at bounding box center [587, 630] width 77 height 17
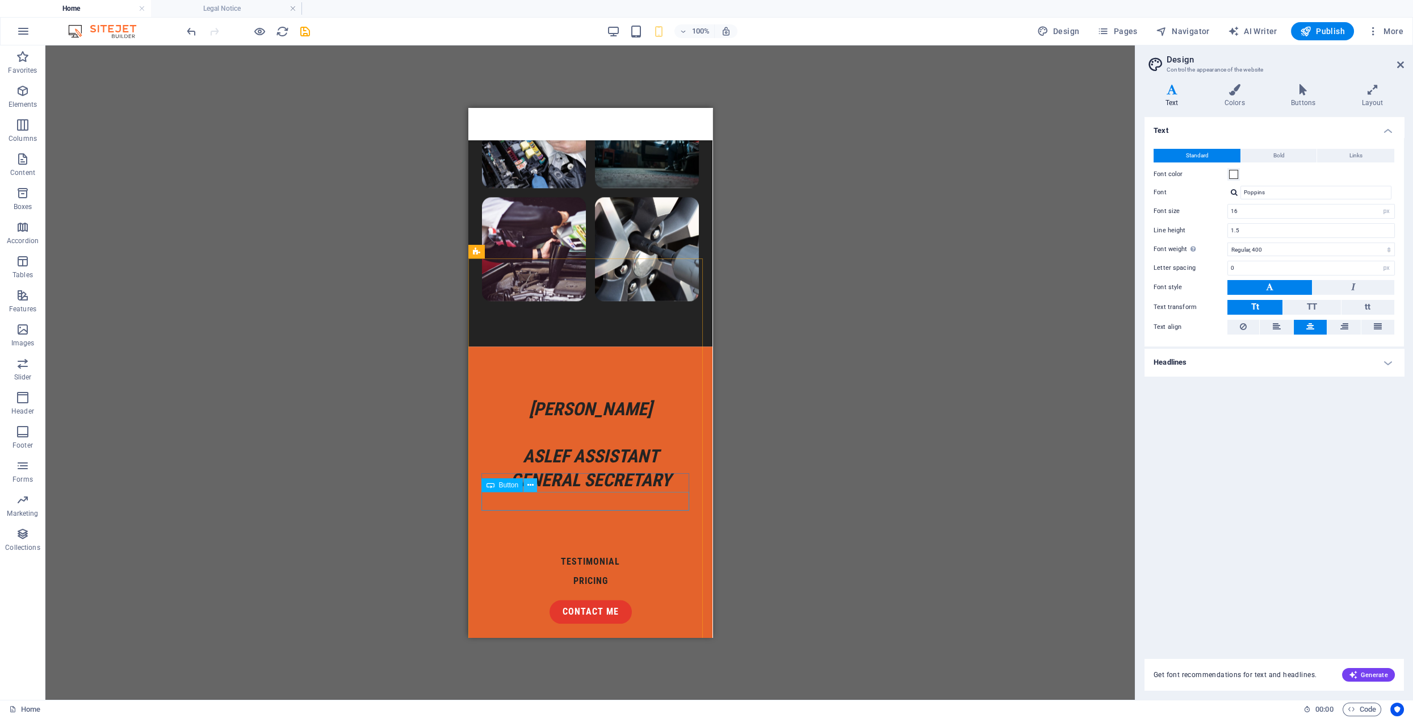
click at [532, 490] on icon at bounding box center [531, 485] width 6 height 12
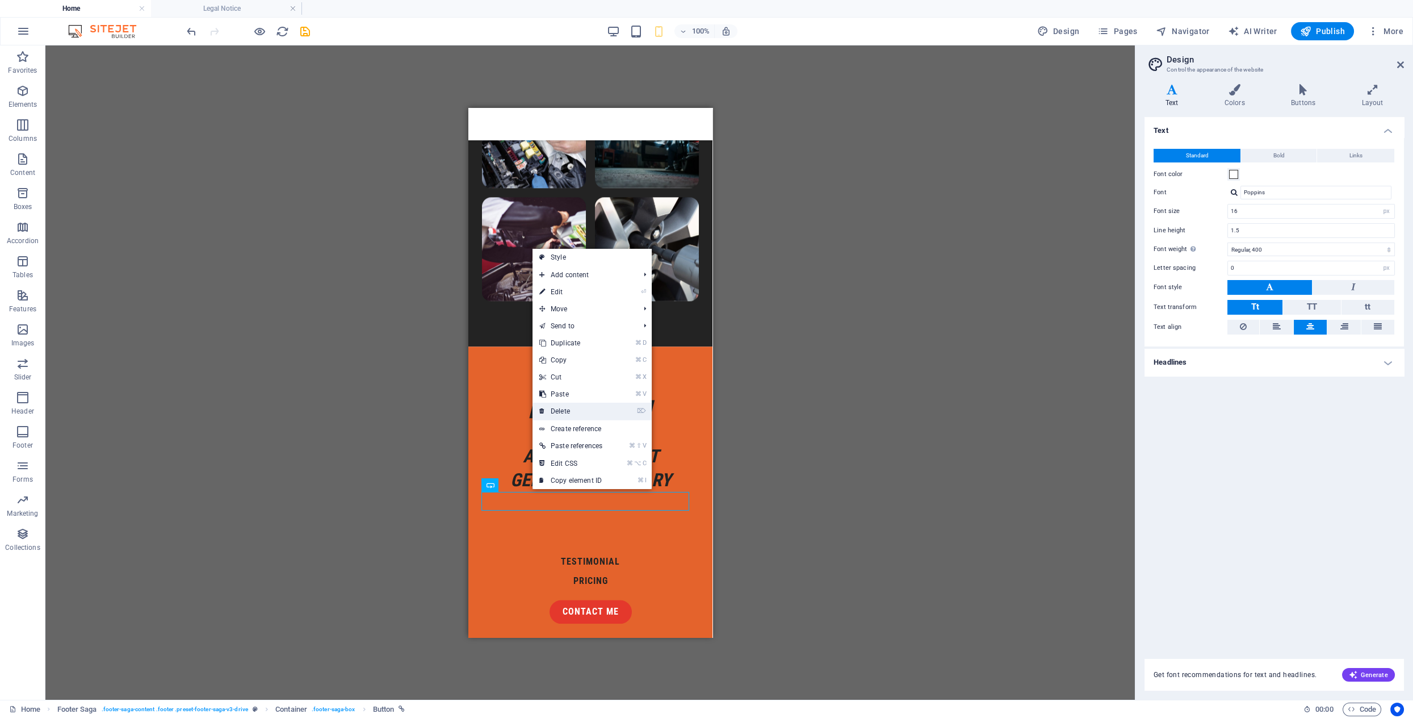
click at [578, 412] on link "⌦ Delete" at bounding box center [571, 411] width 77 height 17
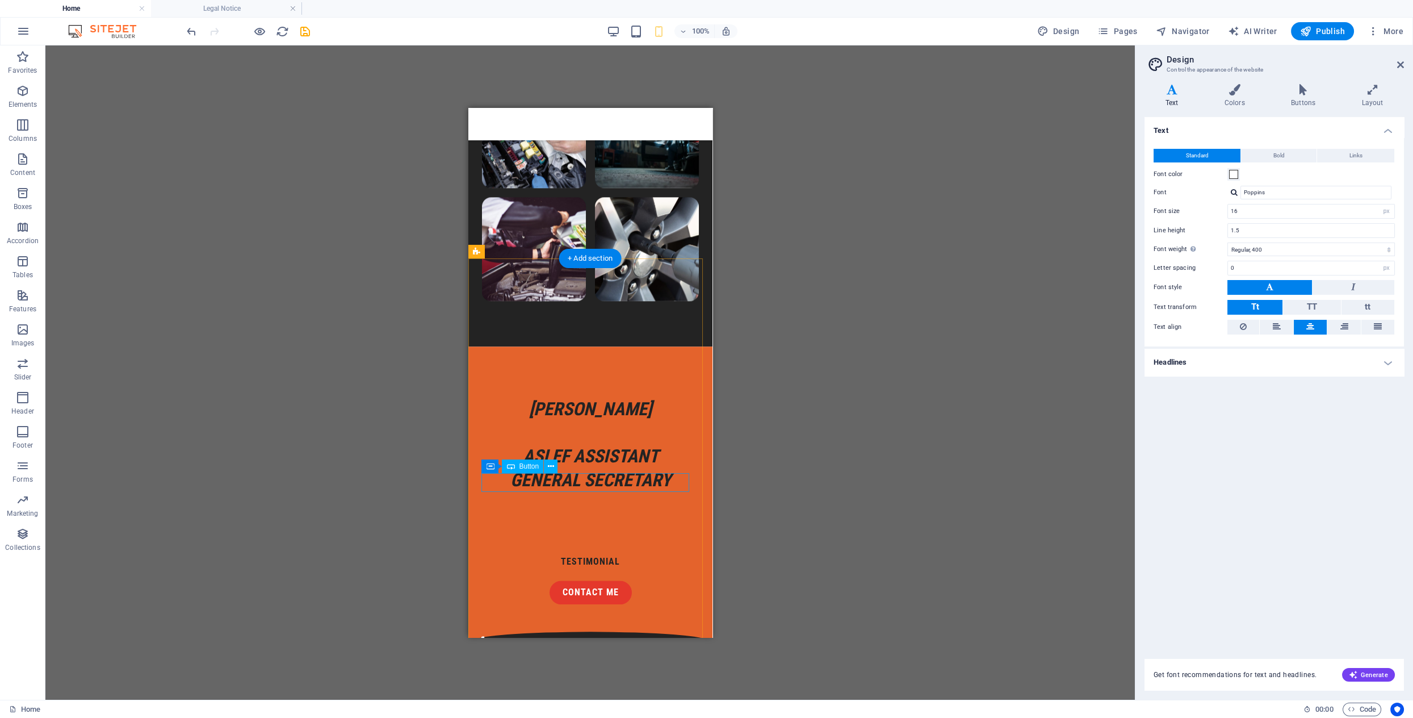
click at [596, 552] on div "testimonial" at bounding box center [590, 561] width 217 height 19
click at [616, 552] on div "testimonial" at bounding box center [590, 561] width 217 height 19
click at [599, 552] on div "testimonial" at bounding box center [590, 561] width 217 height 19
click at [607, 552] on div "testimonial" at bounding box center [590, 561] width 217 height 19
drag, startPoint x: 607, startPoint y: 480, endPoint x: 507, endPoint y: 480, distance: 99.9
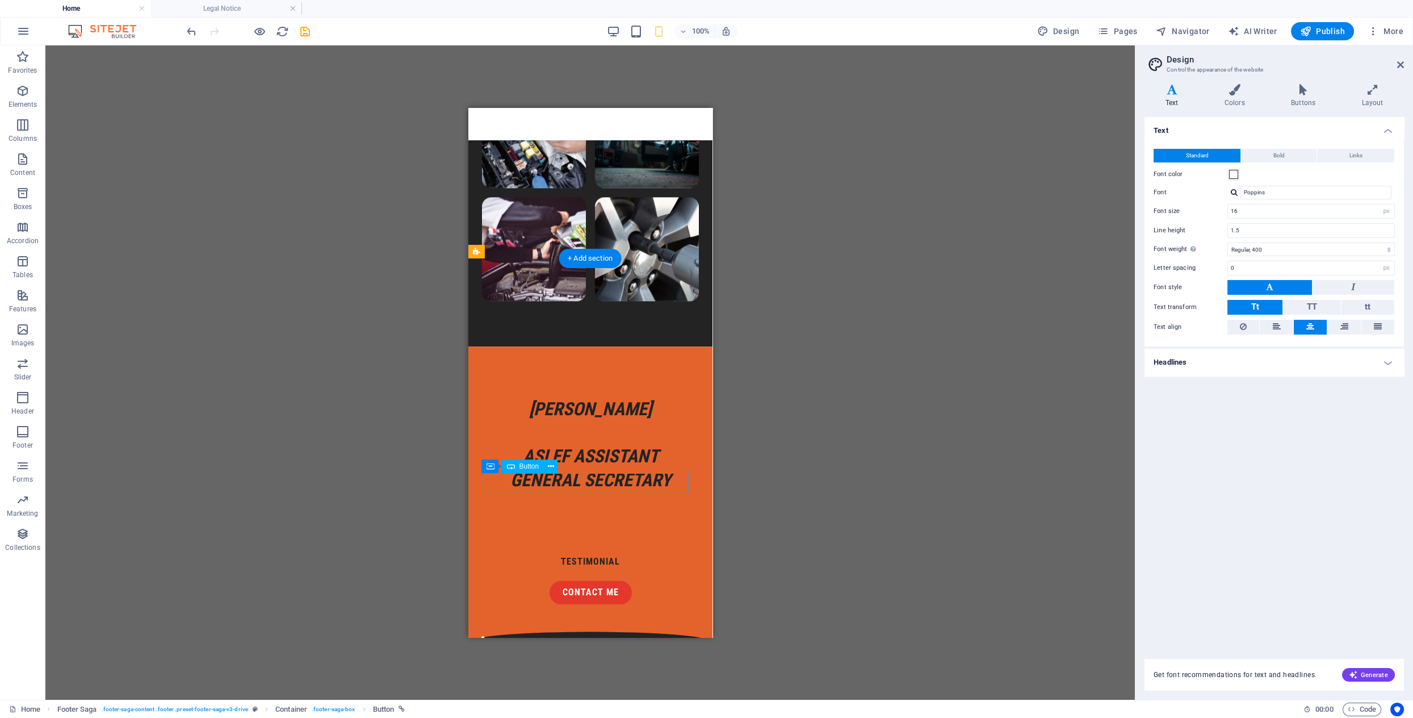
click at [607, 552] on div "testimonial" at bounding box center [590, 561] width 217 height 19
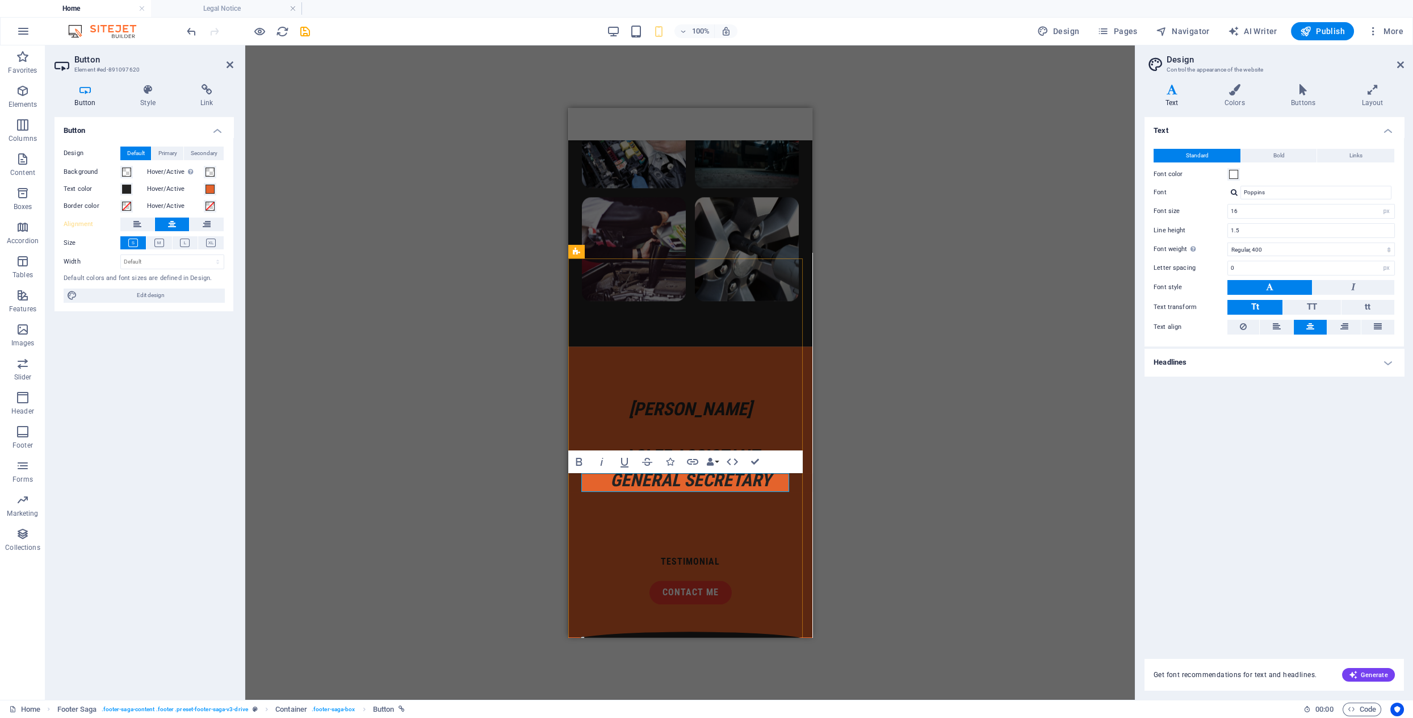
click at [723, 552] on div "testimonial" at bounding box center [690, 561] width 217 height 19
click at [877, 471] on div "Container H2 Unequal Columns Container Container Image Container Container Imag…" at bounding box center [690, 372] width 890 height 654
click at [878, 473] on div "Container H2 Unequal Columns Container Container Image Container Container Imag…" at bounding box center [690, 372] width 890 height 654
click at [932, 469] on div "Container H2 Unequal Columns Container Container Image Container Container Imag…" at bounding box center [690, 372] width 890 height 654
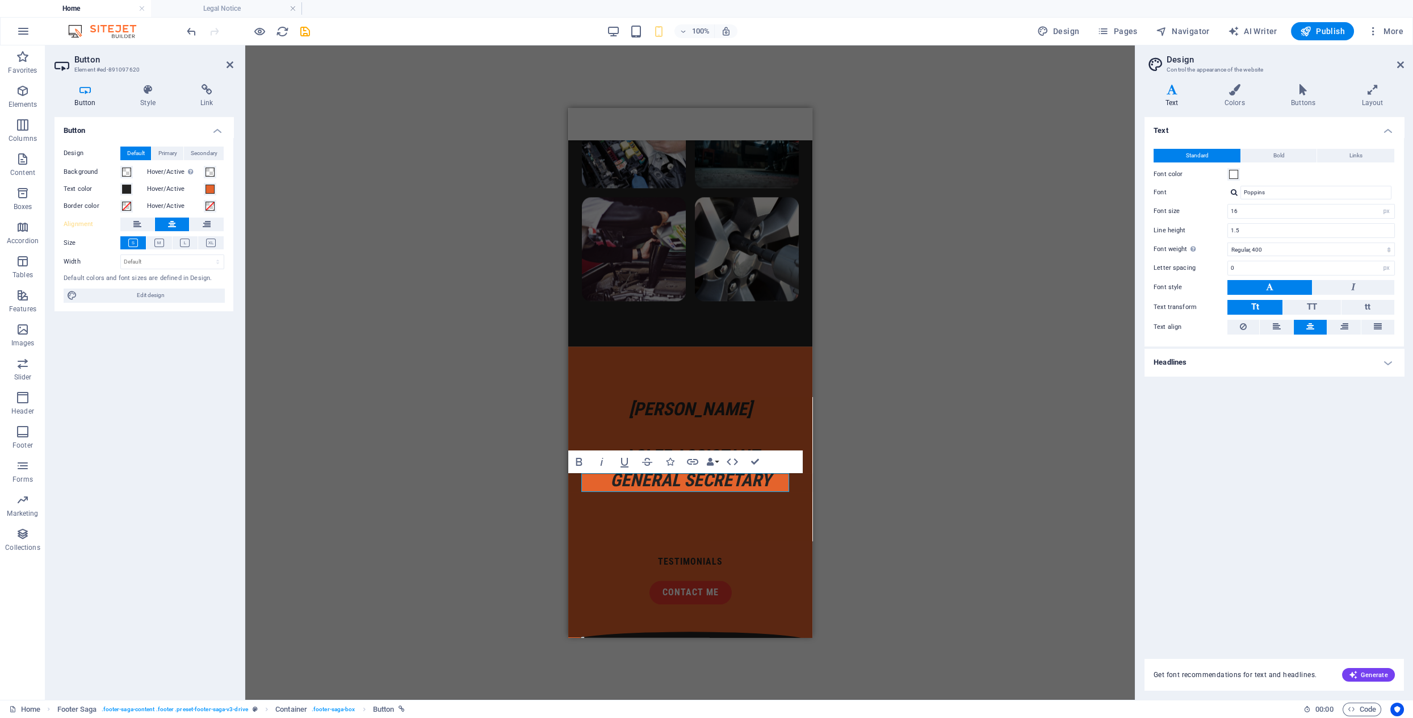
click at [932, 469] on div "Container H2 Unequal Columns Container Container Image Container Container Imag…" at bounding box center [690, 372] width 890 height 654
click at [412, 540] on div "Container H2 Unequal Columns Container Container Image Container Container Imag…" at bounding box center [690, 372] width 890 height 654
click at [826, 547] on div "Container H2 Unequal Columns Container Container Image Container Container Imag…" at bounding box center [690, 372] width 890 height 654
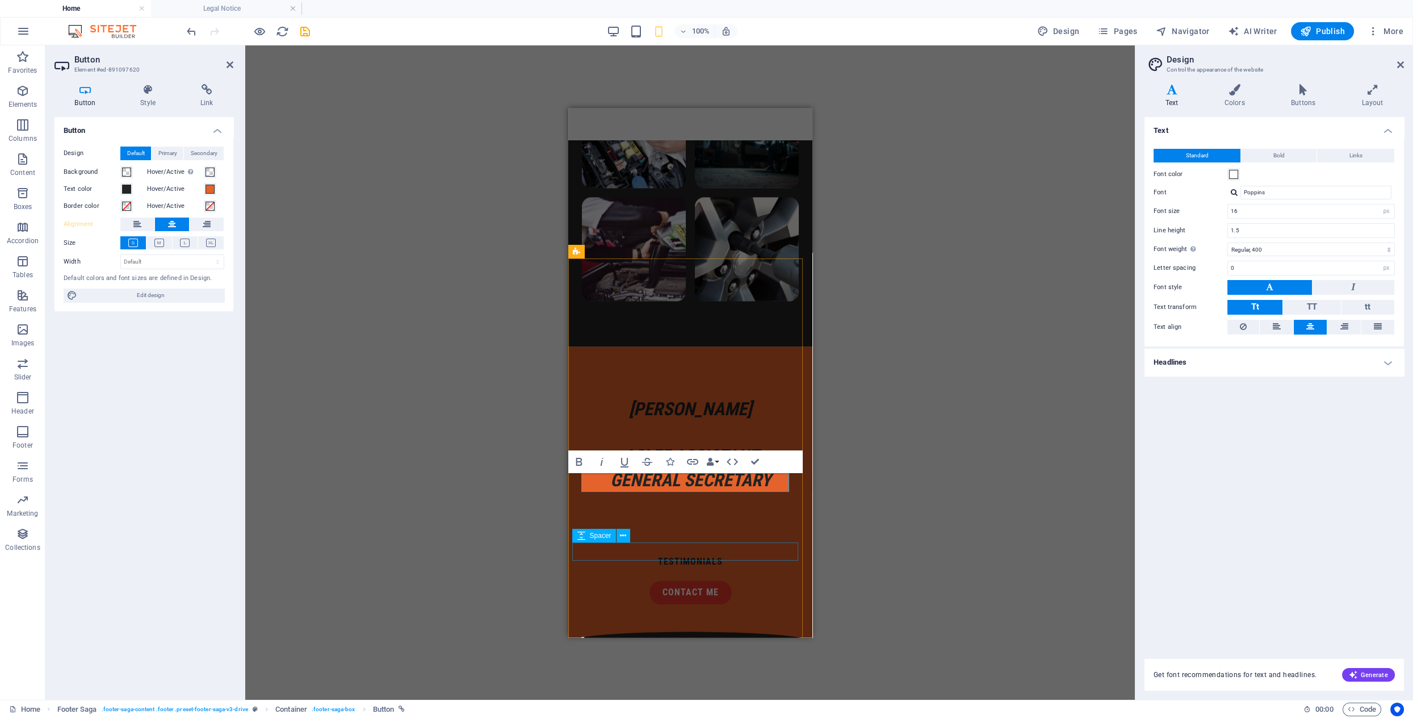
click at [774, 613] on div at bounding box center [689, 622] width 235 height 18
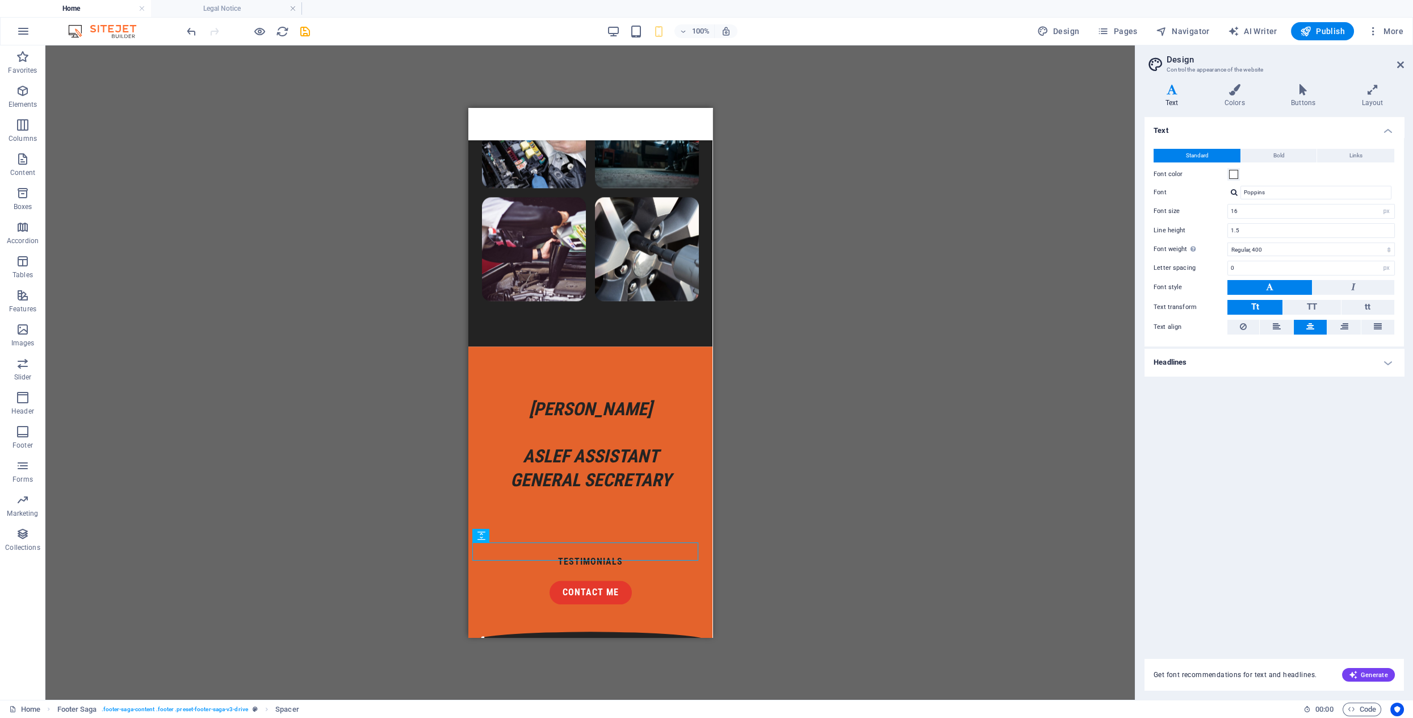
click at [788, 528] on div "Container H2 Unequal Columns Container Container Image Container Container Imag…" at bounding box center [590, 372] width 1090 height 654
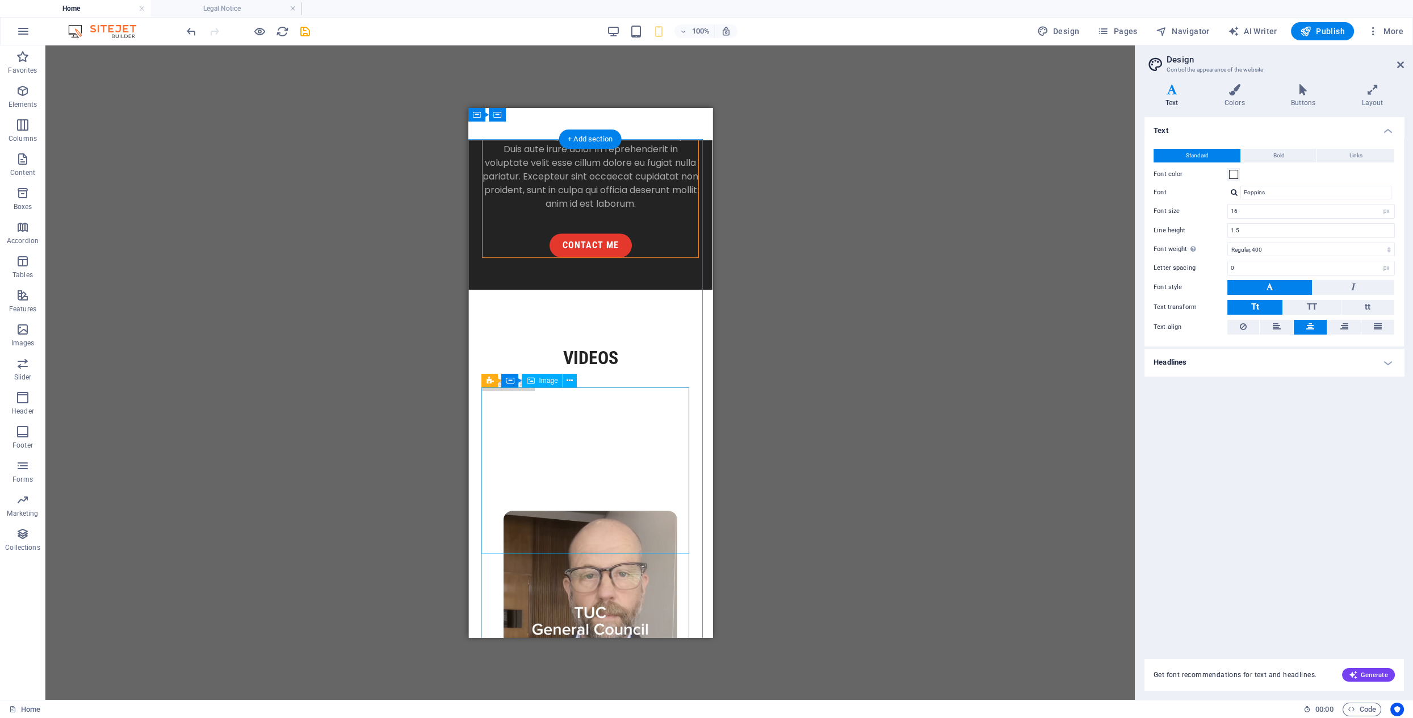
scroll to position [1659, 0]
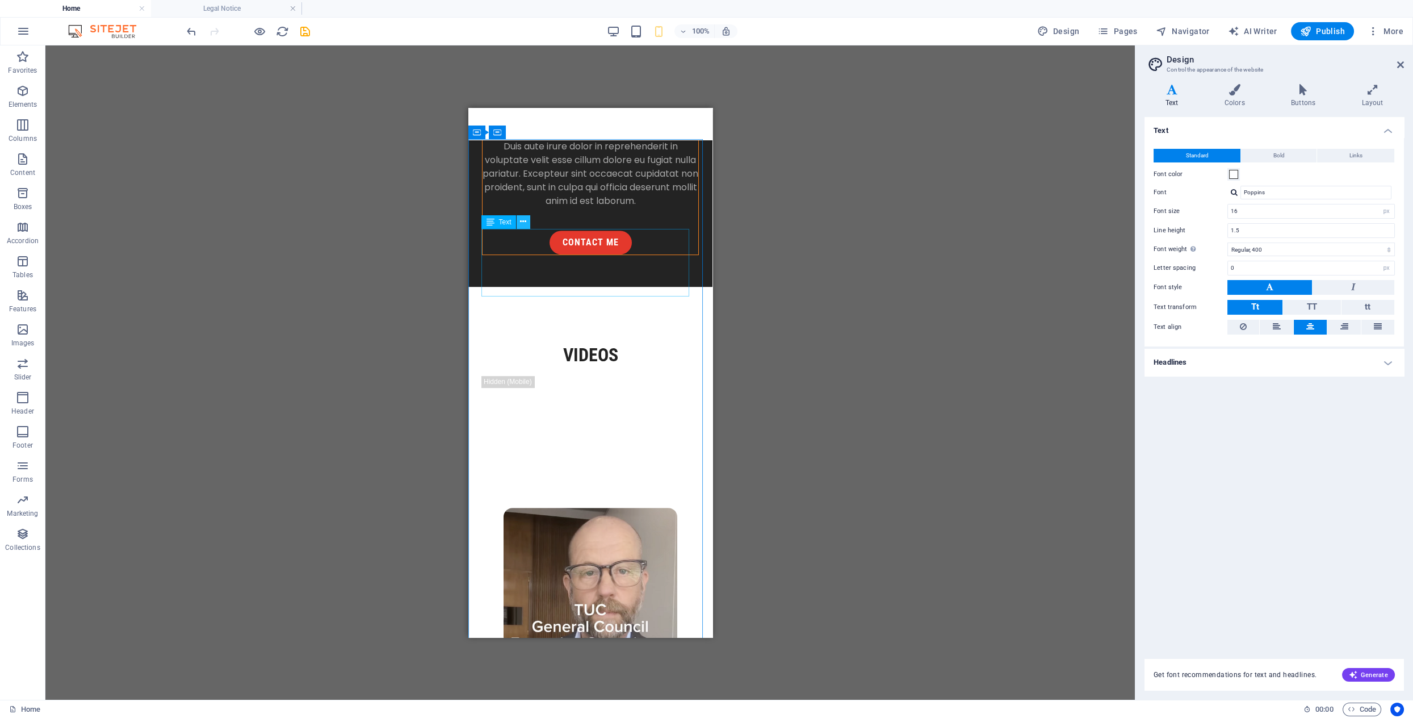
click at [525, 225] on icon at bounding box center [523, 222] width 6 height 12
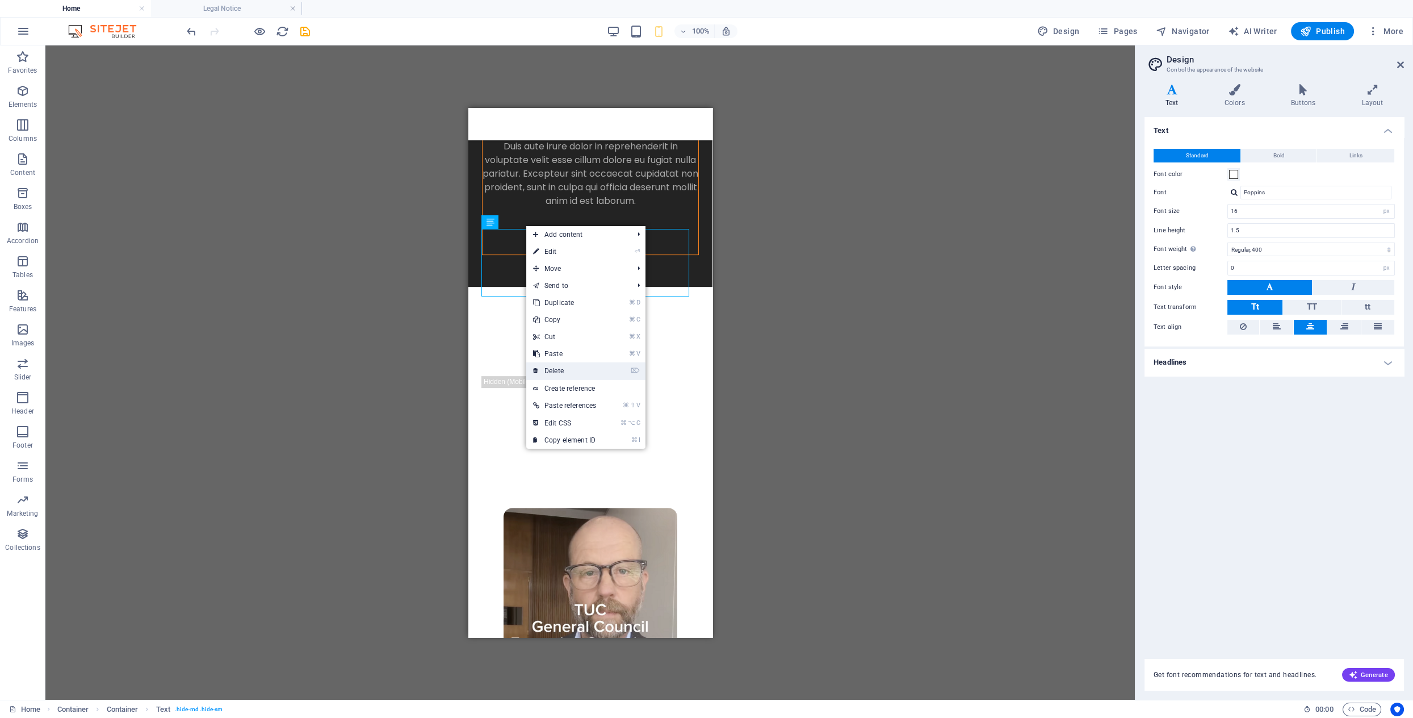
click at [562, 366] on link "⌦ Delete" at bounding box center [564, 370] width 77 height 17
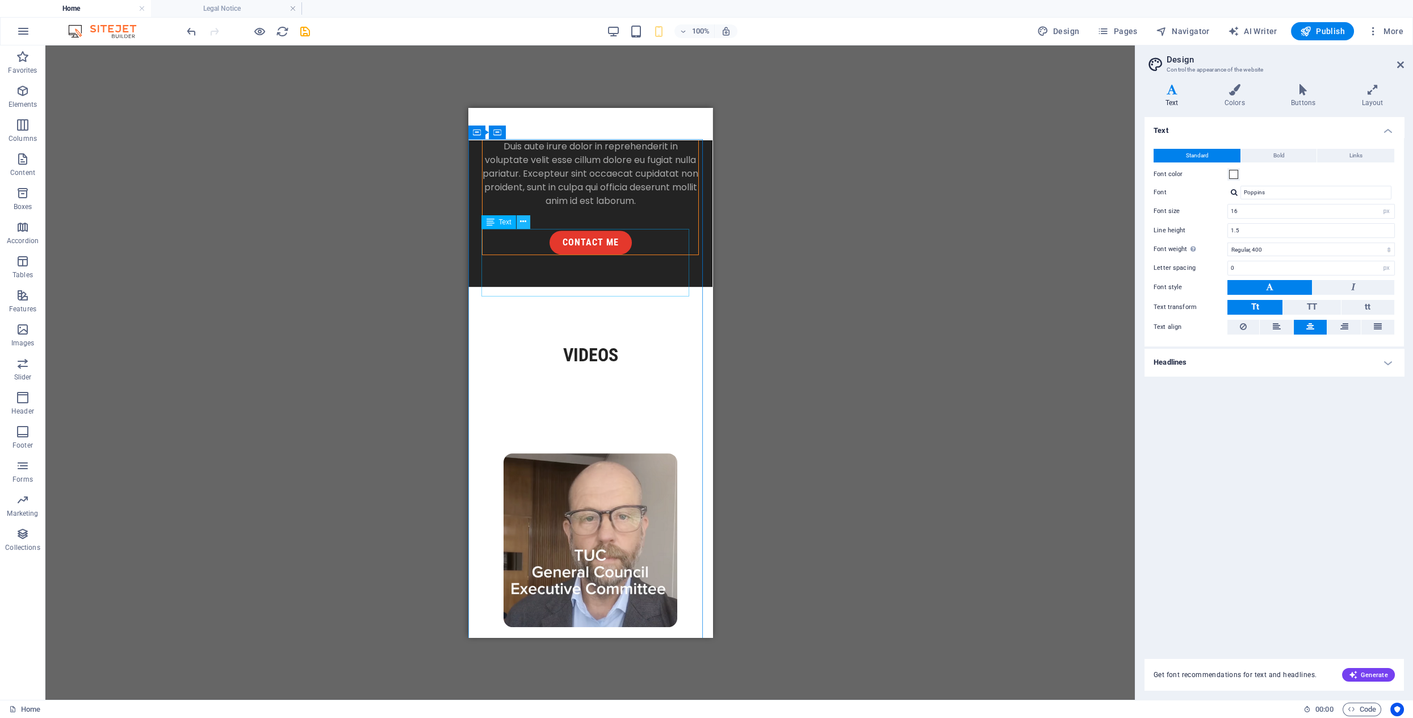
click at [526, 223] on icon at bounding box center [523, 222] width 6 height 12
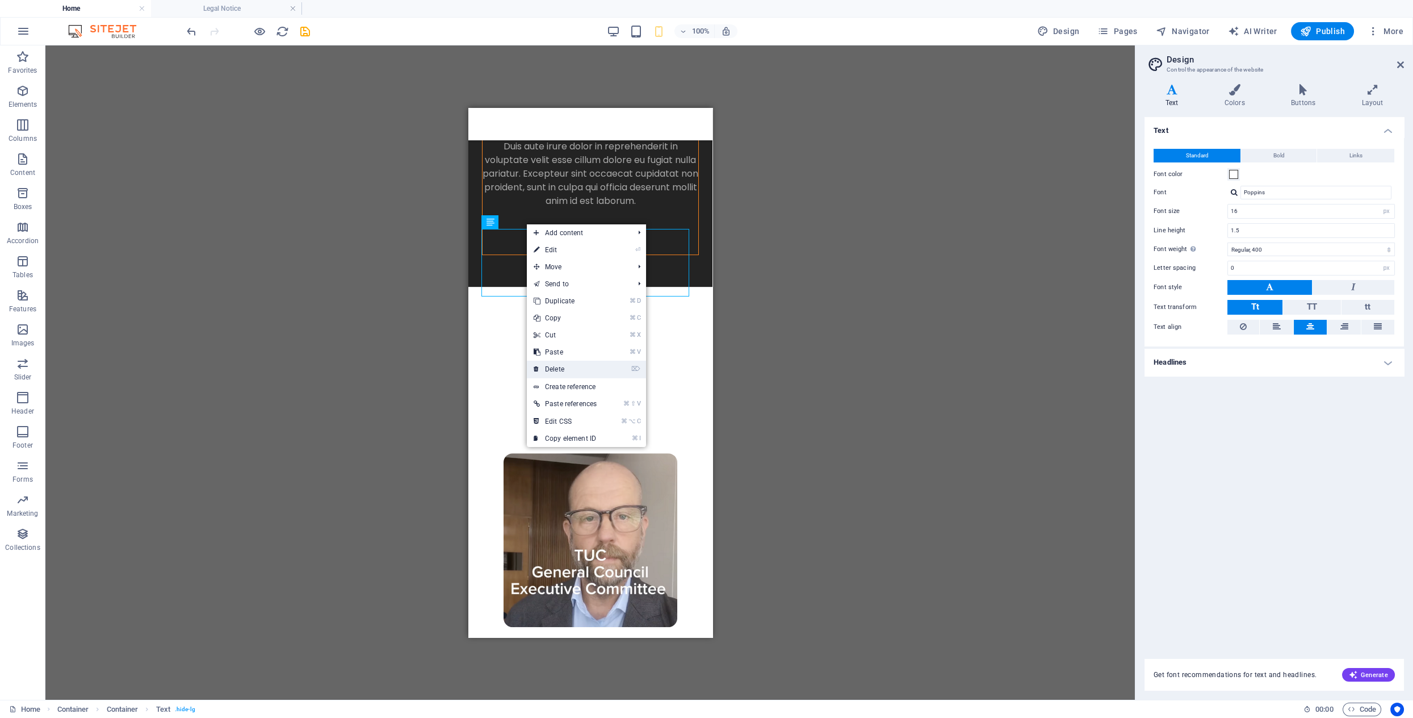
click at [579, 366] on link "⌦ Delete" at bounding box center [565, 369] width 77 height 17
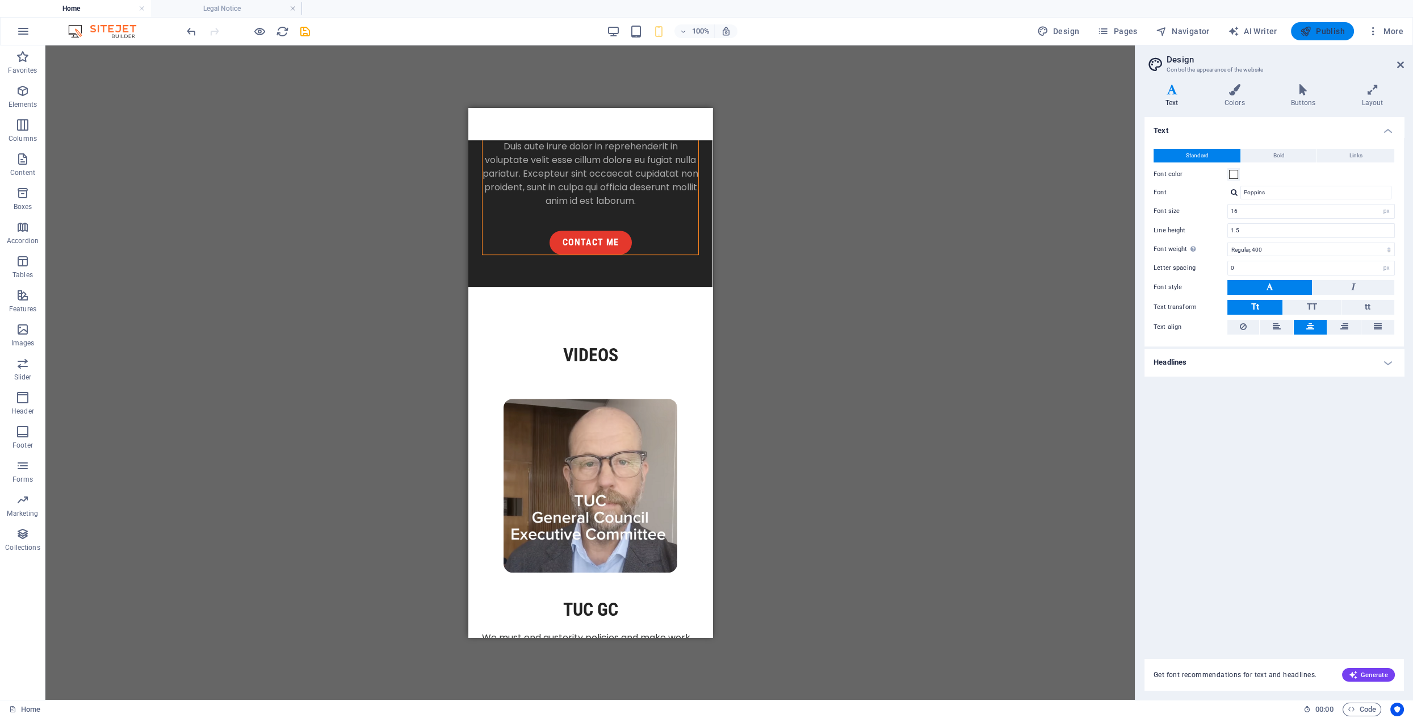
click at [1337, 28] on span "Publish" at bounding box center [1322, 31] width 45 height 11
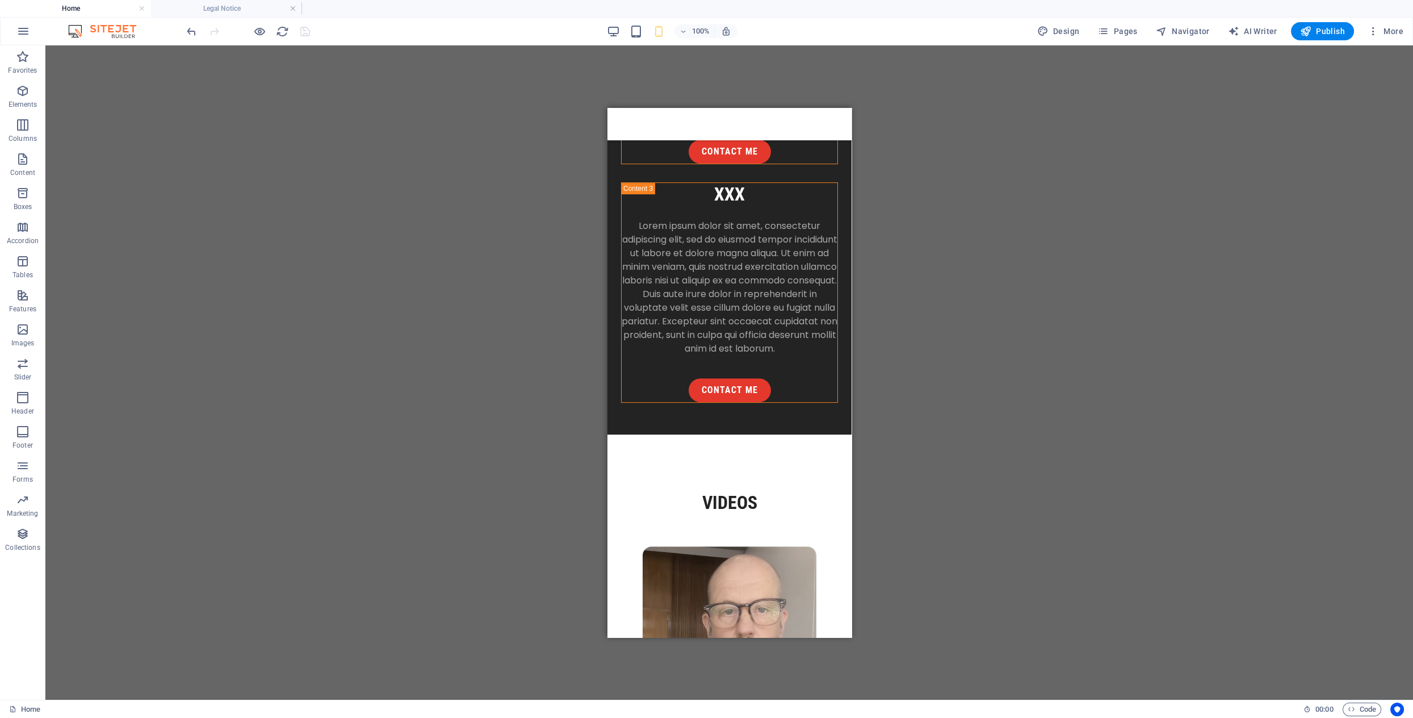
scroll to position [867, 0]
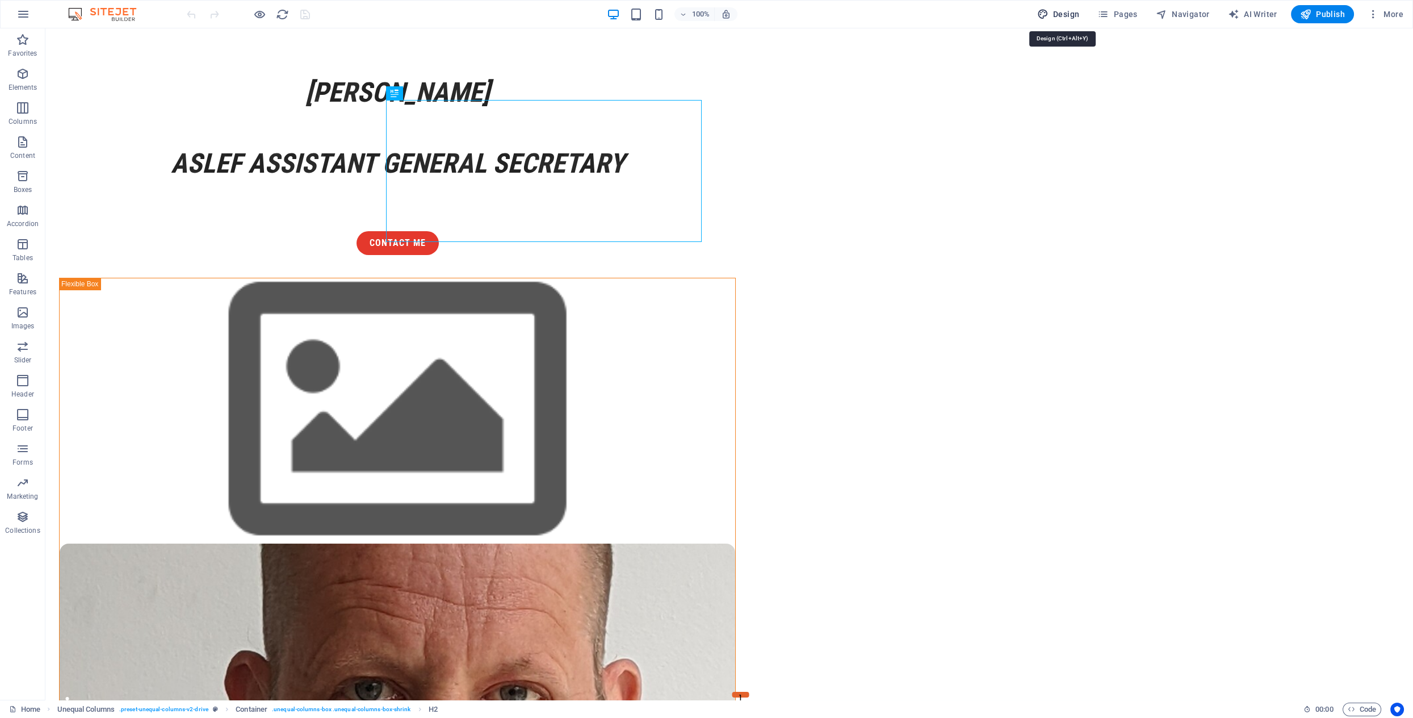
click at [1068, 15] on span "Design" at bounding box center [1059, 14] width 43 height 11
select select "px"
select select "400"
select select "px"
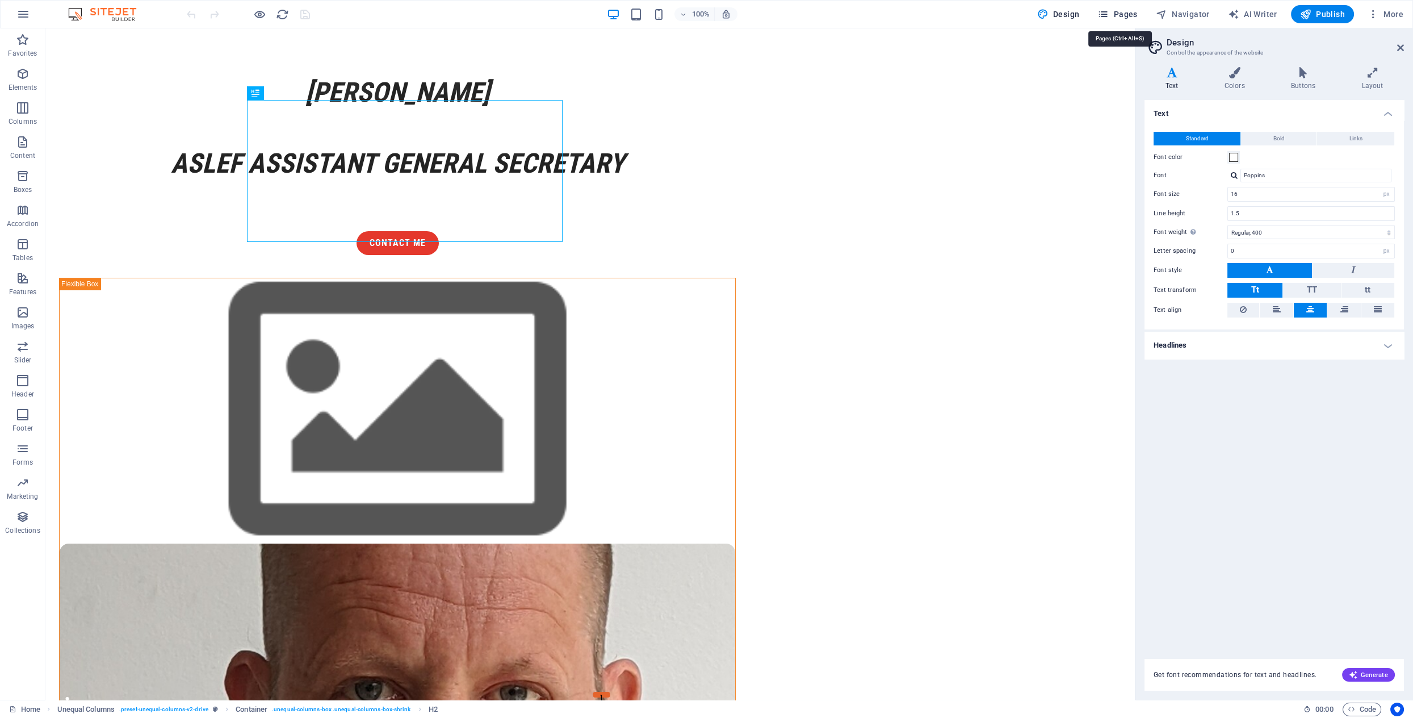
click at [1127, 10] on span "Pages" at bounding box center [1118, 14] width 40 height 11
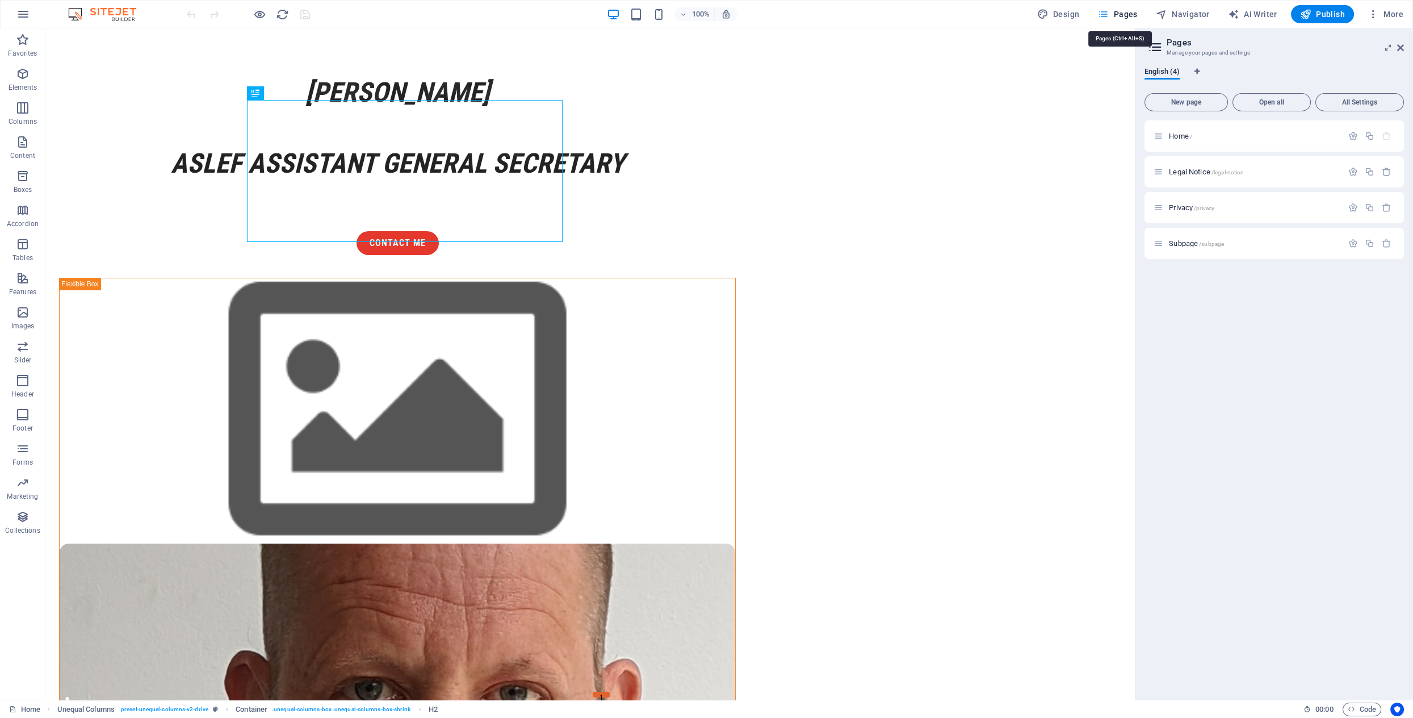
click at [1120, 15] on span "Pages" at bounding box center [1118, 14] width 40 height 11
click at [1185, 11] on span "Navigator" at bounding box center [1183, 14] width 54 height 11
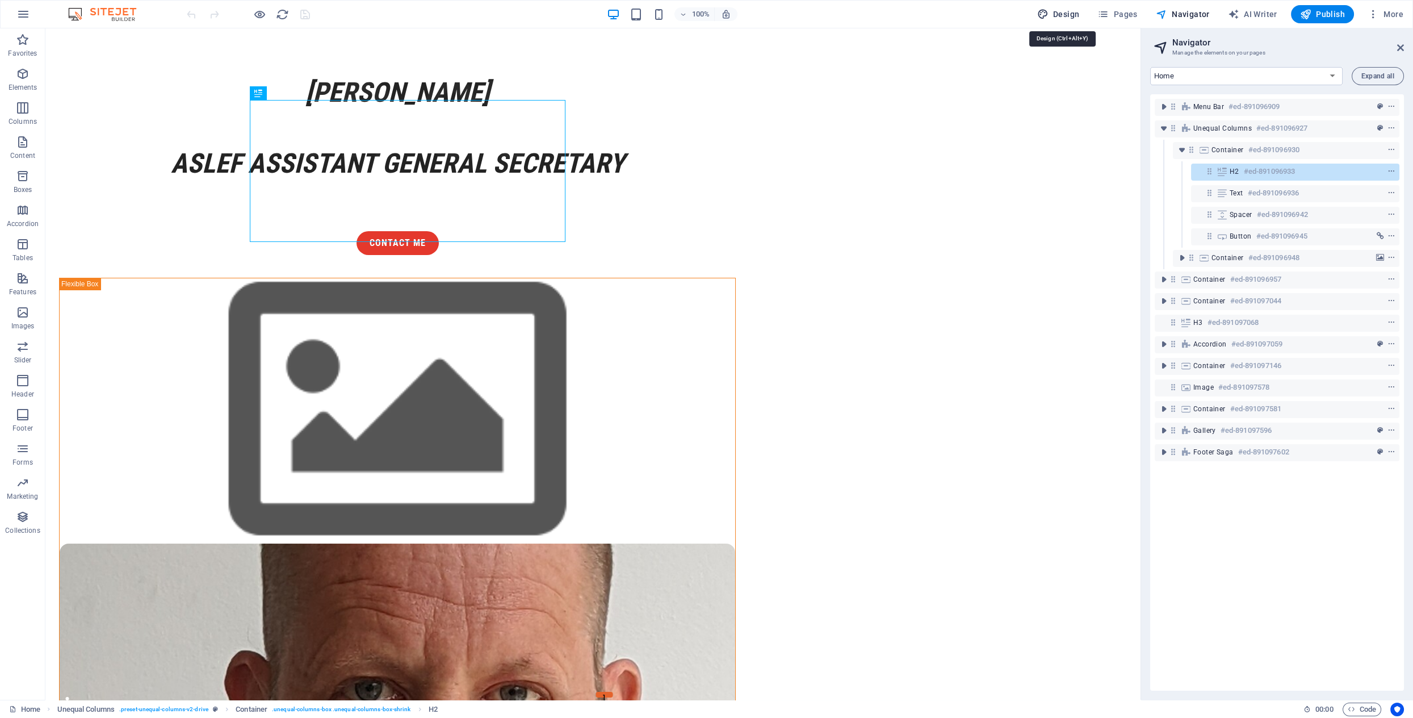
click at [1060, 9] on span "Design" at bounding box center [1059, 14] width 43 height 11
select select "px"
select select "400"
select select "px"
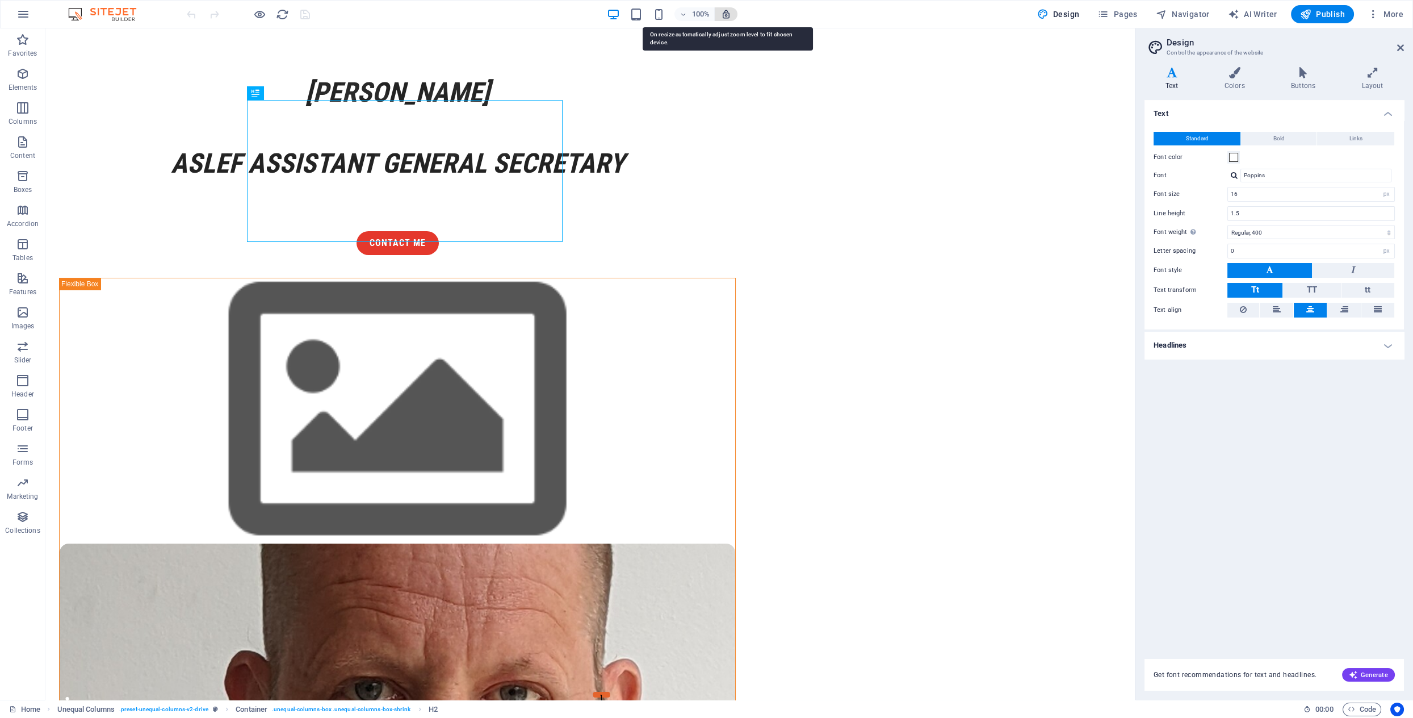
click at [730, 12] on icon "button" at bounding box center [726, 14] width 10 height 10
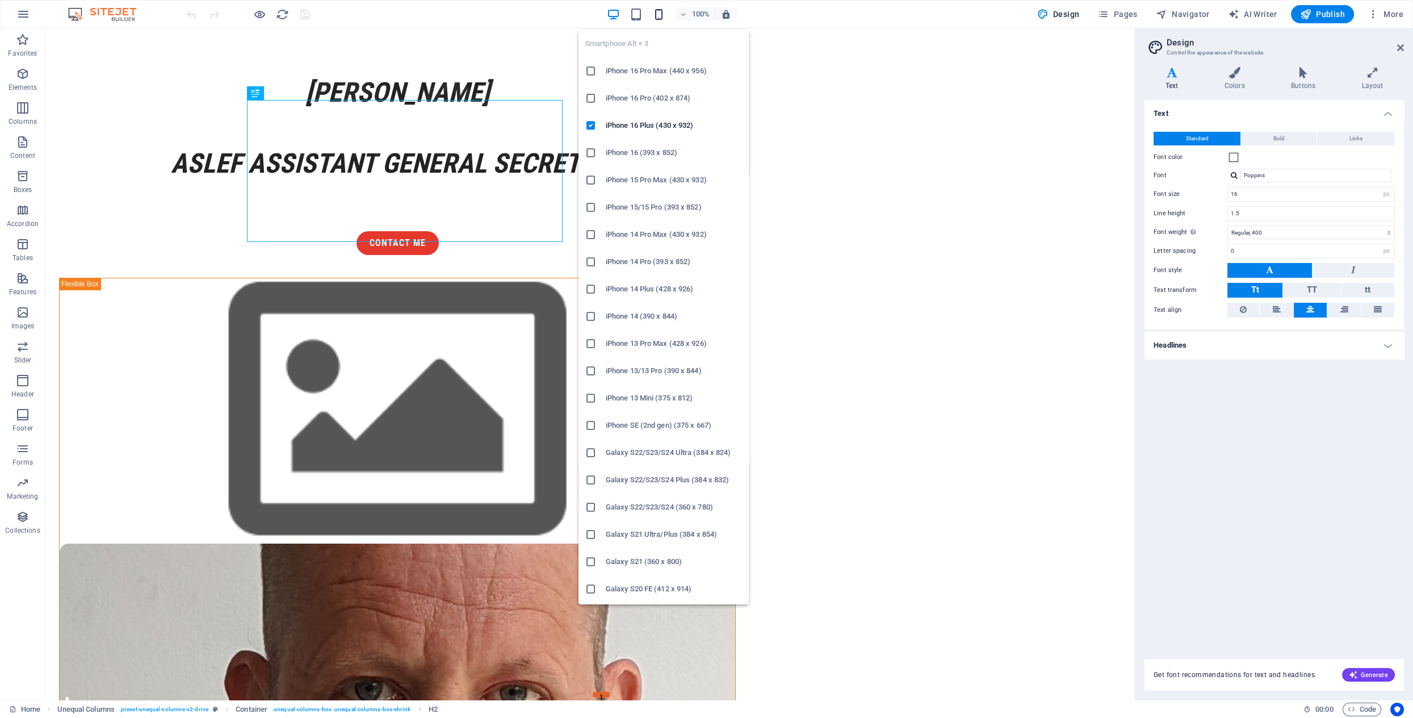
click at [664, 18] on icon "button" at bounding box center [658, 14] width 13 height 13
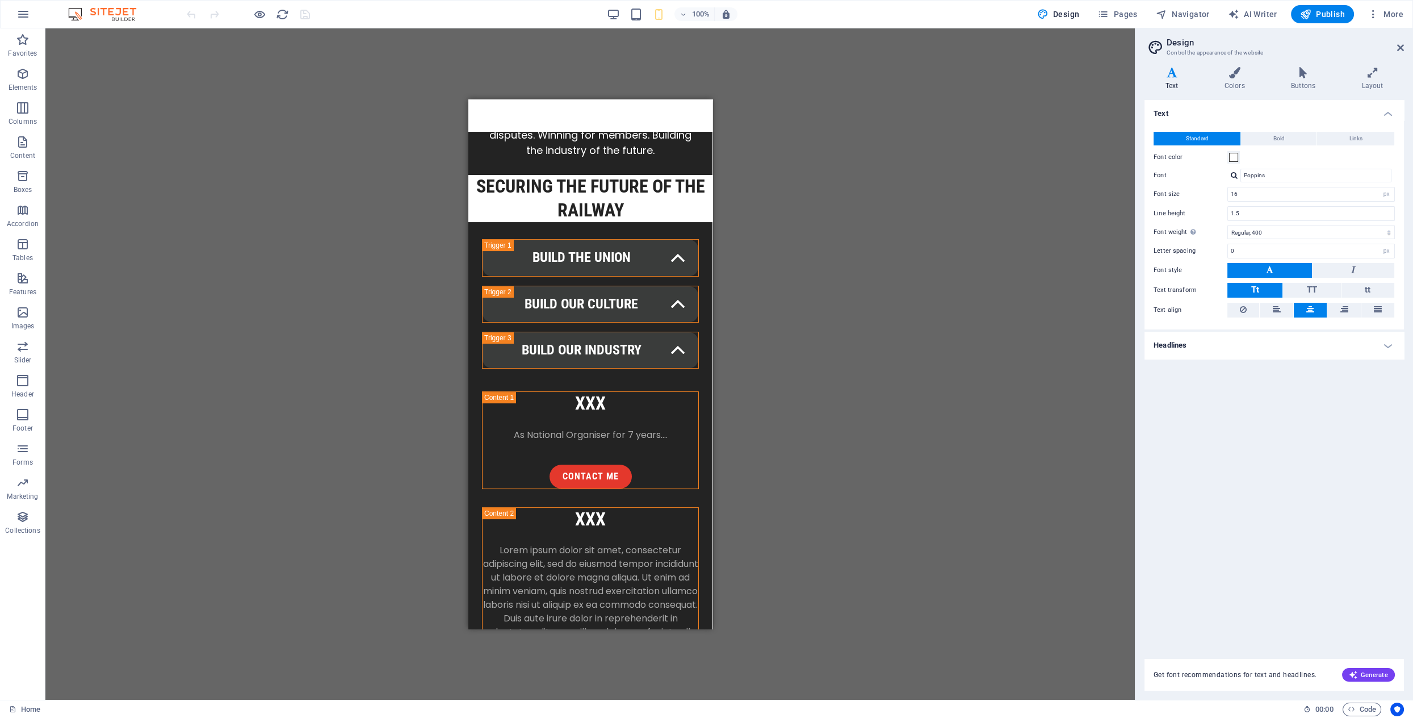
scroll to position [961, 0]
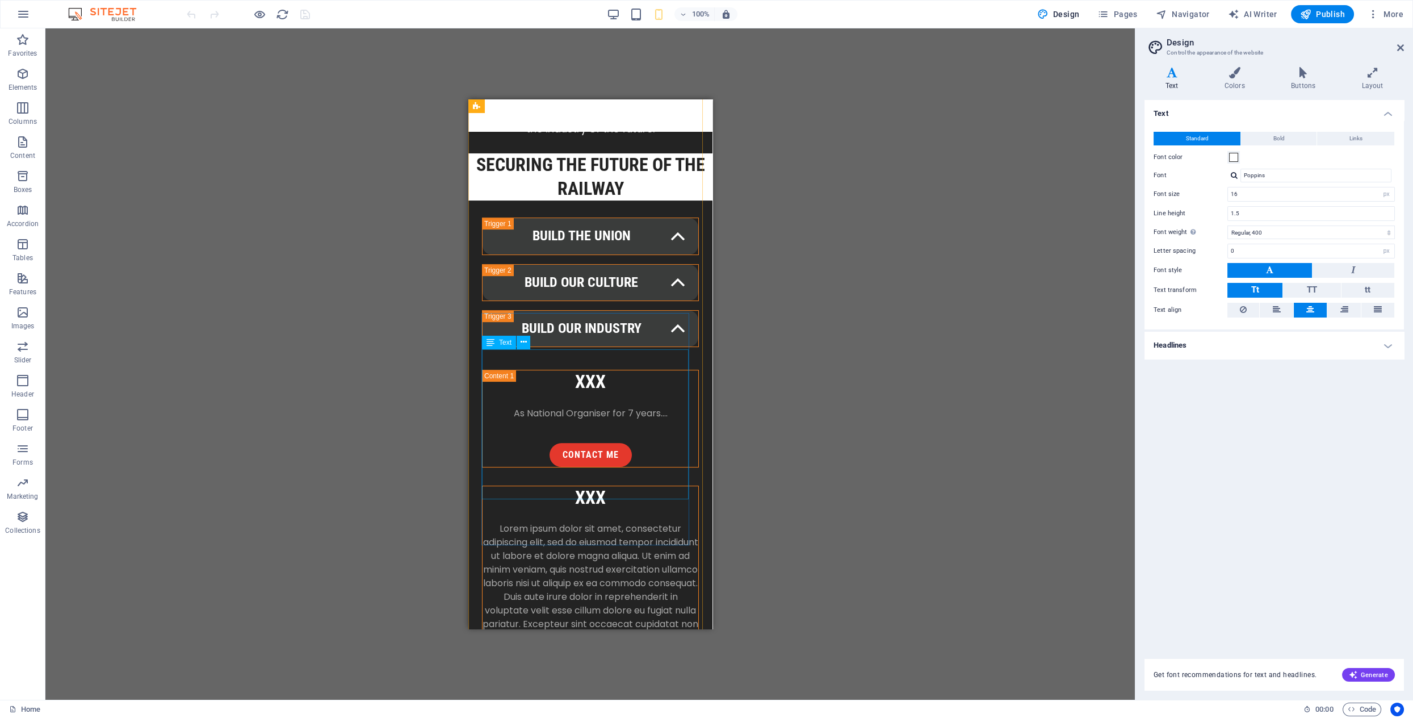
click at [605, 522] on div "Lorem ipsum dolor sit amet, consectetur adipiscing elit, sed do eiusmod tempor …" at bounding box center [590, 590] width 216 height 136
click at [1384, 13] on span "More" at bounding box center [1386, 14] width 36 height 11
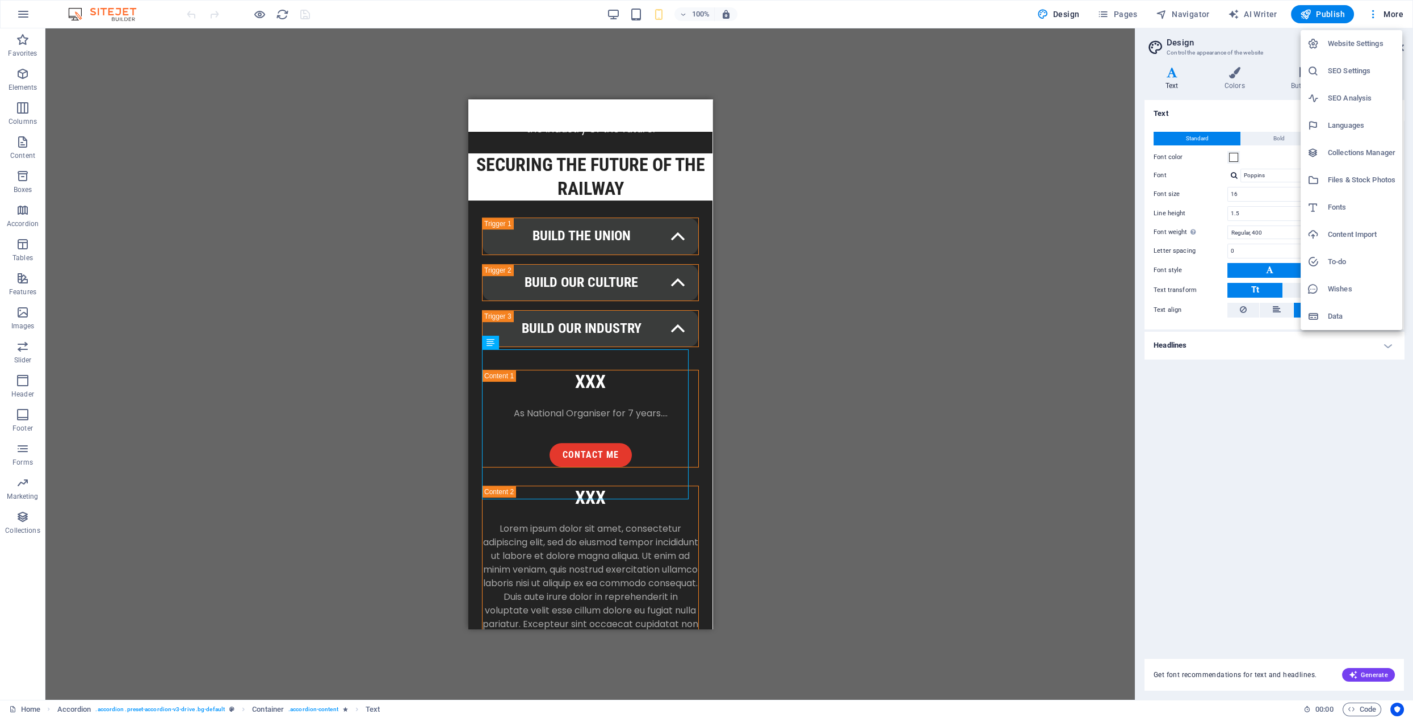
click at [971, 296] on div at bounding box center [706, 359] width 1413 height 718
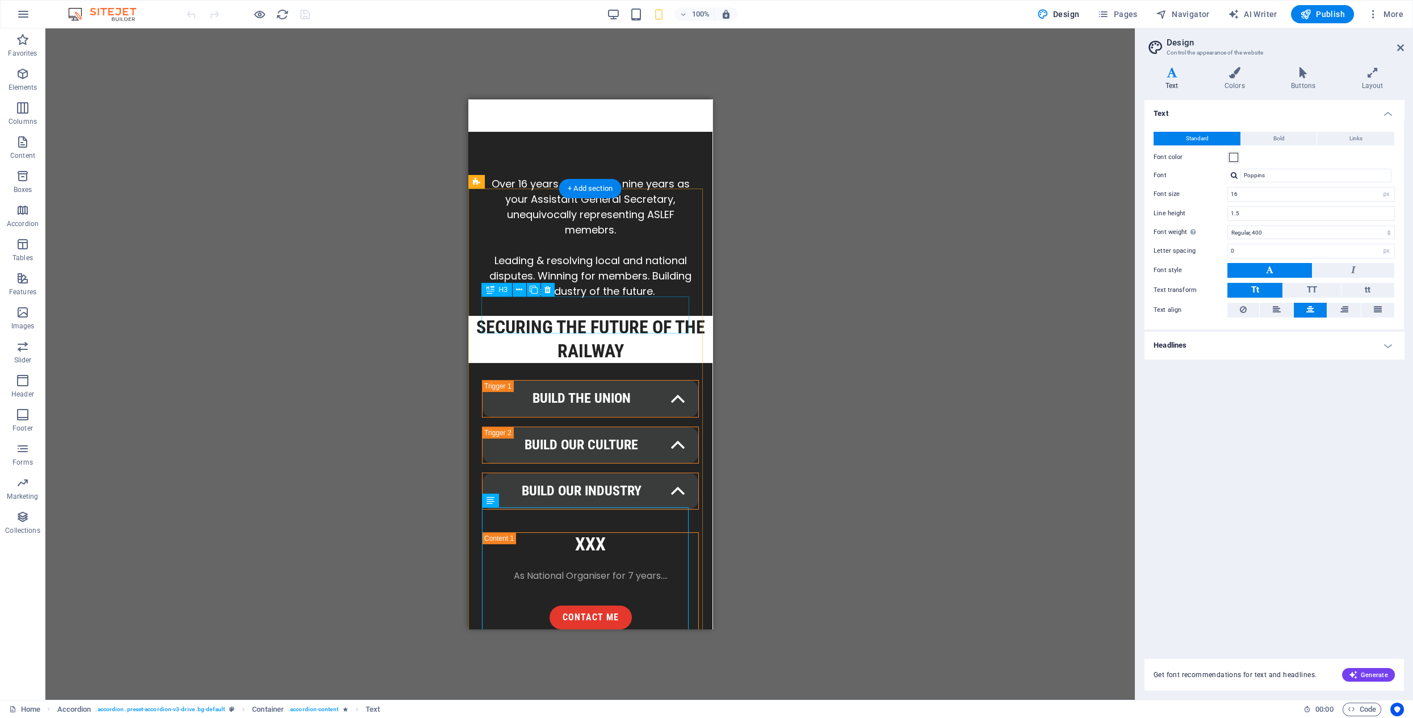
scroll to position [795, 0]
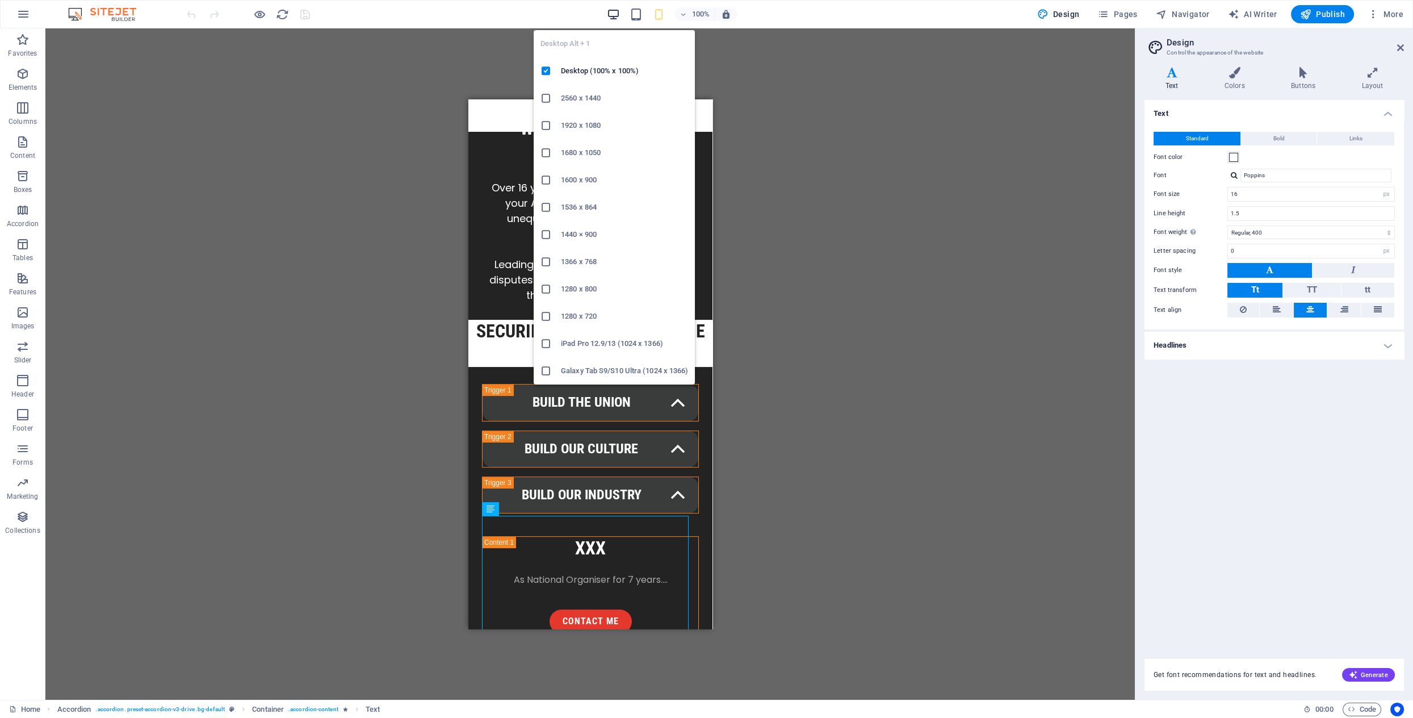
click at [620, 8] on icon "button" at bounding box center [613, 14] width 13 height 13
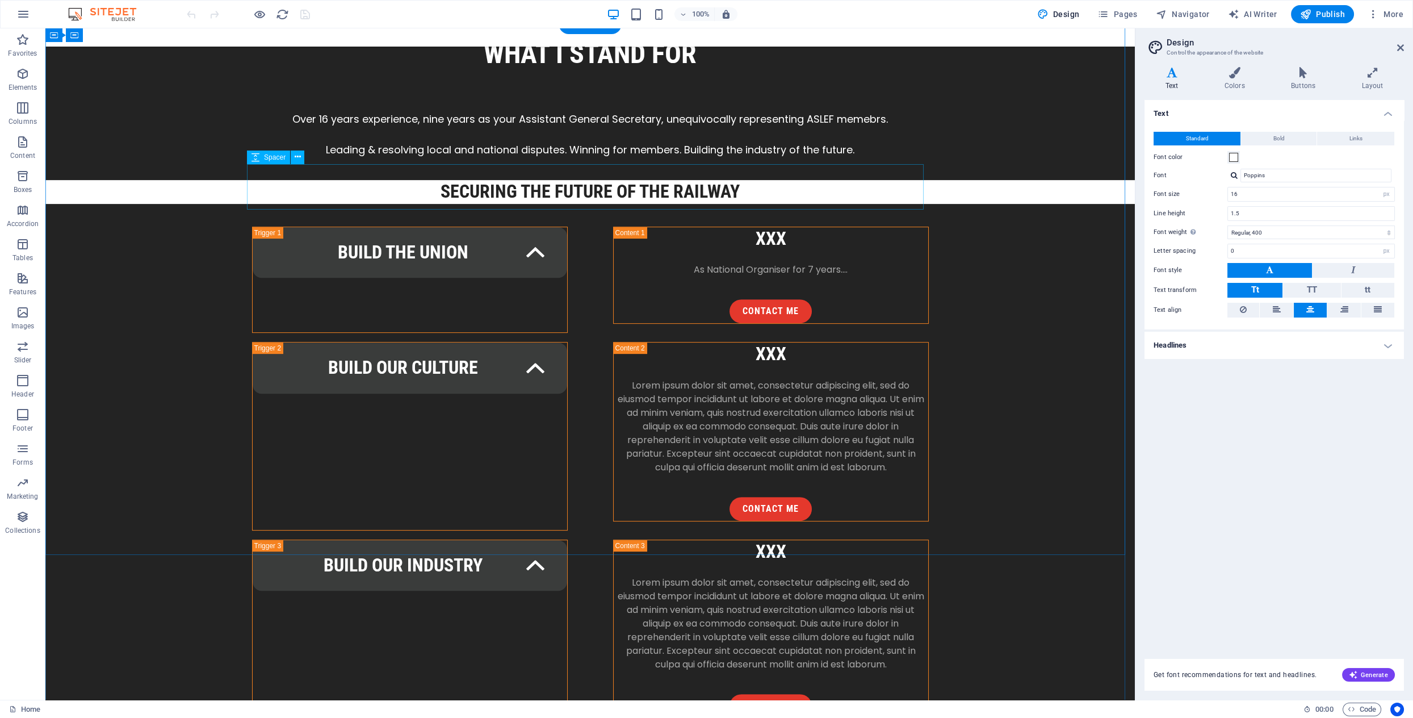
scroll to position [1348, 0]
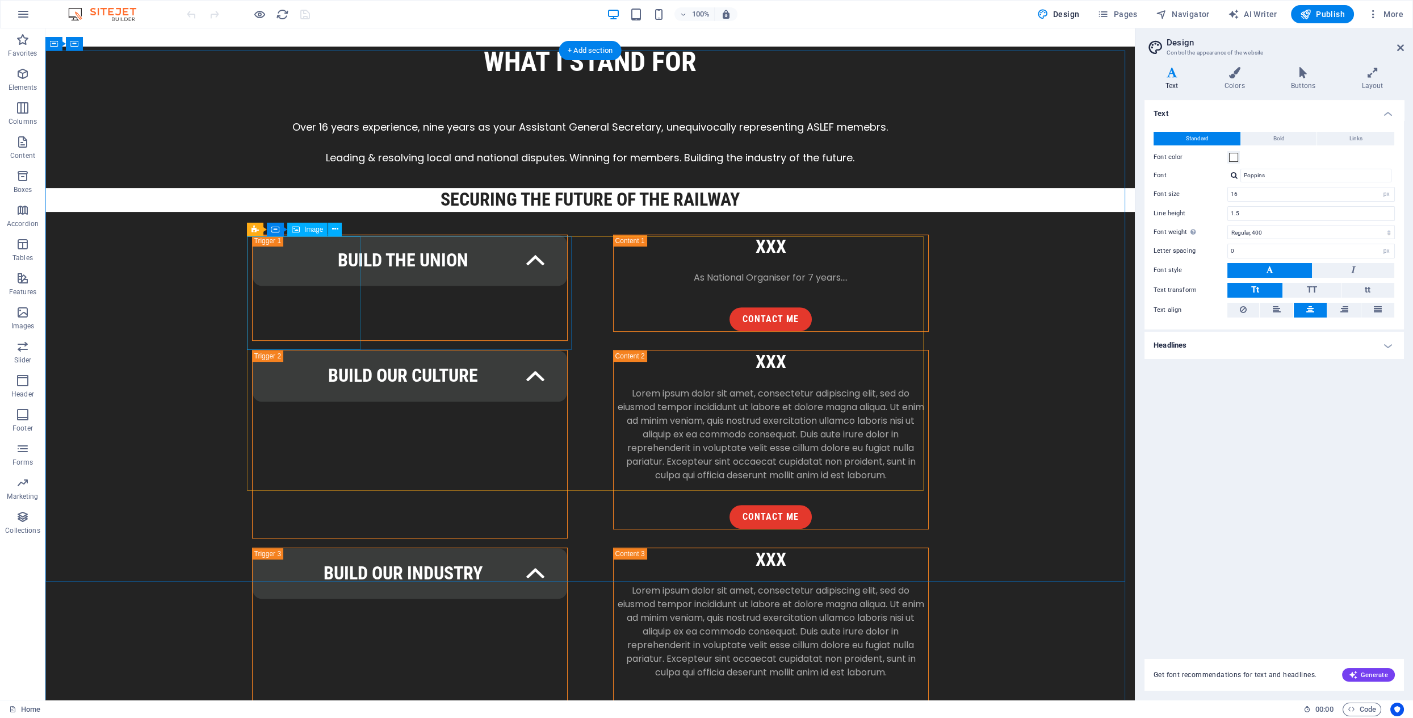
click at [337, 231] on icon at bounding box center [335, 229] width 6 height 12
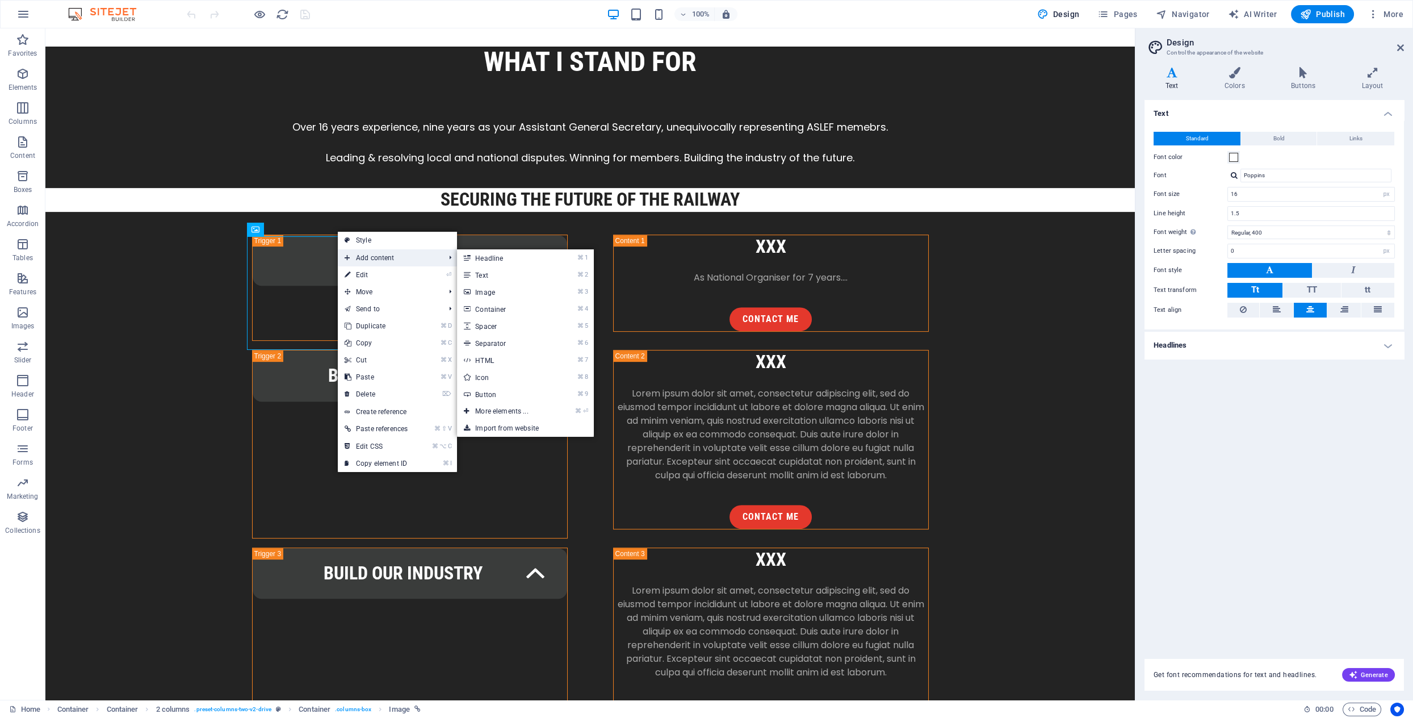
click at [370, 256] on span "Add content" at bounding box center [389, 257] width 102 height 17
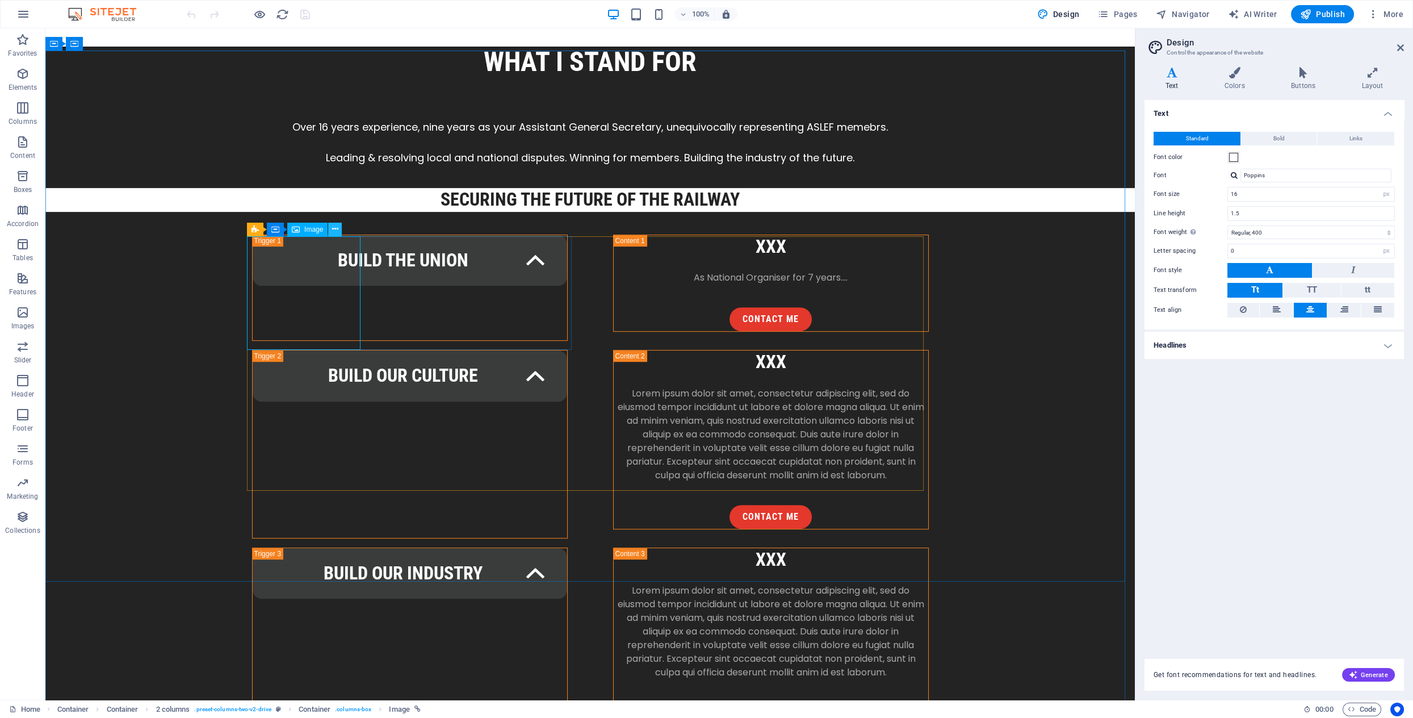
click at [337, 232] on icon at bounding box center [335, 229] width 6 height 12
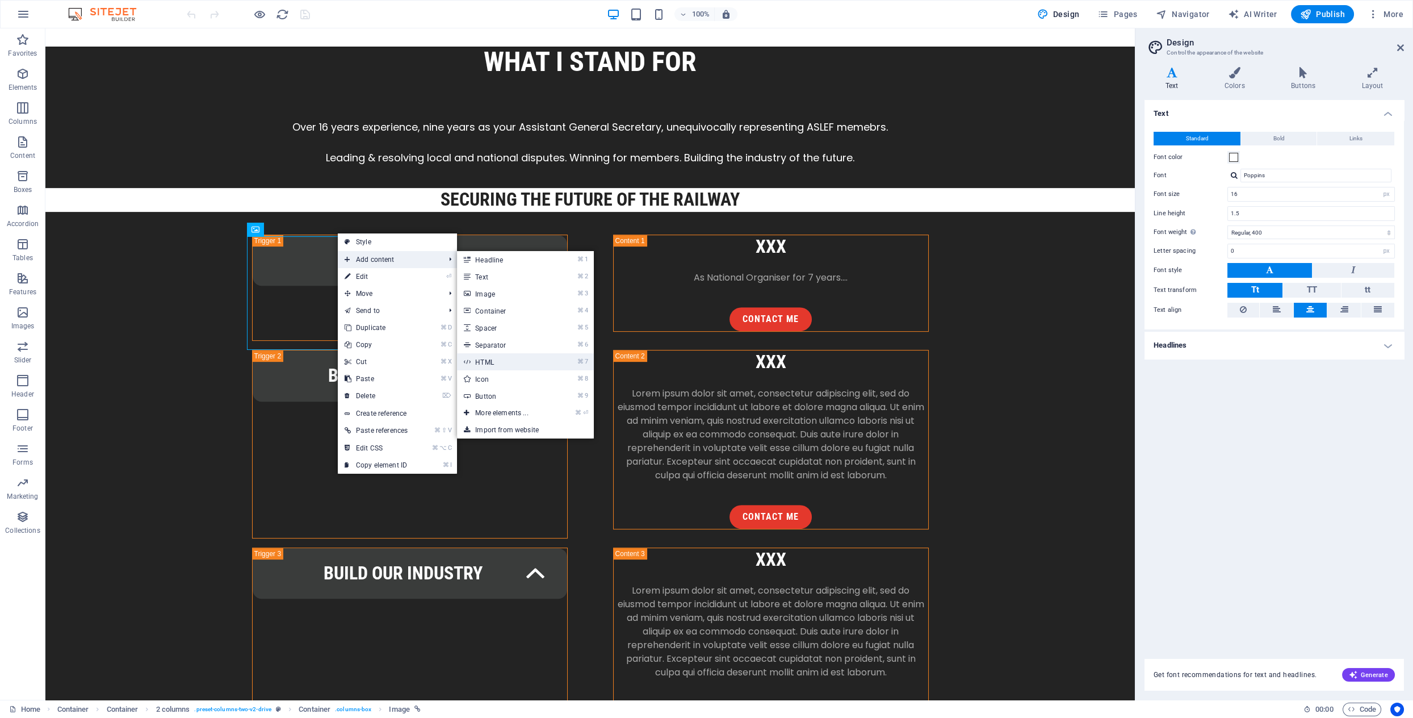
click at [500, 361] on link "⌘ 7 HTML" at bounding box center [504, 361] width 94 height 17
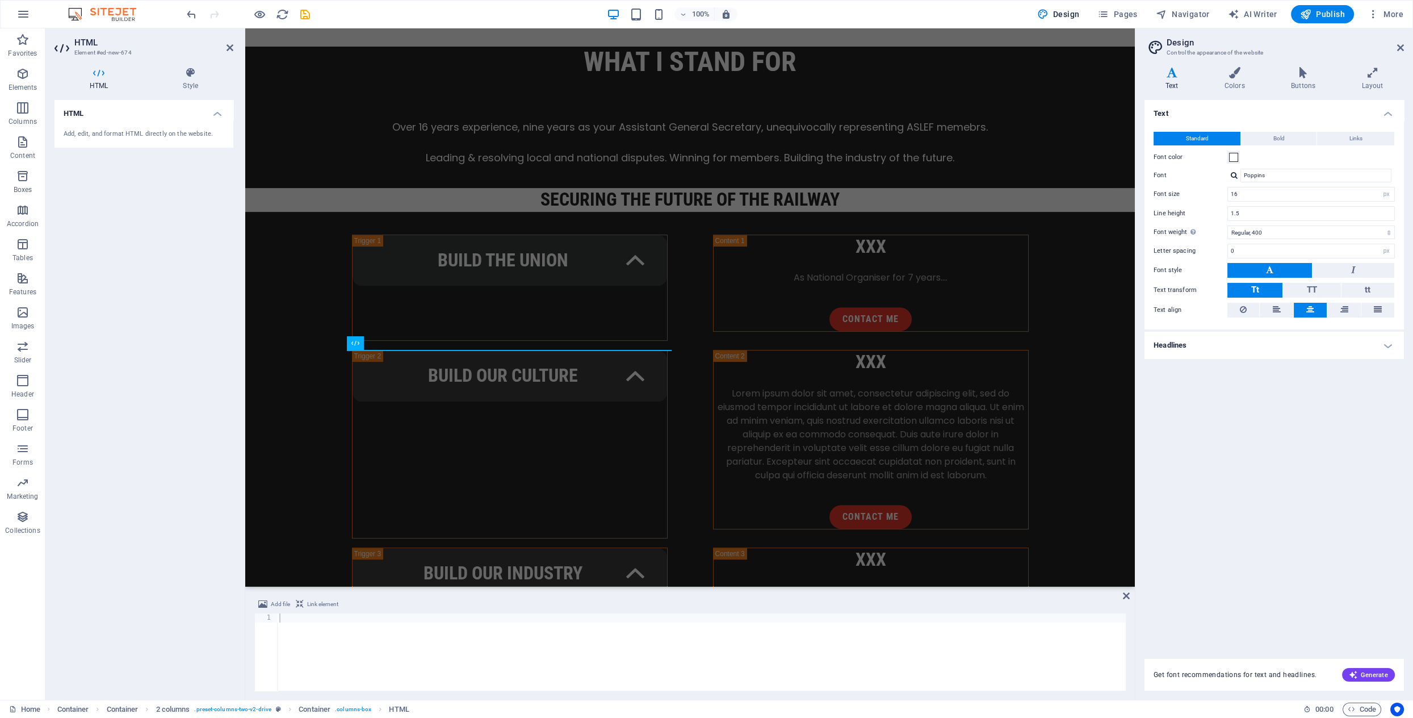
click at [116, 139] on div "Add, edit, and format HTML directly on the website." at bounding box center [144, 134] width 179 height 28
click at [196, 84] on h4 "Style" at bounding box center [191, 79] width 86 height 24
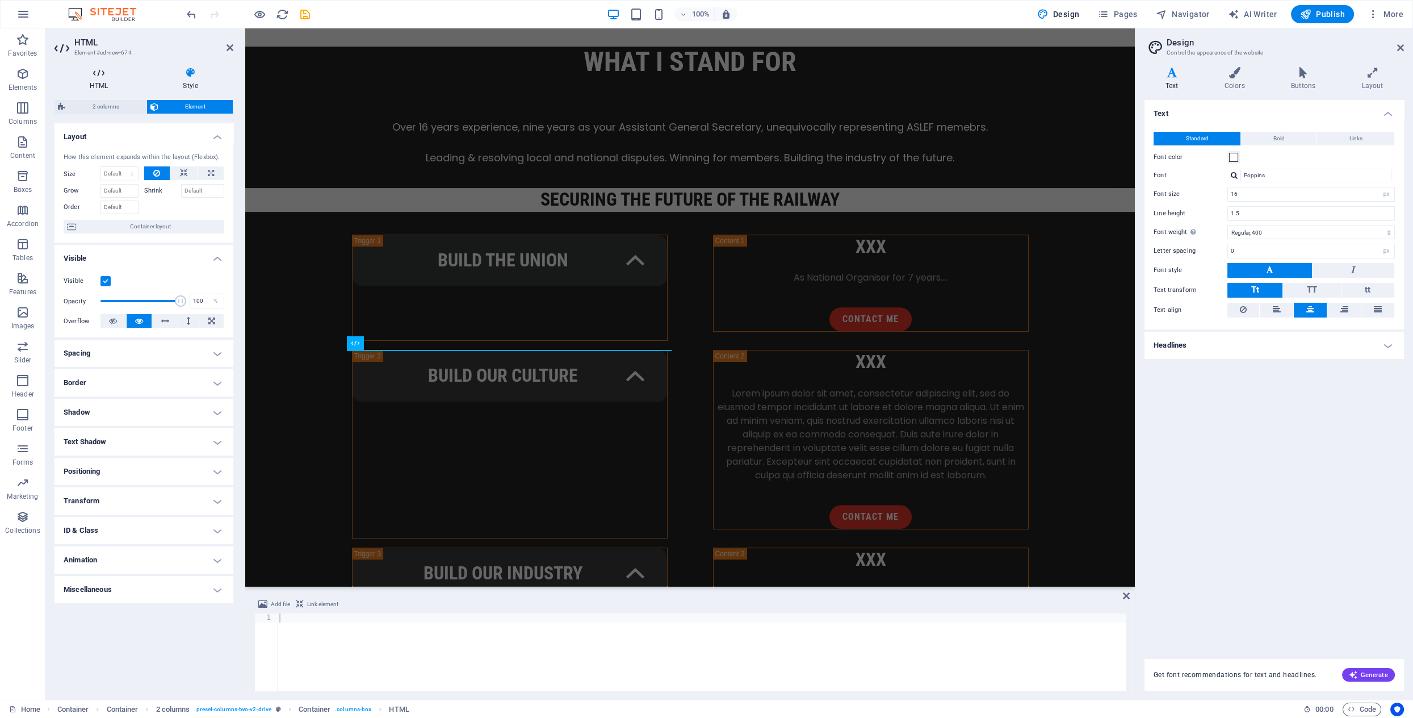
click at [108, 83] on h4 "HTML" at bounding box center [101, 79] width 93 height 24
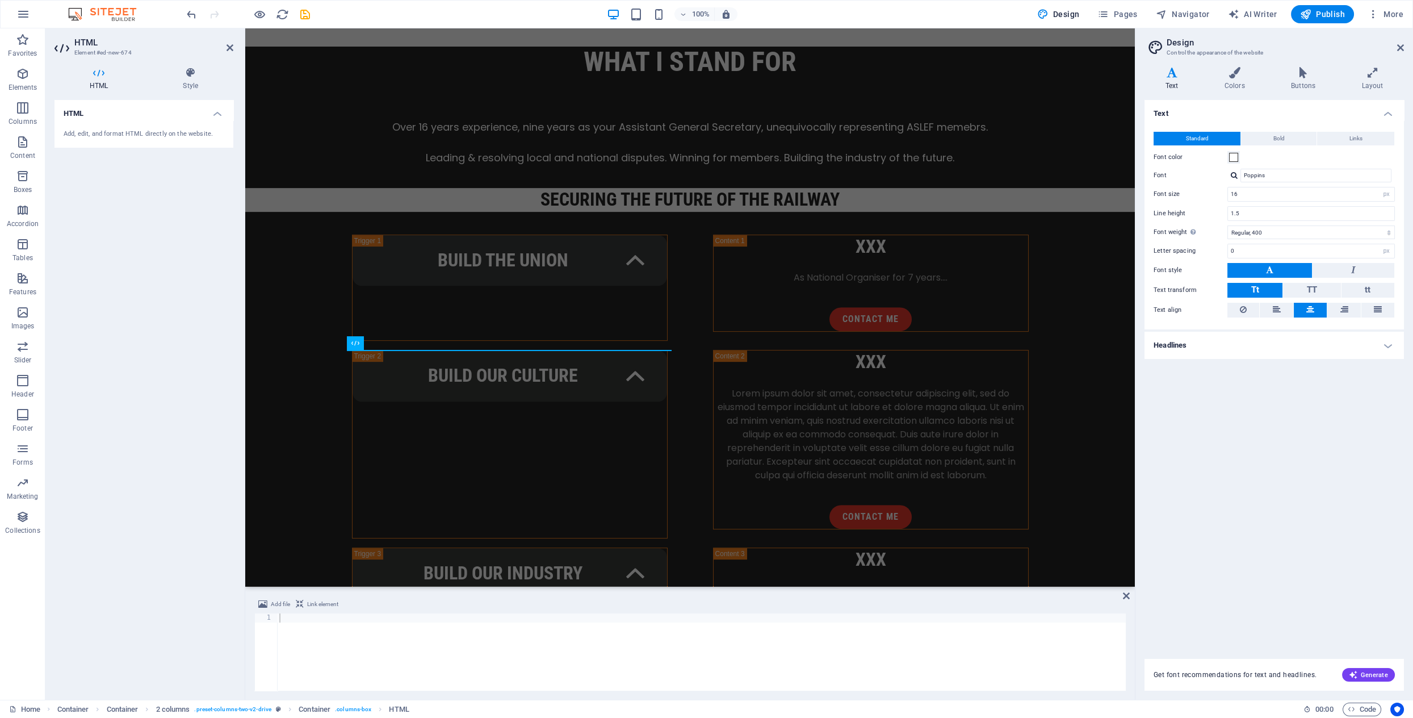
click at [300, 625] on div at bounding box center [701, 660] width 849 height 95
paste textarea "<iframe width="560" height="315" src="[URL][DOMAIN_NAME]" title="YouTube video …"
type textarea "<iframe width="560" height="315" src="[URL][DOMAIN_NAME]" title="YouTube video …"
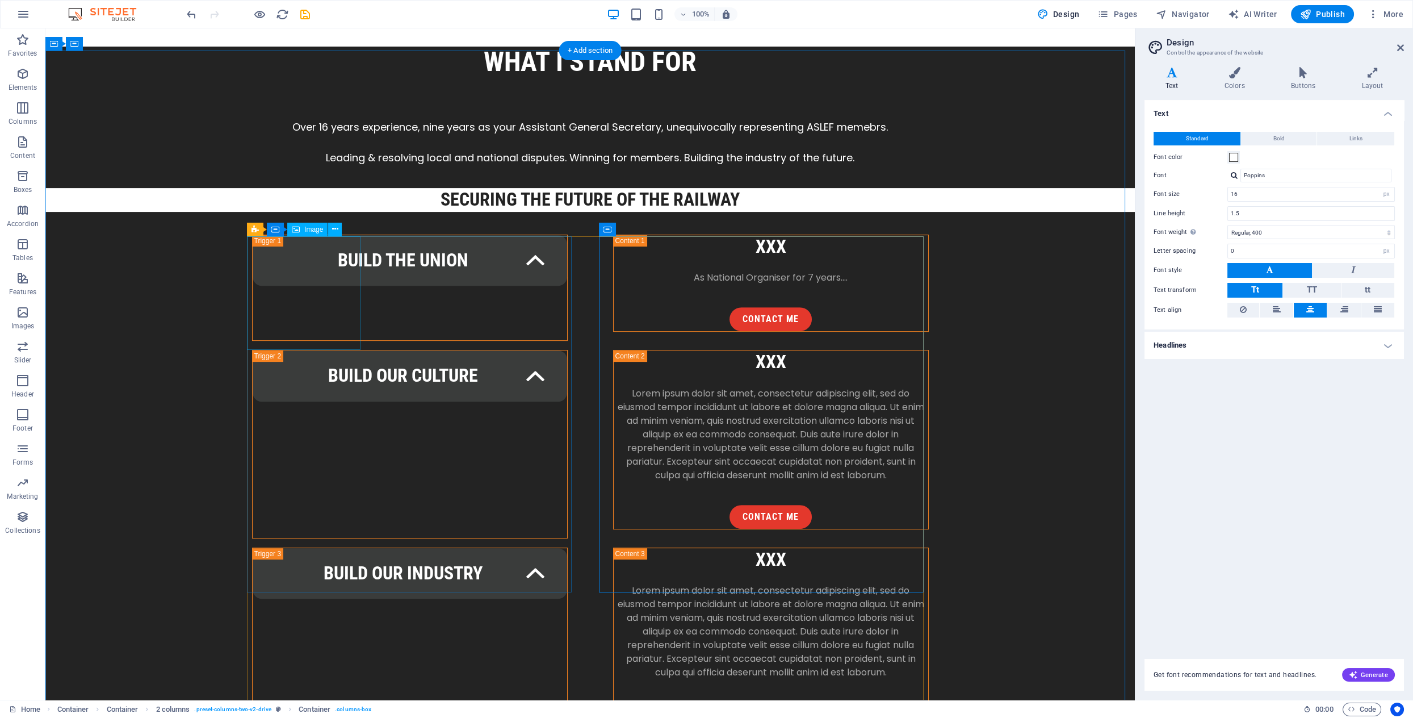
click at [333, 229] on icon at bounding box center [335, 229] width 6 height 12
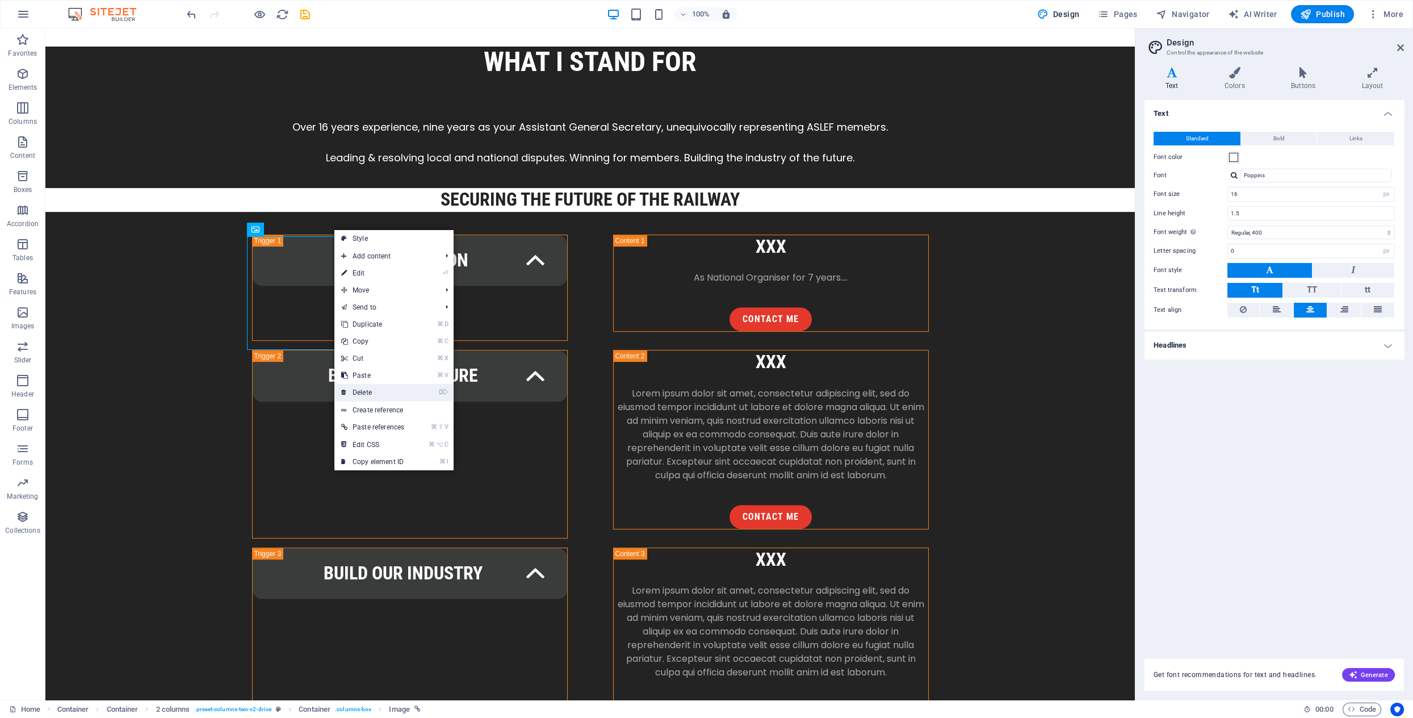
click at [377, 391] on link "⌦ Delete" at bounding box center [372, 392] width 77 height 17
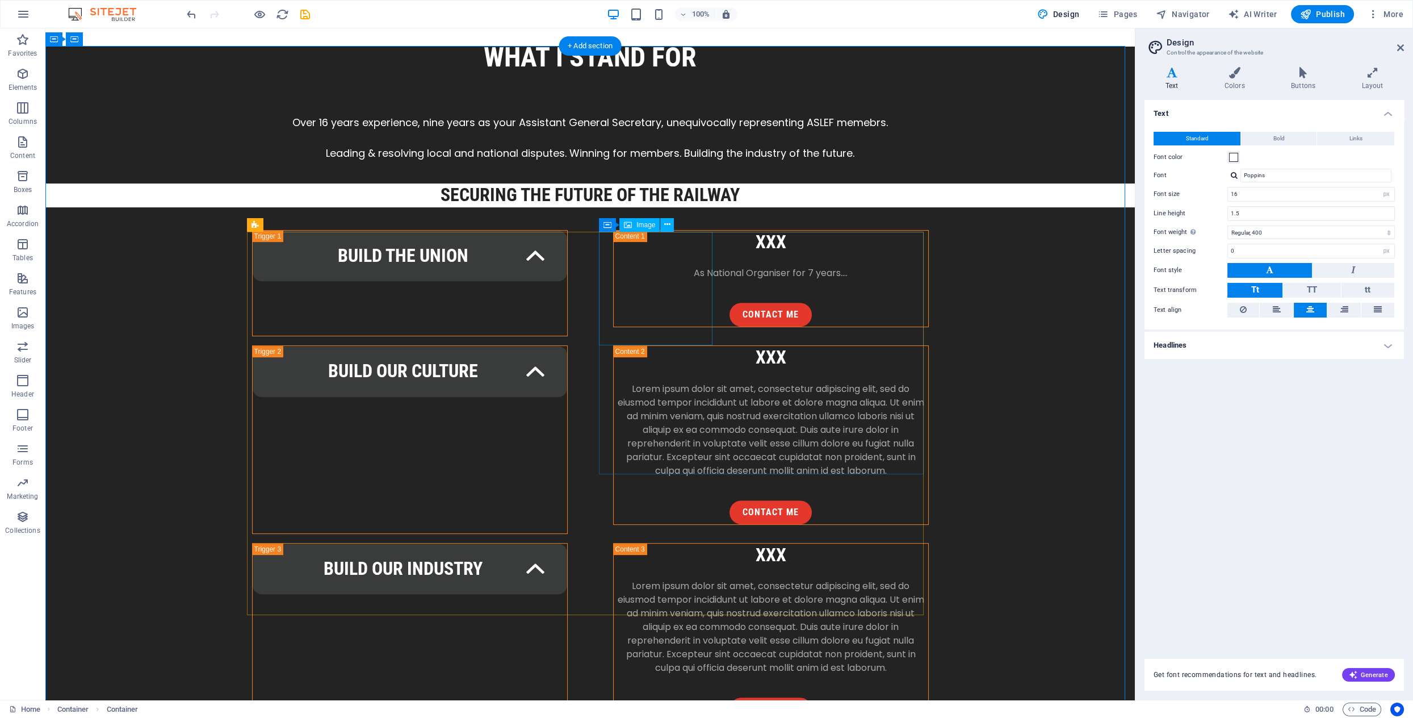
click at [668, 222] on icon at bounding box center [667, 225] width 6 height 12
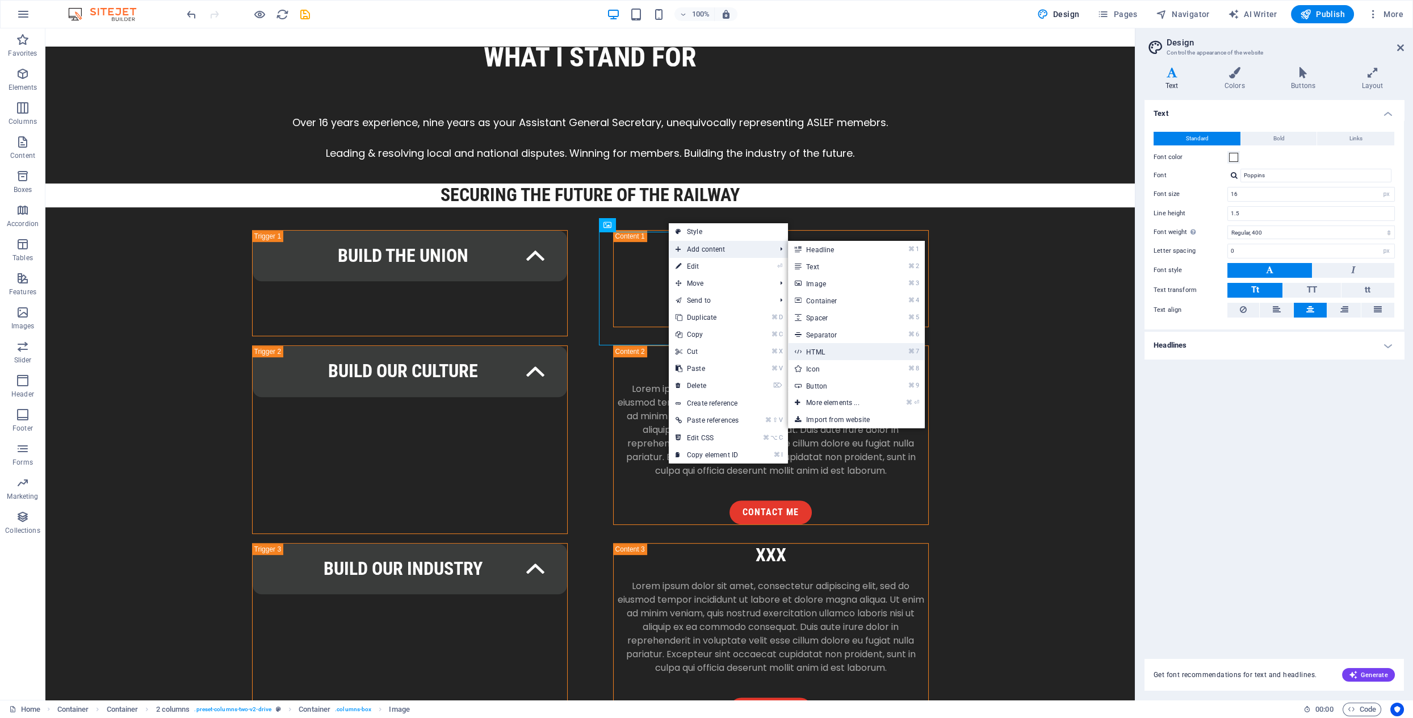
click at [834, 350] on link "⌘ 7 HTML" at bounding box center [835, 351] width 94 height 17
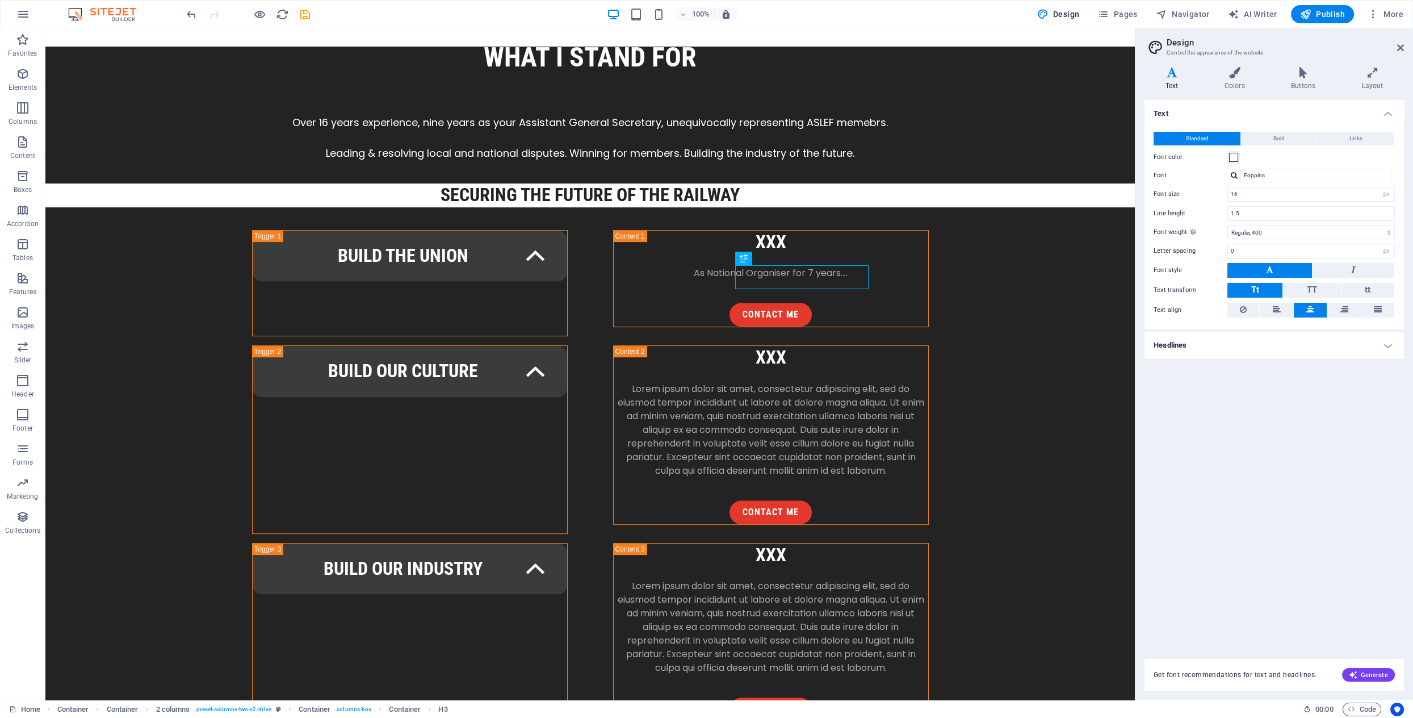
click at [1413, 371] on div "Variants Text Colors Buttons Layout Text Standard Bold Links Font color Font Po…" at bounding box center [1275, 379] width 278 height 642
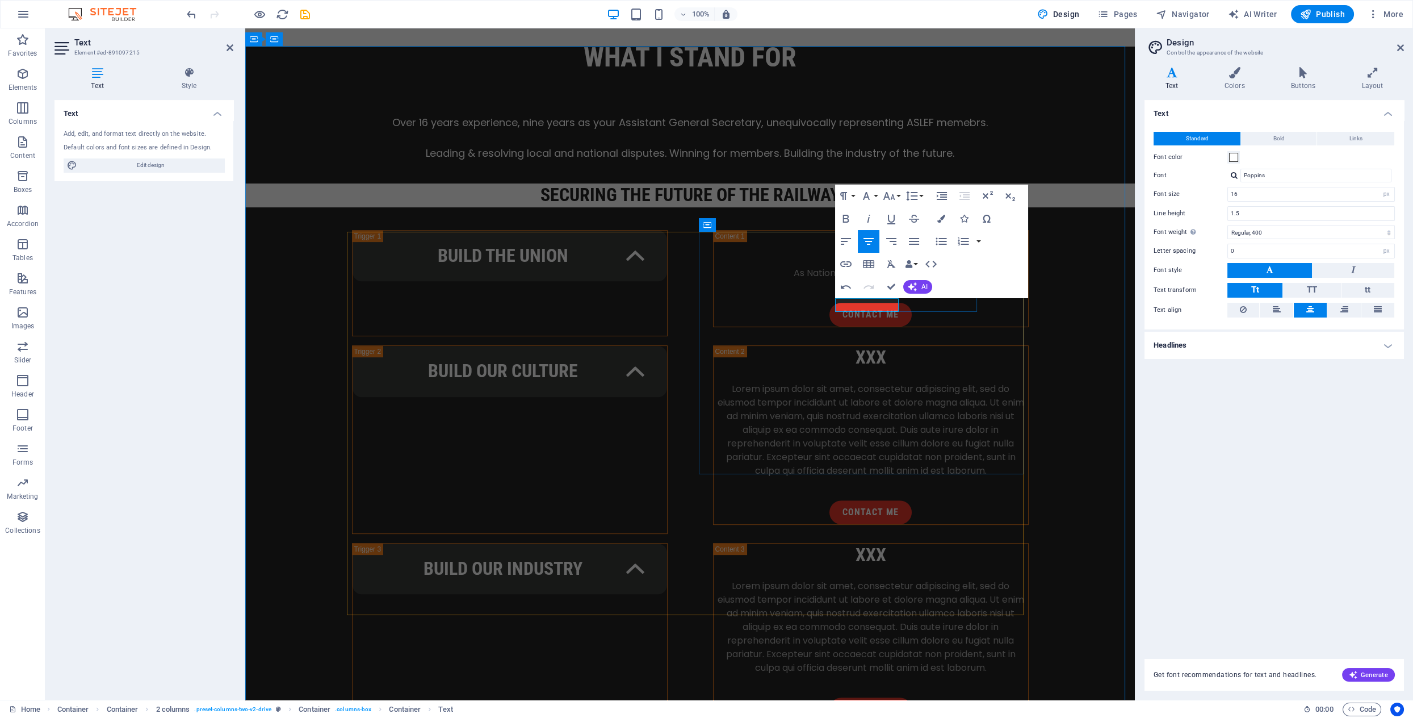
drag, startPoint x: 839, startPoint y: 305, endPoint x: 906, endPoint y: 307, distance: 67.6
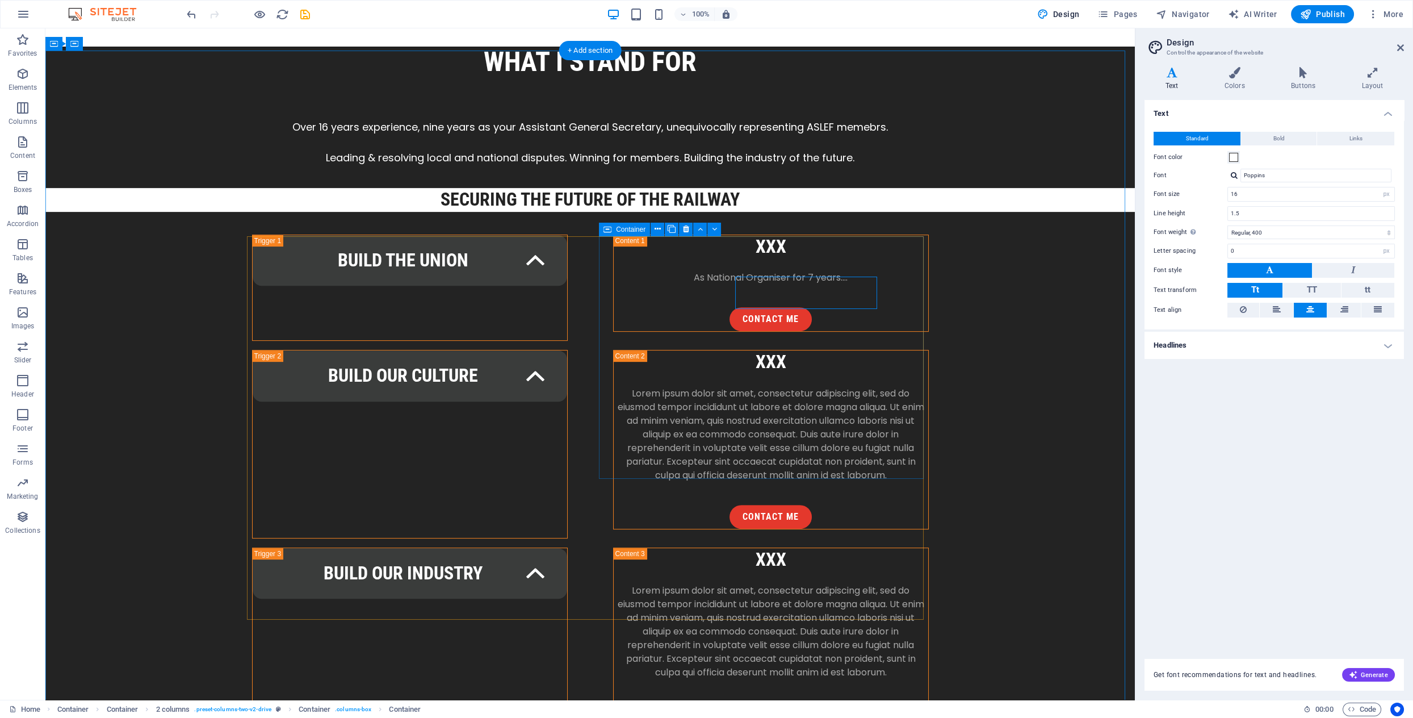
click at [193, 15] on icon "undo" at bounding box center [191, 14] width 13 height 13
click at [777, 296] on icon at bounding box center [777, 296] width 6 height 12
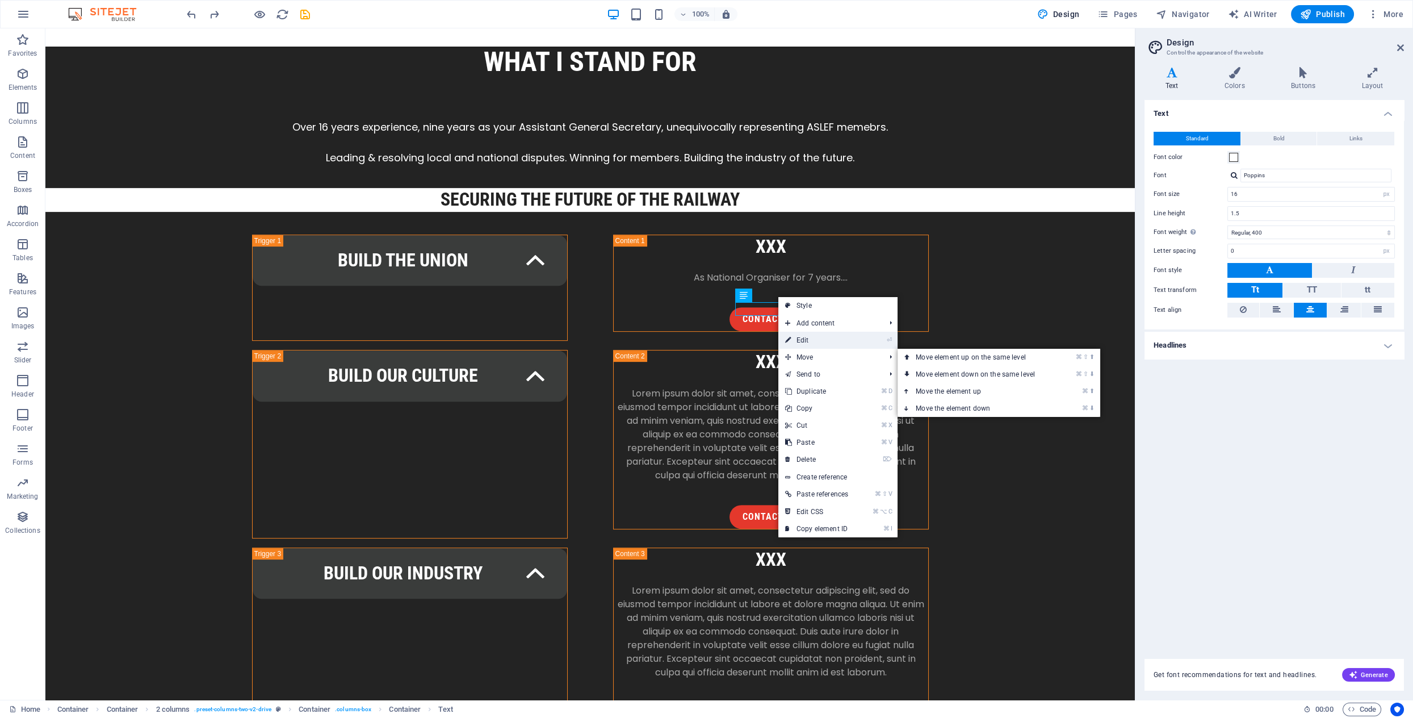
click at [815, 340] on link "⏎ Edit" at bounding box center [817, 340] width 77 height 17
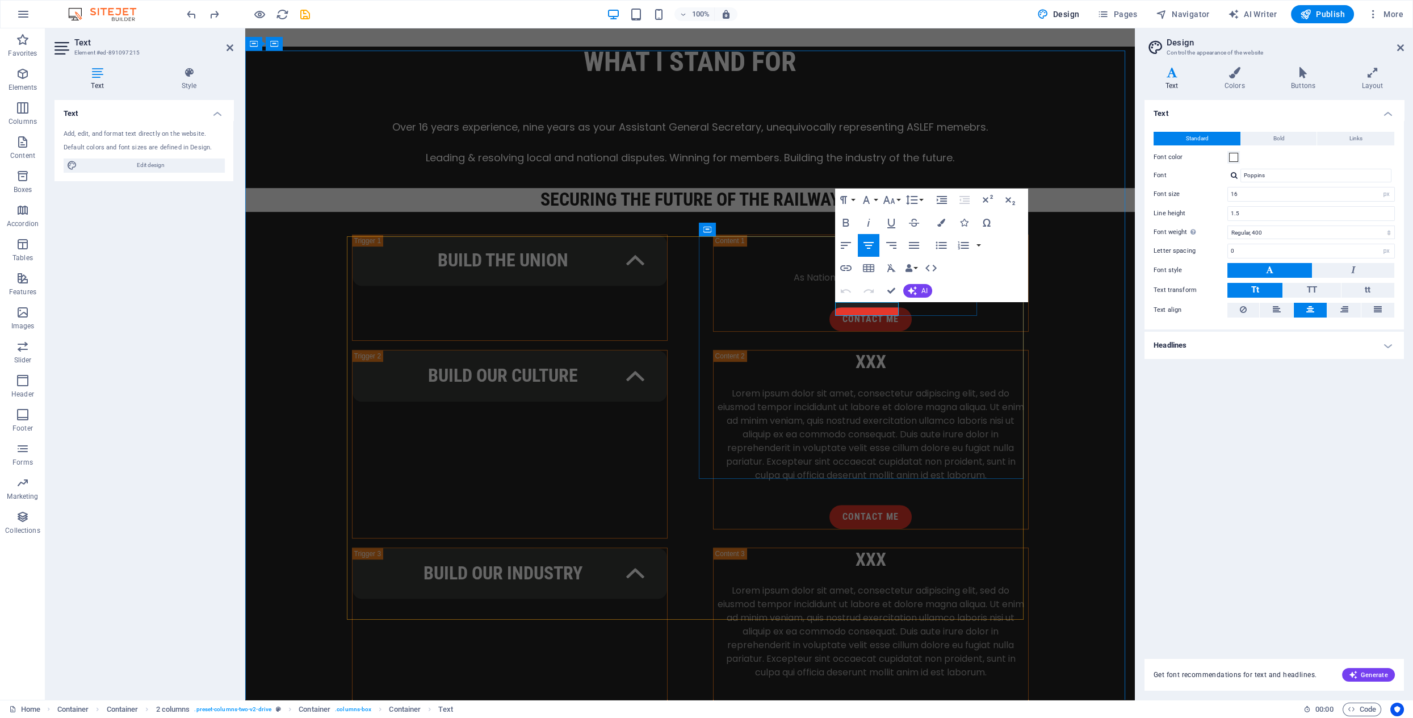
drag, startPoint x: 856, startPoint y: 309, endPoint x: 886, endPoint y: 309, distance: 30.1
drag, startPoint x: 848, startPoint y: 312, endPoint x: 854, endPoint y: 318, distance: 8.4
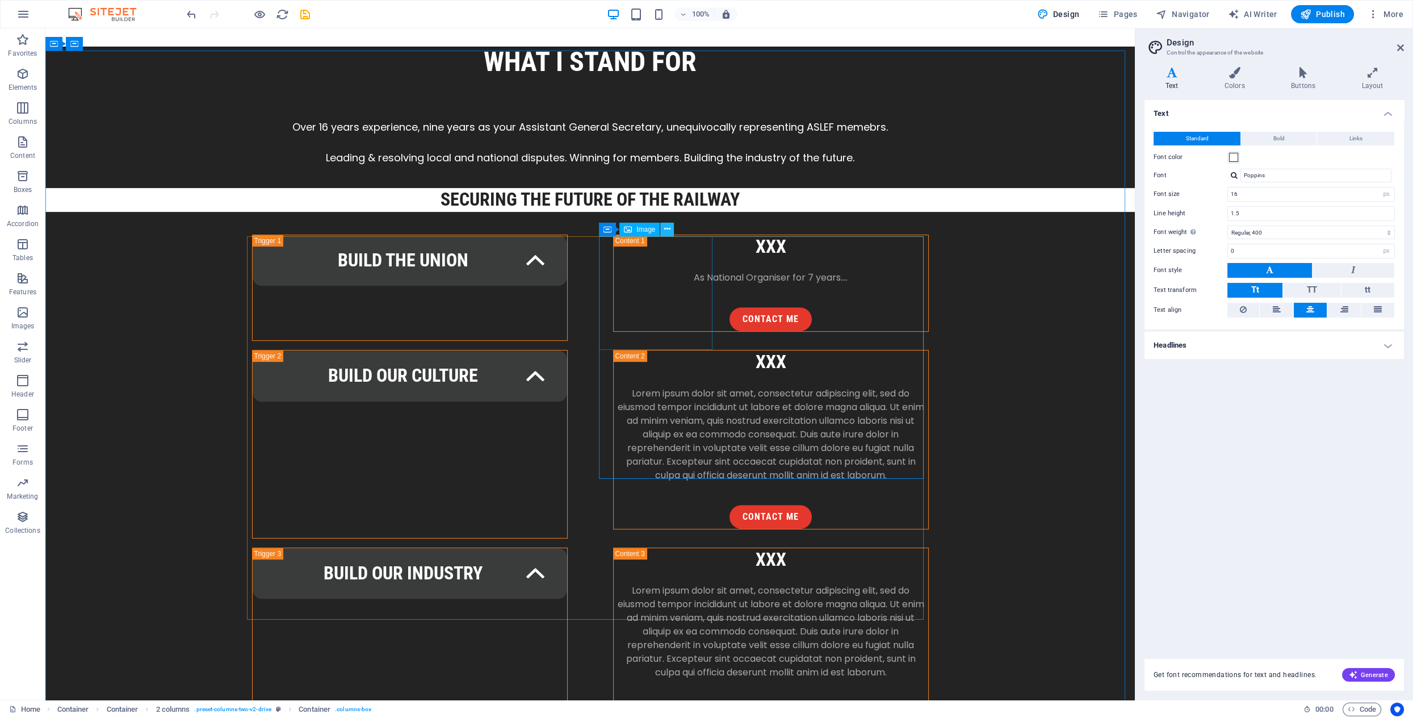
click at [670, 228] on icon at bounding box center [667, 229] width 6 height 12
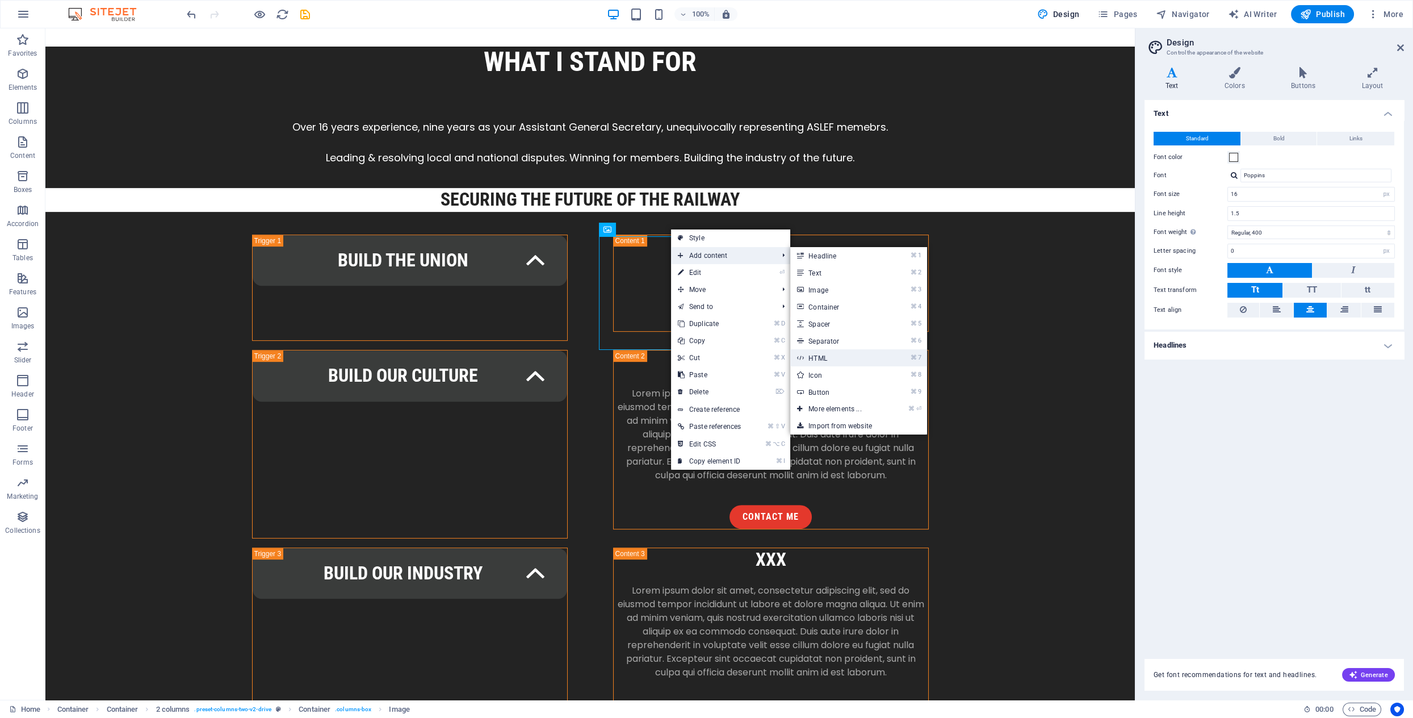
click at [832, 358] on link "⌘ 7 HTML" at bounding box center [837, 357] width 94 height 17
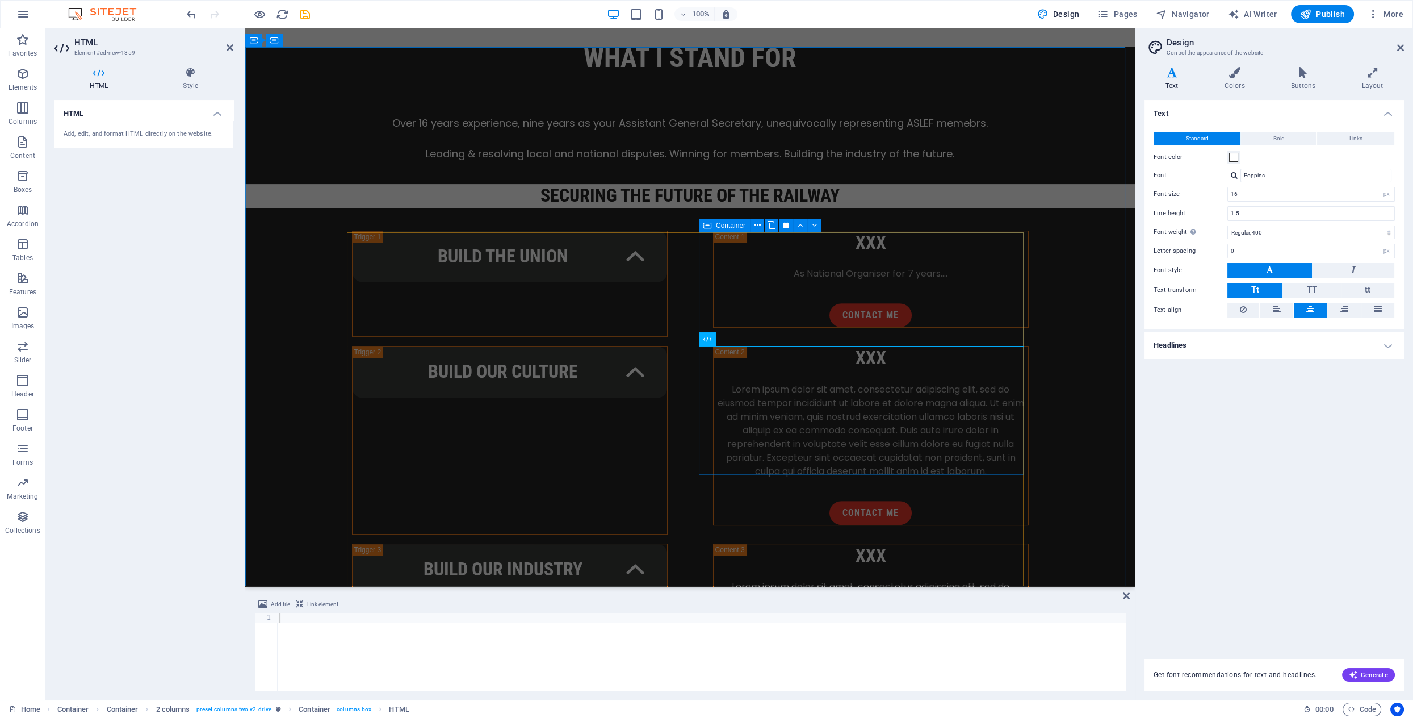
scroll to position [1353, 0]
